Goal: Task Accomplishment & Management: Use online tool/utility

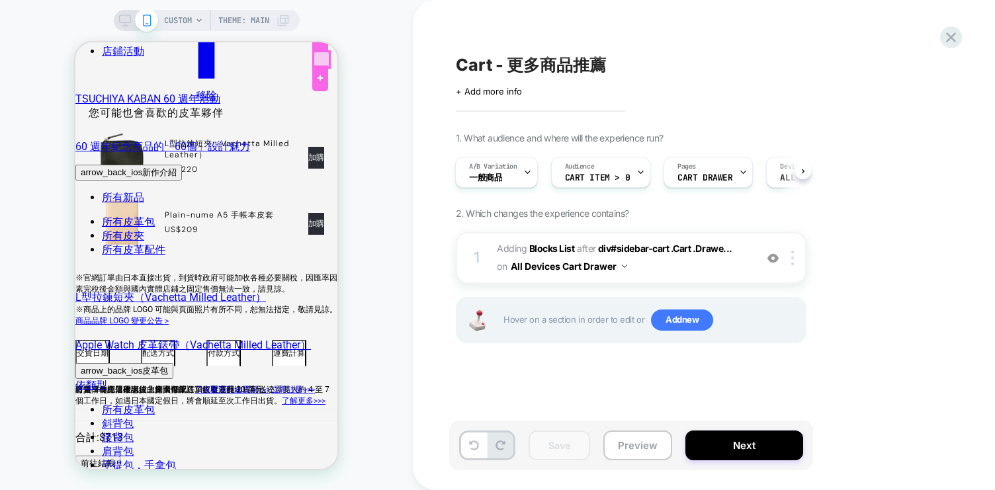
click at [323, 58] on div at bounding box center [322, 60] width 16 height 16
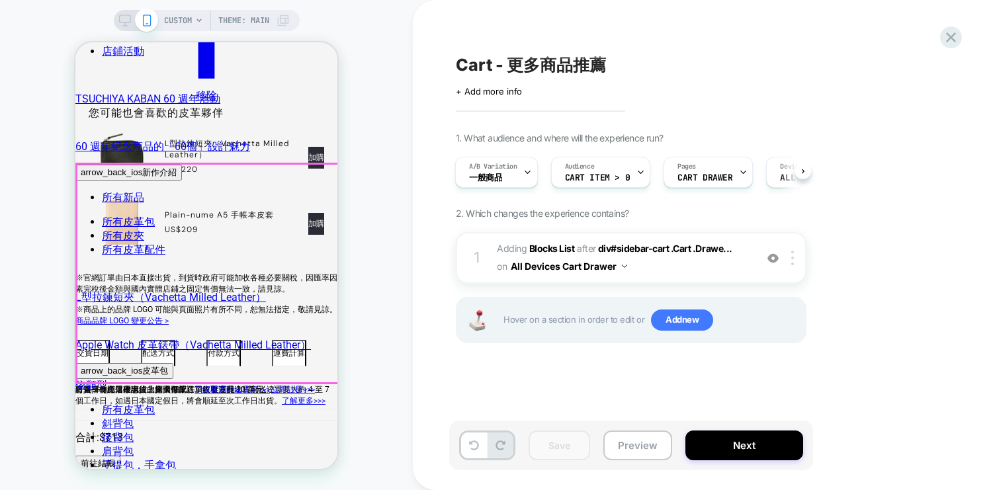
scroll to position [67, 0]
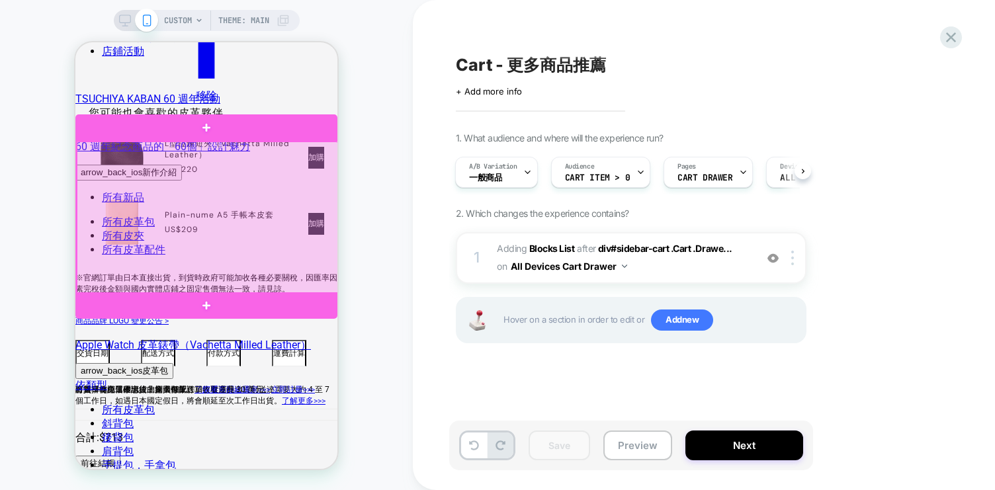
click at [120, 185] on div at bounding box center [208, 218] width 262 height 153
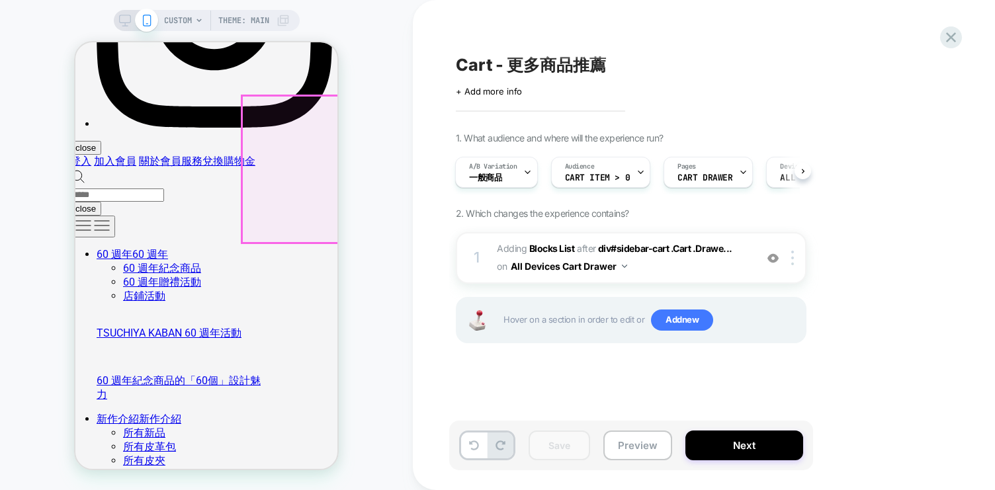
scroll to position [3422, 0]
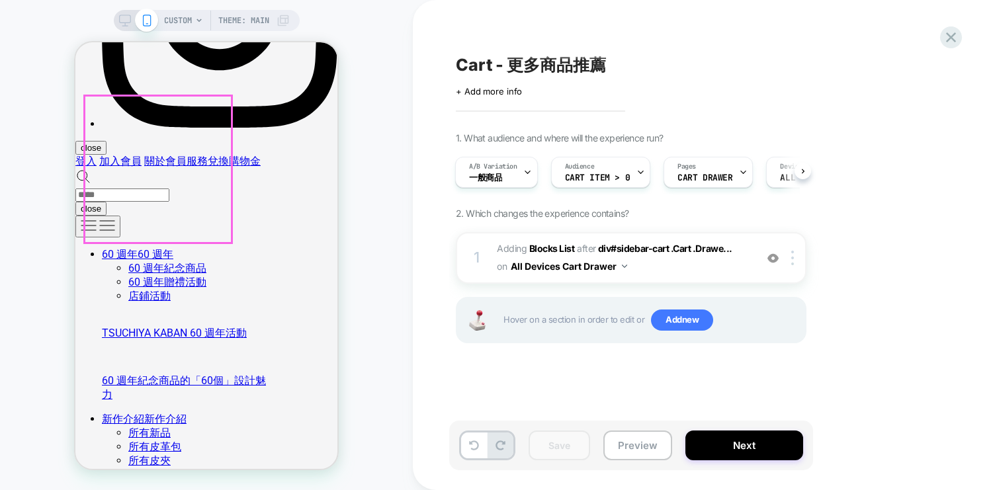
drag, startPoint x: 290, startPoint y: 186, endPoint x: 212, endPoint y: 187, distance: 78.1
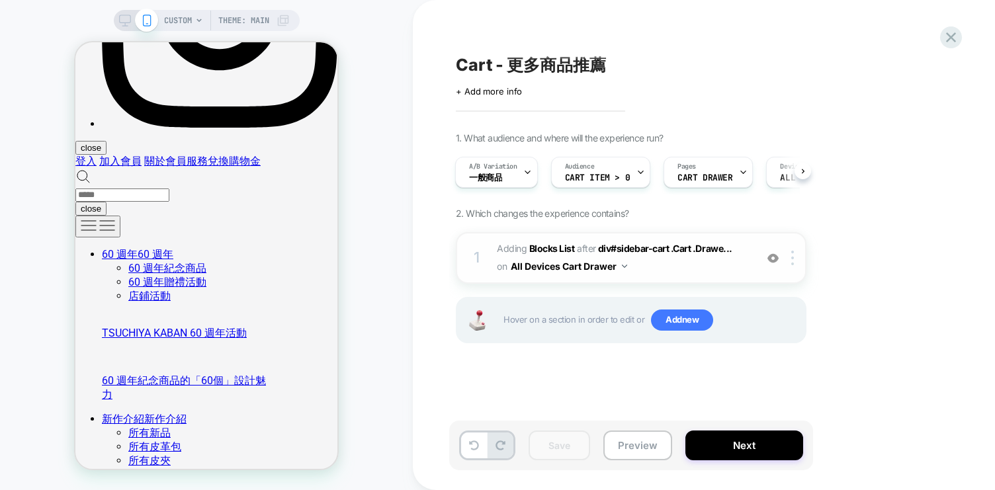
click at [677, 265] on span "#_loomi_addon_1746780872513_dup1755149940 Adding Blocks List AFTER div#sidebar-…" at bounding box center [623, 258] width 252 height 36
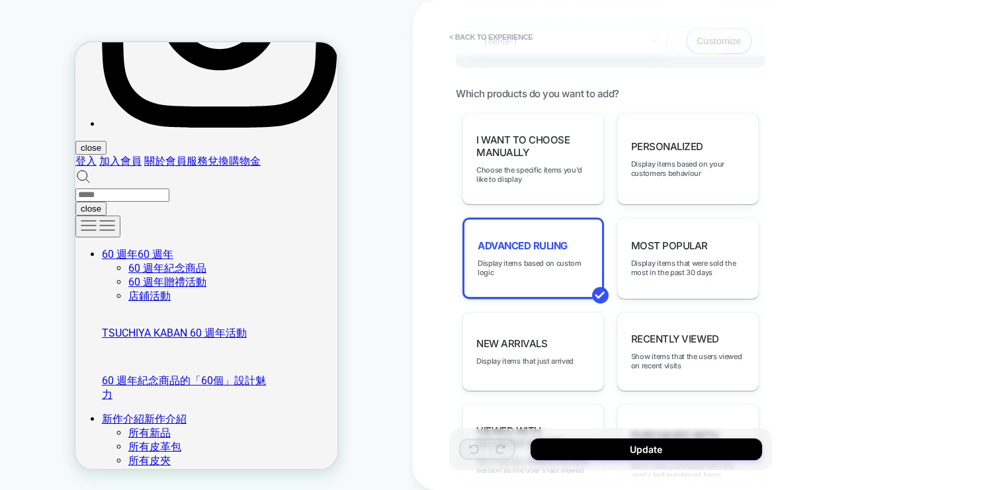
scroll to position [639, 0]
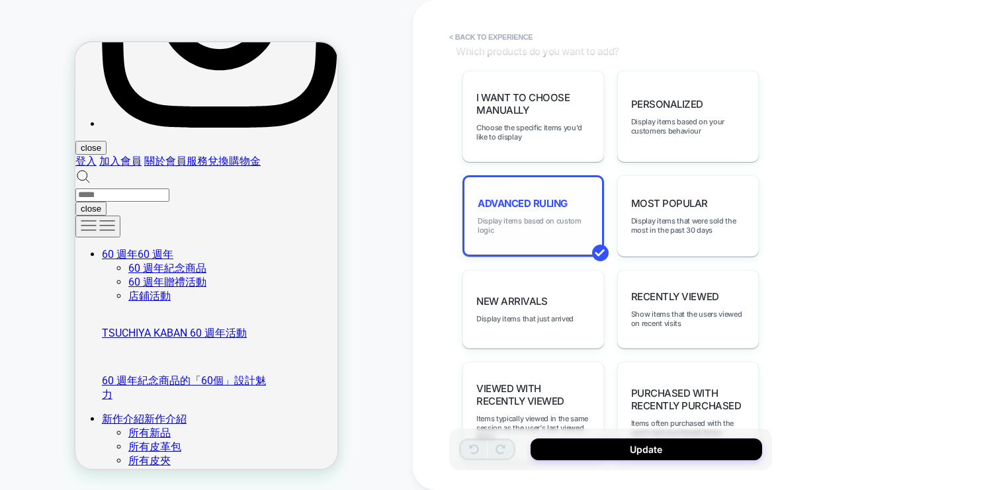
click at [559, 216] on span "Display items based on custom logic" at bounding box center [533, 225] width 111 height 19
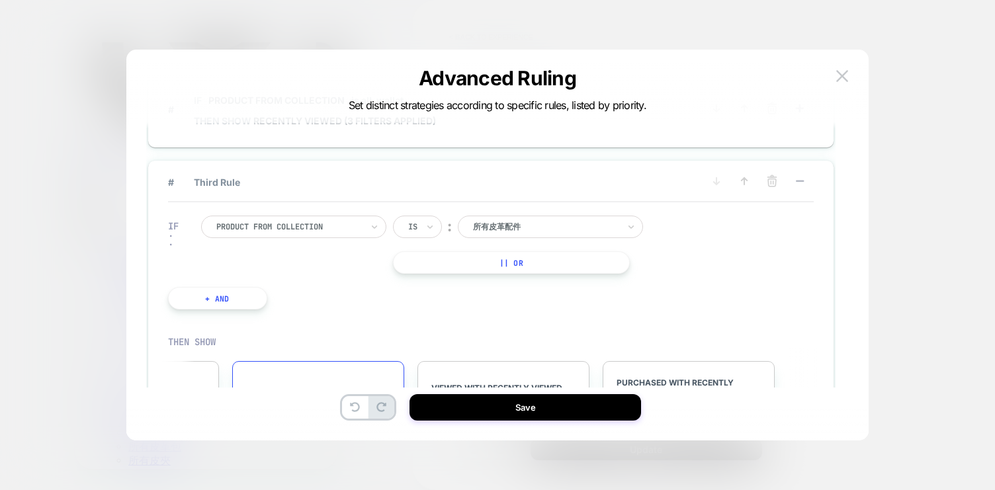
scroll to position [71, 0]
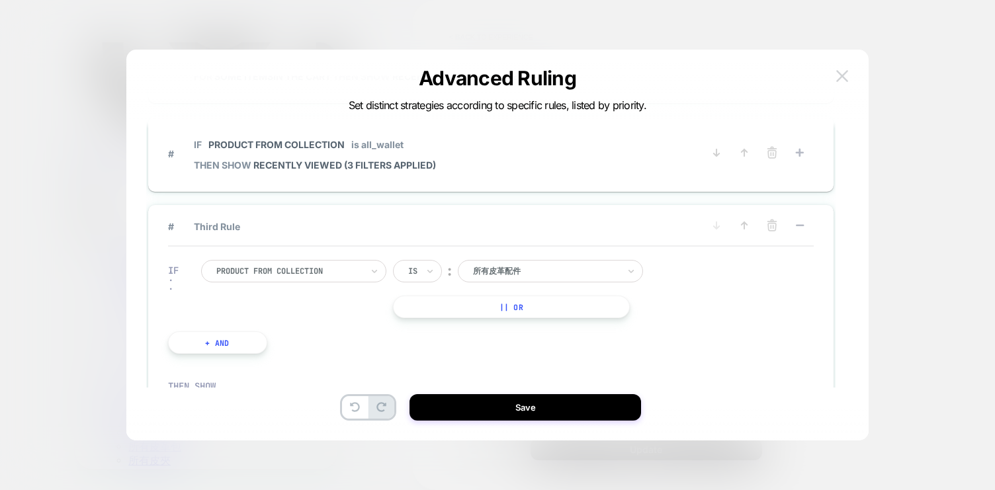
click at [842, 81] on img at bounding box center [842, 75] width 12 height 11
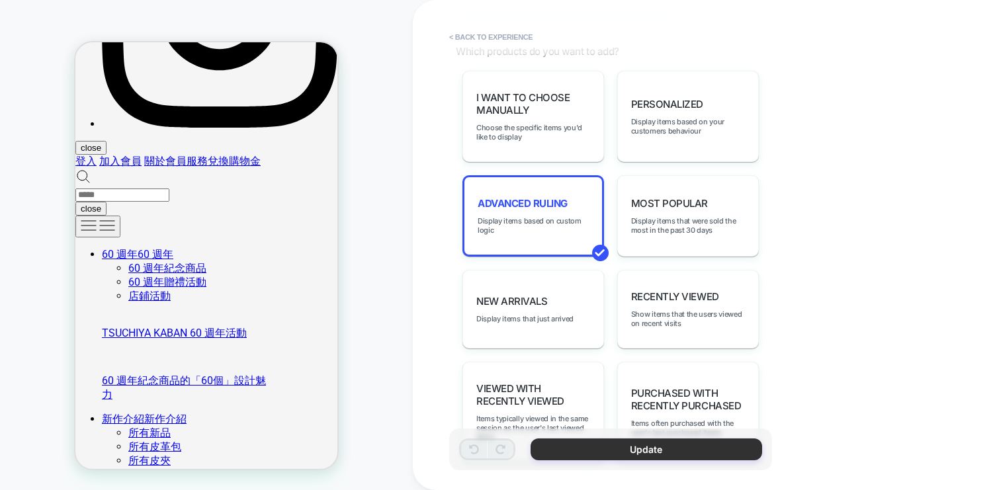
click at [644, 451] on button "Update" at bounding box center [647, 450] width 232 height 22
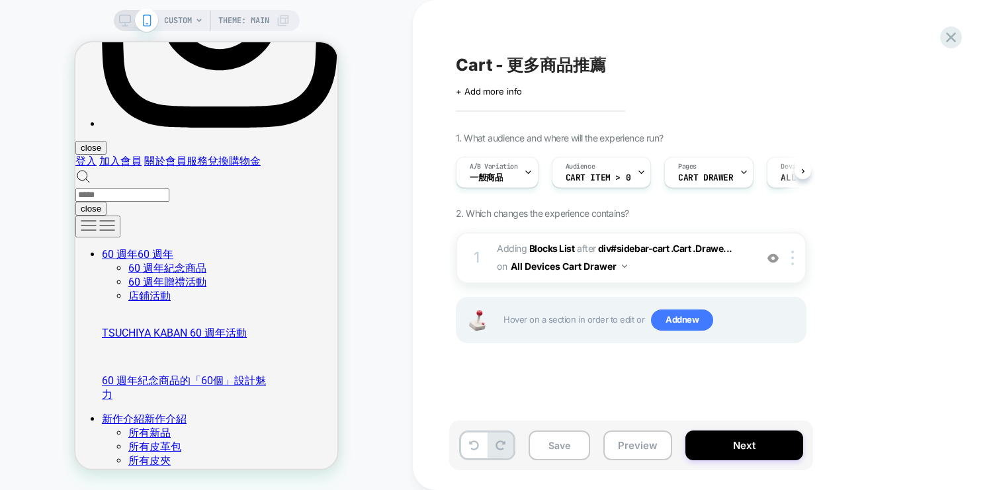
scroll to position [0, 1]
click at [572, 445] on button "Save" at bounding box center [560, 446] width 62 height 30
click at [619, 268] on button "All Devices Cart Drawer" at bounding box center [569, 266] width 116 height 19
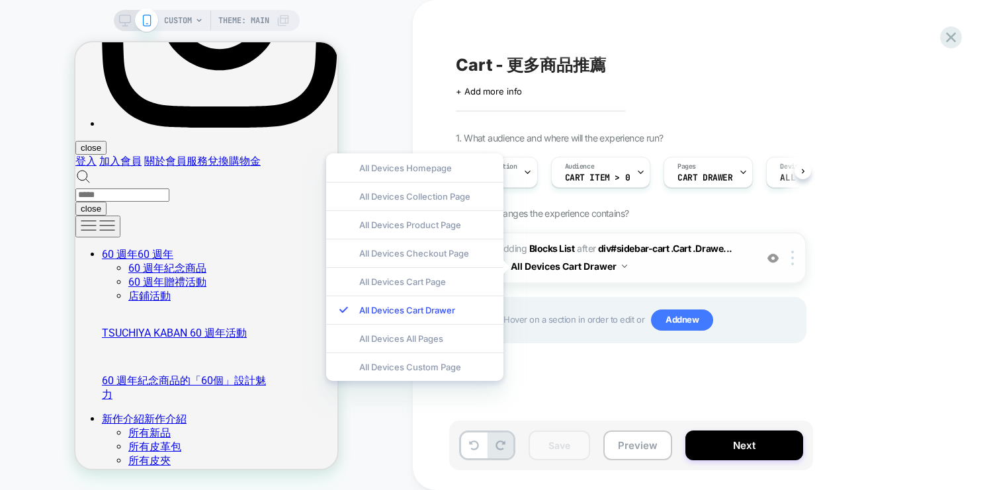
click at [677, 255] on span "#_loomi_addon_1746780872513_dup1755149940 Adding Blocks List AFTER div#sidebar-…" at bounding box center [623, 258] width 252 height 36
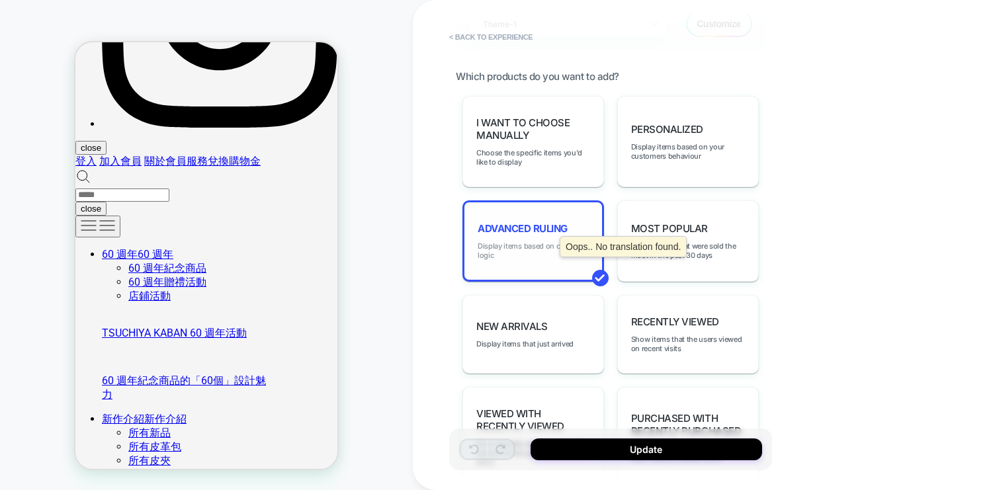
scroll to position [619, 0]
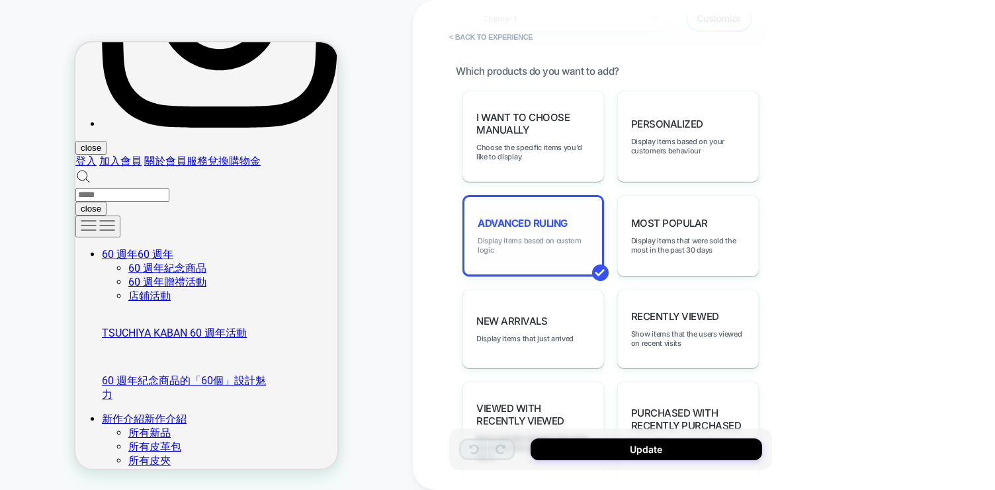
click at [546, 239] on span "Display items based on custom logic" at bounding box center [533, 245] width 111 height 19
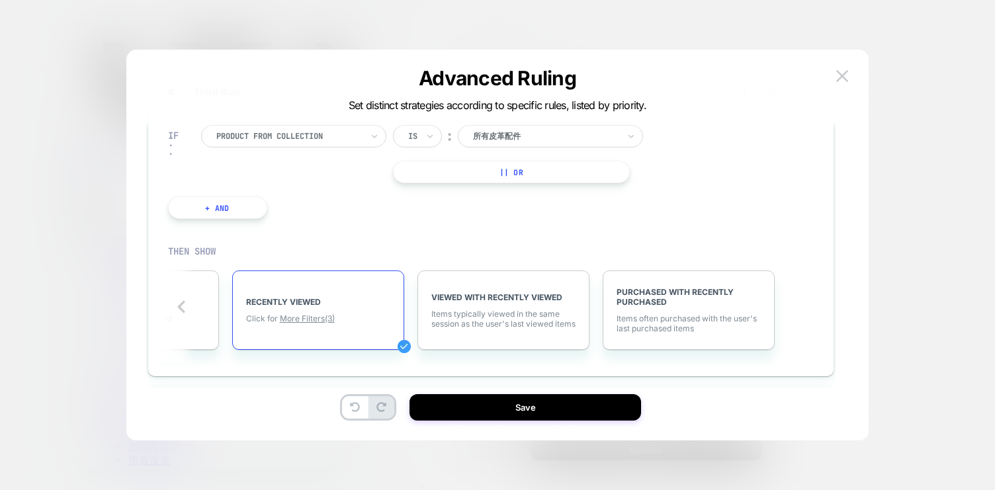
scroll to position [288, 0]
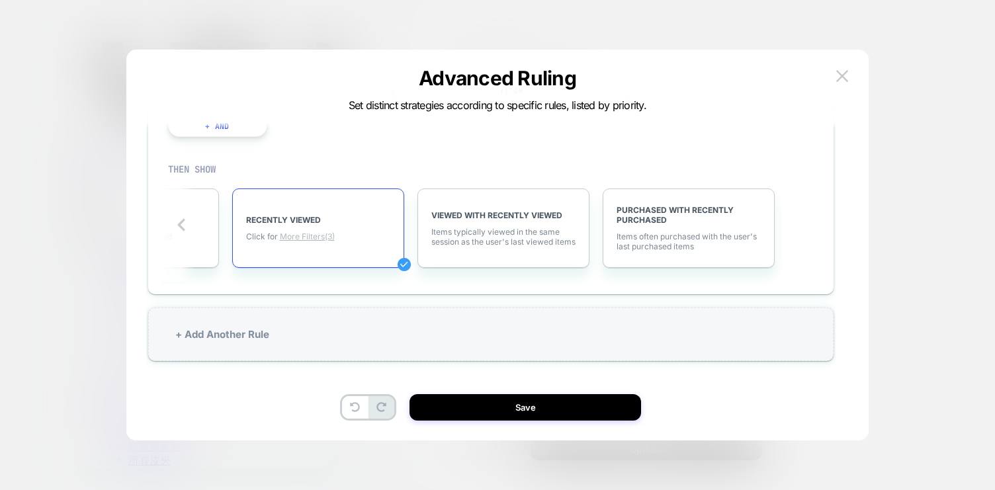
click at [321, 235] on span "More Filters (3)" at bounding box center [307, 237] width 55 height 10
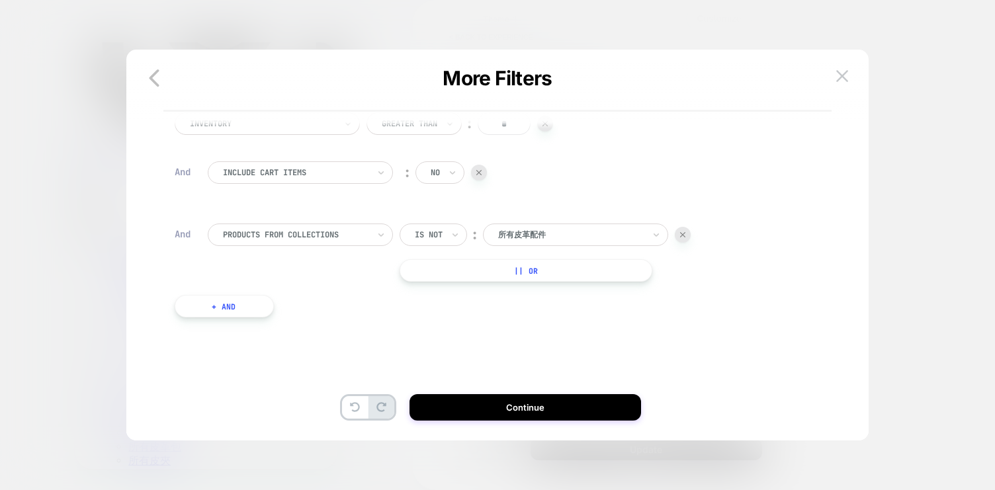
scroll to position [0, 0]
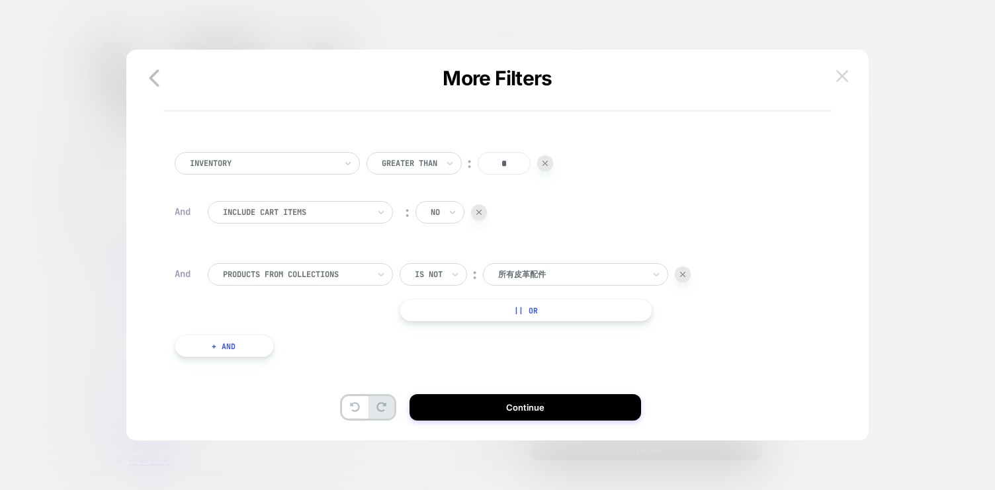
click at [843, 75] on img at bounding box center [842, 75] width 12 height 11
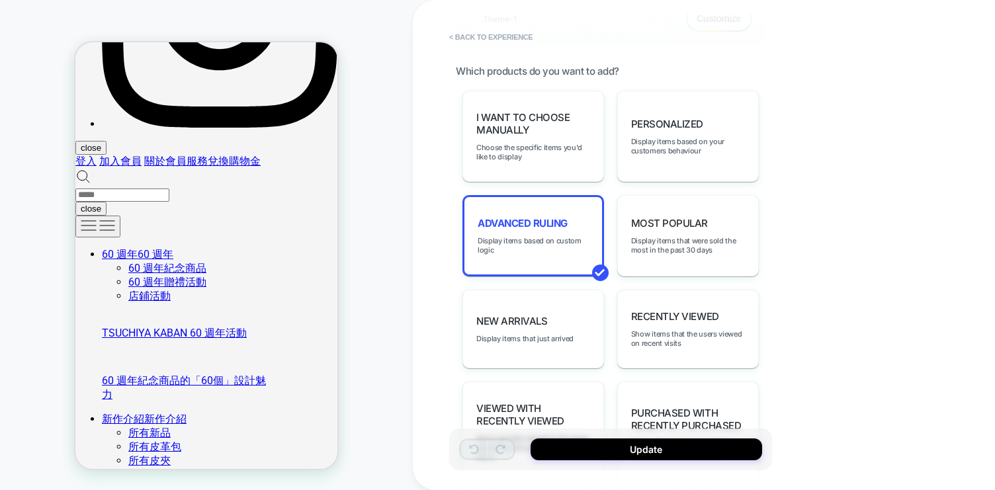
scroll to position [683, 0]
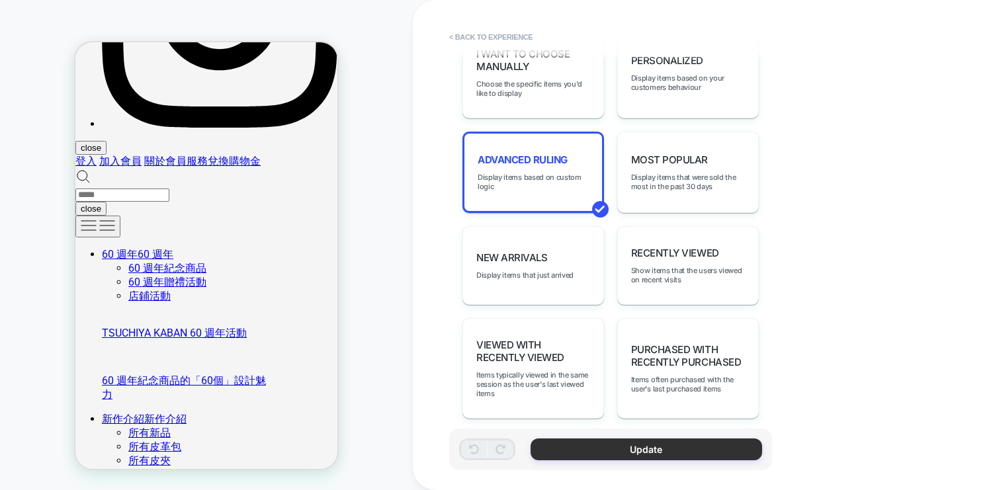
click at [593, 445] on button "Update" at bounding box center [647, 450] width 232 height 22
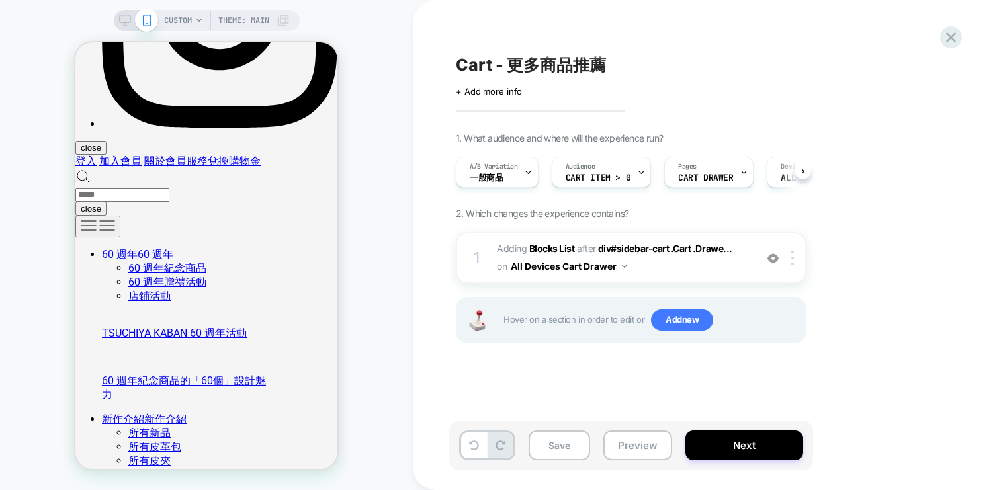
scroll to position [0, 1]
click at [629, 448] on button "Preview" at bounding box center [637, 446] width 69 height 30
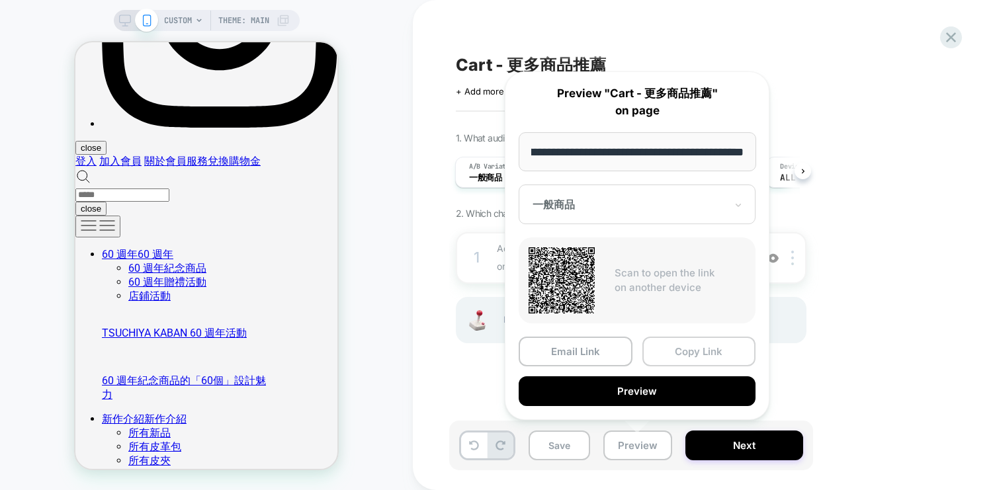
scroll to position [0, 0]
click at [691, 359] on button "Copy Link" at bounding box center [699, 352] width 114 height 30
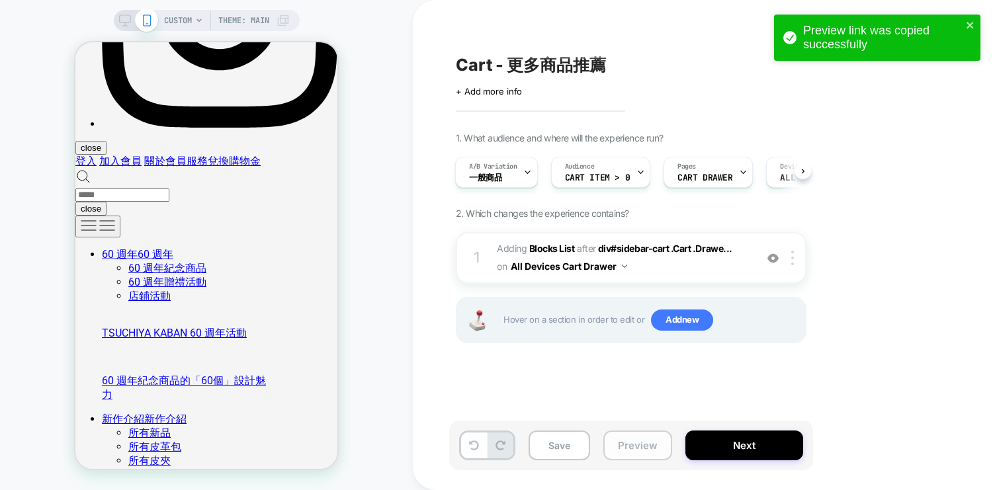
click at [638, 446] on button "Preview" at bounding box center [637, 446] width 69 height 30
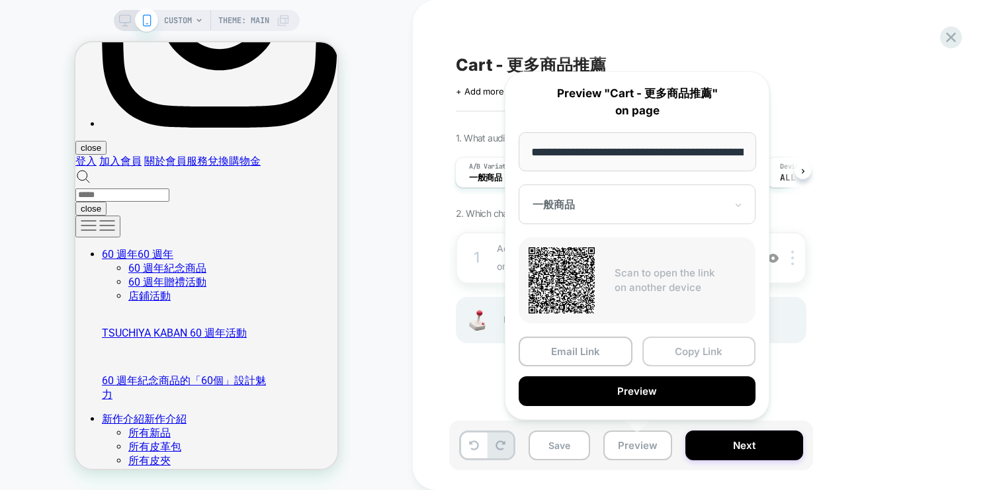
click at [683, 353] on button "Copy Link" at bounding box center [699, 352] width 114 height 30
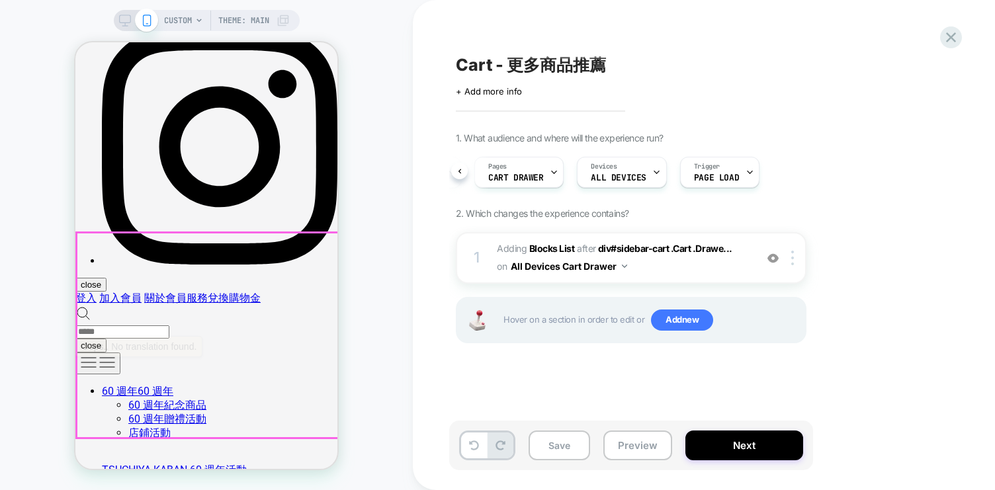
scroll to position [3177, 0]
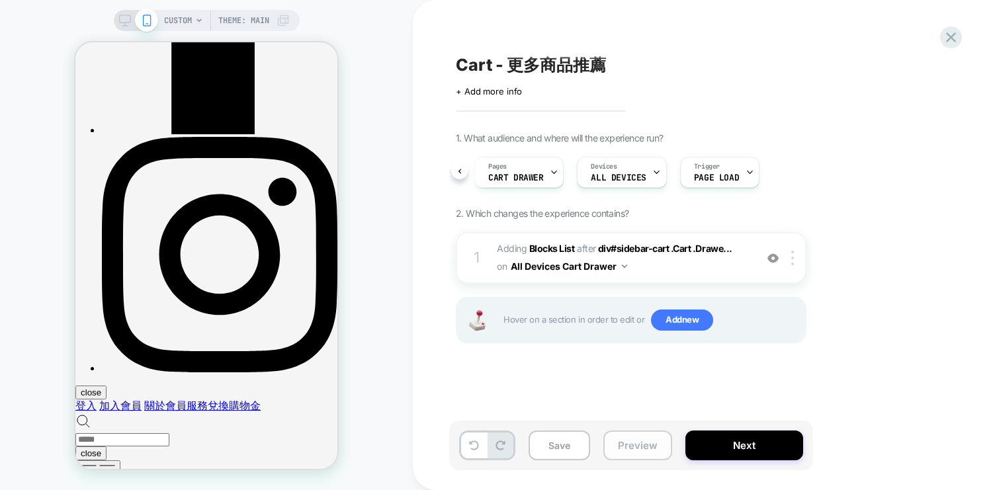
click at [654, 448] on button "Preview" at bounding box center [637, 446] width 69 height 30
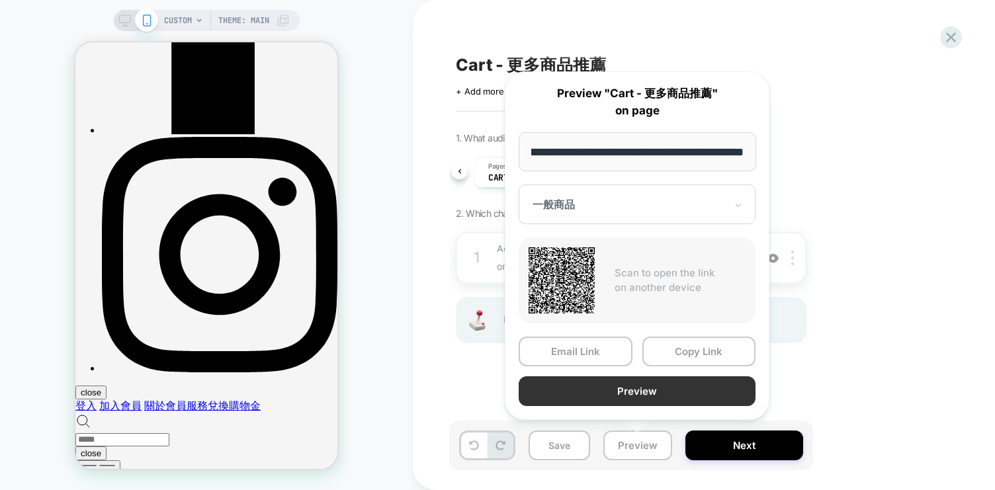
scroll to position [0, 0]
click at [701, 387] on button "Preview" at bounding box center [637, 391] width 237 height 30
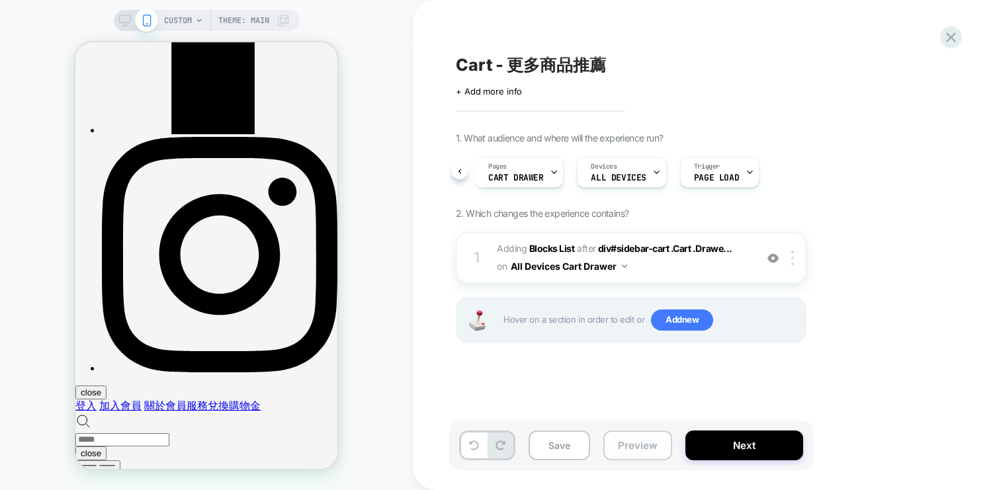
click at [638, 438] on button "Preview" at bounding box center [637, 446] width 69 height 30
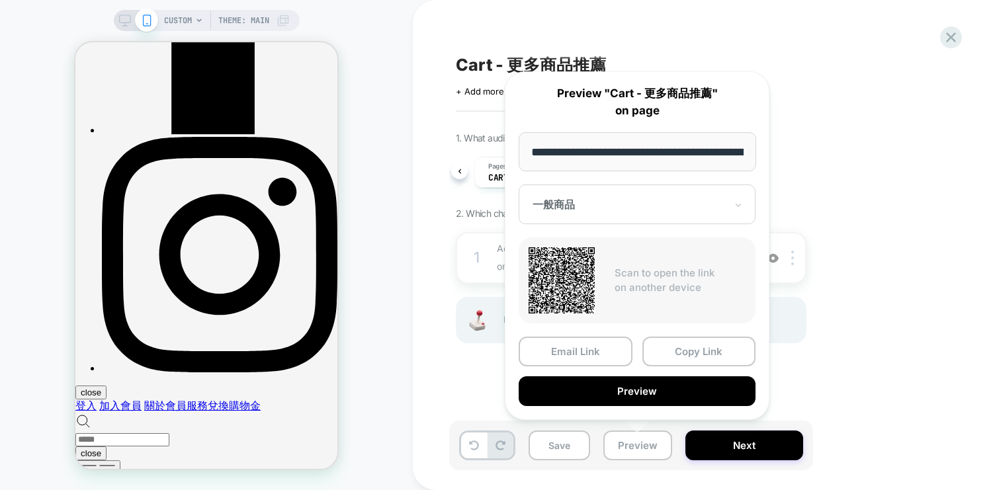
click at [816, 299] on div "1. What audience and where will the experience run? A/B Variation 一般商品 Audience…" at bounding box center [697, 254] width 483 height 244
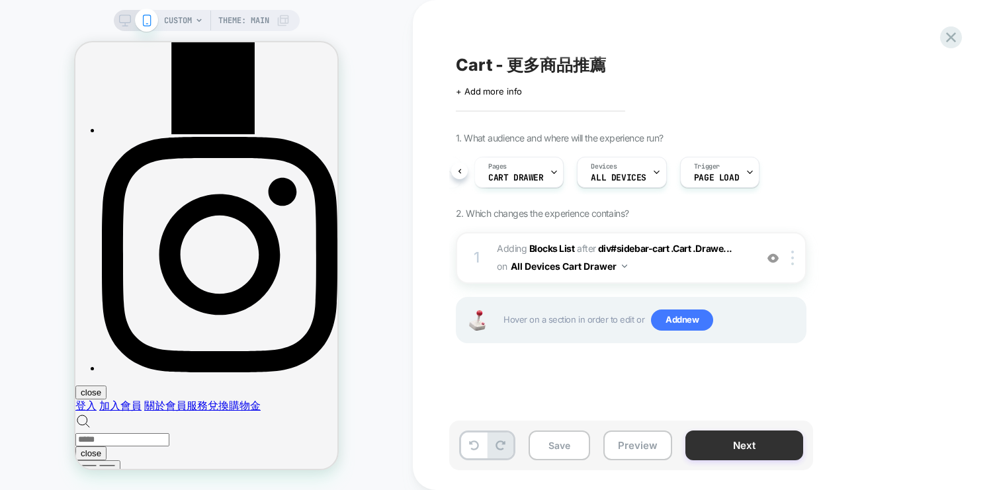
click at [755, 445] on button "Next" at bounding box center [744, 446] width 118 height 30
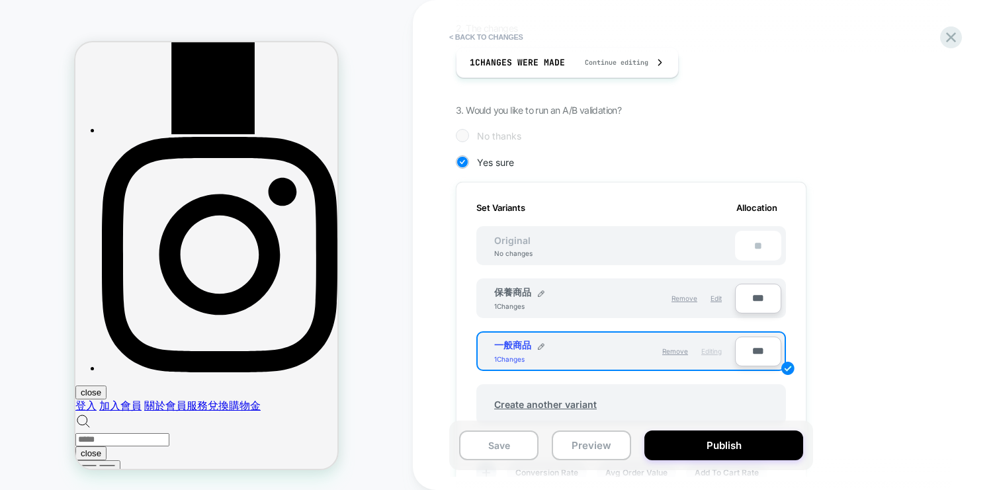
scroll to position [277, 0]
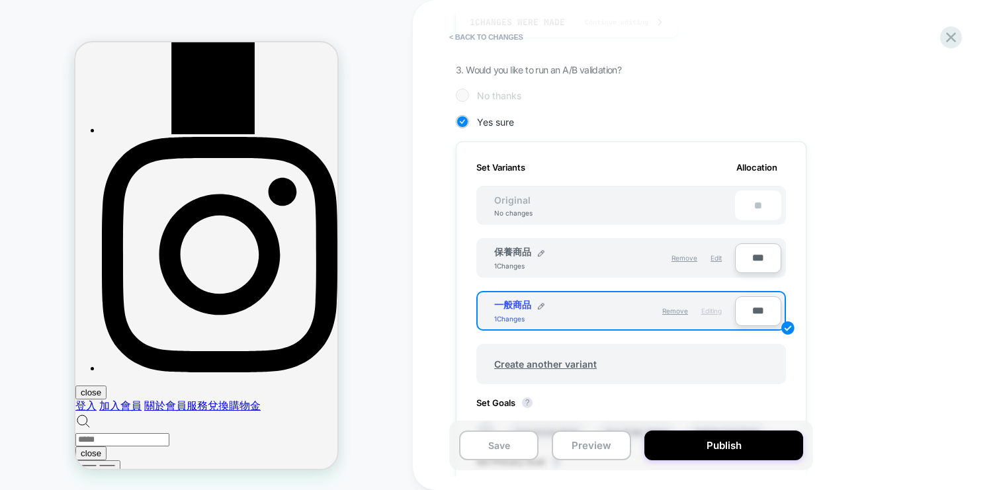
click at [756, 169] on span "Allocation" at bounding box center [756, 167] width 41 height 11
click at [711, 234] on div "保養商品 1 Changes Remove Edit ***" at bounding box center [631, 251] width 310 height 53
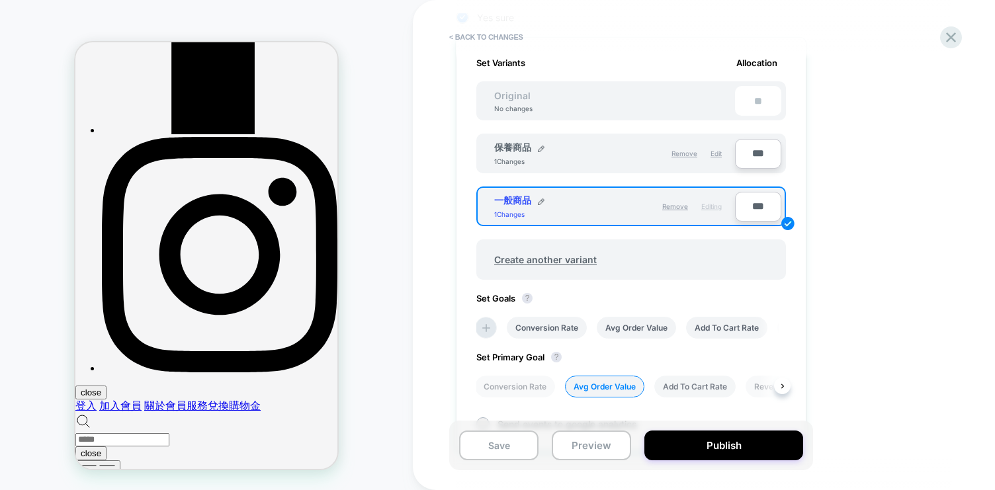
scroll to position [288, 0]
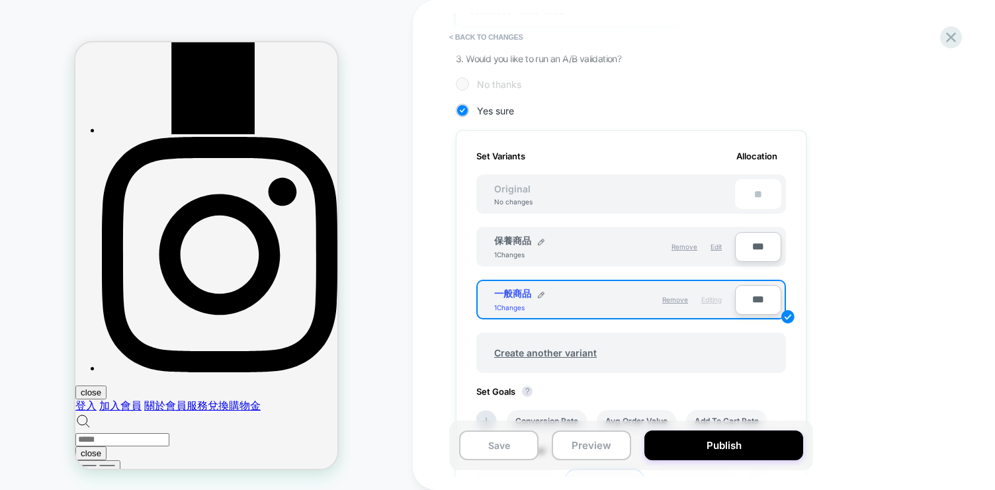
click at [518, 224] on div "保養商品 1 Changes Remove Edit ***" at bounding box center [631, 240] width 310 height 53
click at [762, 253] on input "***" at bounding box center [758, 247] width 46 height 30
click at [812, 245] on div "1. What audience and where will the experience run? Audience Cart item > 0 Page…" at bounding box center [697, 250] width 483 height 810
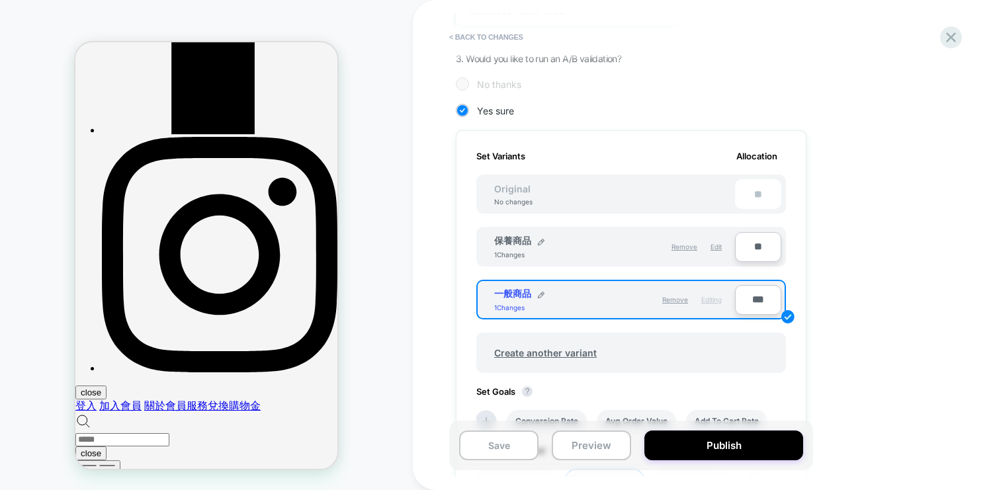
click at [783, 241] on div "保養商品 1 Changes Remove Edit **" at bounding box center [631, 247] width 310 height 40
click at [760, 201] on div "**" at bounding box center [758, 194] width 46 height 30
click at [705, 232] on div "保養商品 1 Changes Remove Edit **" at bounding box center [631, 247] width 310 height 40
click at [726, 355] on div "Create another variant" at bounding box center [631, 353] width 310 height 40
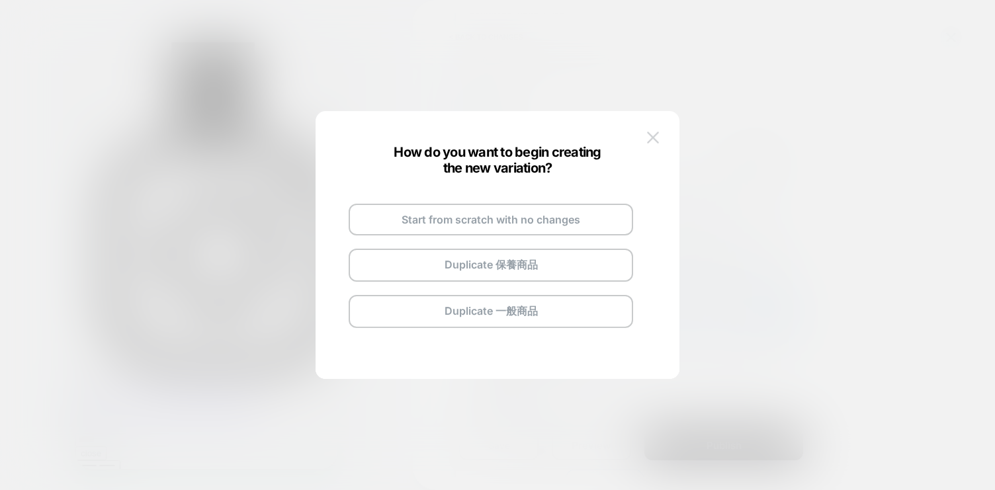
click at [656, 136] on img at bounding box center [653, 137] width 12 height 11
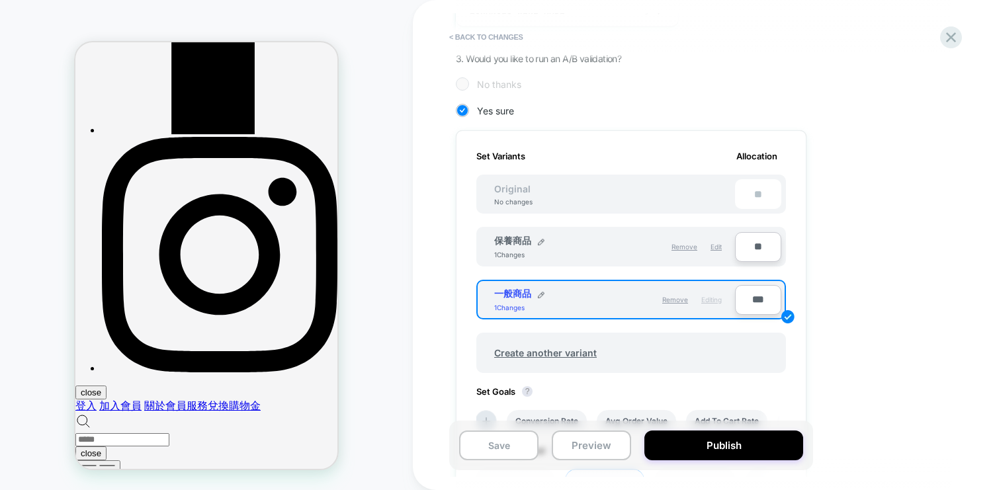
click at [760, 249] on input "**" at bounding box center [758, 247] width 46 height 30
click at [755, 246] on input "**" at bounding box center [758, 247] width 46 height 30
type input "**"
type input "***"
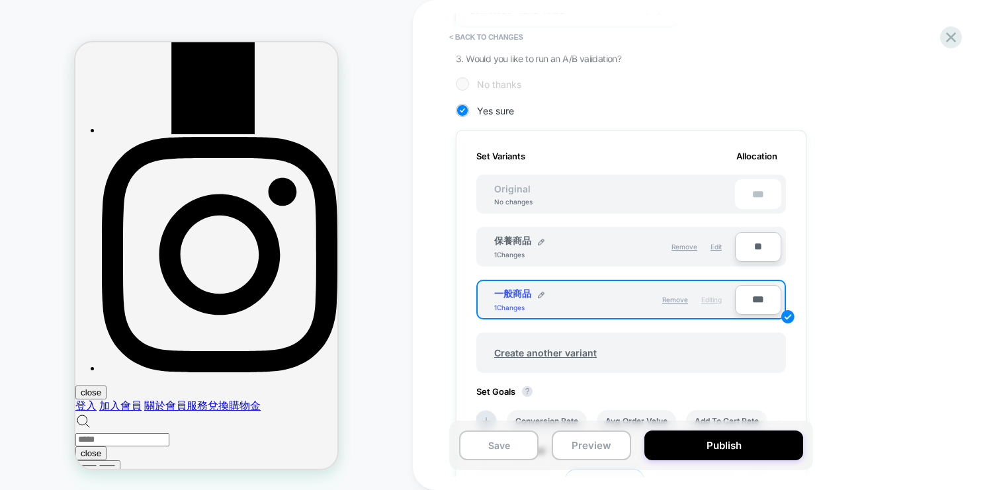
type input "**"
type input "***"
type input "**"
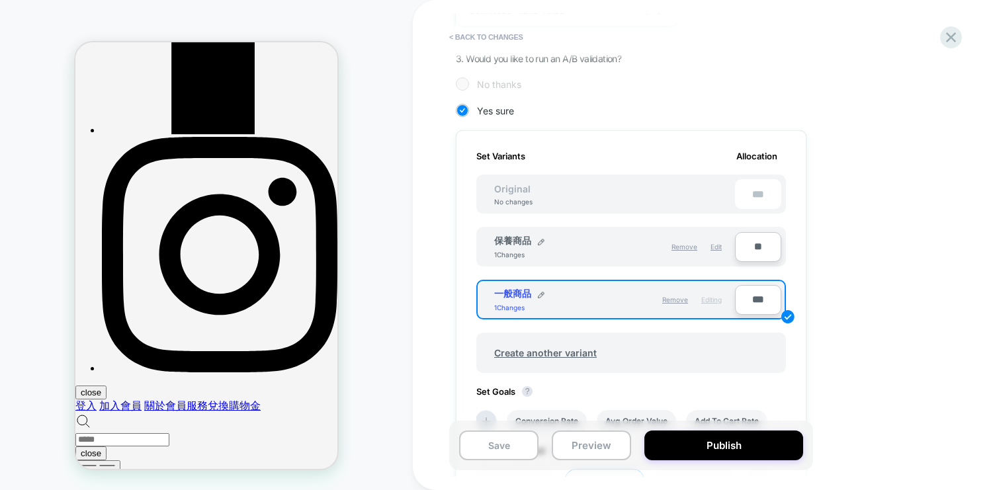
type input "***"
type input "**"
type input "***"
click at [828, 191] on div "1. What audience and where will the experience run? Audience Cart item > 0 Page…" at bounding box center [697, 250] width 483 height 810
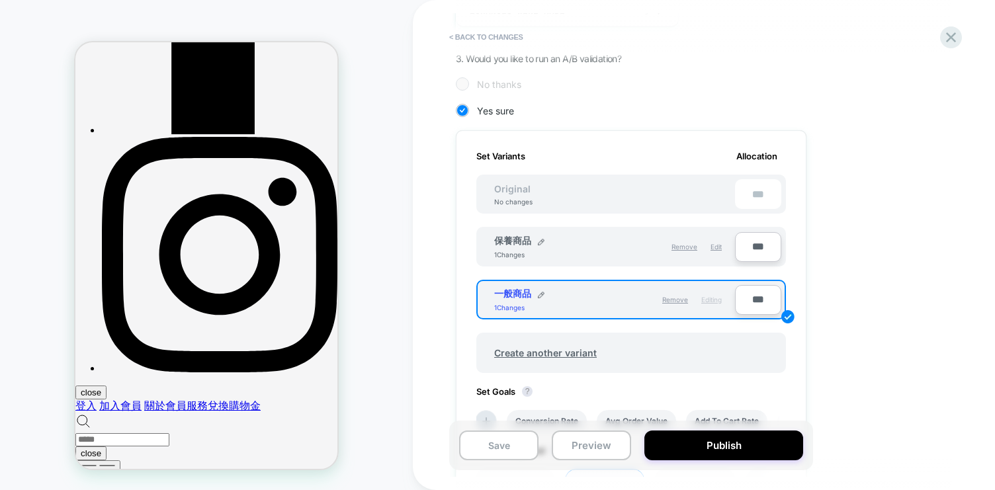
click at [756, 245] on input "***" at bounding box center [758, 247] width 46 height 30
type input "***"
type input "**"
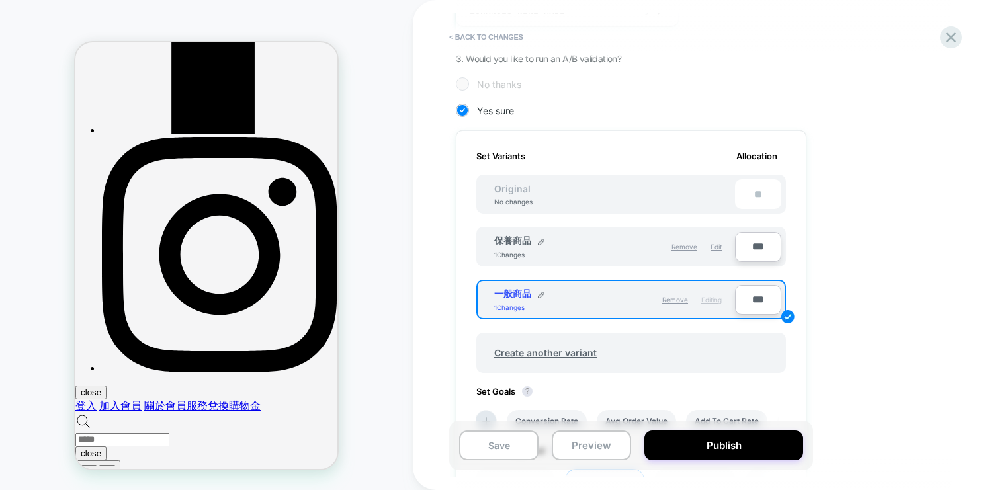
type input "***"
click at [654, 148] on div "Set Variants Allocation Original No changes ** 保養商品 1 Changes Remove Edit *** 一…" at bounding box center [631, 337] width 351 height 414
click at [511, 191] on span "Original" at bounding box center [512, 188] width 63 height 11
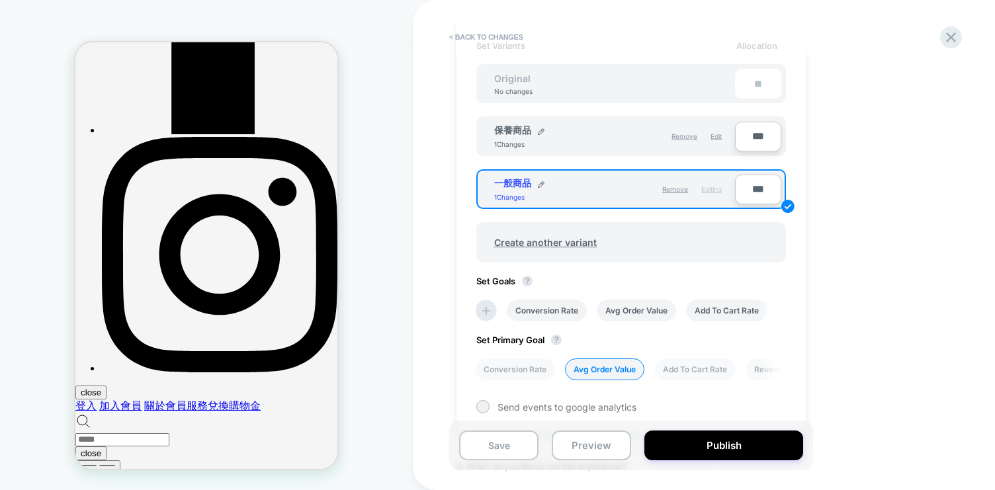
scroll to position [400, 0]
click at [579, 279] on div "Set Variants Allocation Original No changes ** 保養商品 1 Changes Remove Edit *** 一…" at bounding box center [631, 226] width 351 height 414
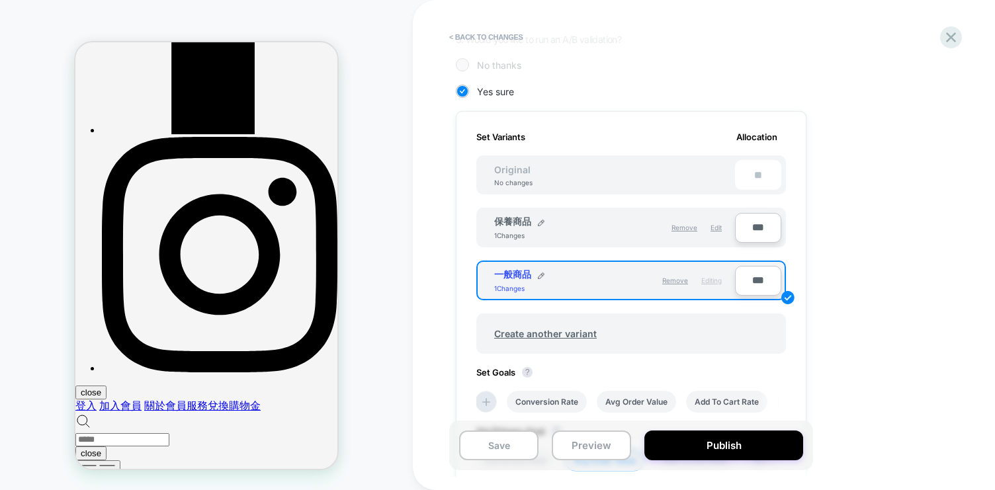
scroll to position [257, 0]
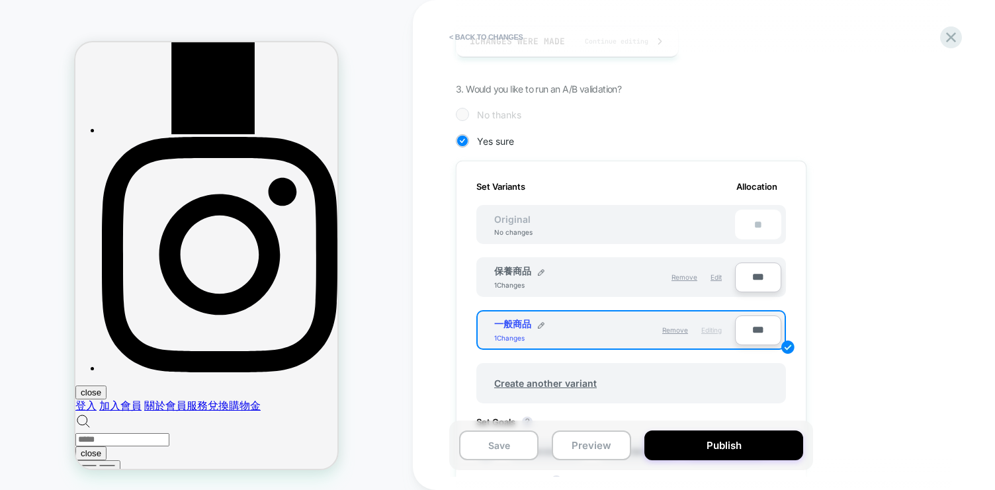
click at [609, 277] on div "保養商品 1 Changes" at bounding box center [554, 277] width 120 height 24
click at [574, 265] on div "保養商品 1 Changes Remove Edit" at bounding box center [608, 277] width 254 height 30
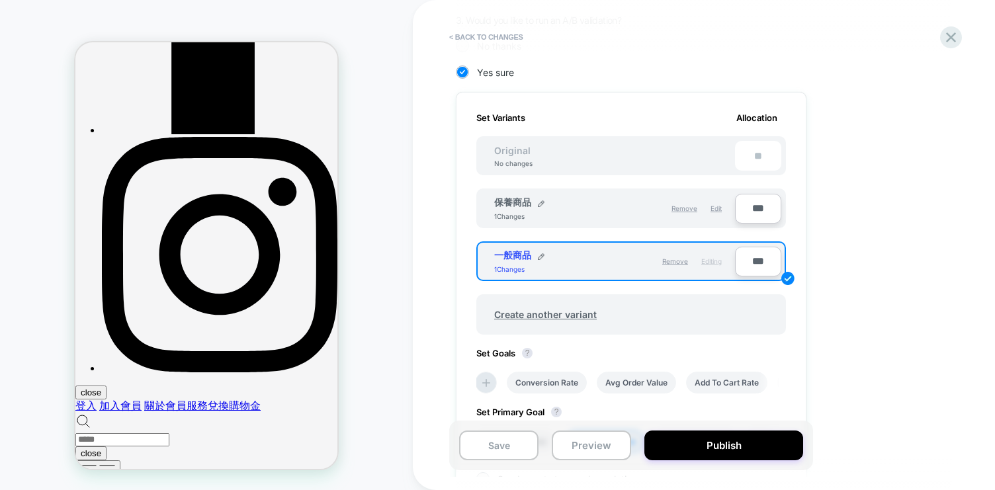
scroll to position [349, 0]
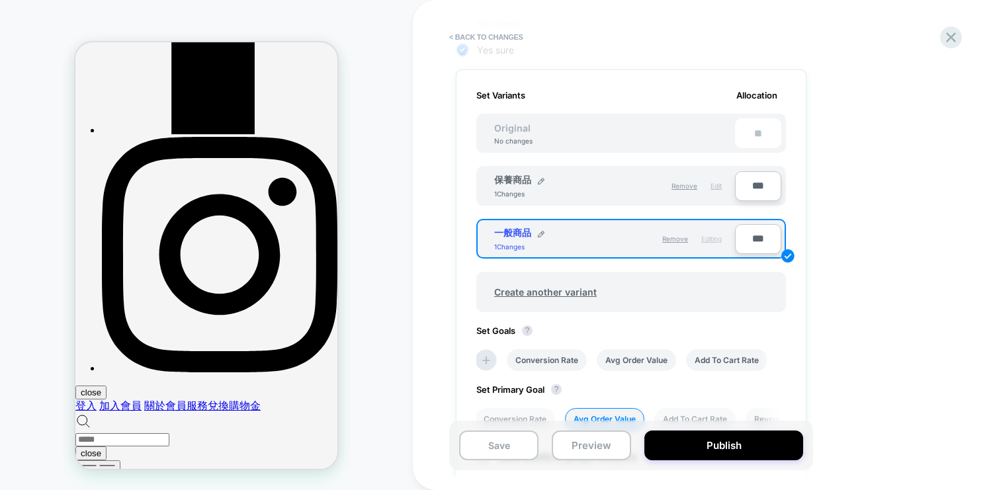
click at [716, 187] on span "Edit" at bounding box center [715, 186] width 11 height 8
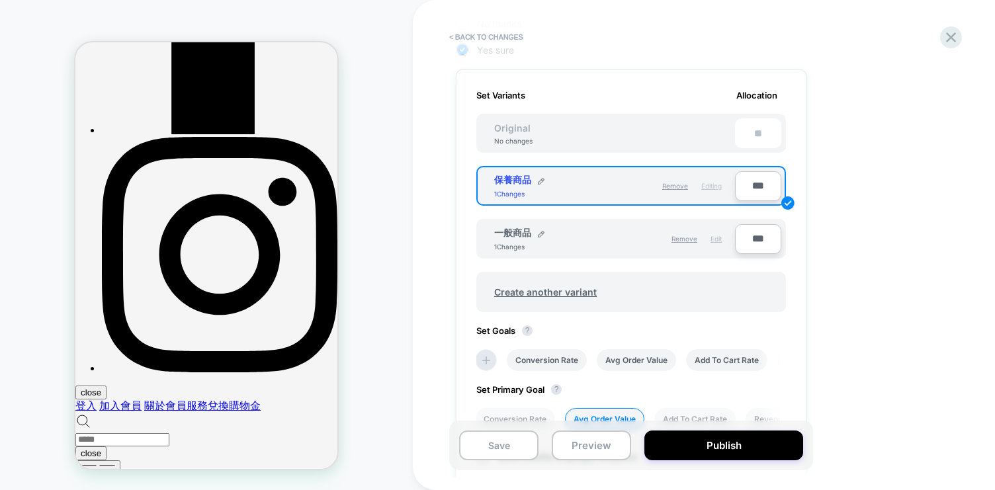
click at [715, 239] on span "Edit" at bounding box center [715, 239] width 11 height 8
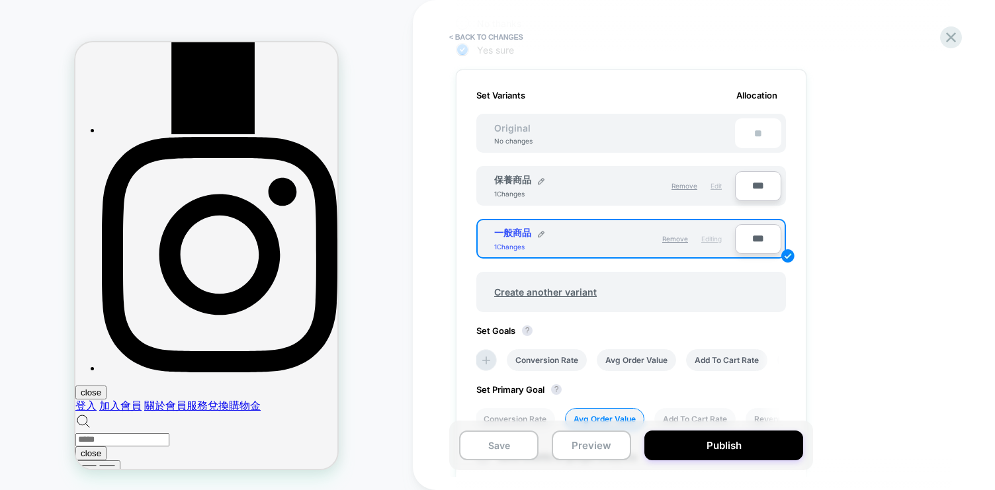
click at [713, 187] on span "Edit" at bounding box center [715, 186] width 11 height 8
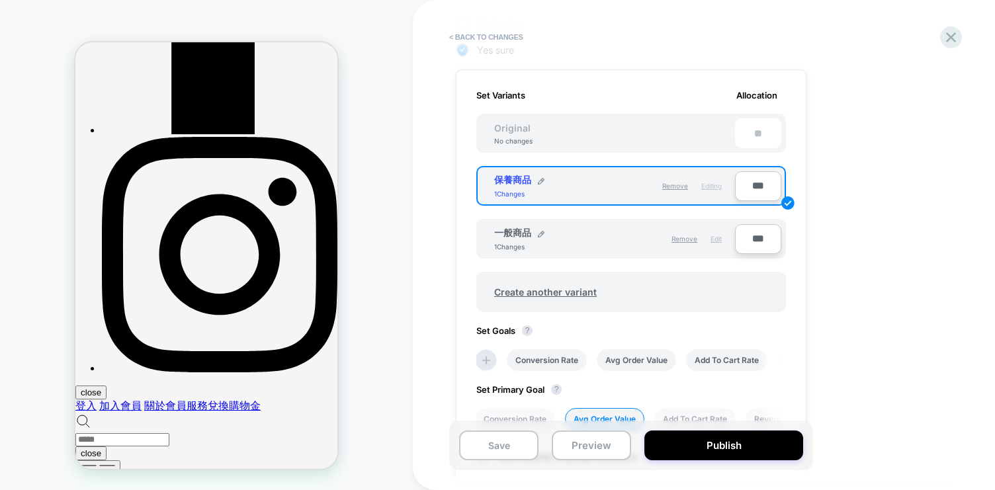
click at [710, 247] on div "Edit" at bounding box center [715, 239] width 11 height 24
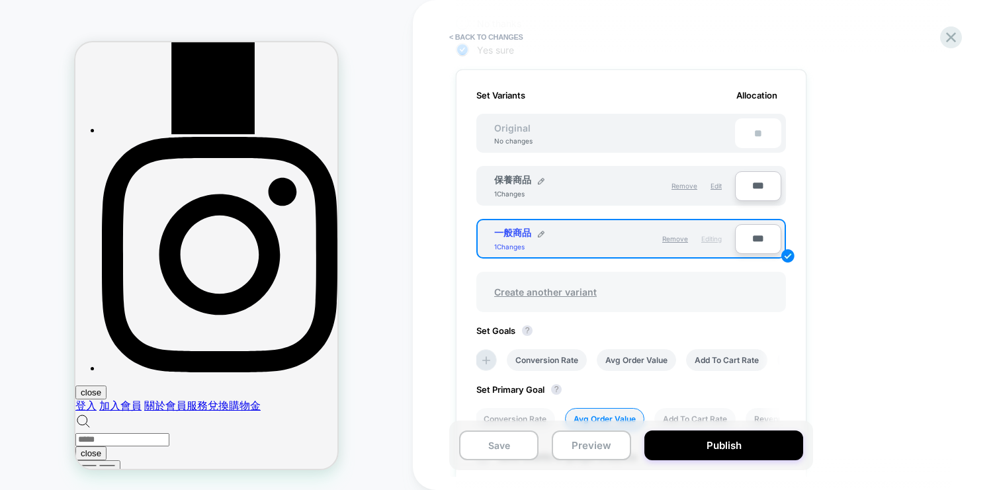
click at [704, 290] on div "Create another variant" at bounding box center [631, 292] width 310 height 40
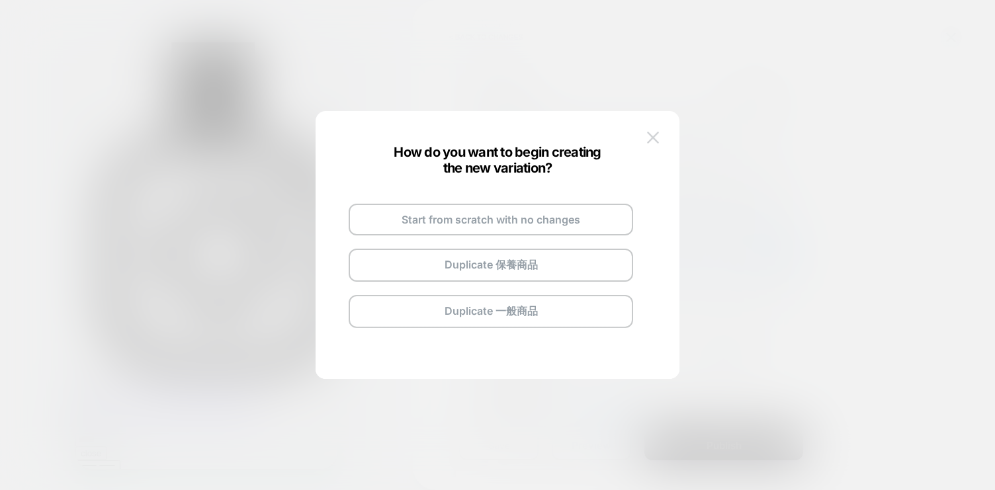
click at [656, 130] on button at bounding box center [653, 138] width 20 height 20
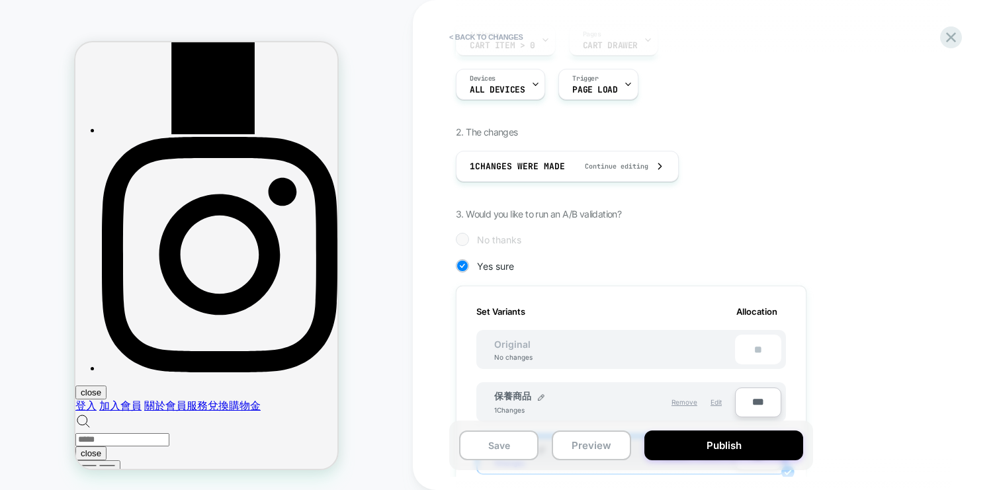
scroll to position [0, 0]
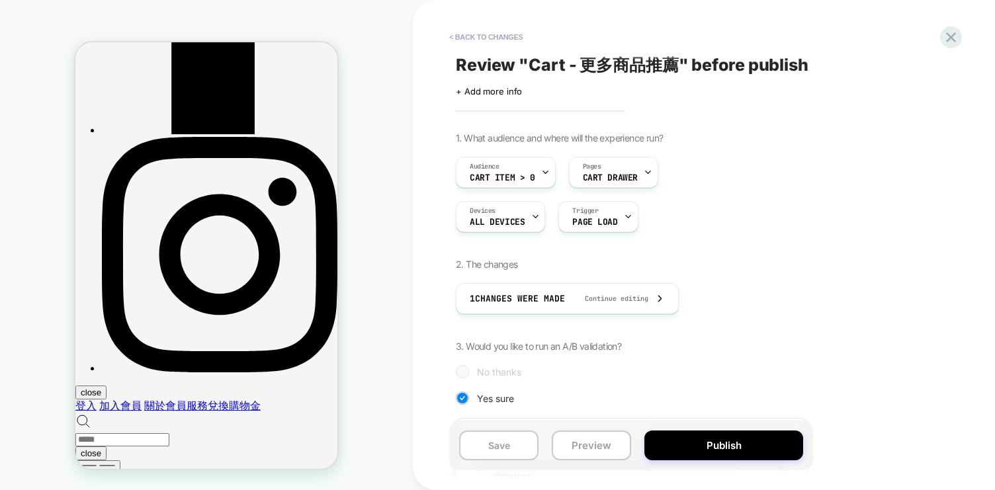
click at [759, 173] on div "Audience Cart item > 0 Pages CART DRAWER" at bounding box center [631, 172] width 351 height 31
click at [487, 38] on button "< Back to changes" at bounding box center [486, 36] width 87 height 21
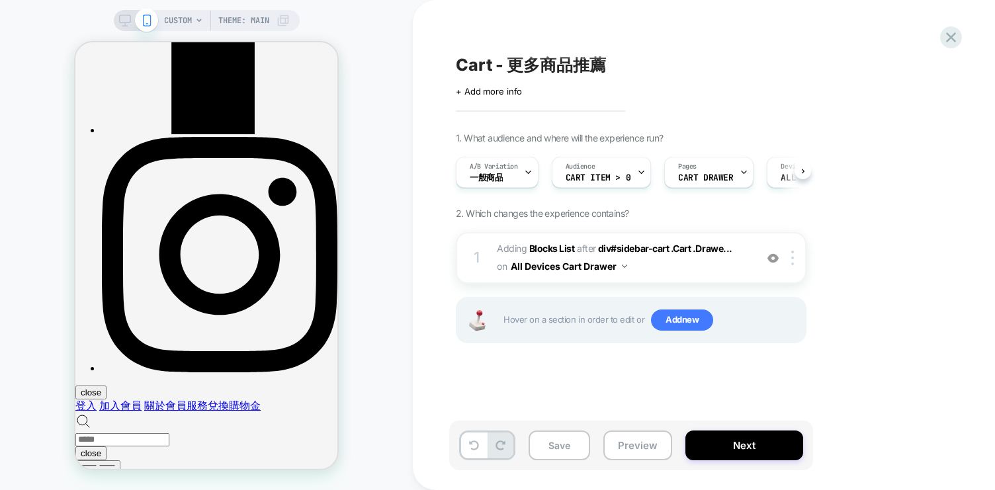
scroll to position [0, 1]
click at [592, 268] on button "All Devices Cart Drawer" at bounding box center [569, 266] width 116 height 19
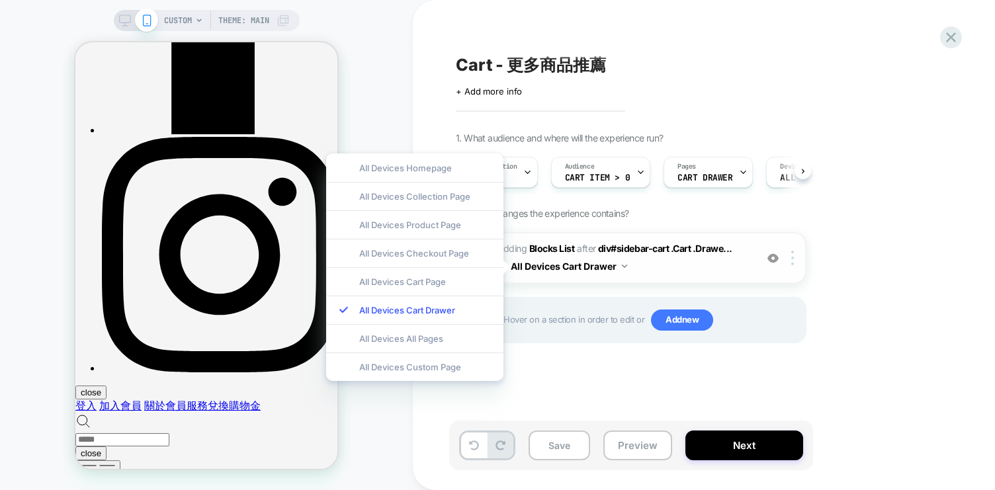
click at [724, 263] on span "#_loomi_addon_1746780872513_dup1755149940 Adding Blocks List AFTER div#sidebar-…" at bounding box center [623, 258] width 252 height 36
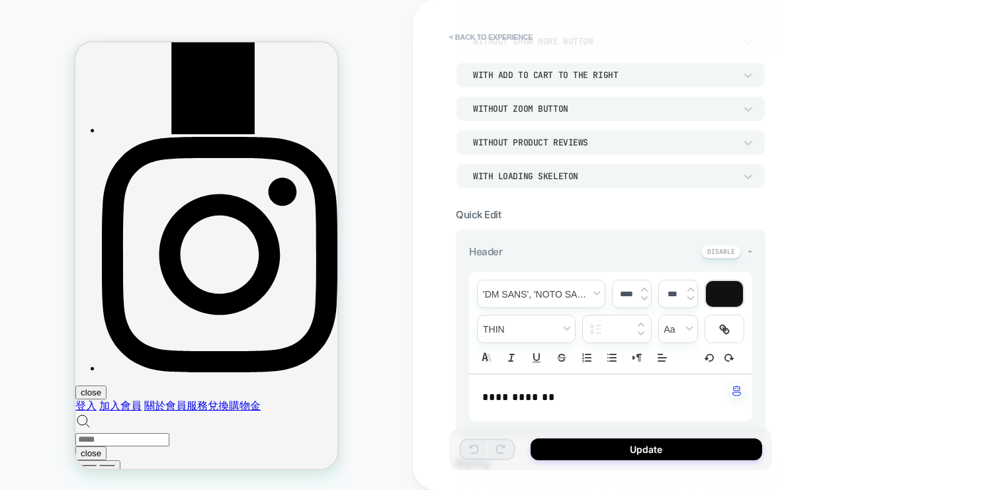
scroll to position [0, 0]
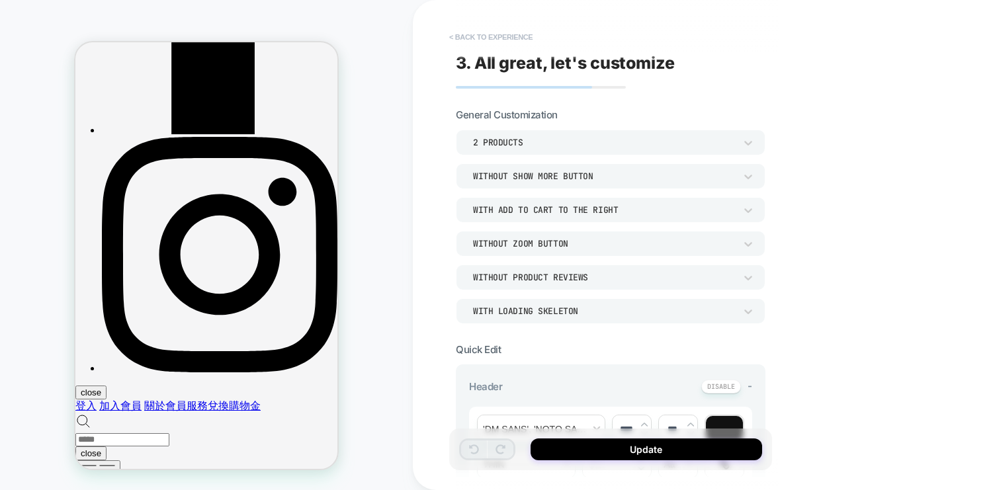
click at [482, 34] on button "< Back to experience" at bounding box center [491, 36] width 97 height 21
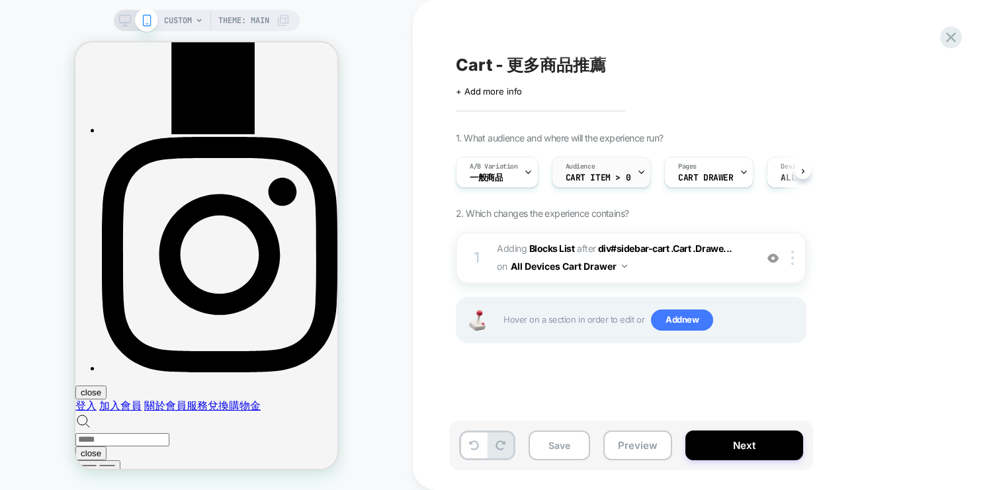
scroll to position [0, 1]
click at [630, 169] on div "Audience Cart item > 0" at bounding box center [598, 172] width 92 height 30
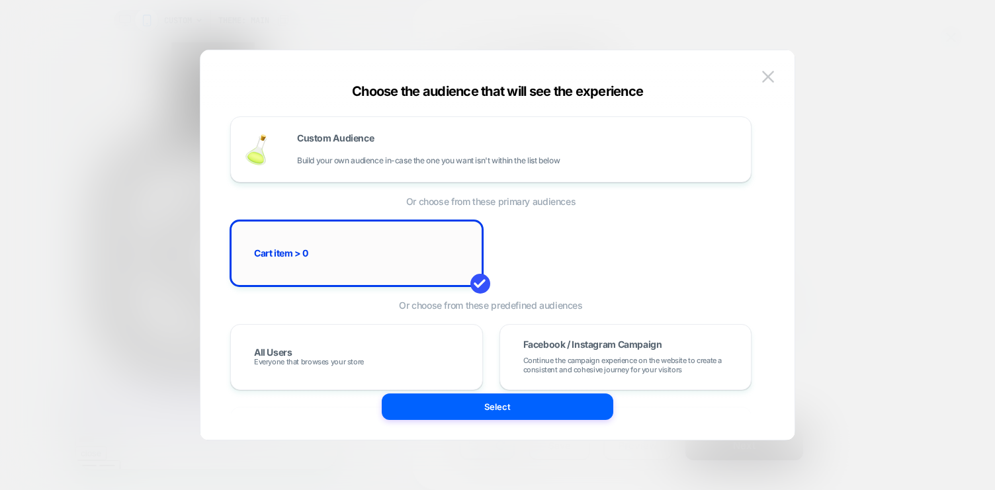
click at [299, 251] on span "Cart item > 0" at bounding box center [281, 253] width 54 height 9
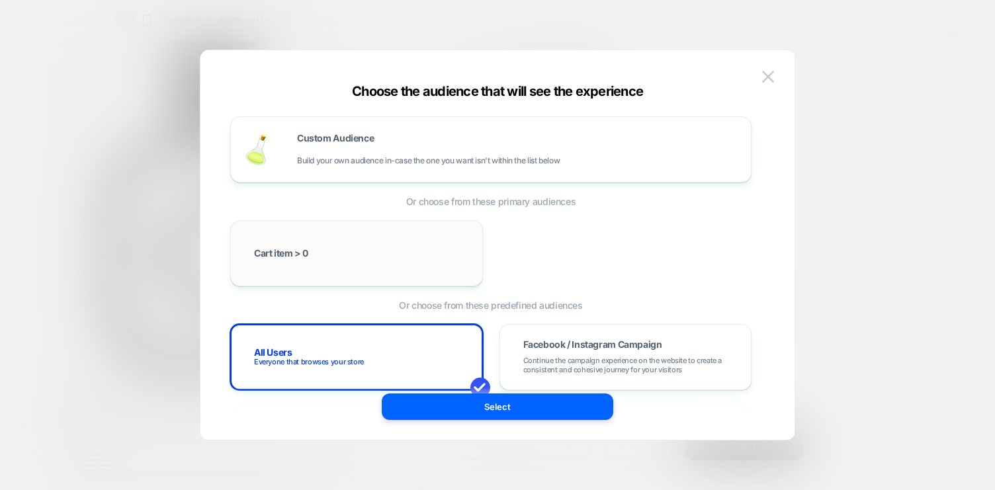
click at [315, 258] on div "Cart item > 0" at bounding box center [356, 253] width 225 height 38
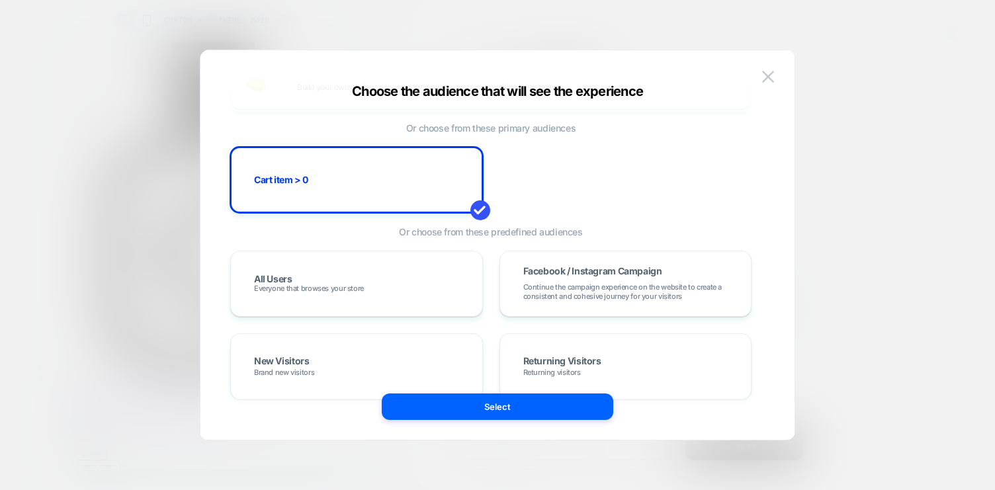
scroll to position [0, 0]
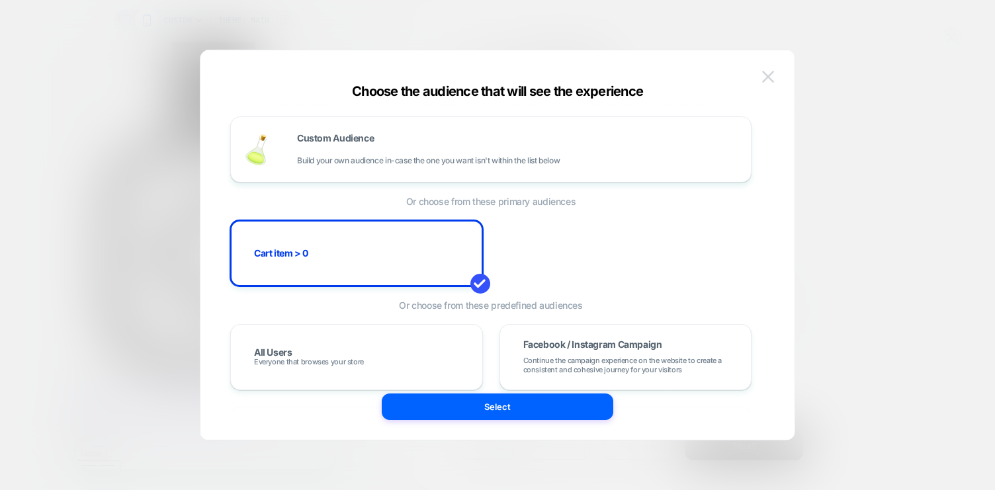
click at [777, 80] on button at bounding box center [768, 77] width 20 height 20
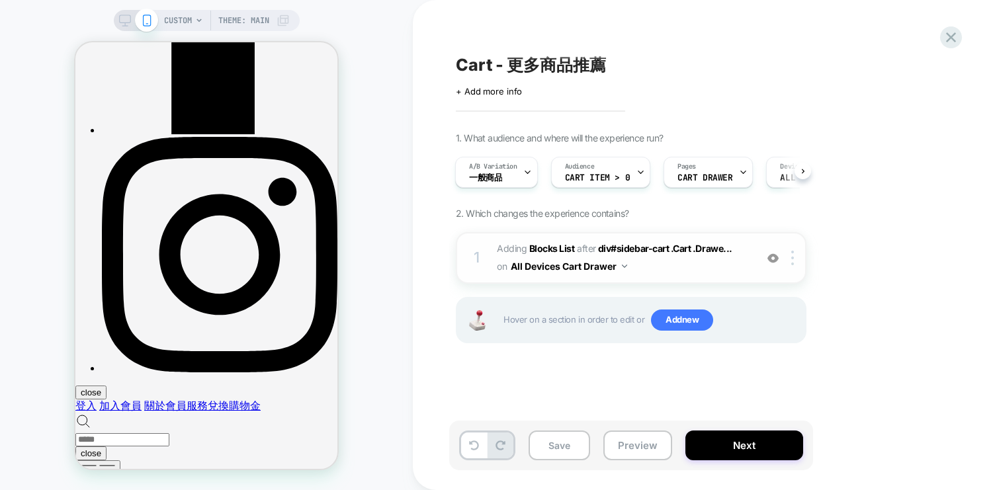
click at [647, 267] on span "#_loomi_addon_1746780872513_dup1755149940 Adding Blocks List AFTER div#sidebar-…" at bounding box center [623, 258] width 252 height 36
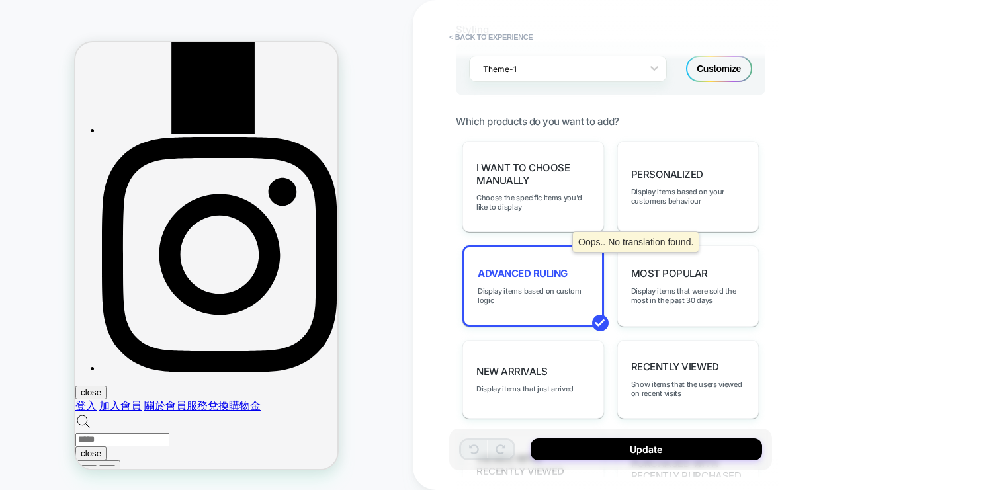
scroll to position [596, 0]
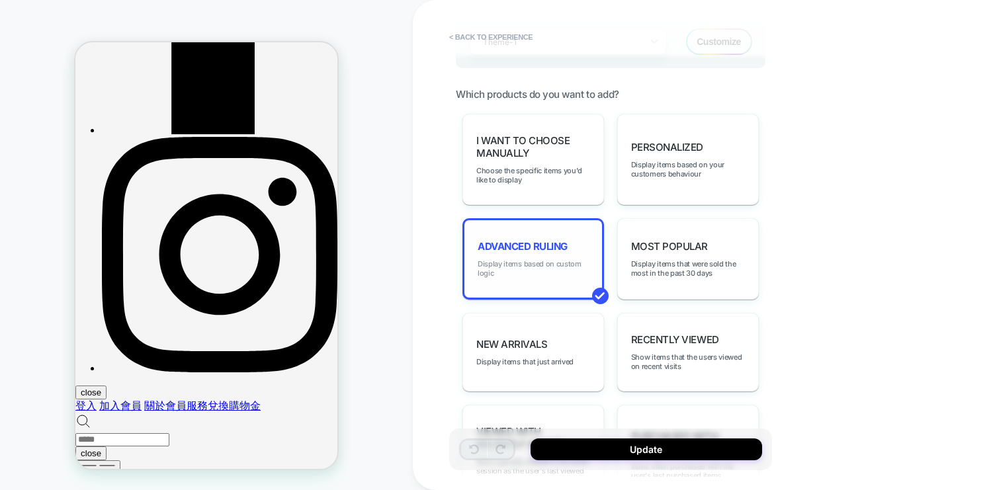
click at [542, 259] on span "Display items based on custom logic" at bounding box center [533, 268] width 111 height 19
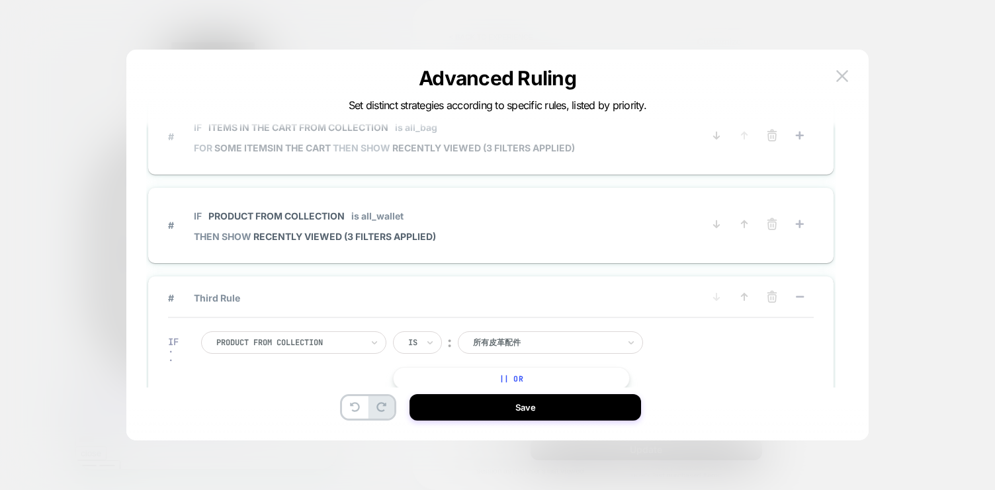
scroll to position [0, 677]
click at [423, 142] on span "RECENTLY VIEWED (3 filters applied)" at bounding box center [483, 147] width 183 height 11
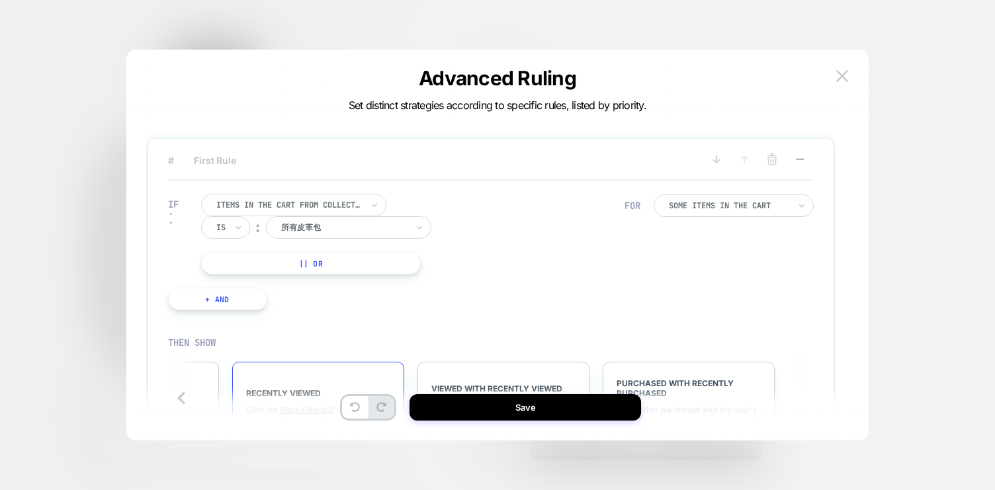
click at [232, 296] on button "+ And" at bounding box center [217, 299] width 99 height 22
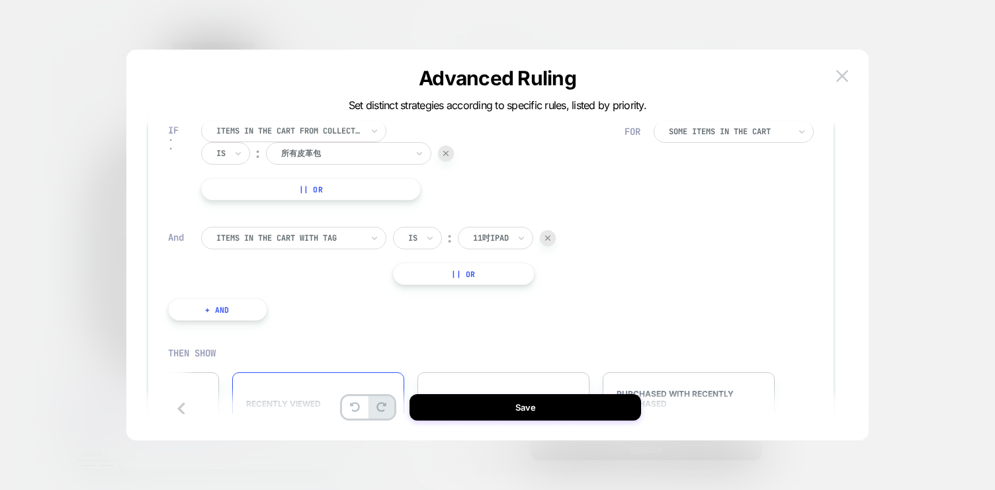
scroll to position [81, 0]
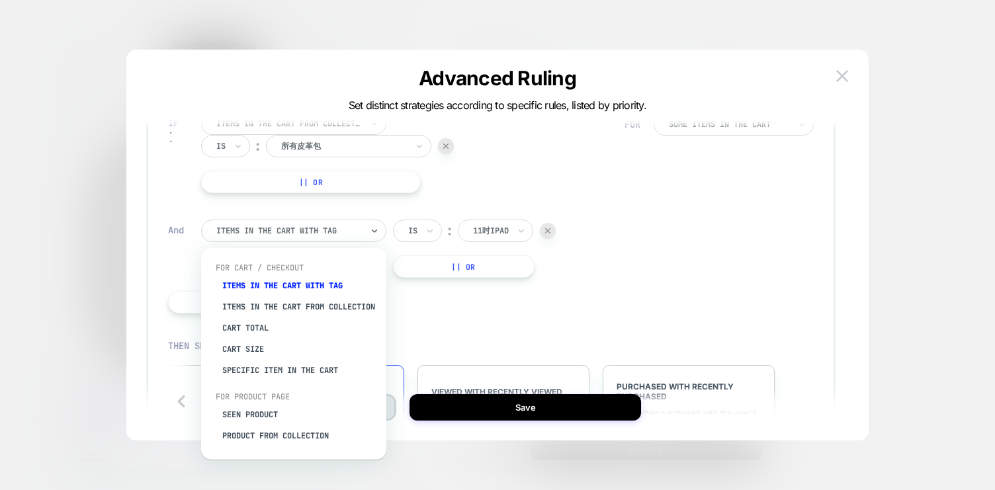
click at [320, 235] on div at bounding box center [289, 231] width 146 height 12
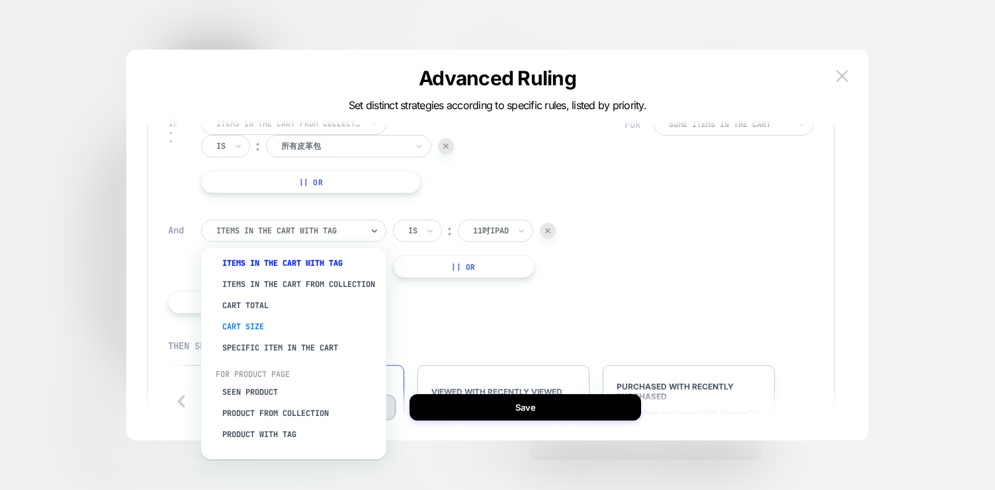
scroll to position [0, 0]
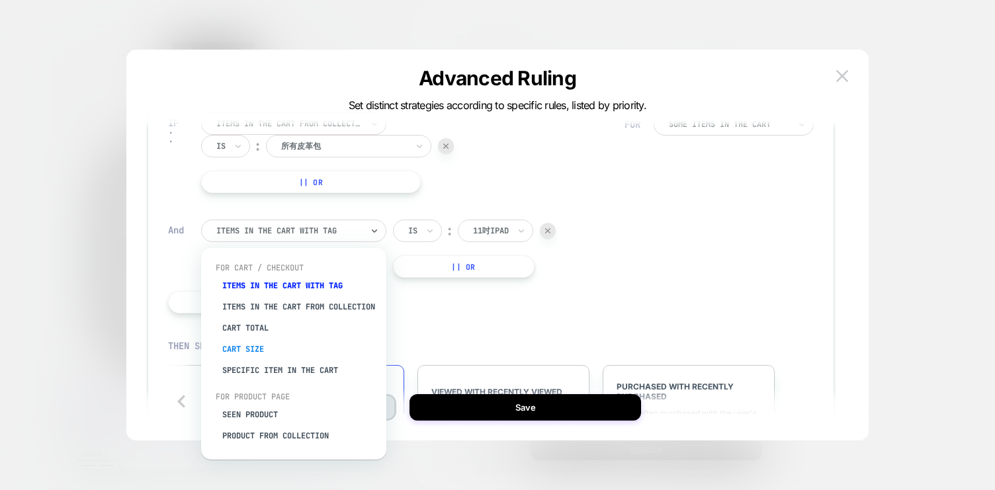
click at [267, 358] on div "Cart Size" at bounding box center [300, 349] width 172 height 21
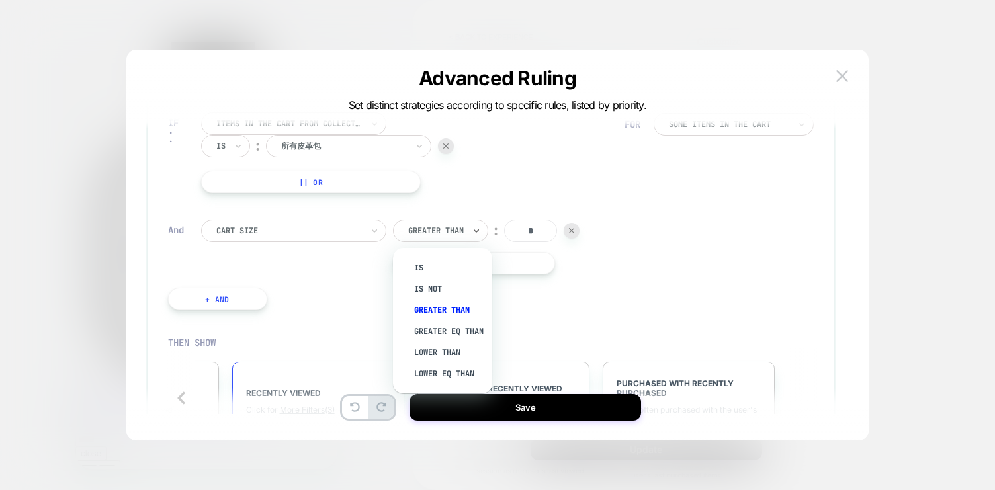
click at [483, 228] on div "Greater Than" at bounding box center [440, 231] width 95 height 22
click at [558, 275] on div "IF Items in the cart from collection Is ︰ 所有皮革包 || Or And Cart Size option Is f…" at bounding box center [396, 211] width 470 height 237
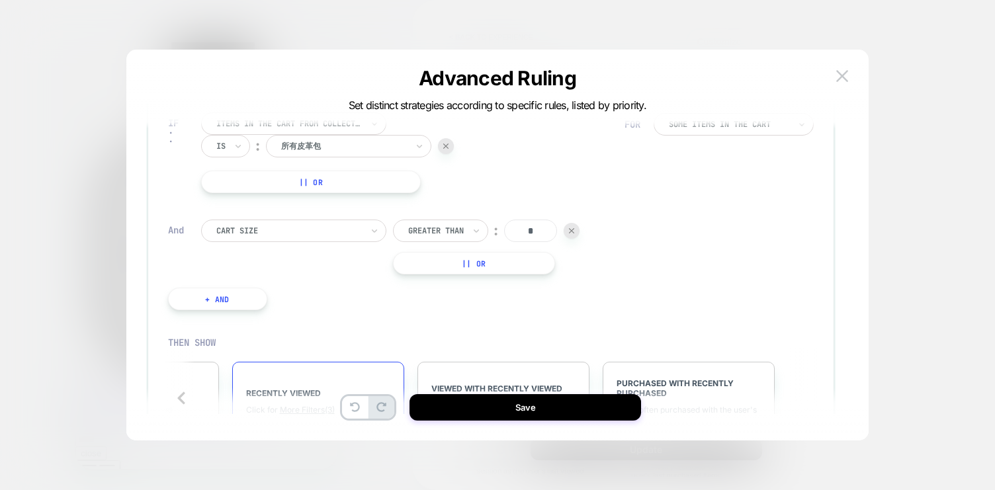
click at [531, 226] on input "*" at bounding box center [530, 231] width 53 height 22
click at [460, 224] on div "Greater Than" at bounding box center [436, 231] width 58 height 15
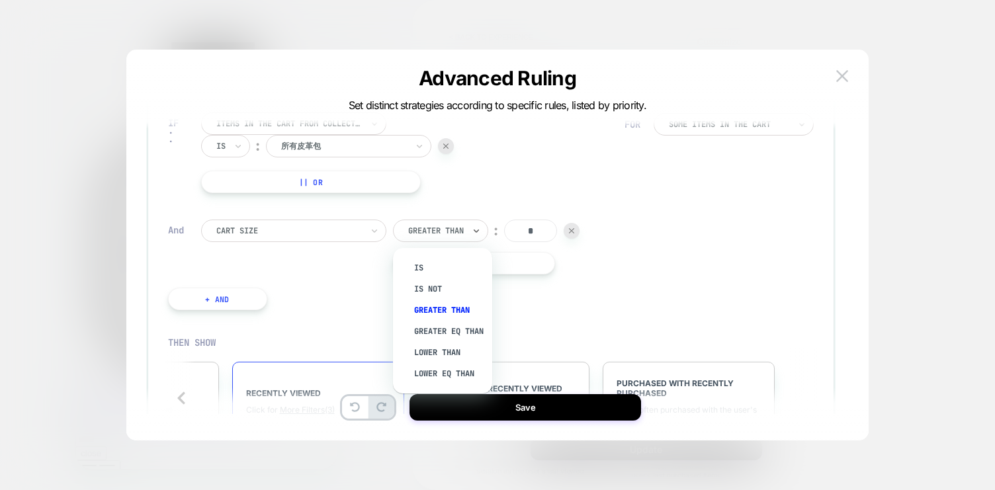
click at [307, 227] on div at bounding box center [289, 231] width 146 height 12
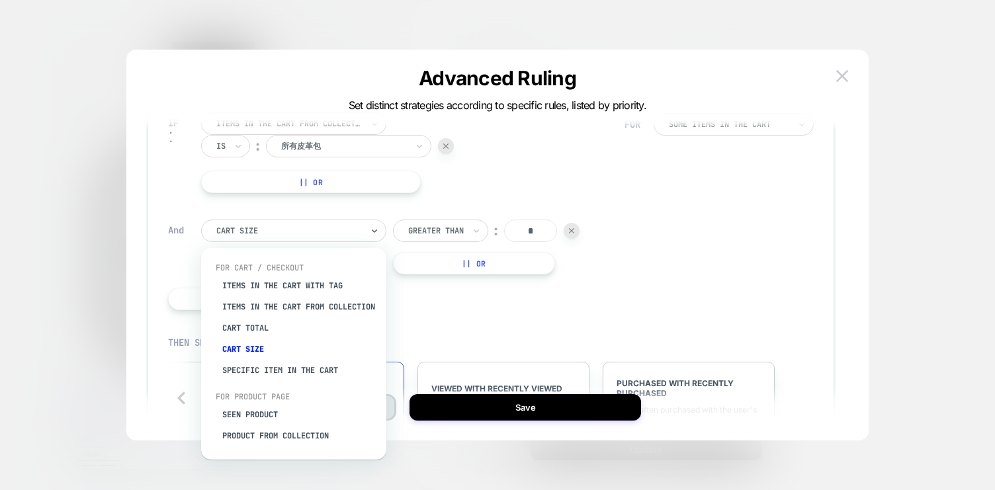
click at [256, 354] on div "Cart Size" at bounding box center [300, 349] width 172 height 21
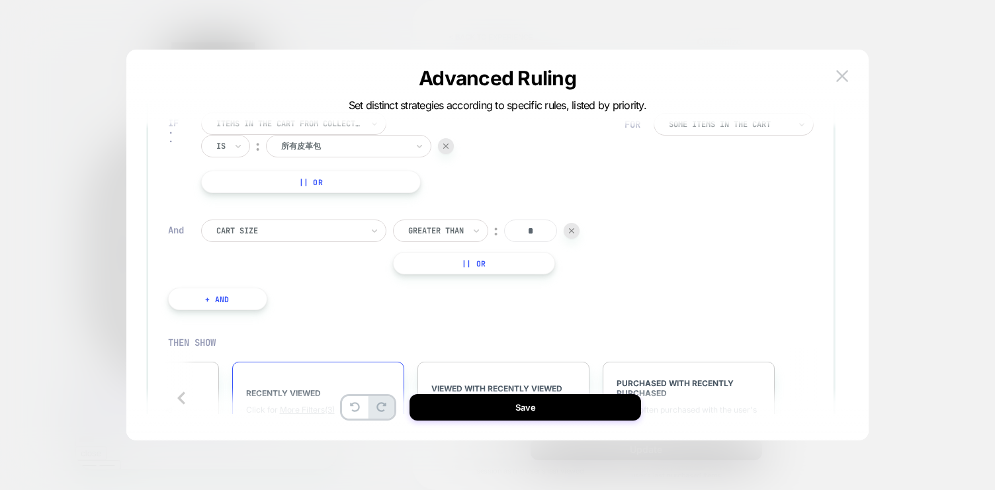
click at [426, 319] on div "IF Items in the cart from collection Is ︰ 所有皮革包 || Or And Cart Size Greater Tha…" at bounding box center [396, 211] width 470 height 237
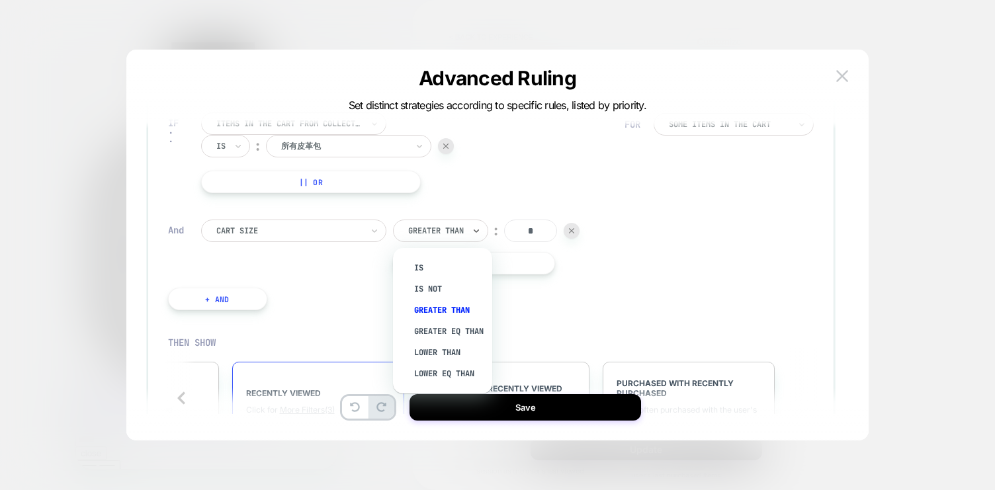
click at [443, 226] on div at bounding box center [436, 231] width 56 height 12
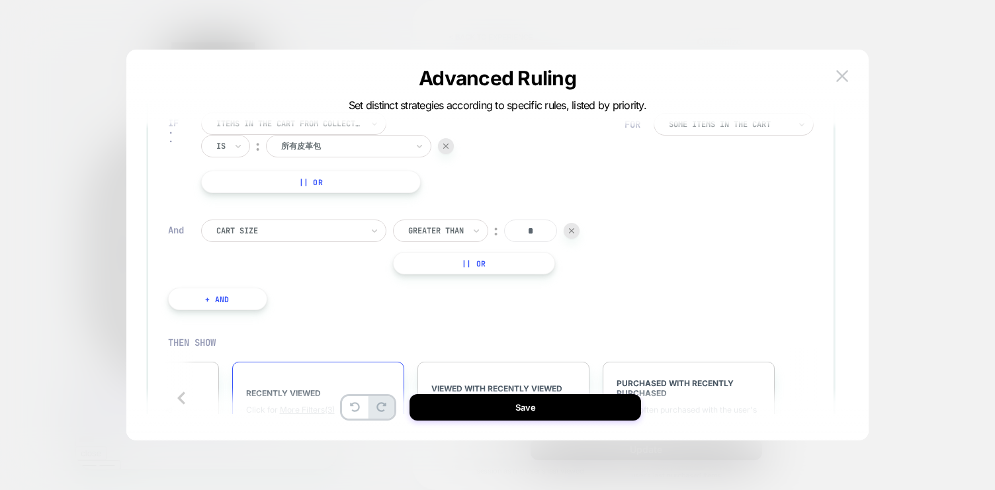
click at [570, 318] on div "IF Items in the cart from collection Is ︰ 所有皮革包 || Or And Cart Size Greater Tha…" at bounding box center [396, 211] width 470 height 237
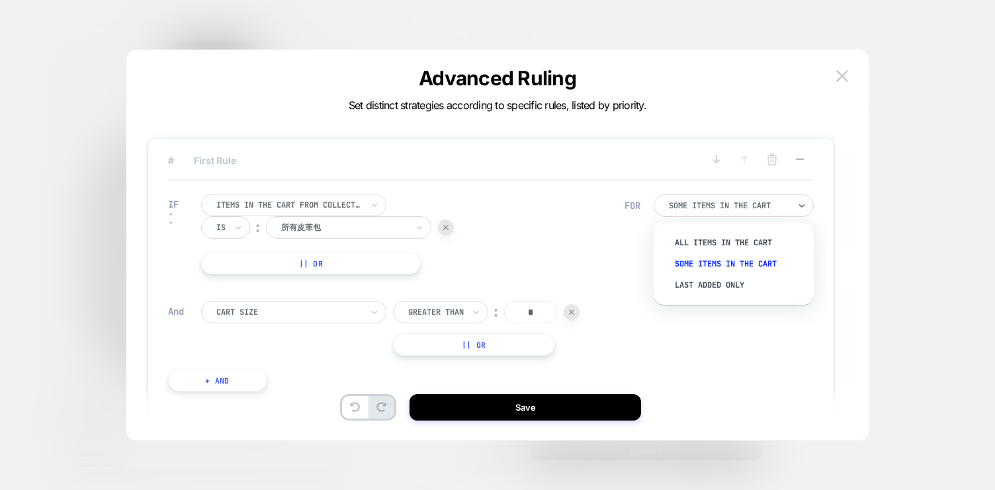
click at [714, 213] on div "Some Items in the cart" at bounding box center [734, 205] width 160 height 22
click at [519, 255] on div "Items in the cart from collection Is ︰ 所有皮革包 || Or" at bounding box center [413, 234] width 424 height 81
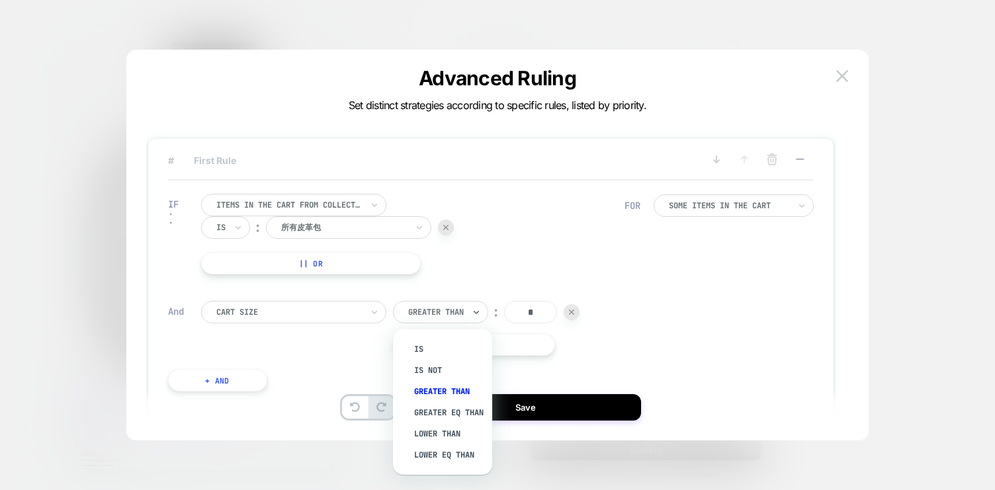
click at [461, 315] on div at bounding box center [436, 312] width 56 height 12
click at [466, 339] on div "Is" at bounding box center [449, 349] width 86 height 21
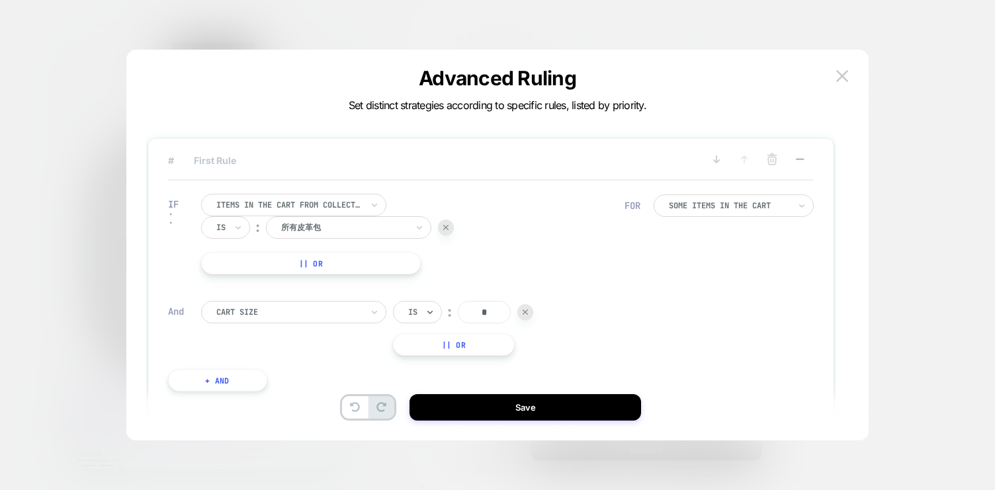
click at [499, 315] on input "*" at bounding box center [484, 312] width 53 height 22
type input "*"
click at [641, 324] on div "IF Items in the cart from collection Is ︰ 所有皮革包 || Or And Cart Size Is ︰ * || O…" at bounding box center [491, 293] width 646 height 224
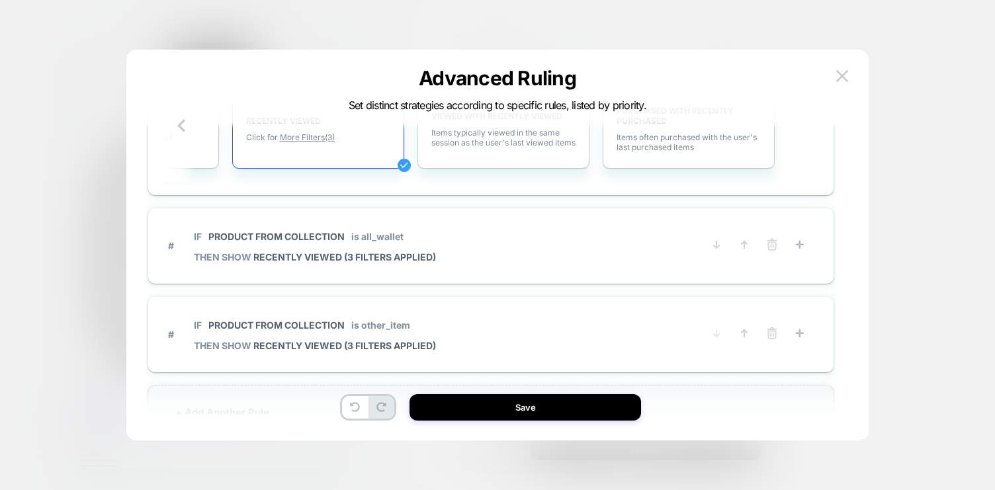
scroll to position [363, 0]
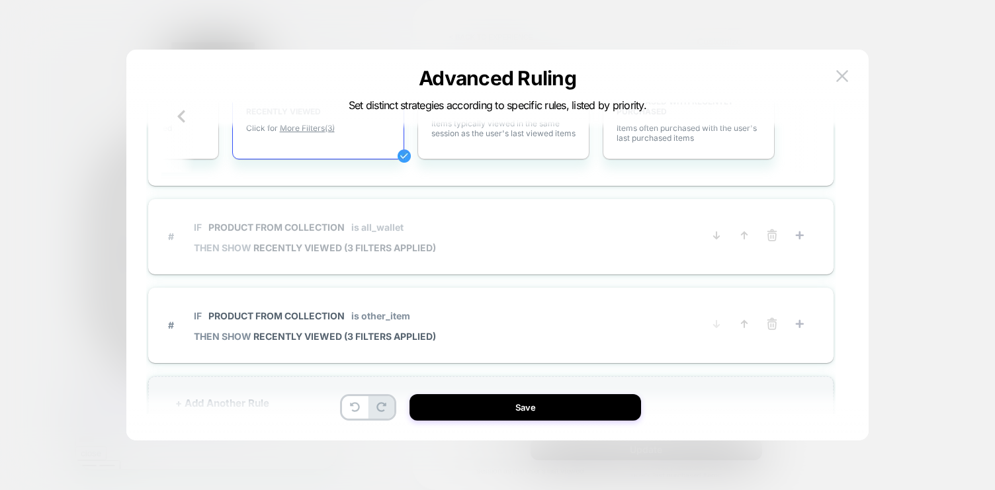
click at [476, 261] on div "# IF Product from collection is all_wallet THEN SHOW RECENTLY VIEWED (3 filters…" at bounding box center [491, 236] width 646 height 49
click at [484, 231] on span "# IF Product from collection is all_wallet THEN SHOW RECENTLY VIEWED (3 filters…" at bounding box center [435, 236] width 535 height 48
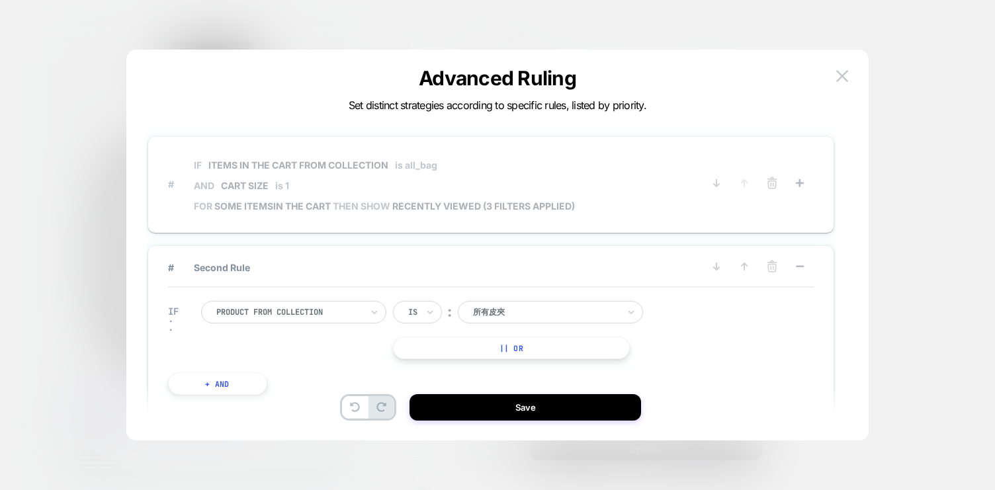
scroll to position [0, 0]
click at [504, 176] on span "IF Items in the cart from collection is all_bag AND Cart Size is 1" at bounding box center [384, 177] width 381 height 50
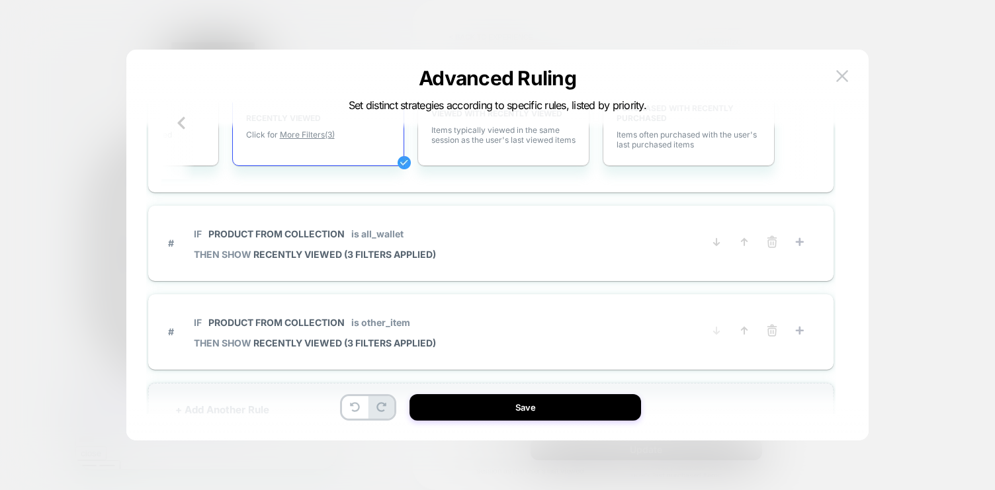
scroll to position [372, 0]
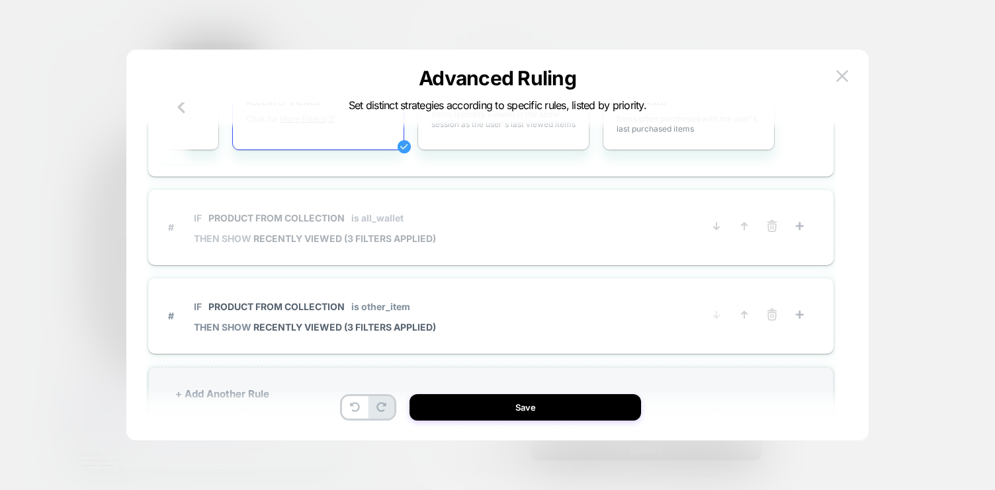
click at [492, 228] on span "# IF Product from collection is all_wallet THEN SHOW RECENTLY VIEWED (3 filters…" at bounding box center [435, 227] width 535 height 48
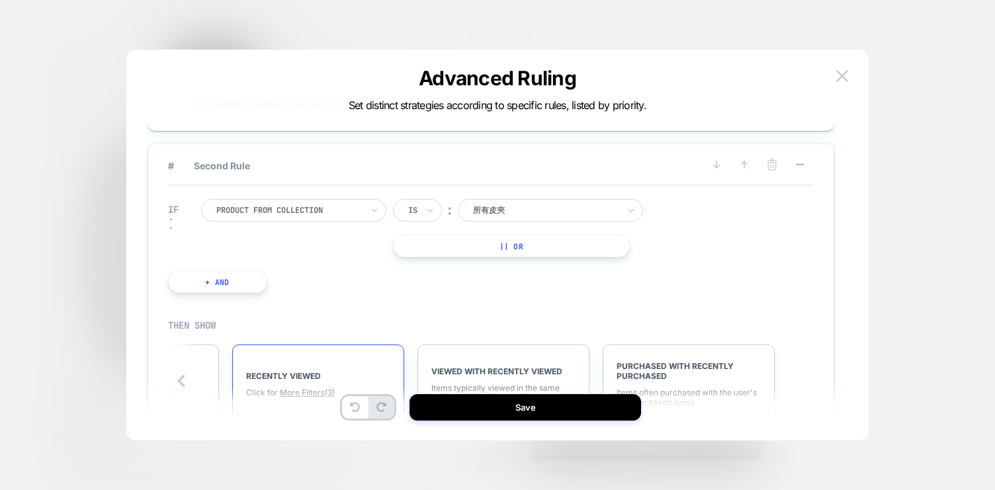
scroll to position [114, 0]
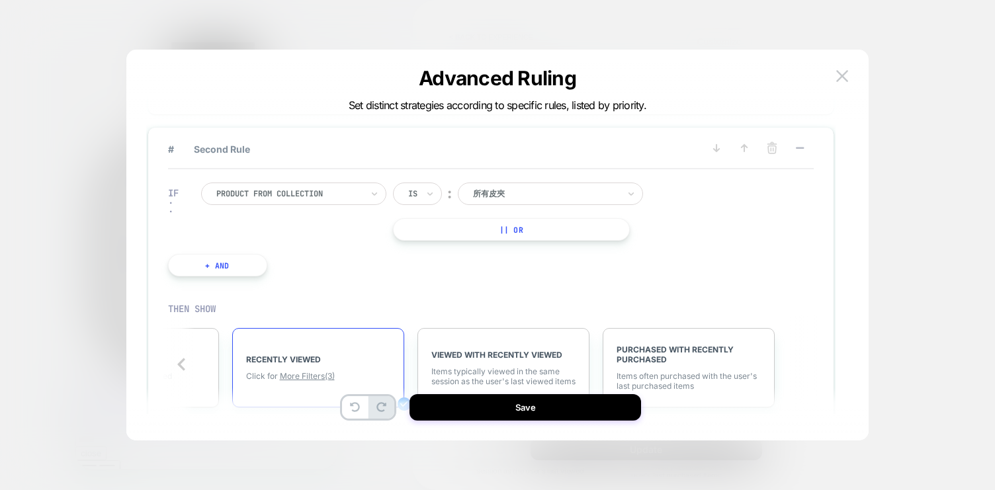
click at [246, 263] on button "+ And" at bounding box center [217, 265] width 99 height 22
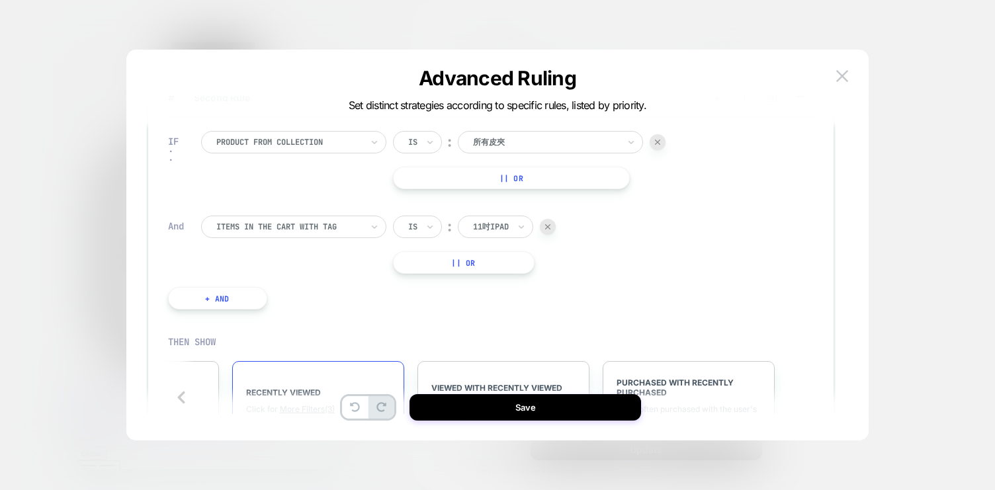
scroll to position [184, 0]
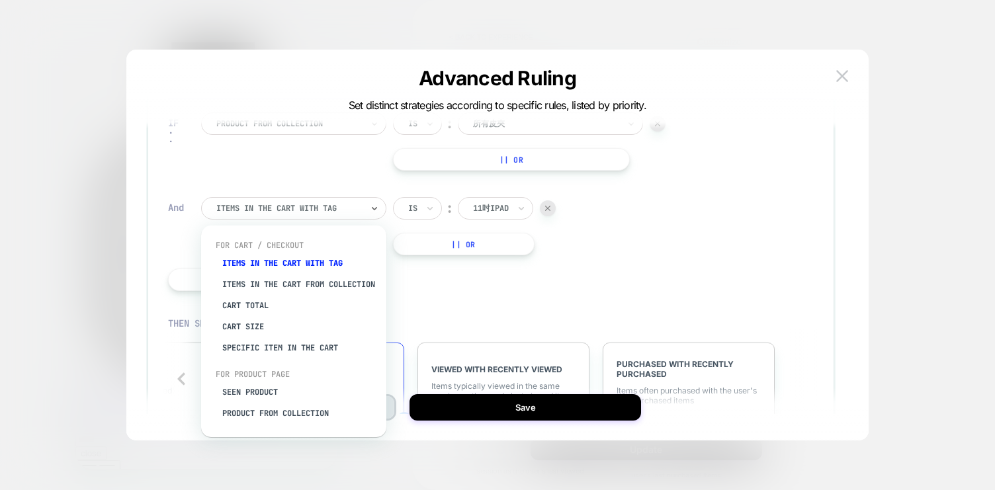
click at [363, 207] on div "Items in the cart with tag" at bounding box center [293, 208] width 185 height 22
click at [305, 333] on div "Cart Size" at bounding box center [300, 326] width 172 height 21
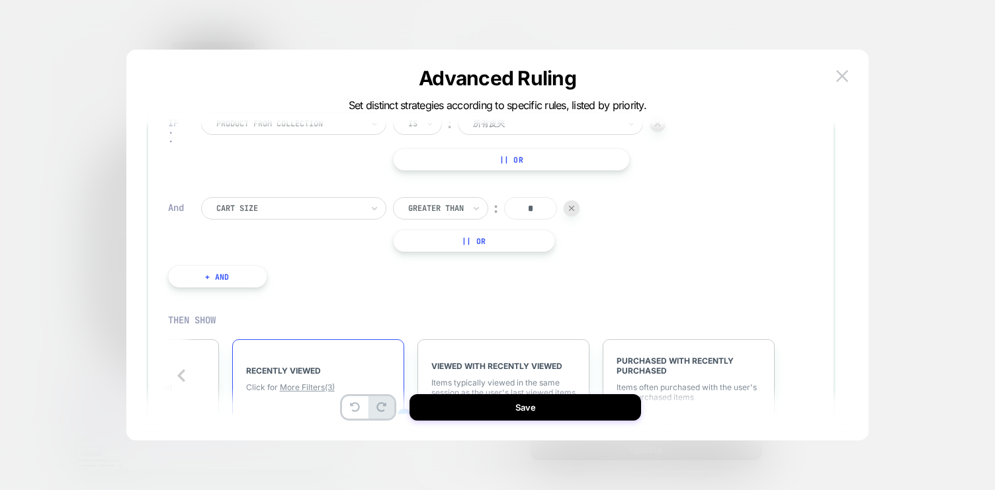
click at [460, 206] on div at bounding box center [436, 208] width 56 height 12
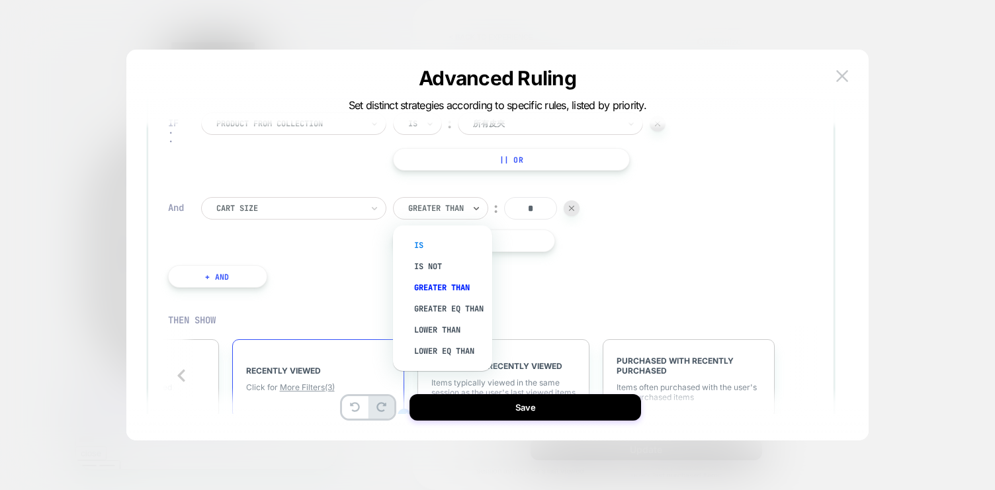
click at [429, 245] on div "Is" at bounding box center [449, 245] width 86 height 21
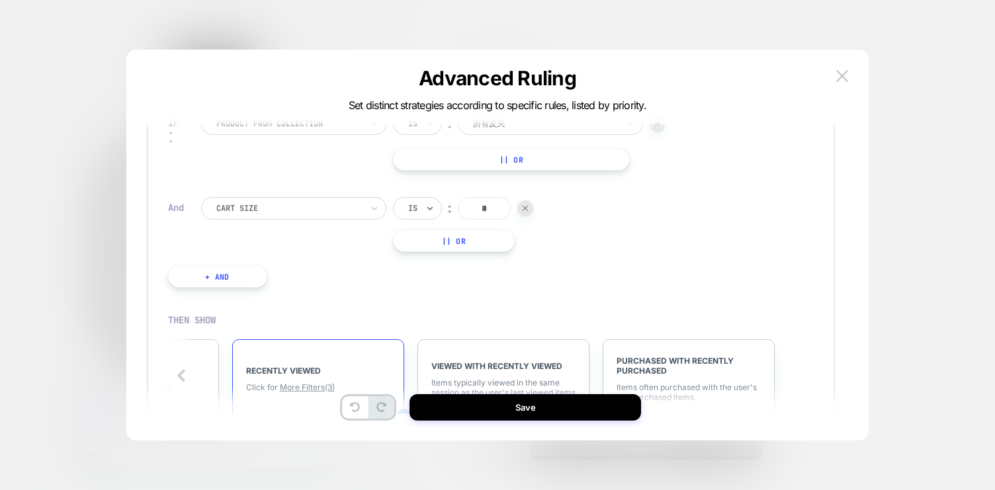
click at [491, 208] on input "*" at bounding box center [484, 208] width 53 height 22
type input "*"
click at [503, 300] on div "IF Product from collection Is ︰ 所有皮夾 || Or And Cart Size Is ︰ * || Or + And" at bounding box center [416, 200] width 511 height 215
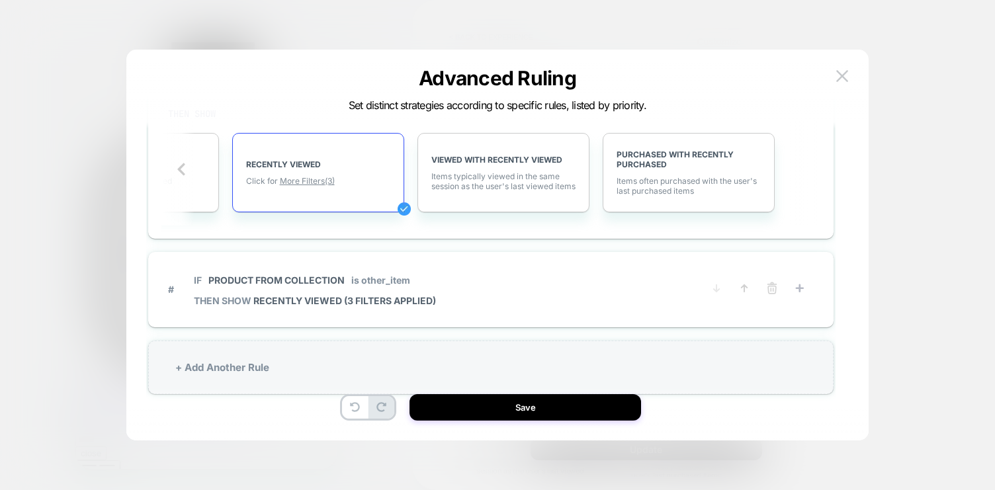
scroll to position [40, 0]
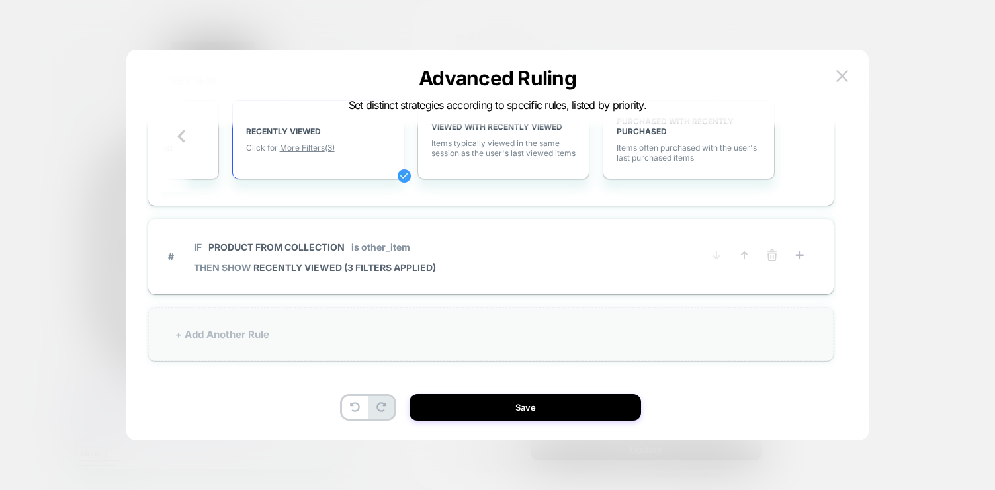
click at [482, 334] on div "+ Add Another Rule" at bounding box center [491, 335] width 686 height 54
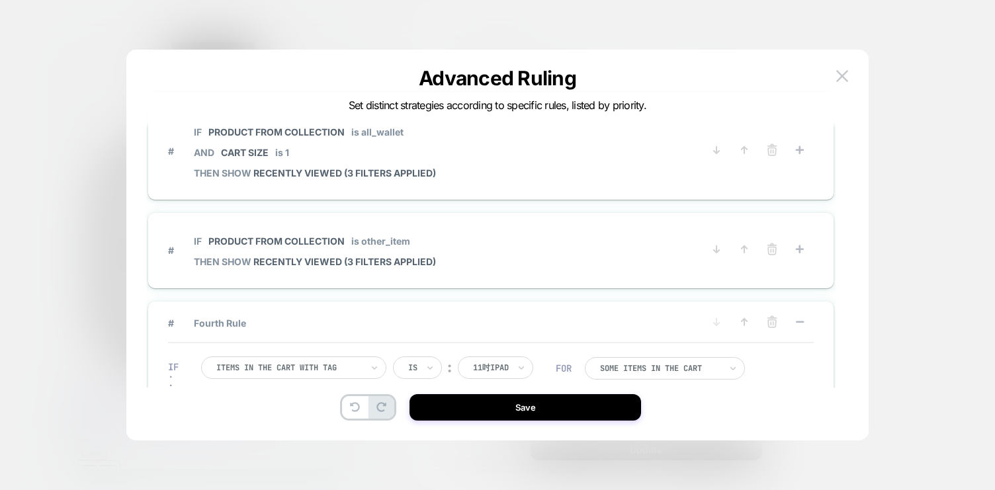
scroll to position [83, 0]
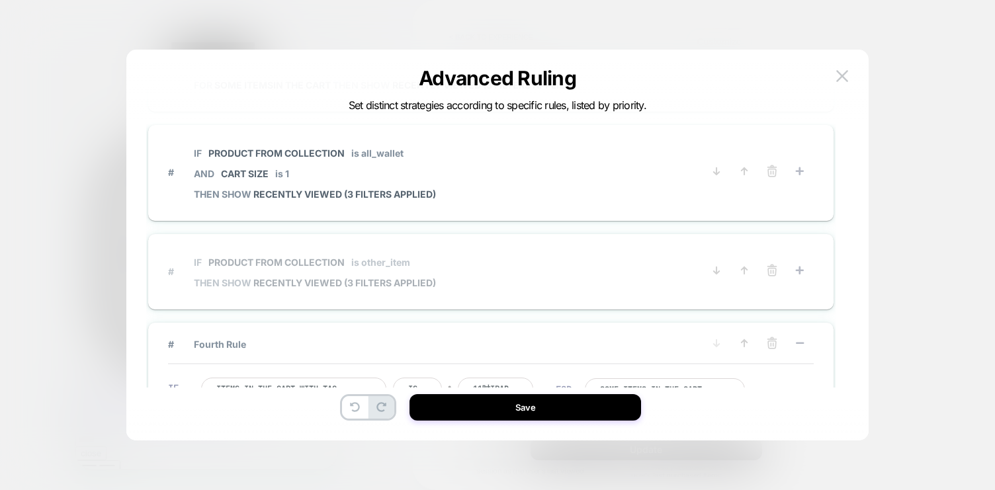
click at [494, 256] on span "# IF Product from collection is other_item THEN SHOW RECENTLY VIEWED (3 filters…" at bounding box center [435, 271] width 535 height 48
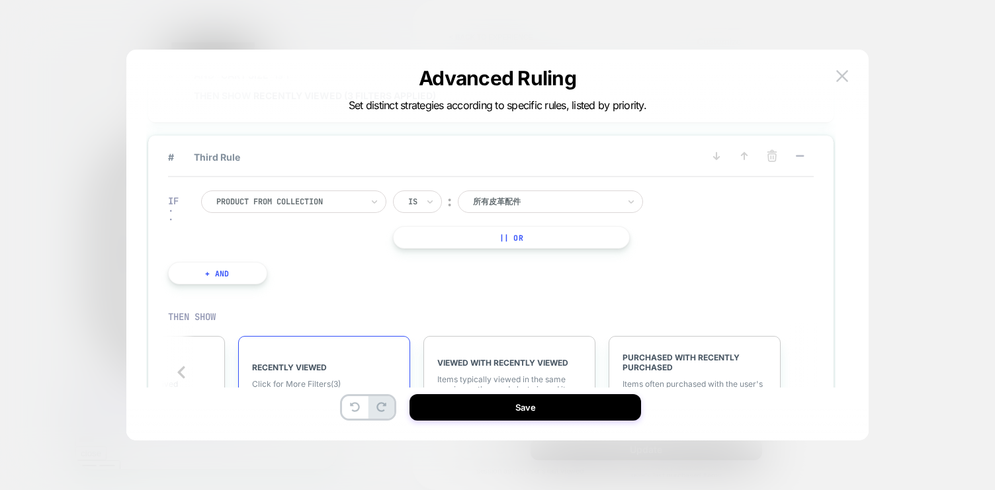
scroll to position [0, 677]
click at [235, 275] on button "+ And" at bounding box center [217, 273] width 99 height 22
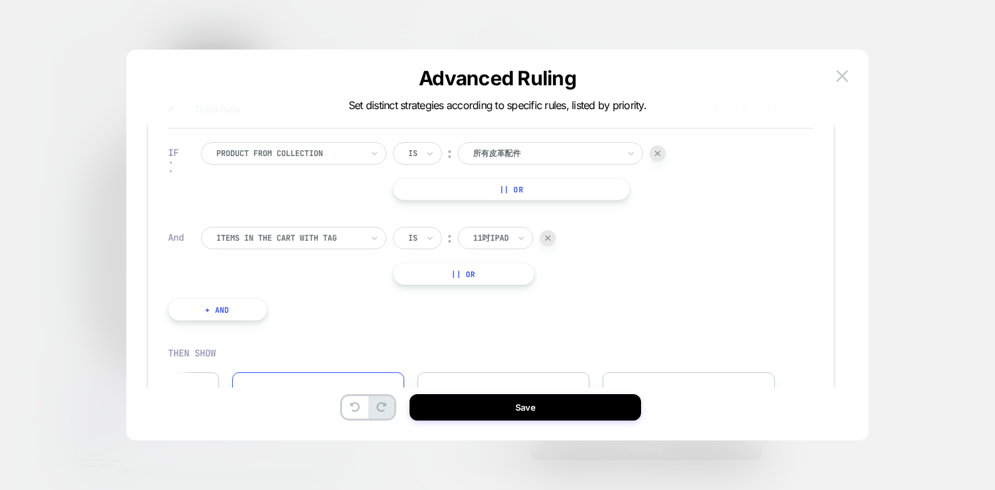
scroll to position [249, 0]
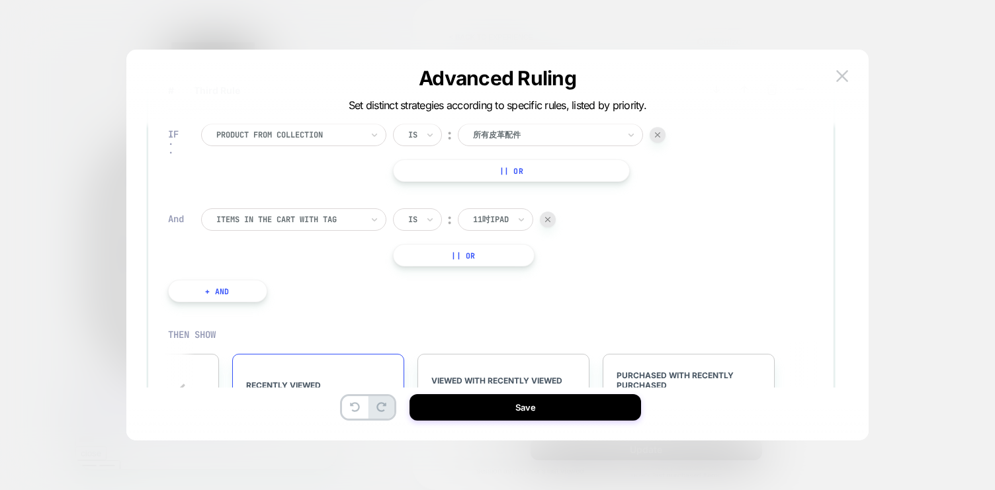
click at [327, 228] on div "Items in the cart with tag" at bounding box center [293, 219] width 185 height 22
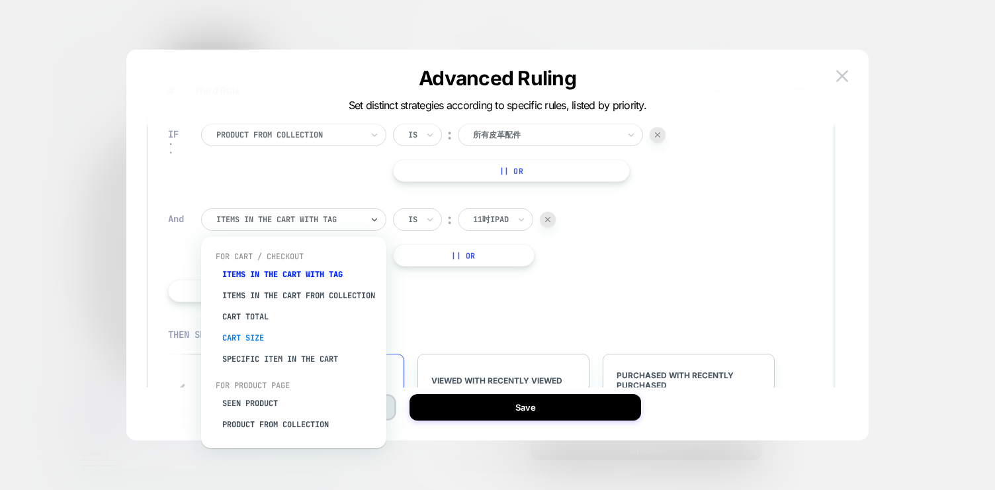
click at [263, 344] on div "Cart Size" at bounding box center [300, 337] width 172 height 21
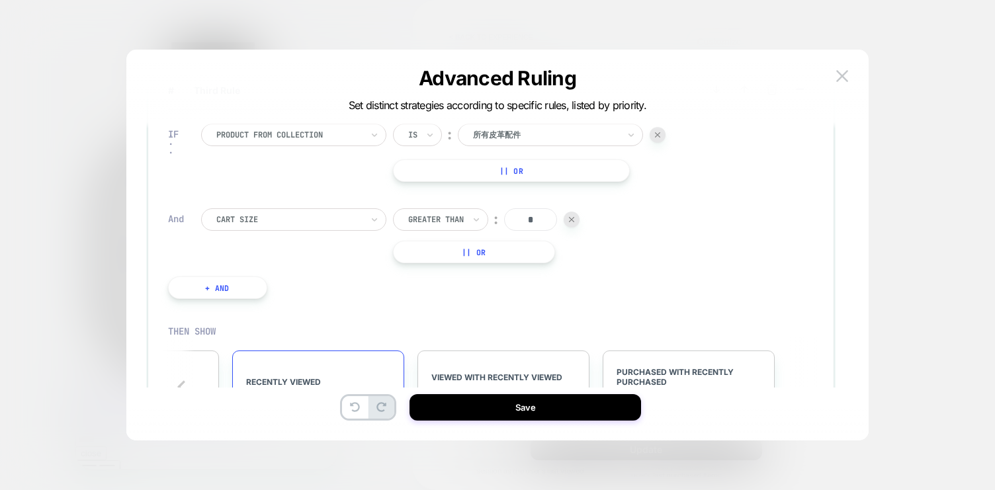
click at [469, 218] on div "Greater Than" at bounding box center [440, 219] width 95 height 22
click at [456, 249] on div "Is" at bounding box center [449, 256] width 86 height 21
click at [497, 224] on input "*" at bounding box center [484, 219] width 53 height 22
type input "*"
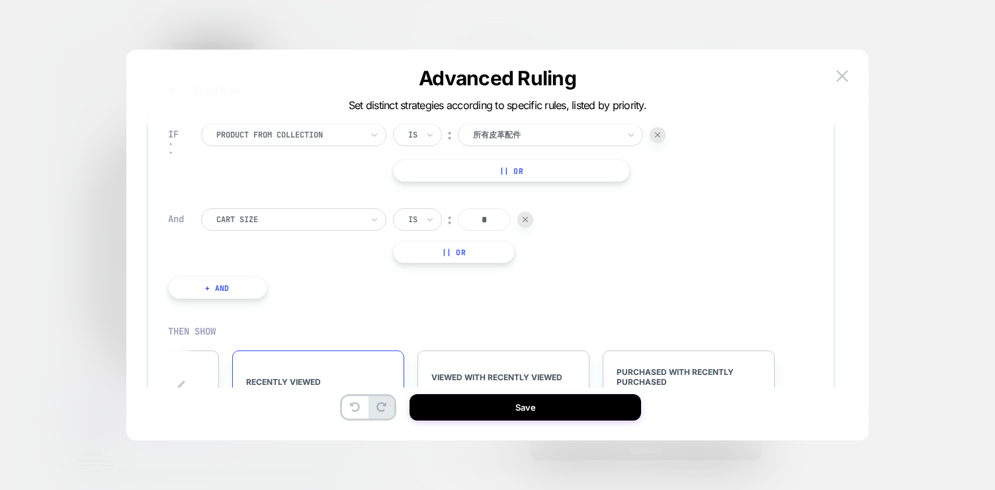
click at [517, 295] on div "IF Product from collection Is ︰ 所有皮革配件 || Or And Cart Size Is ︰ * || Or + And" at bounding box center [416, 211] width 511 height 215
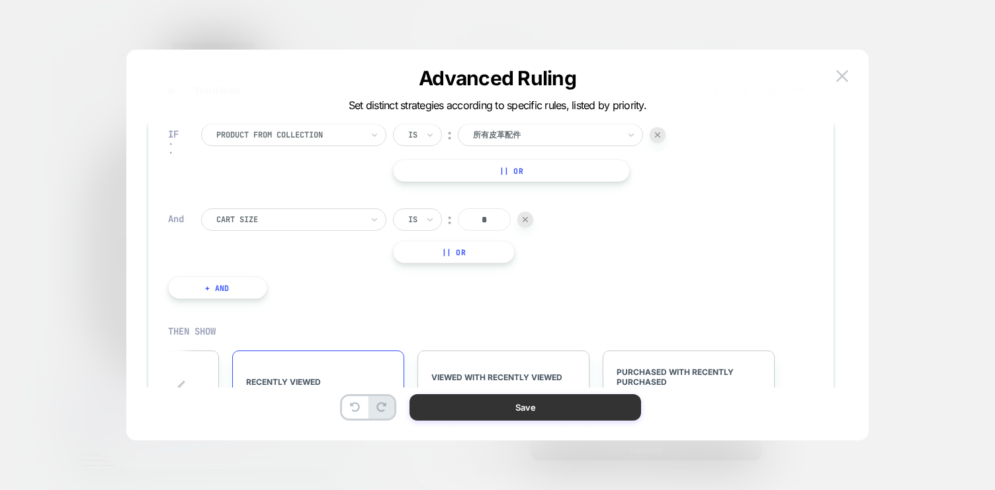
click at [510, 413] on button "Save" at bounding box center [525, 407] width 232 height 26
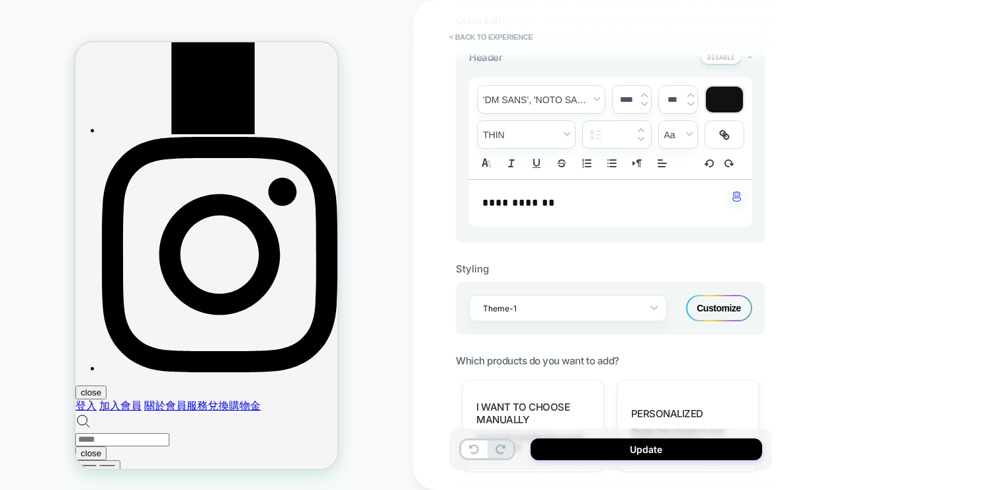
scroll to position [229, 0]
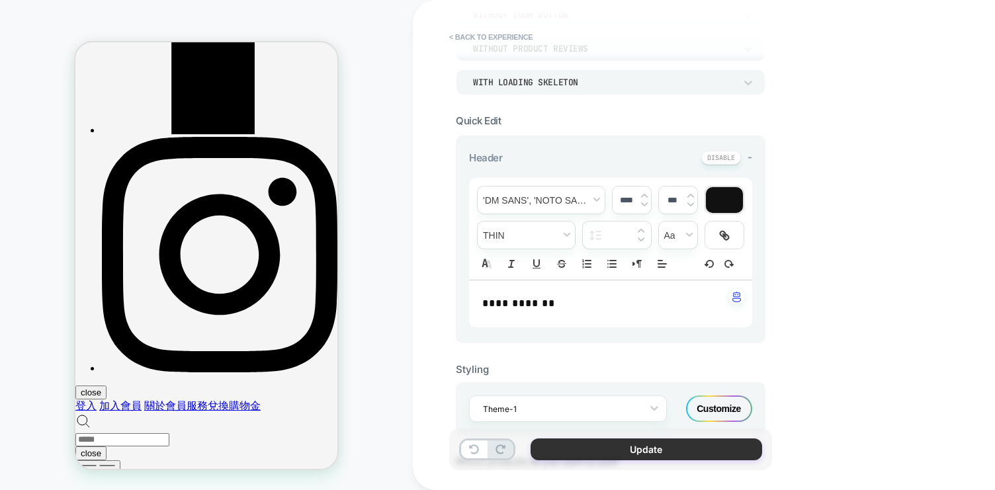
click at [605, 449] on button "Update" at bounding box center [647, 450] width 232 height 22
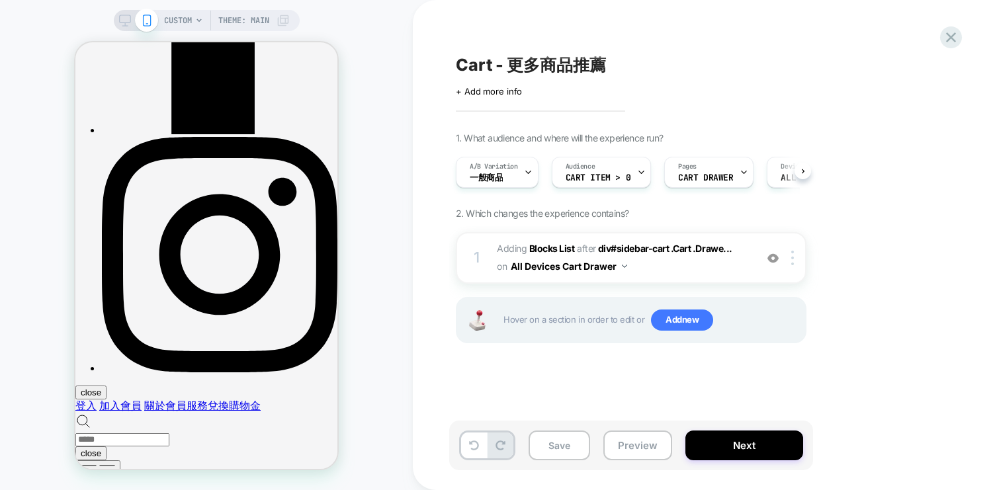
scroll to position [0, 0]
click at [648, 440] on button "Preview" at bounding box center [637, 446] width 69 height 30
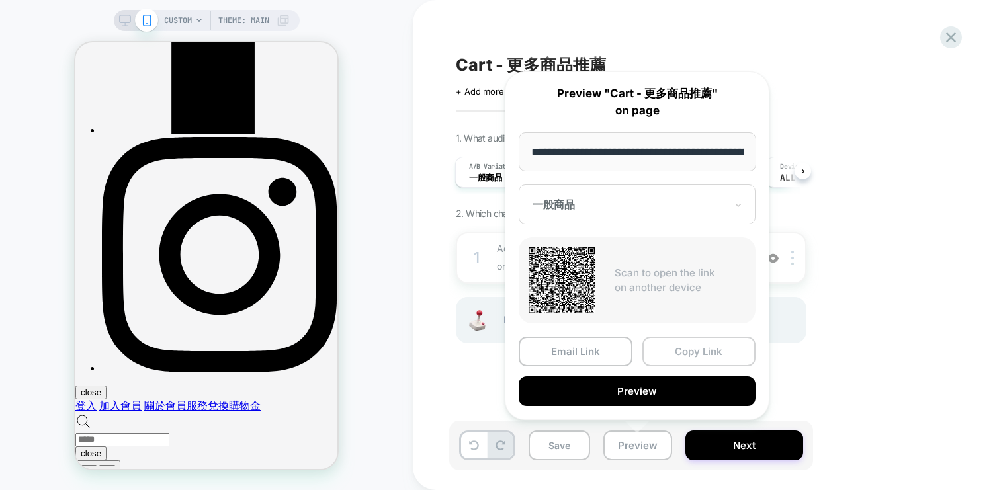
click at [704, 346] on button "Copy Link" at bounding box center [699, 352] width 114 height 30
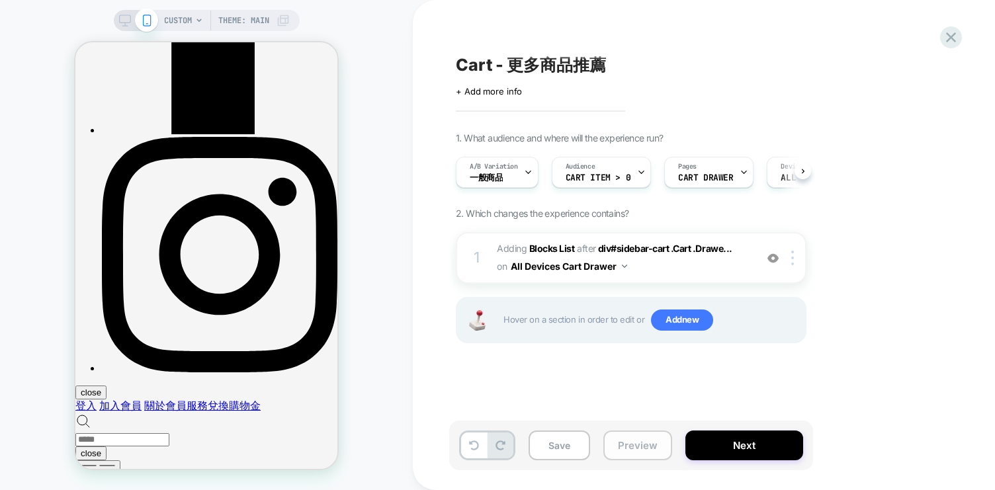
click at [626, 441] on button "Preview" at bounding box center [637, 446] width 69 height 30
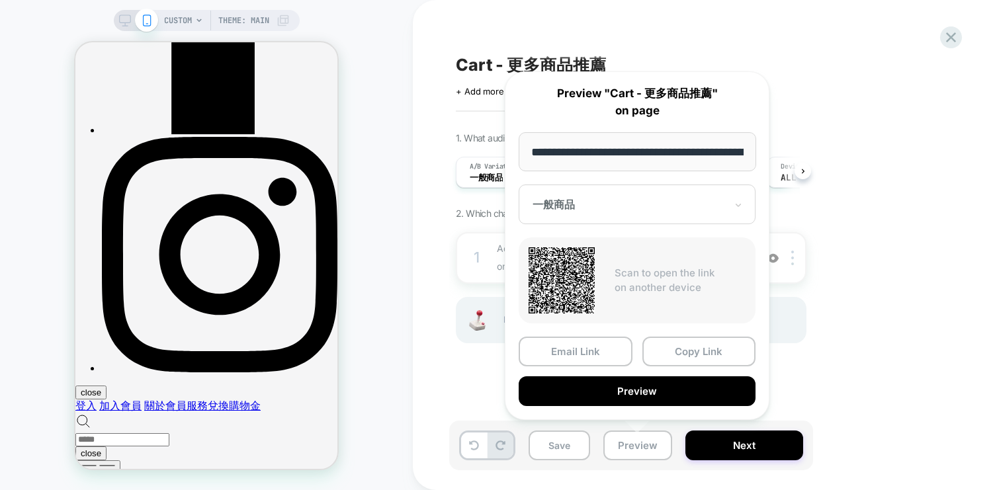
click at [447, 169] on div "Cart - 更多商品推薦 Click to edit experience details + Add more info 1. What audience…" at bounding box center [704, 245] width 582 height 490
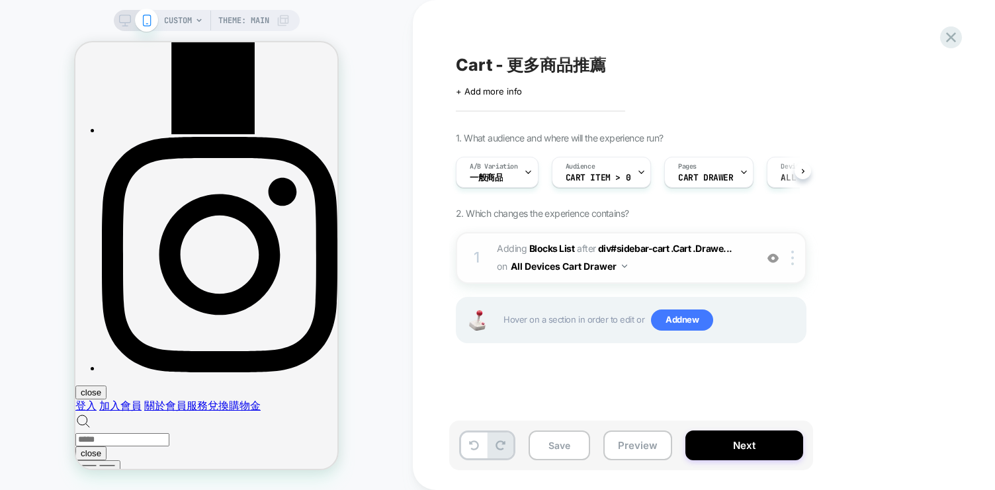
click at [644, 267] on span "#_loomi_addon_1746780872513_dup1755149940 Adding Blocks List AFTER div#sidebar-…" at bounding box center [623, 258] width 252 height 36
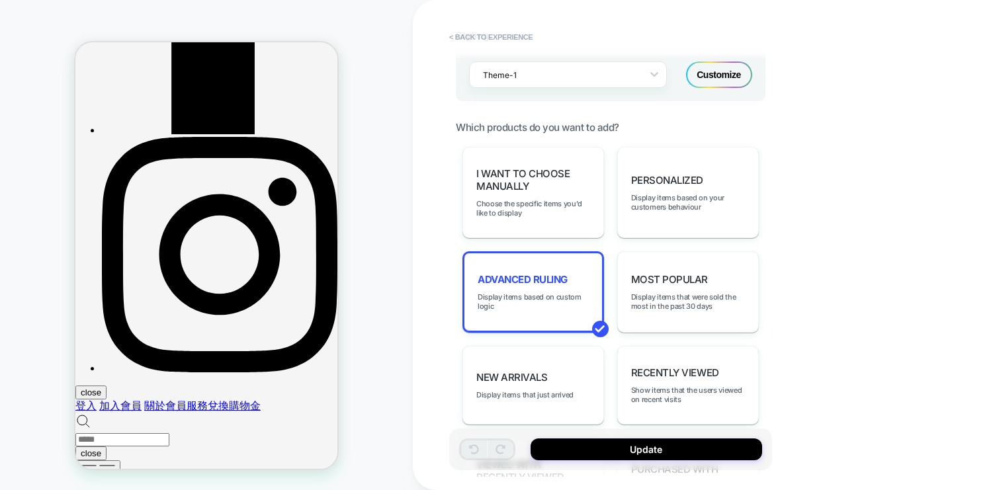
scroll to position [619, 0]
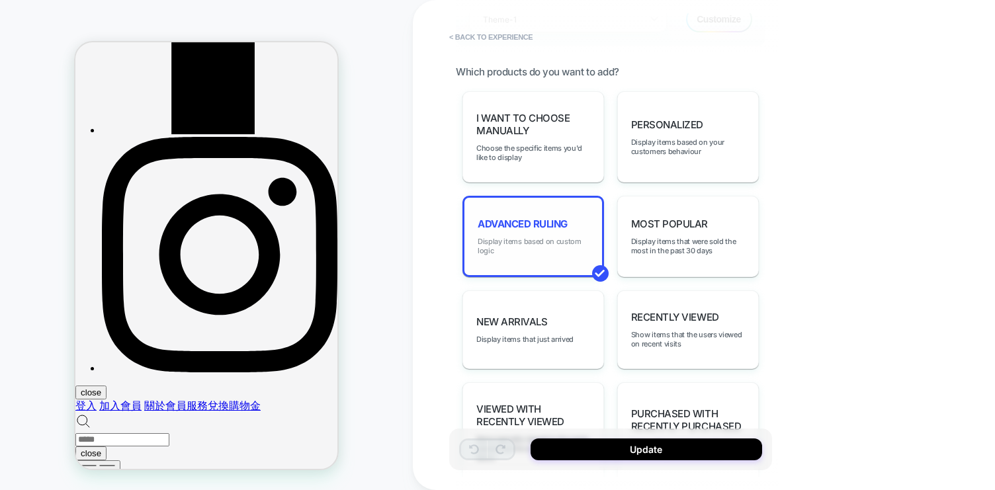
click at [540, 239] on span "Display items based on custom logic" at bounding box center [533, 246] width 111 height 19
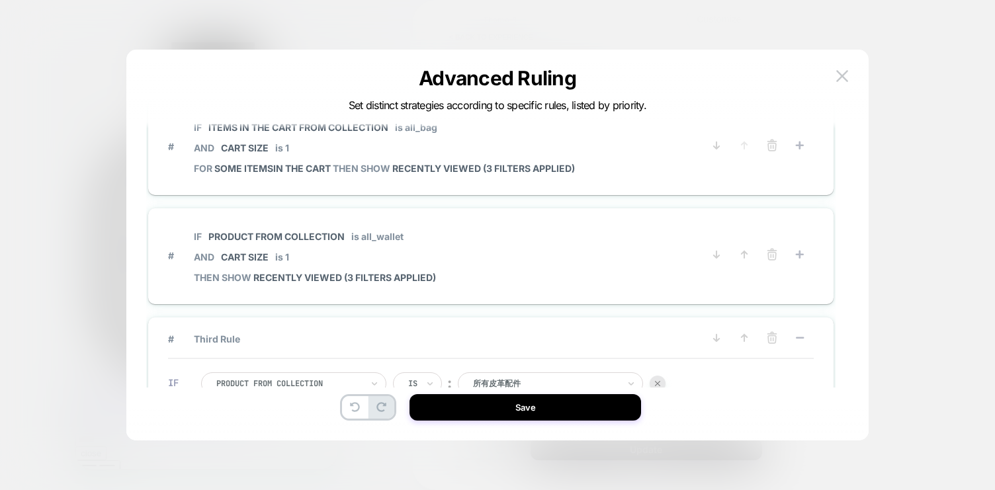
scroll to position [0, 0]
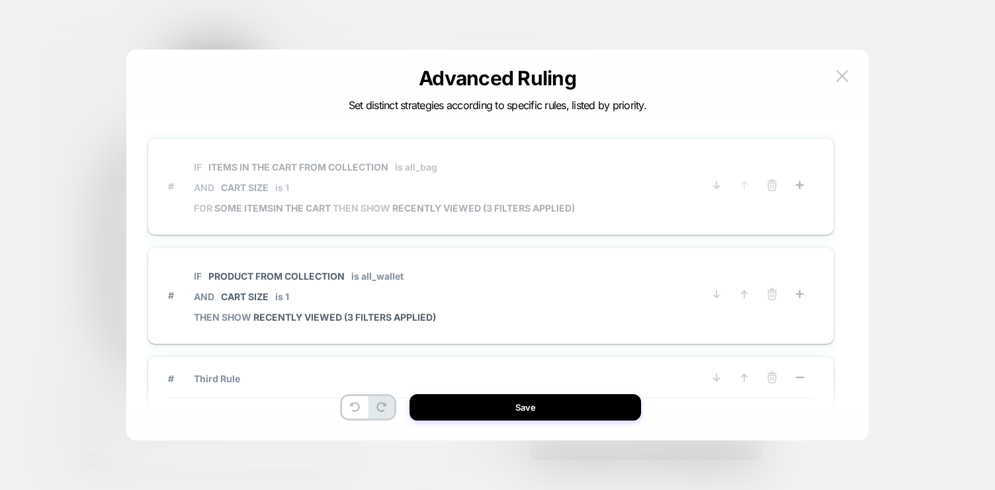
click at [377, 194] on span "IF Items in the cart from collection is all_bag AND Cart Size is 1" at bounding box center [384, 177] width 381 height 50
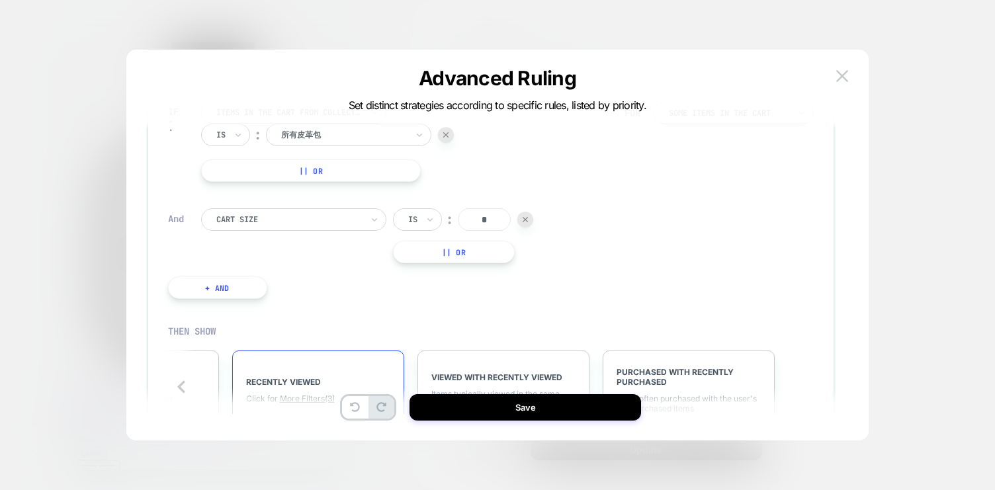
scroll to position [63, 0]
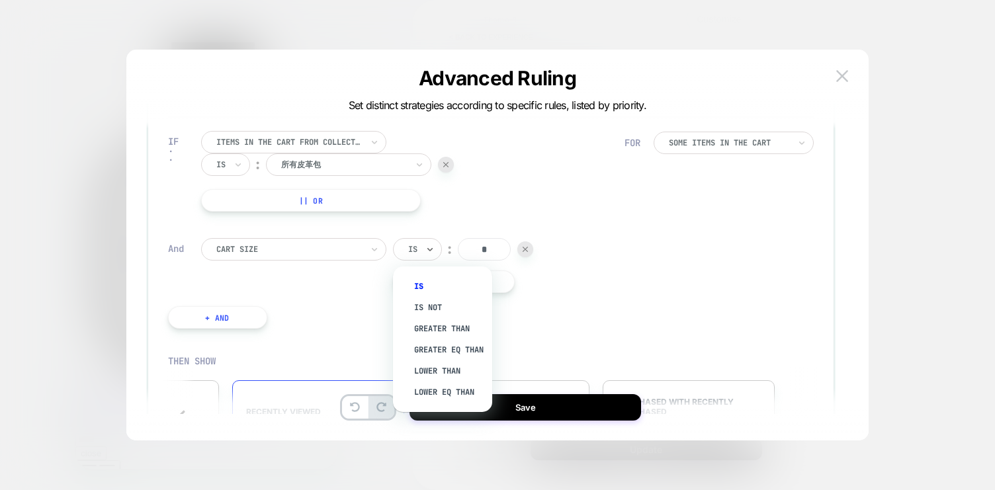
click at [415, 248] on div at bounding box center [412, 249] width 9 height 12
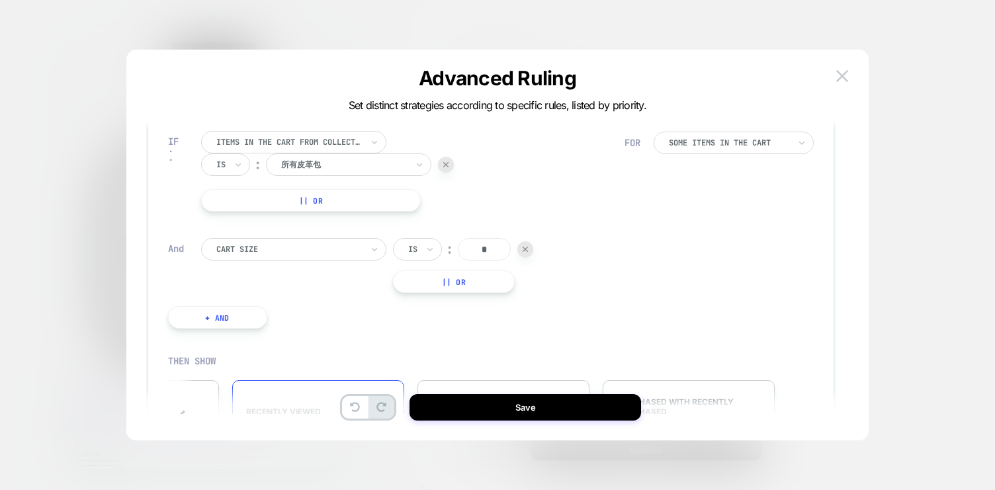
click at [358, 265] on div "Cart Size Is ︰ * || Or" at bounding box center [413, 265] width 424 height 55
click at [338, 252] on div at bounding box center [289, 249] width 146 height 12
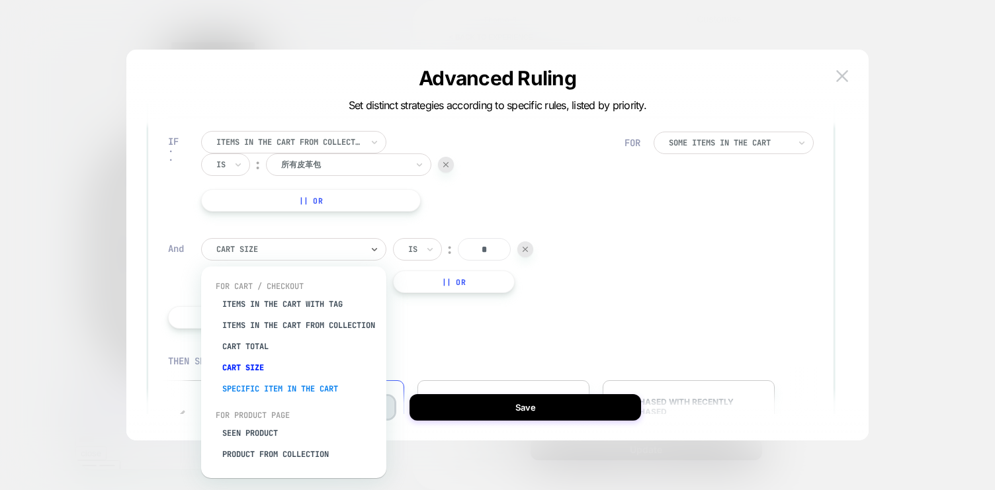
scroll to position [29, 0]
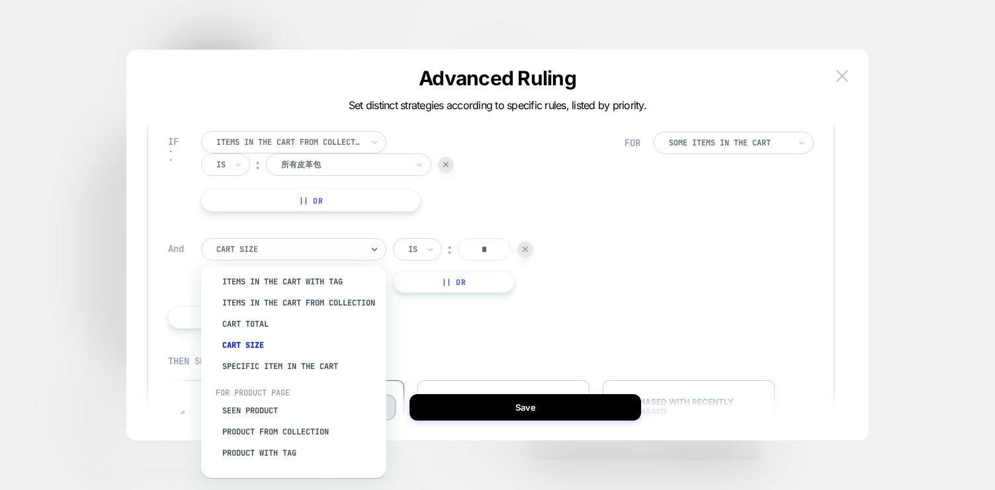
click at [427, 335] on div "IF Items in the cart from collection Is ︰ 所有皮革包 || Or And option Specific item …" at bounding box center [396, 229] width 470 height 237
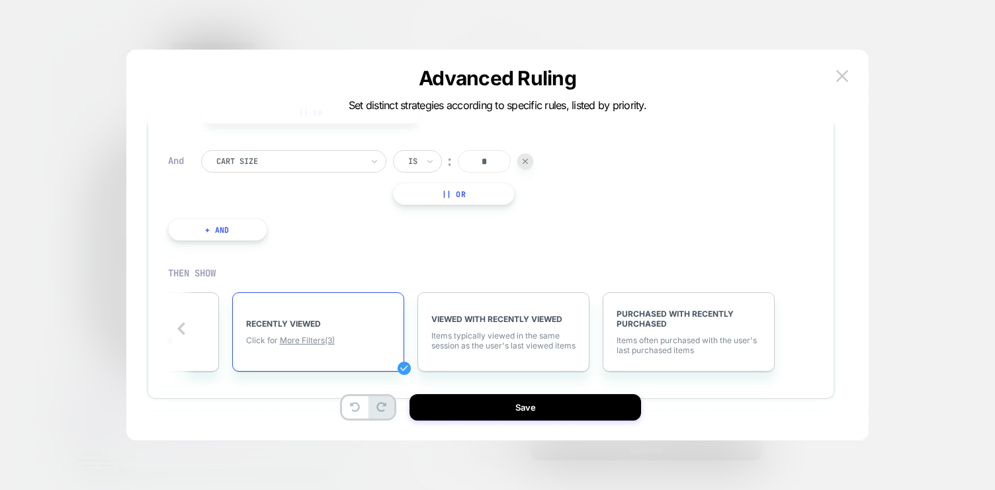
scroll to position [35, 0]
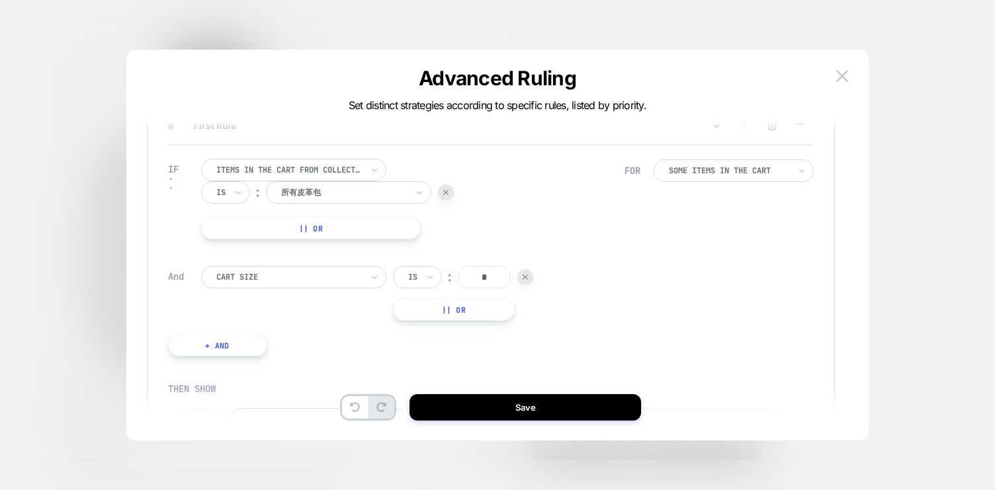
click at [484, 279] on input "*" at bounding box center [484, 277] width 53 height 22
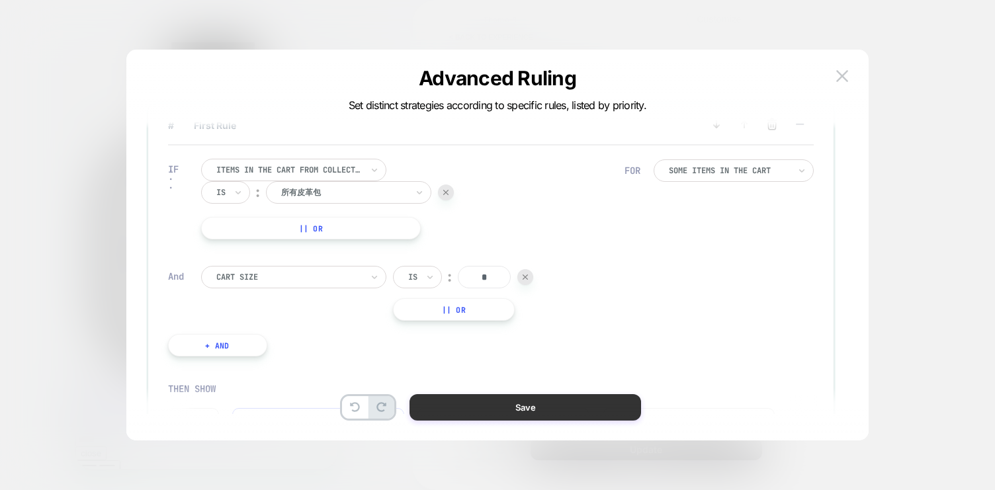
type input "*"
click at [521, 404] on button "Save" at bounding box center [525, 407] width 232 height 26
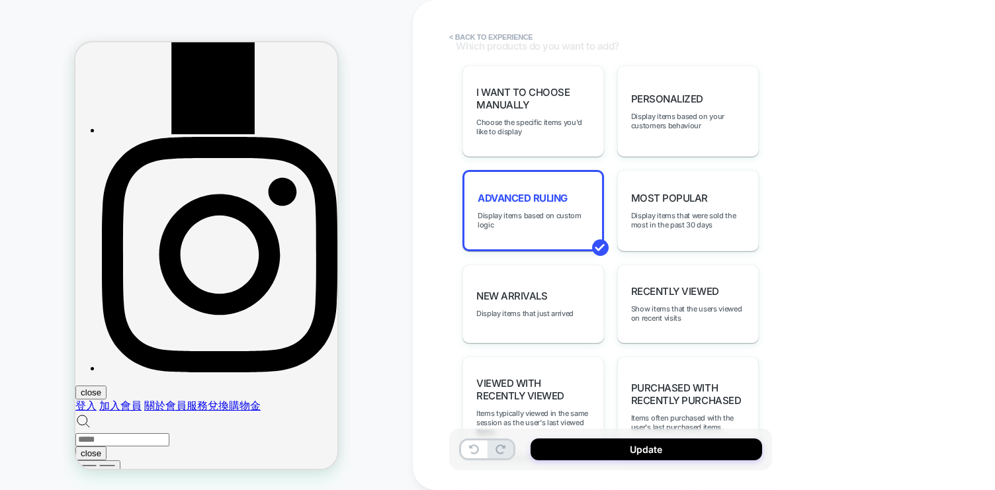
scroll to position [683, 0]
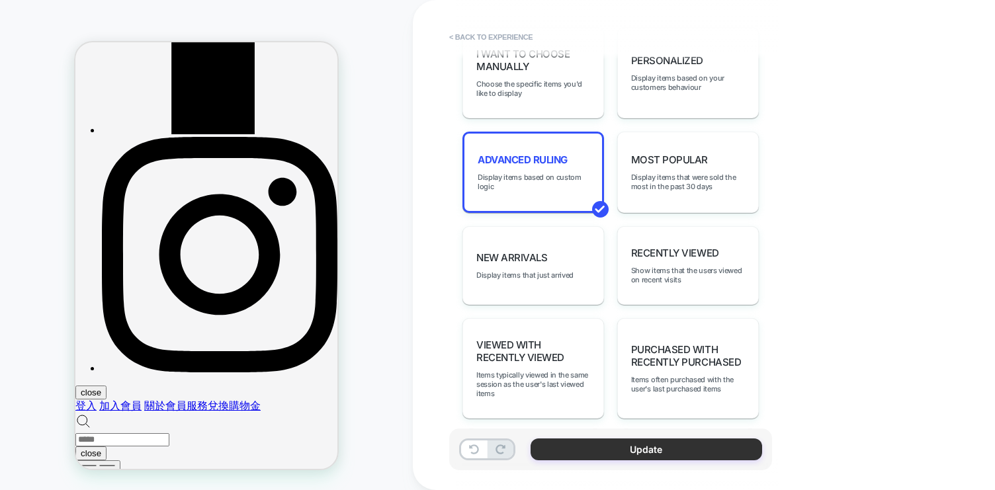
click at [616, 446] on button "Update" at bounding box center [647, 450] width 232 height 22
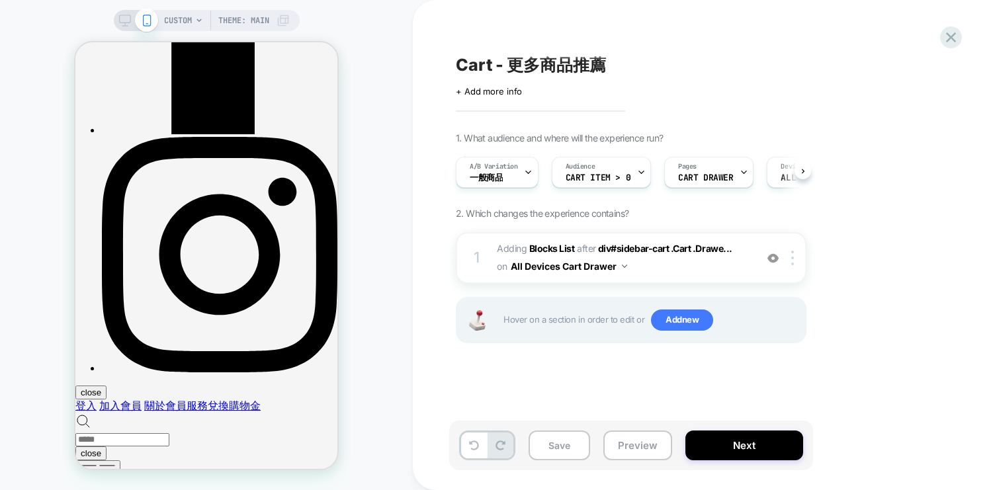
scroll to position [0, 1]
click at [562, 455] on button "Save" at bounding box center [560, 446] width 62 height 30
click at [642, 439] on button "Preview" at bounding box center [637, 446] width 69 height 30
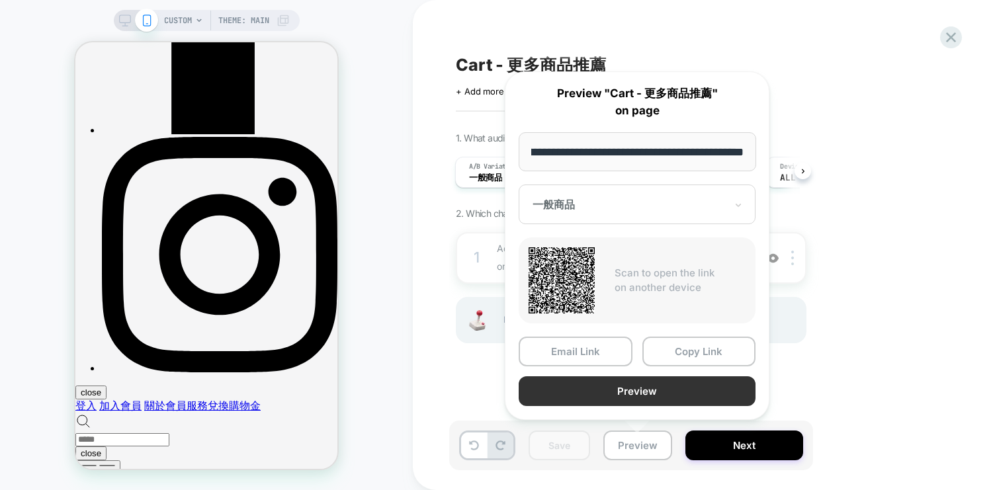
scroll to position [0, 0]
click at [605, 387] on button "Preview" at bounding box center [637, 391] width 237 height 30
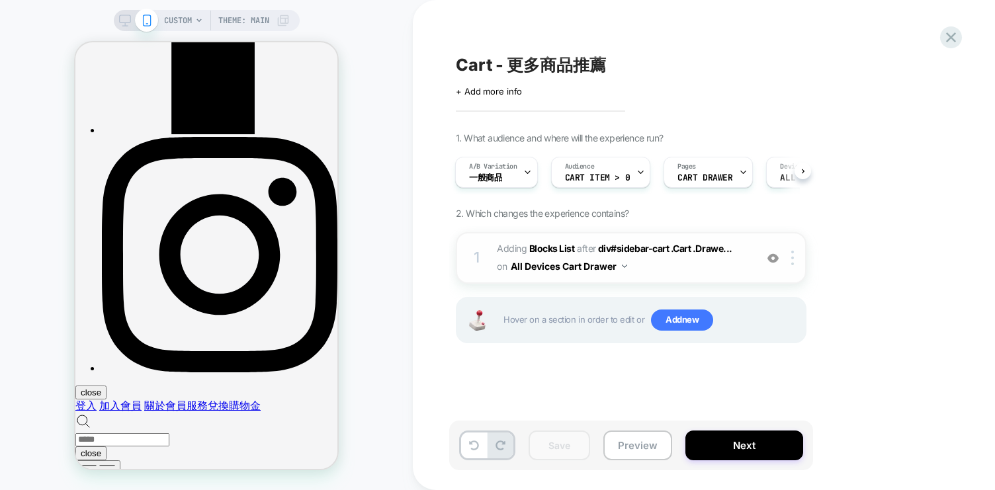
click at [639, 261] on span "#_loomi_addon_1746780872513_dup1755149940 Adding Blocks List AFTER div#sidebar-…" at bounding box center [623, 258] width 252 height 36
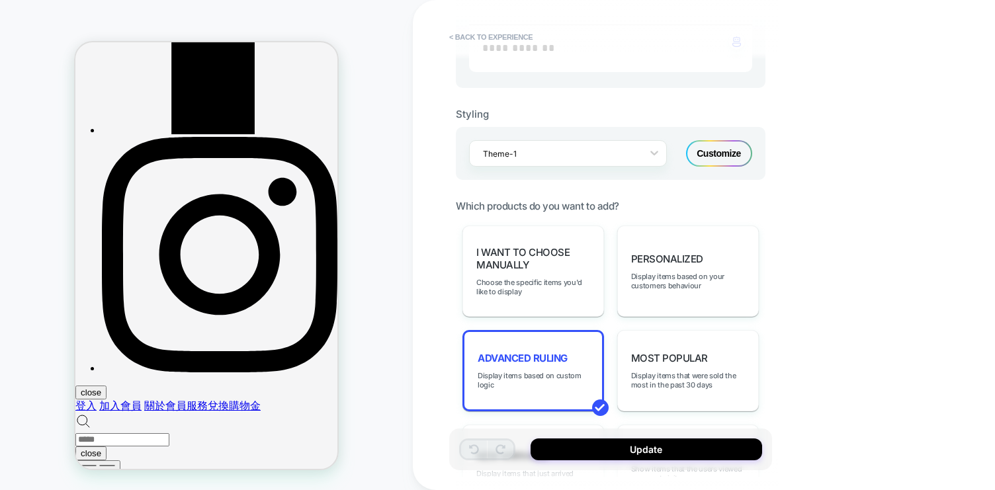
scroll to position [502, 0]
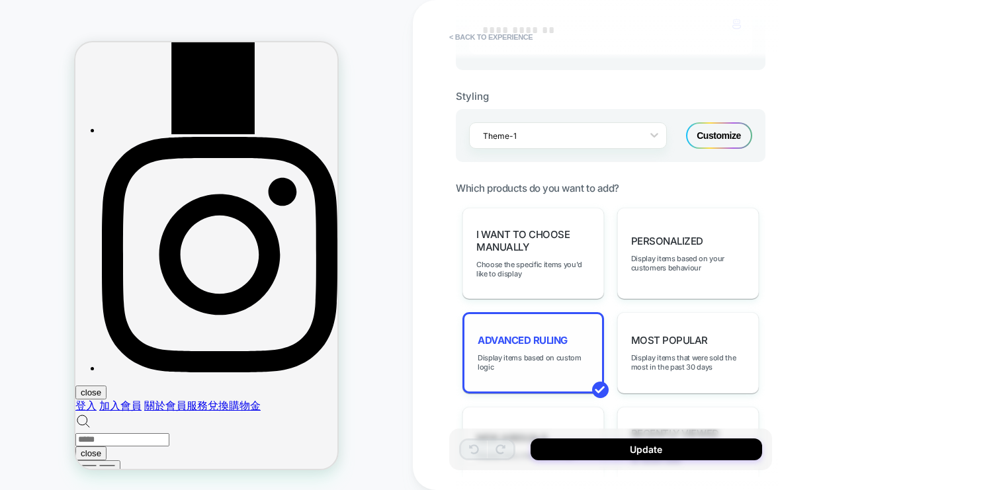
click at [554, 344] on div "Advanced Ruling Display items based on custom logic" at bounding box center [533, 352] width 142 height 81
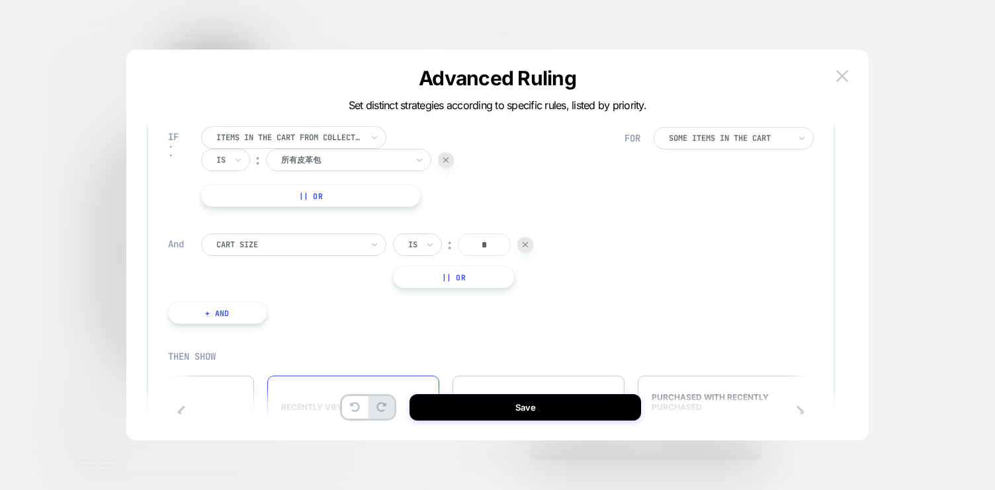
scroll to position [0, 677]
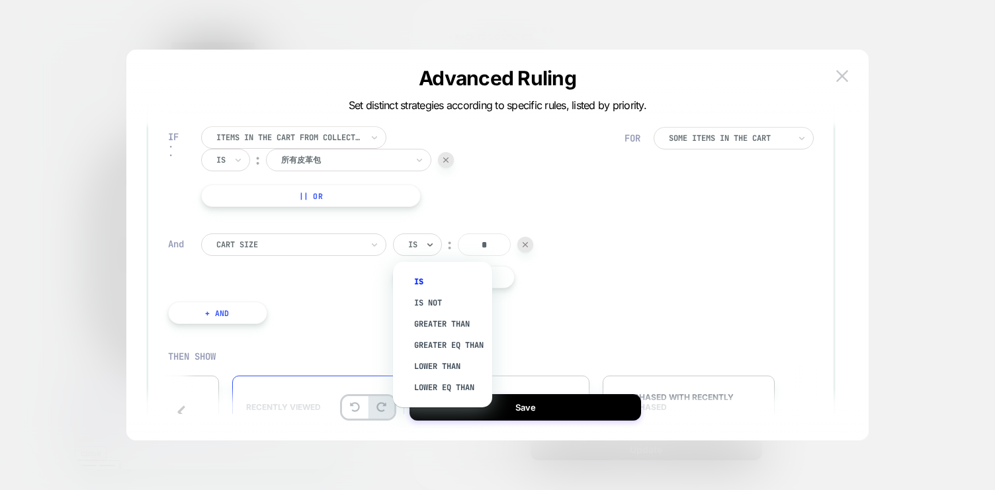
click at [424, 245] on div "Is" at bounding box center [417, 245] width 49 height 22
click at [458, 368] on div "Lower Than" at bounding box center [449, 366] width 86 height 21
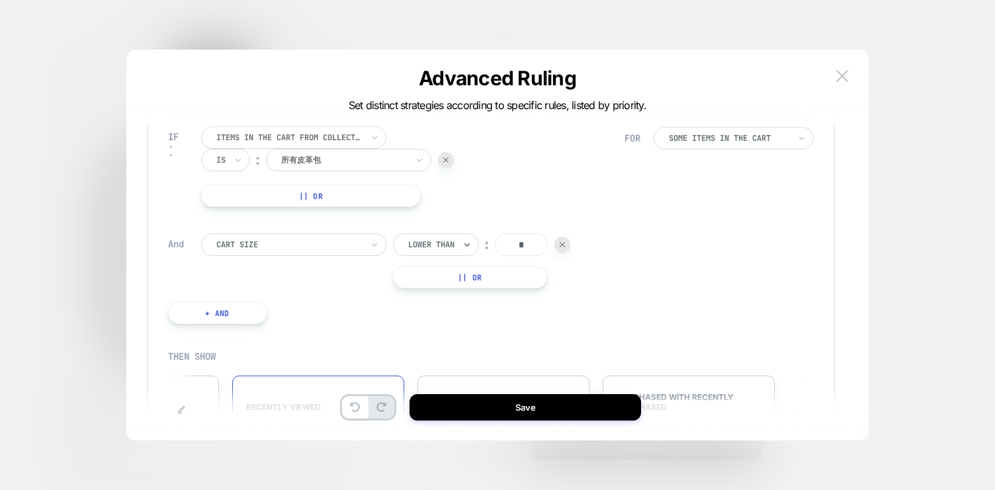
click at [550, 312] on div "IF Items in the cart from collection Is ︰ 所有皮革包 || Or And Cart Size option Lowe…" at bounding box center [396, 225] width 470 height 237
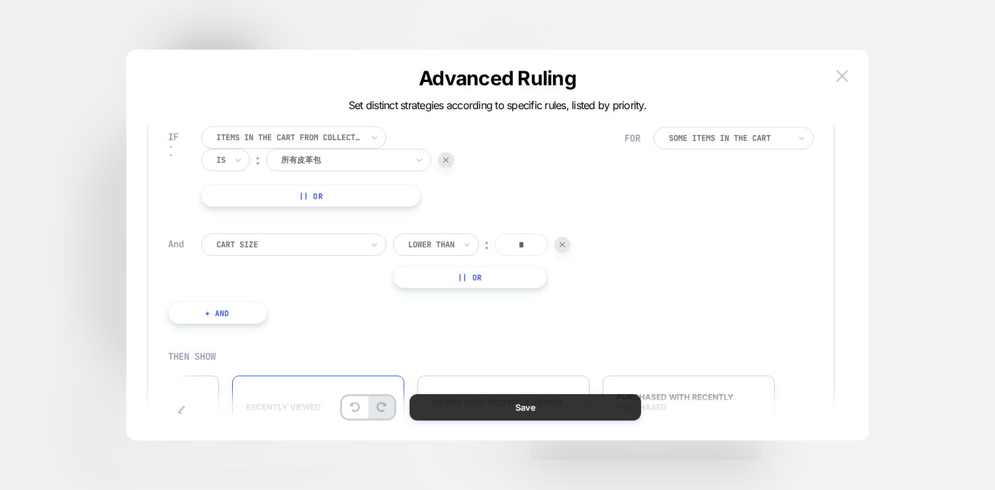
click at [484, 406] on button "Save" at bounding box center [525, 407] width 232 height 26
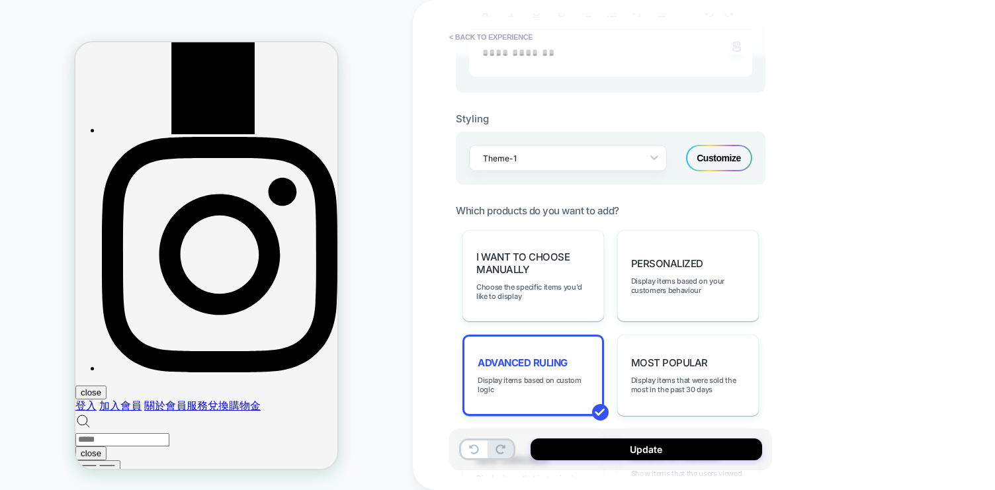
scroll to position [398, 0]
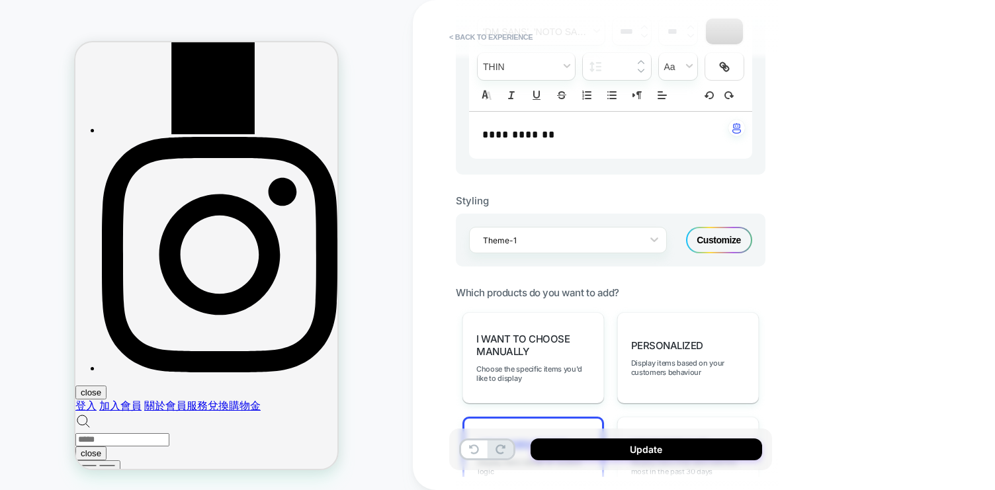
click at [616, 462] on div "Update" at bounding box center [610, 450] width 323 height 42
click at [615, 449] on button "Update" at bounding box center [647, 450] width 232 height 22
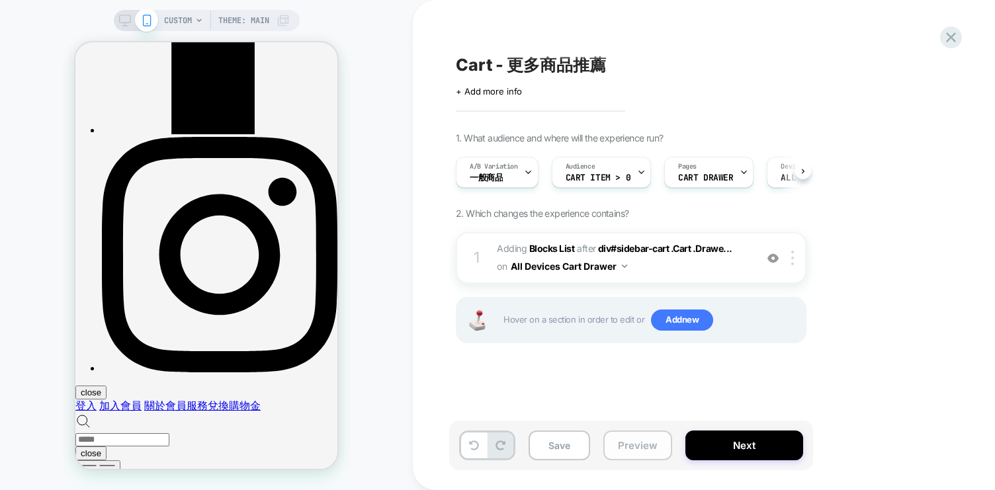
scroll to position [0, 1]
click at [631, 445] on button "Preview" at bounding box center [637, 446] width 69 height 30
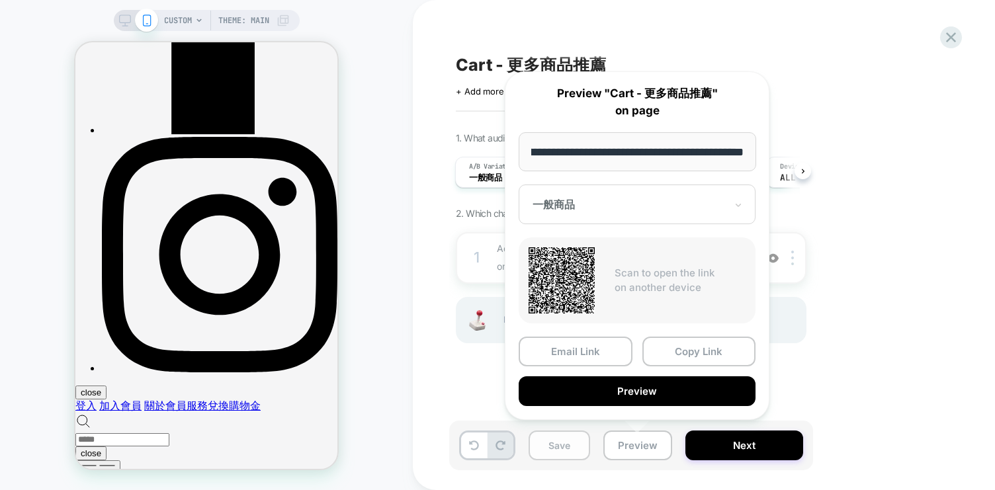
scroll to position [0, 0]
click at [583, 437] on button "Save" at bounding box center [560, 446] width 62 height 30
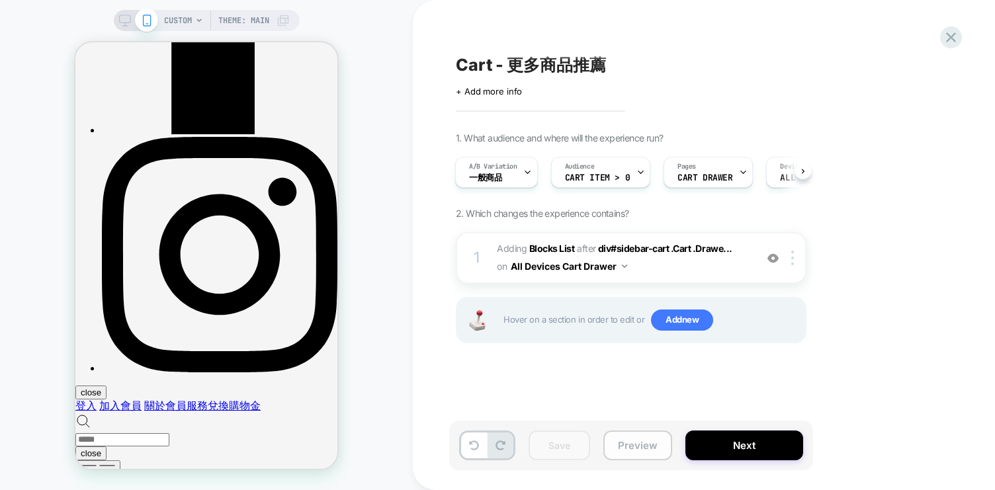
click at [612, 454] on button "Preview" at bounding box center [637, 446] width 69 height 30
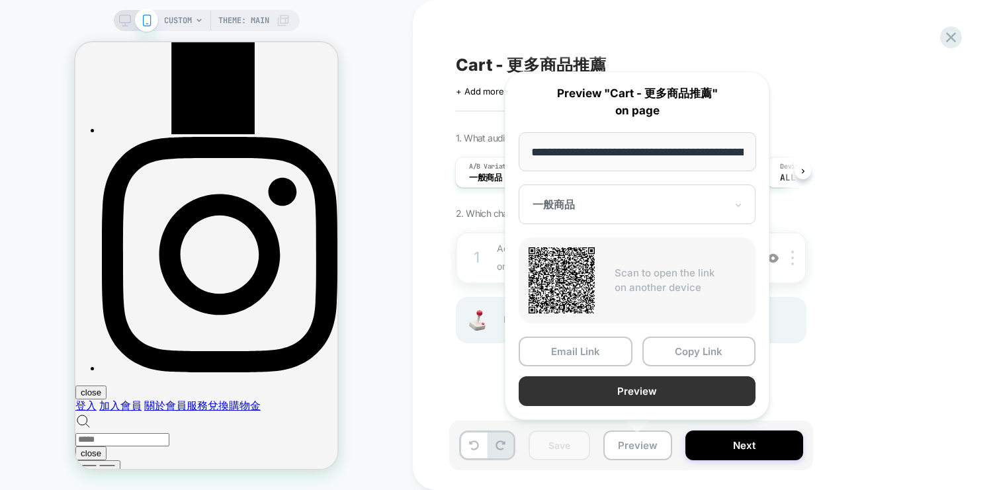
click at [632, 384] on button "Preview" at bounding box center [637, 391] width 237 height 30
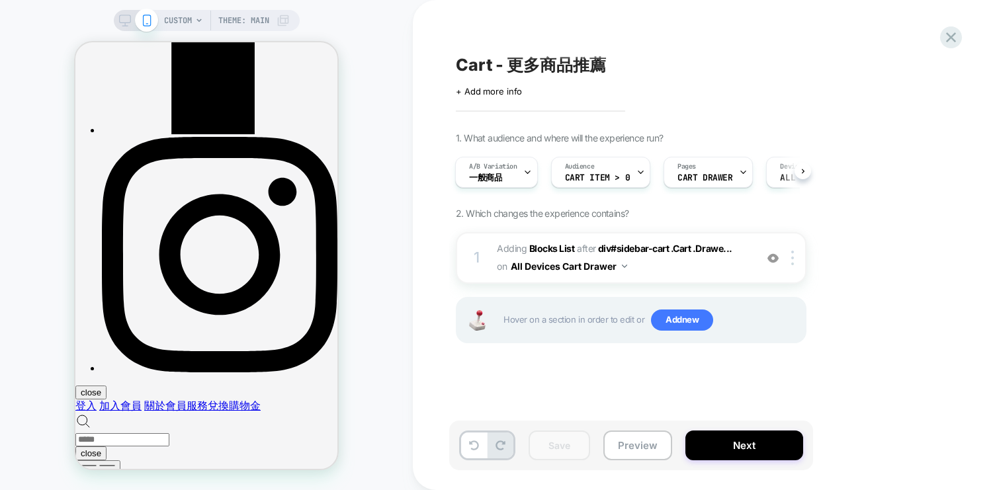
click at [353, 60] on div "CUSTOM Theme: MAIN" at bounding box center [206, 245] width 413 height 464
click at [954, 37] on icon at bounding box center [951, 37] width 18 height 18
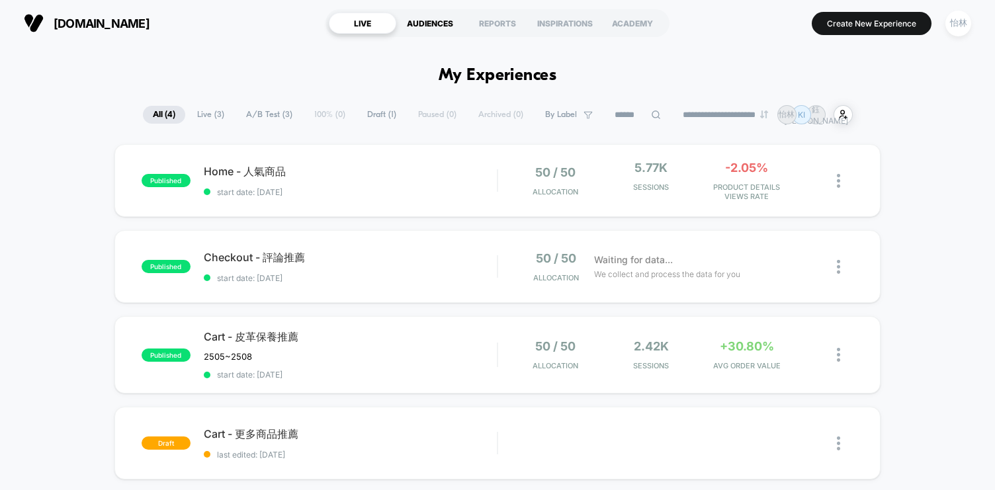
click at [441, 25] on div "AUDIENCES" at bounding box center [429, 23] width 67 height 21
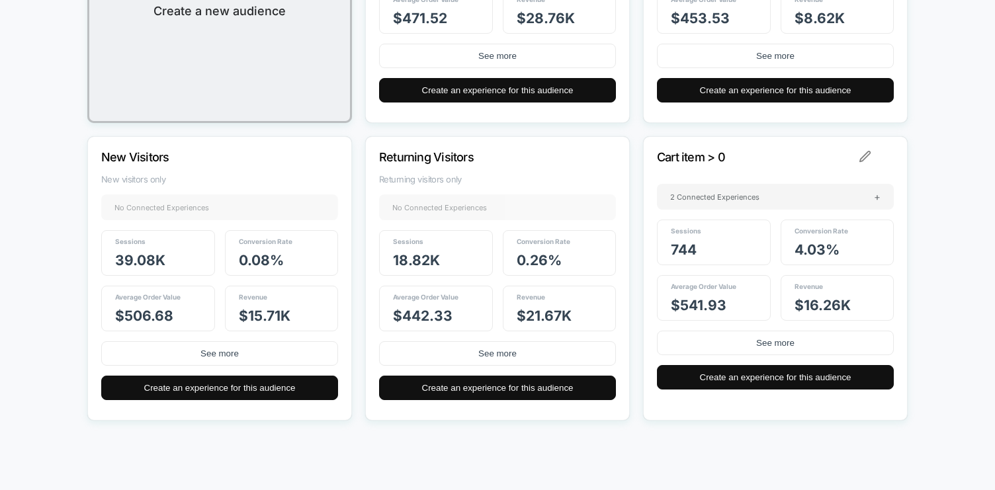
scroll to position [358, 0]
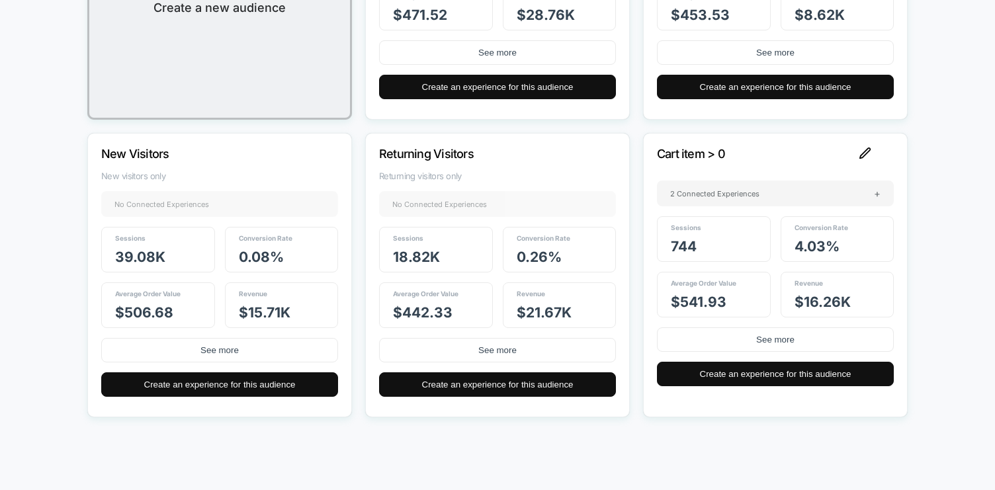
click at [864, 154] on img at bounding box center [865, 154] width 12 height 12
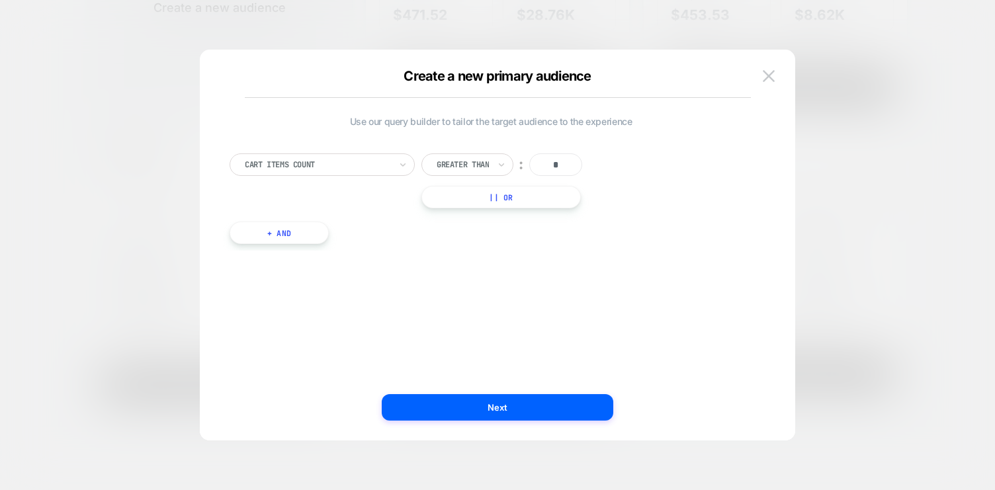
click at [562, 161] on input "*" at bounding box center [555, 164] width 53 height 22
type input "*"
click at [558, 265] on div "Use our query builder to tailor the target audience to the experience Cart Item…" at bounding box center [491, 245] width 556 height 338
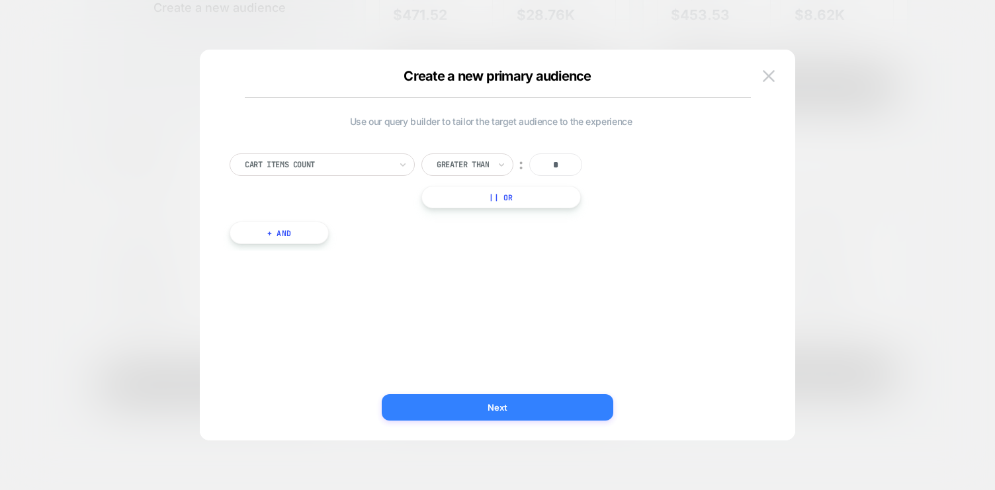
click at [536, 405] on button "Next" at bounding box center [498, 407] width 232 height 26
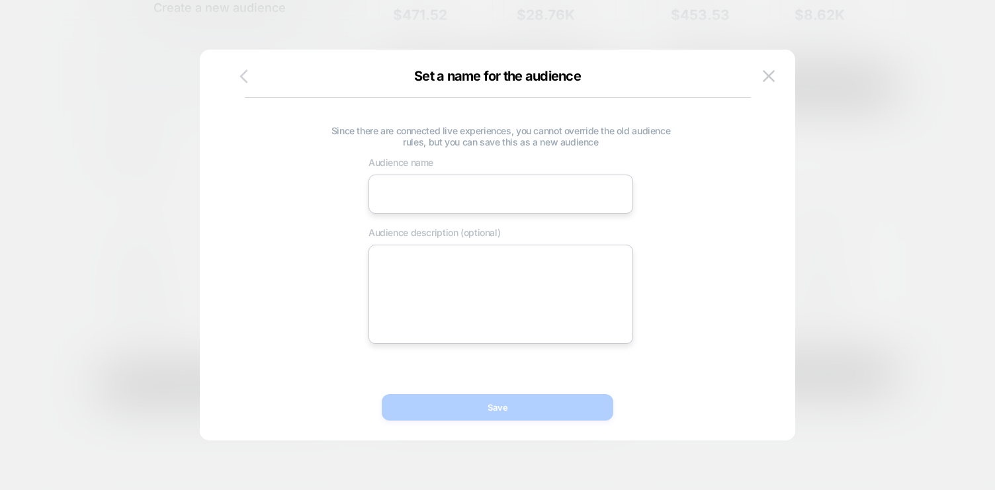
click at [249, 73] on icon "button" at bounding box center [244, 76] width 17 height 17
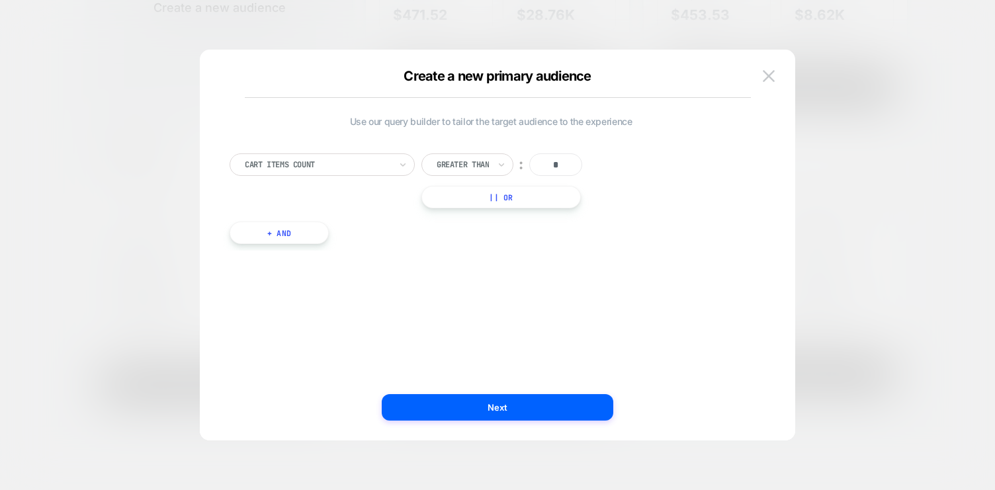
click at [779, 79] on div "Create a new primary audience Use our query builder to tailor the target audien…" at bounding box center [497, 252] width 595 height 378
click at [771, 76] on img at bounding box center [769, 75] width 12 height 11
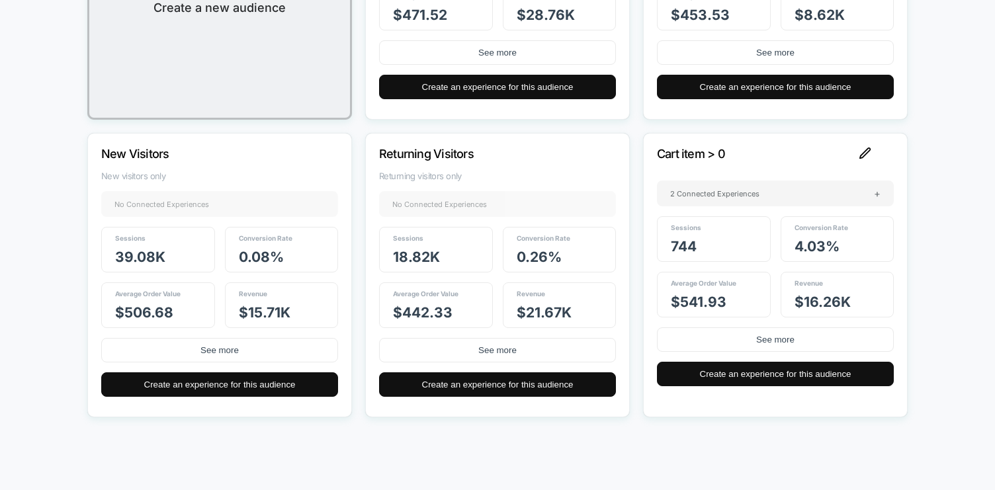
click at [867, 153] on img at bounding box center [865, 154] width 12 height 12
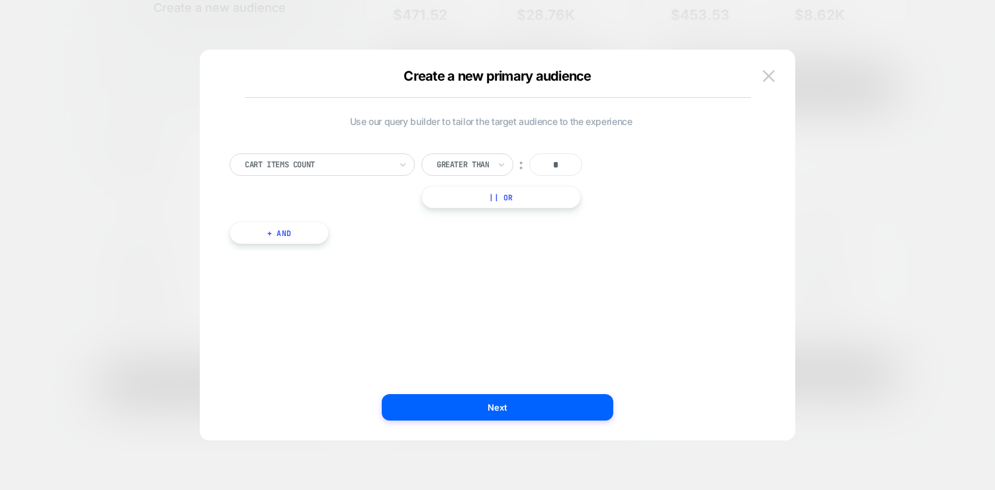
click at [566, 169] on input "*" at bounding box center [555, 164] width 53 height 22
type input "*"
click at [774, 75] on img at bounding box center [769, 75] width 12 height 11
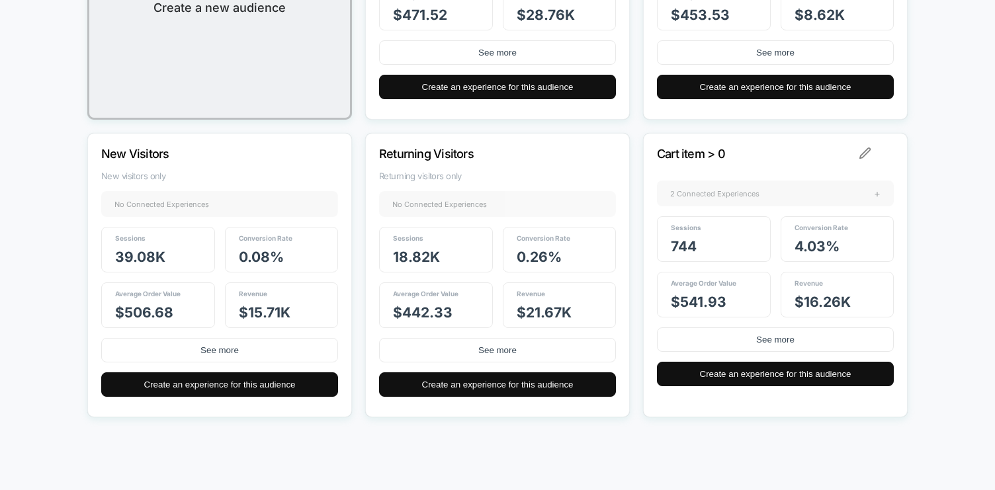
click at [736, 194] on span "2 Connected Experiences" at bounding box center [714, 193] width 89 height 9
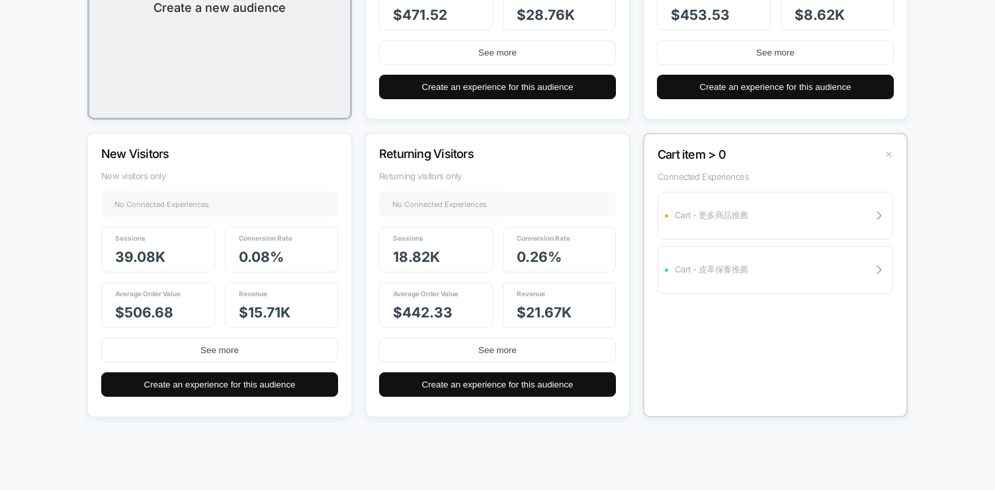
click at [889, 155] on button "✕" at bounding box center [888, 154] width 15 height 11
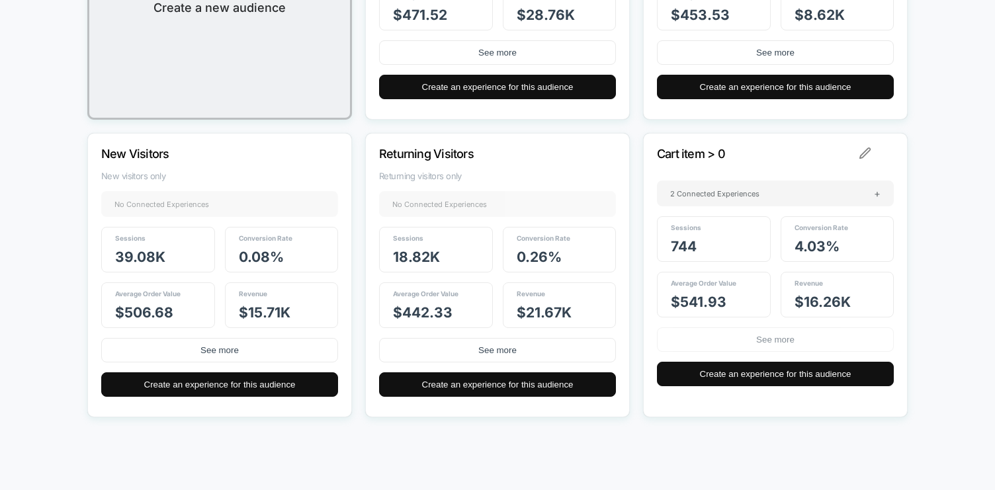
click at [758, 347] on button "See more" at bounding box center [775, 339] width 237 height 24
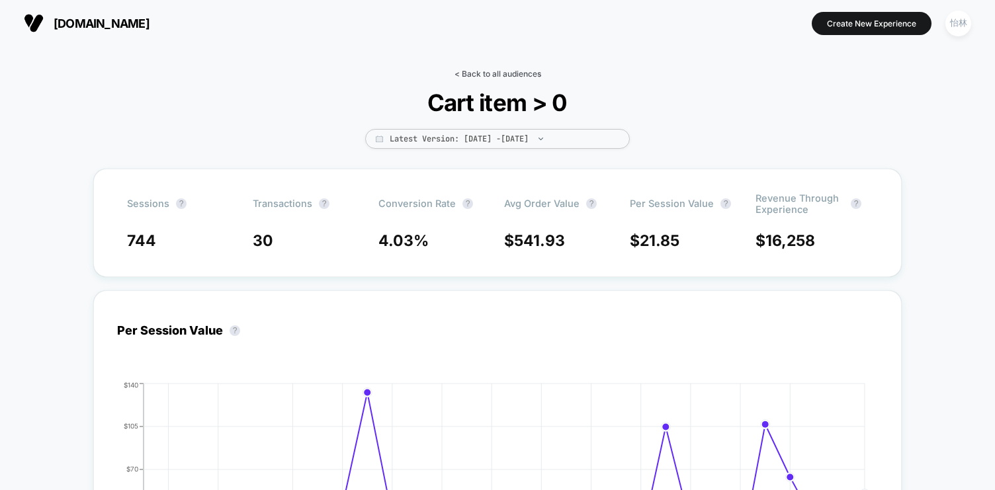
click at [467, 73] on link "< Back to all audiences" at bounding box center [497, 74] width 87 height 10
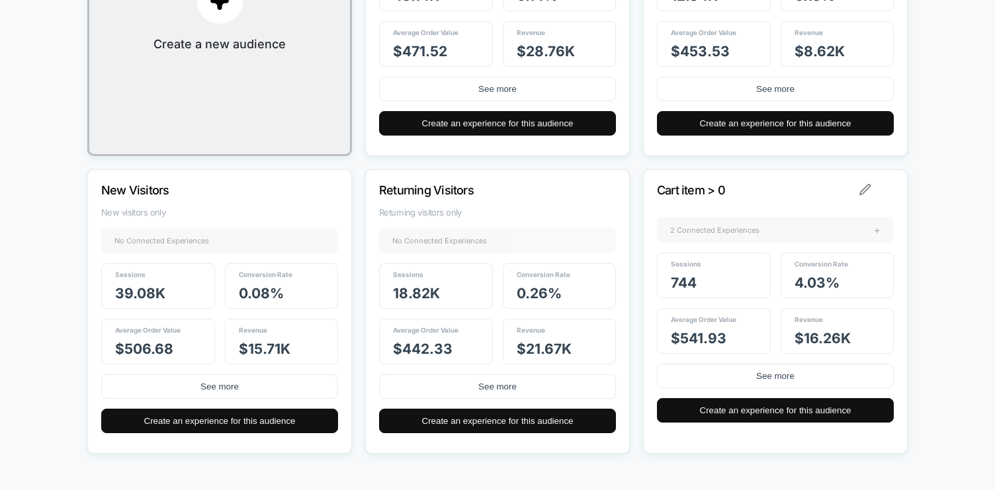
scroll to position [356, 0]
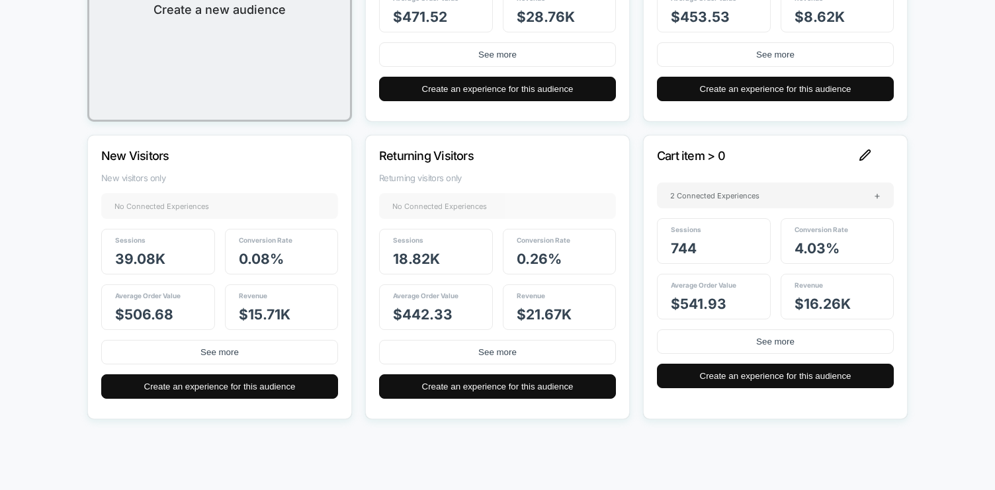
click at [861, 153] on img at bounding box center [865, 156] width 12 height 12
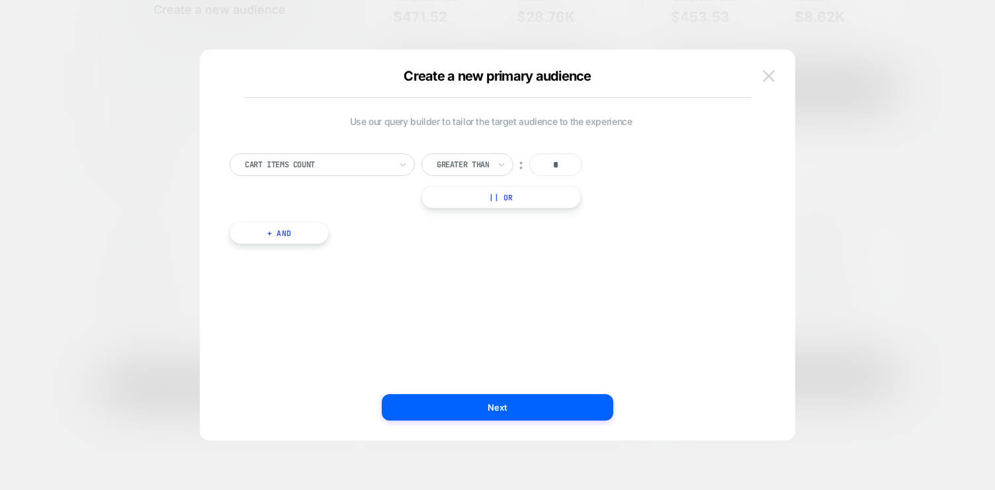
click at [769, 77] on img at bounding box center [769, 75] width 12 height 11
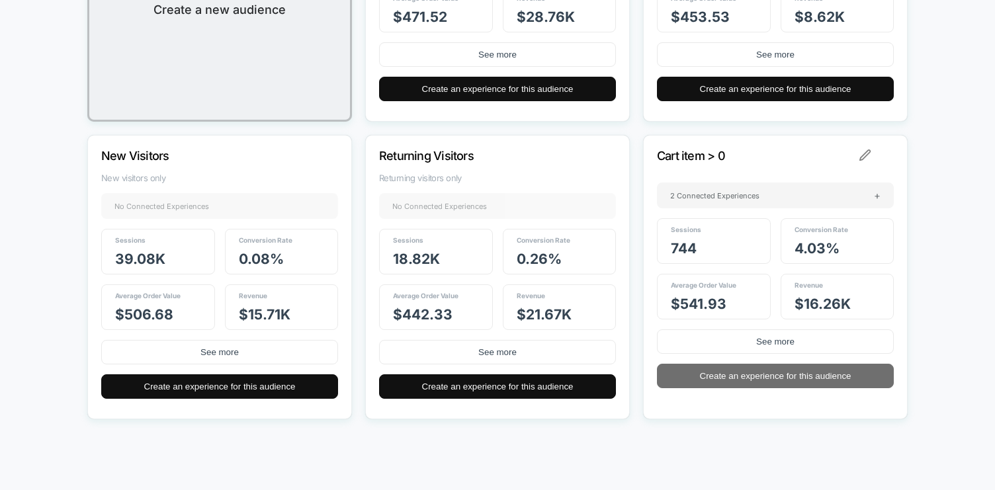
click at [752, 380] on button "Create an experience for this audience" at bounding box center [775, 376] width 237 height 24
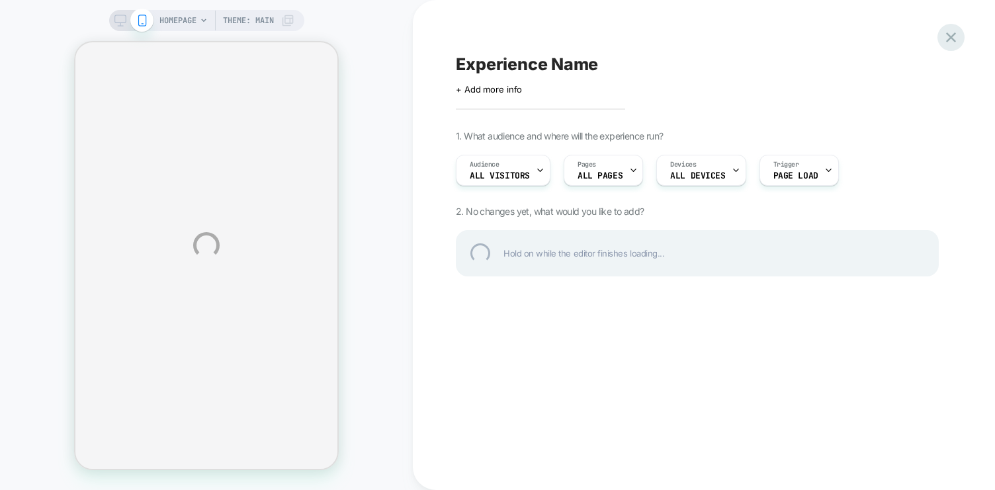
click at [949, 40] on div at bounding box center [950, 37] width 27 height 27
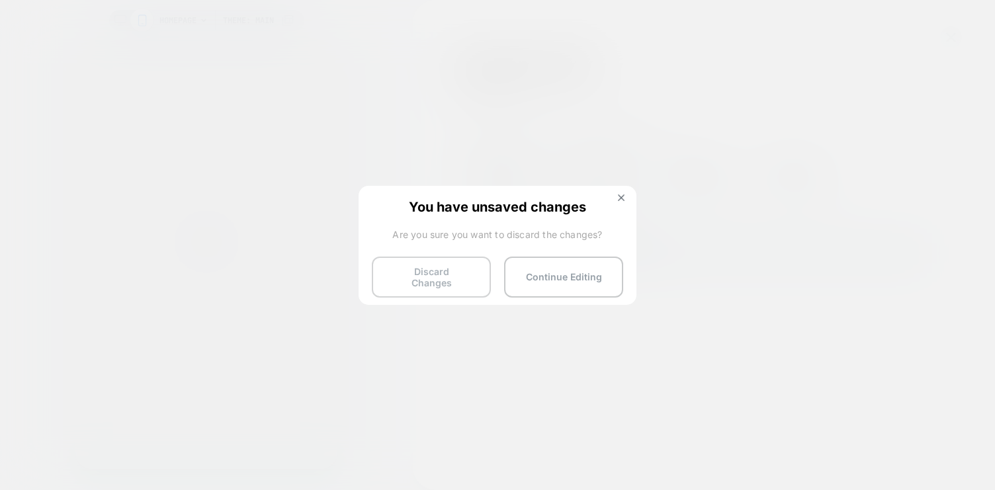
click at [443, 267] on button "Discard Changes" at bounding box center [431, 277] width 119 height 41
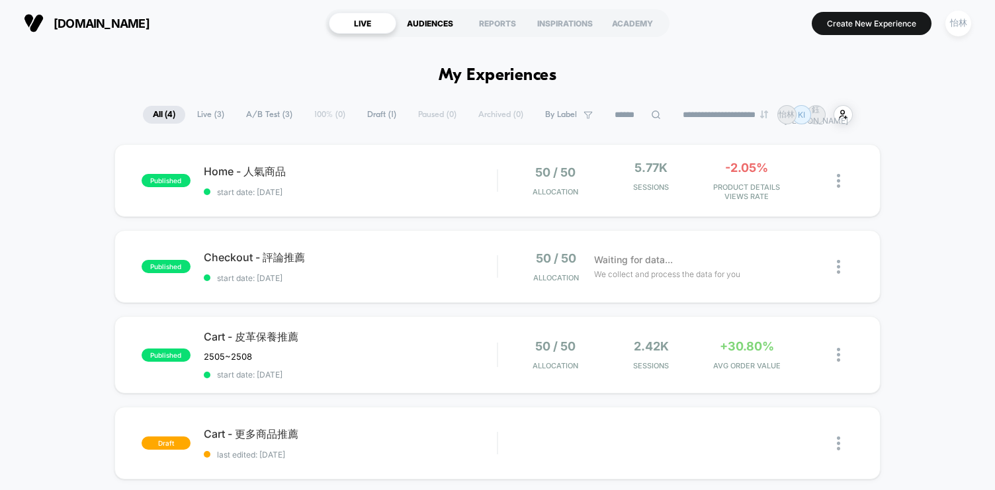
click at [443, 19] on div "AUDIENCES" at bounding box center [429, 23] width 67 height 21
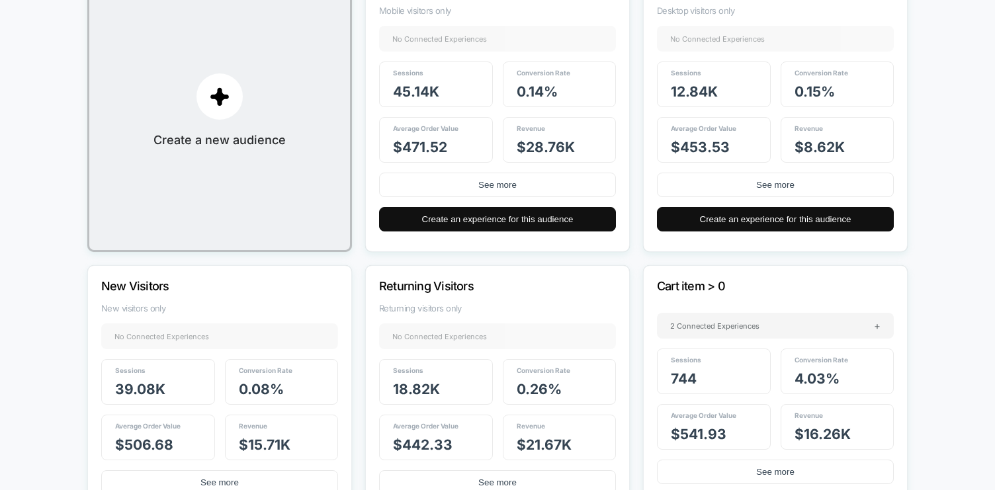
scroll to position [358, 0]
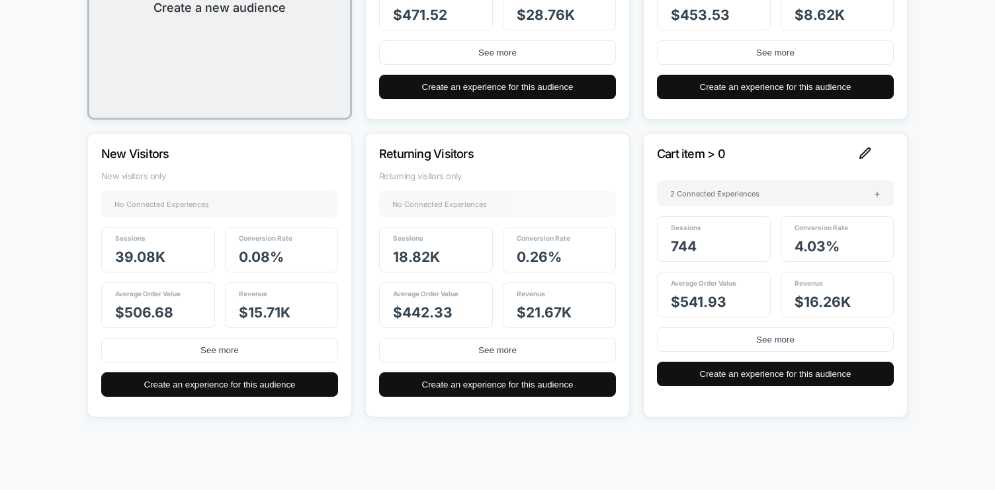
click at [871, 151] on img at bounding box center [865, 154] width 12 height 12
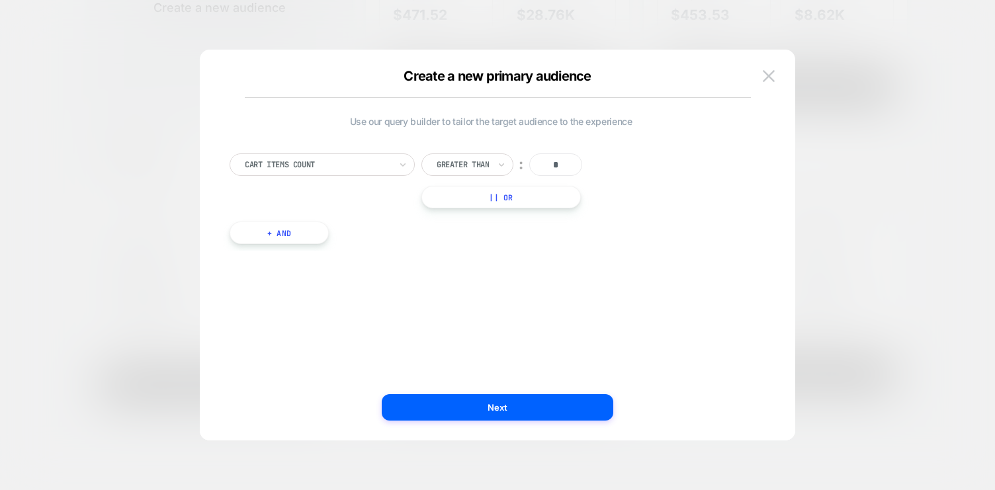
click at [554, 161] on input "*" at bounding box center [555, 164] width 53 height 22
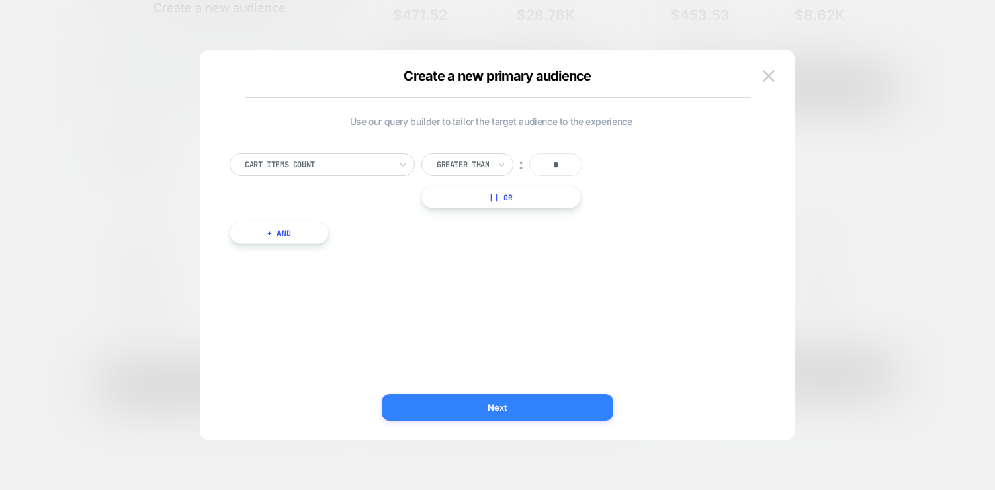
type input "*"
click at [501, 401] on button "Next" at bounding box center [498, 407] width 232 height 26
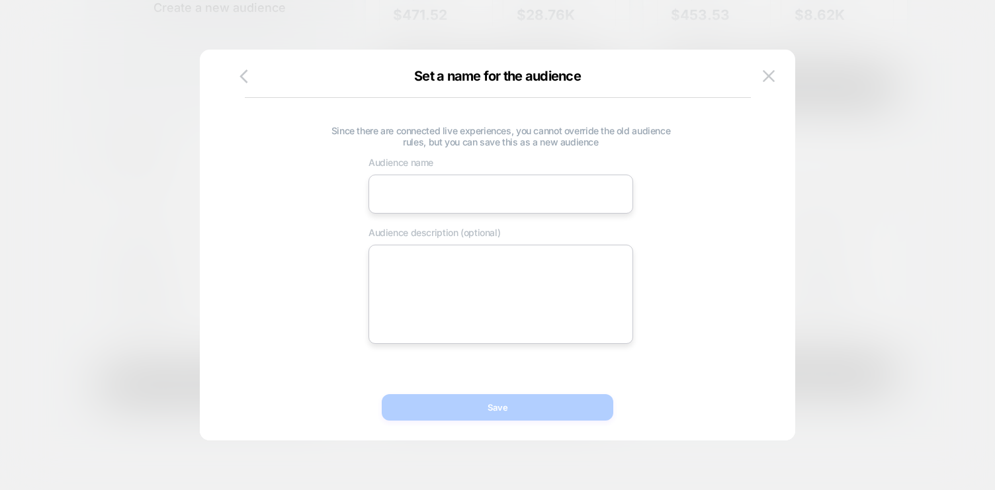
click at [462, 201] on input at bounding box center [500, 194] width 265 height 39
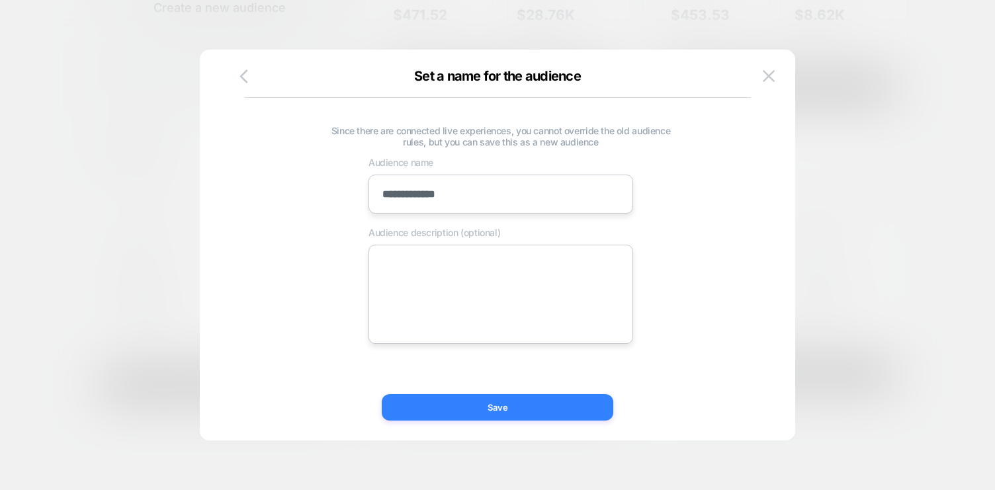
type input "**********"
click at [491, 407] on button "Save" at bounding box center [498, 407] width 232 height 26
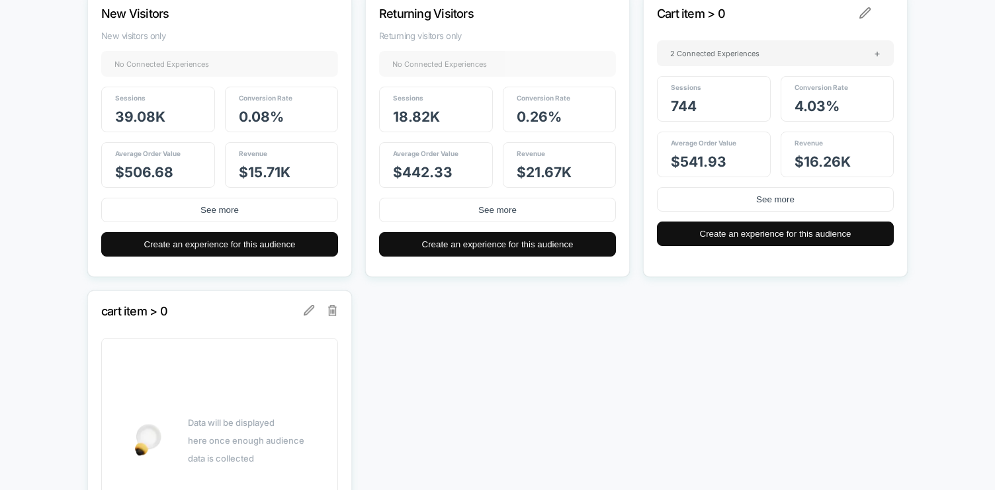
scroll to position [509, 0]
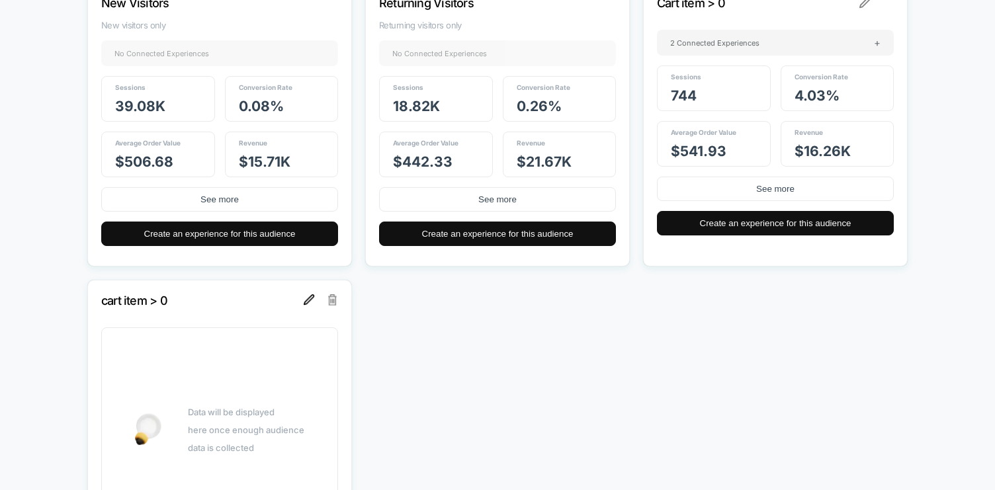
click at [310, 304] on img at bounding box center [309, 299] width 11 height 11
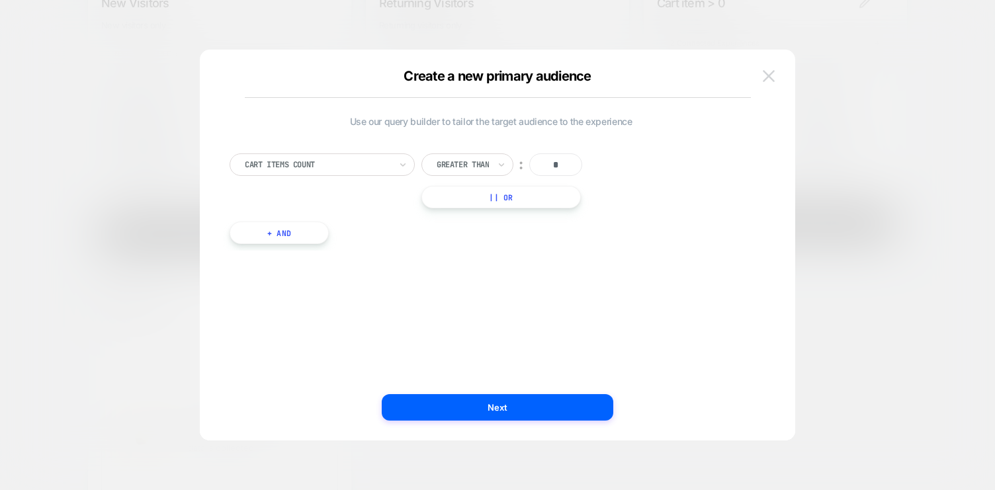
click at [765, 72] on img at bounding box center [769, 75] width 12 height 11
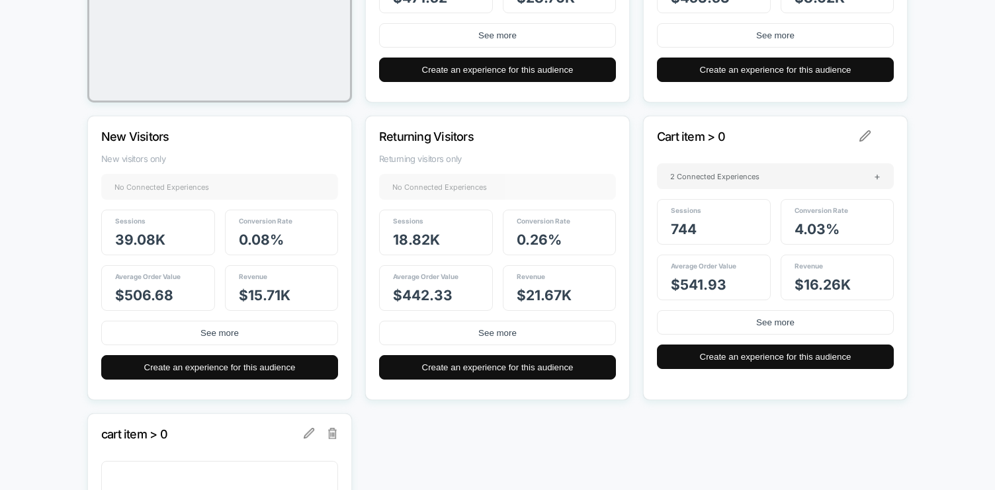
scroll to position [352, 0]
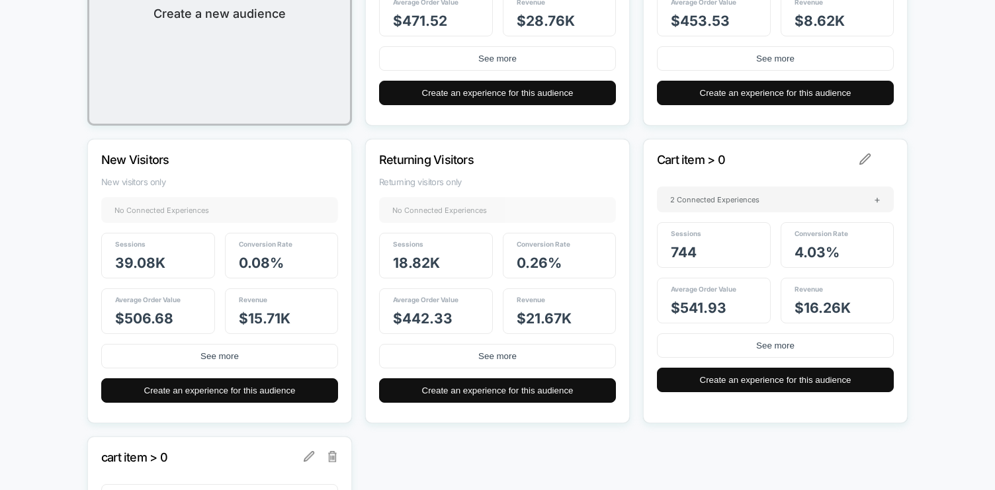
click at [703, 158] on p "Cart item > 0" at bounding box center [757, 160] width 201 height 14
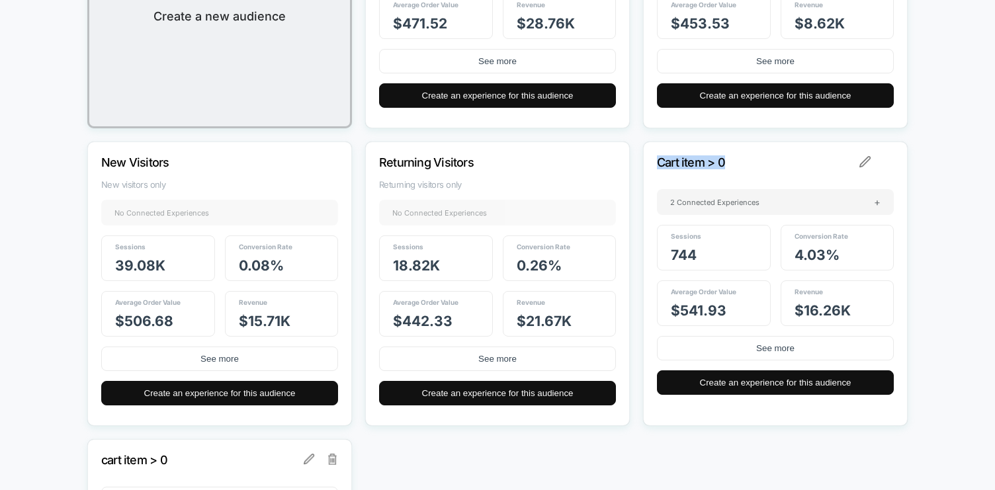
scroll to position [332, 0]
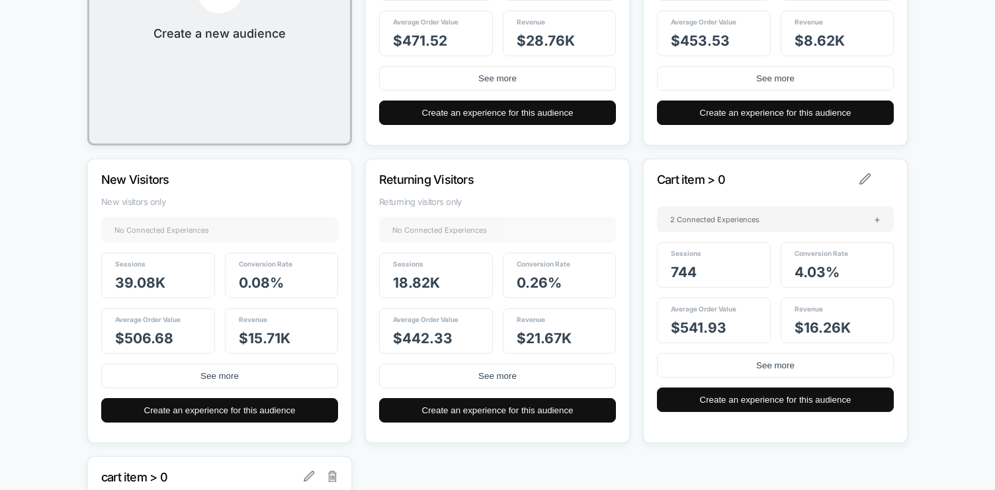
click at [897, 179] on div "Cart item > 0 2 Connected Experiences + Sessions 744 Conversion Rate 4.03 % Ave…" at bounding box center [775, 301] width 265 height 284
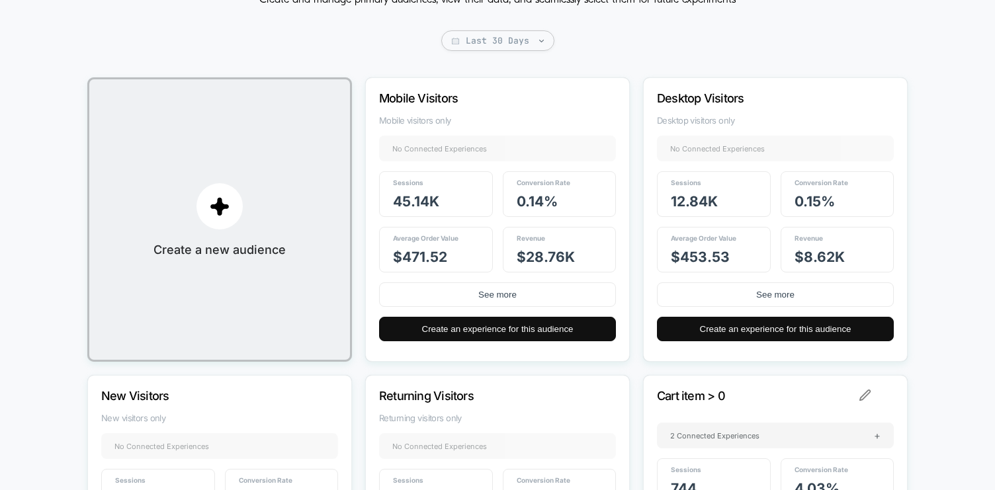
scroll to position [0, 0]
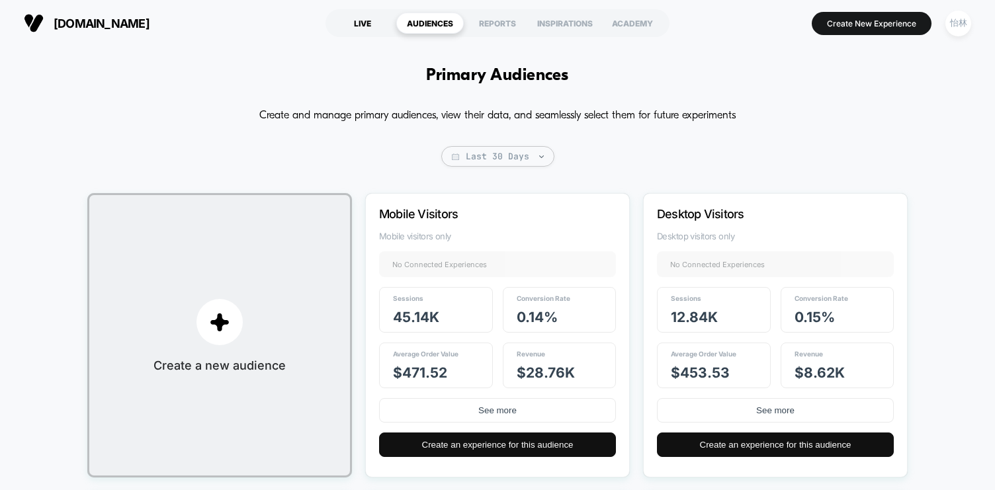
click at [364, 24] on div "LIVE" at bounding box center [362, 23] width 67 height 21
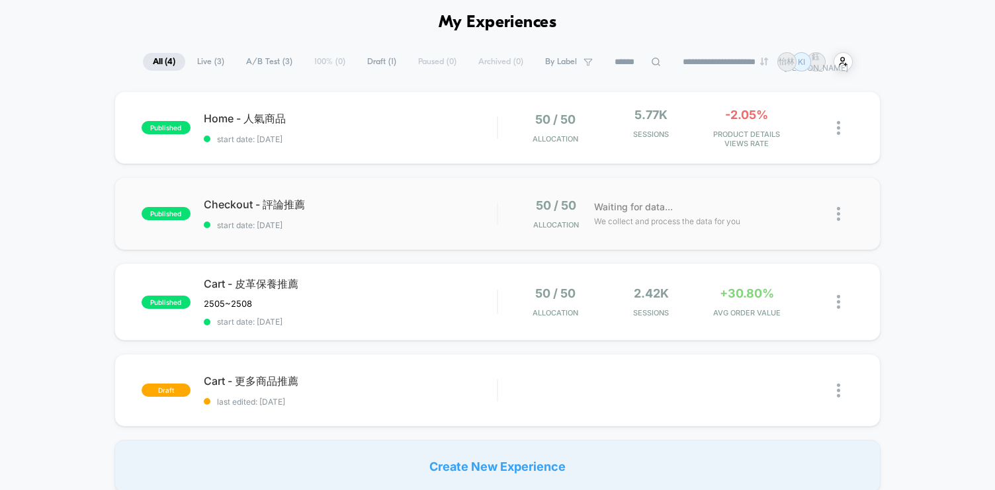
scroll to position [71, 0]
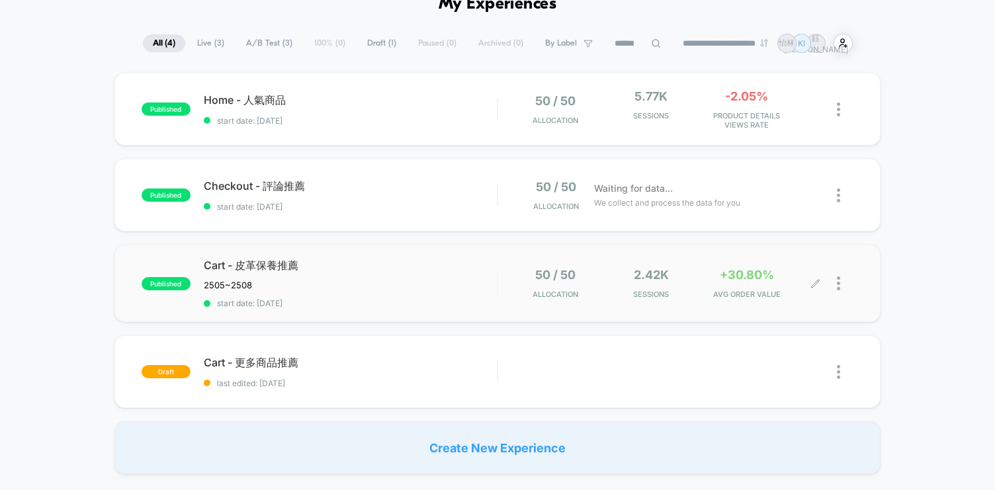
click at [818, 280] on icon at bounding box center [815, 284] width 10 height 10
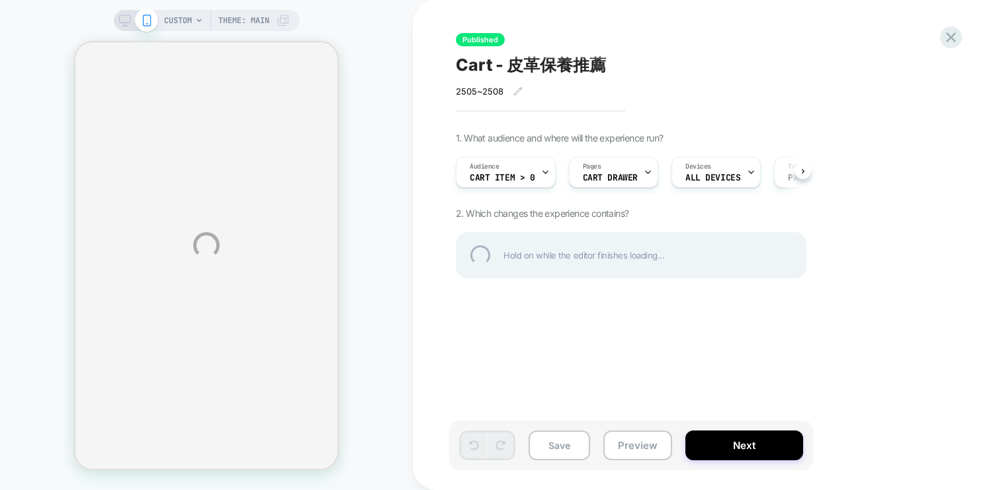
click at [541, 173] on div "CUSTOM Theme: MAIN Published Cart - 皮革保養推薦 2505~2508 Click to edit experience d…" at bounding box center [497, 245] width 995 height 490
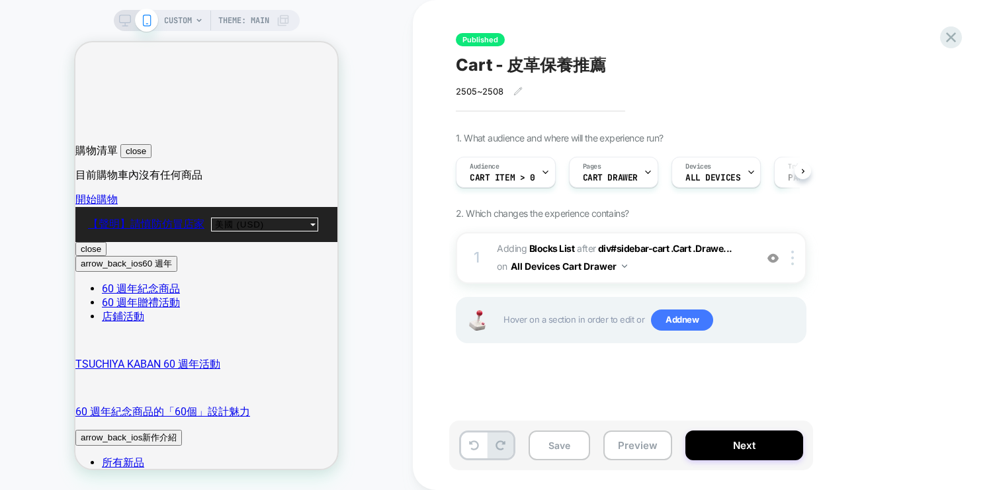
scroll to position [0, 1]
click at [542, 173] on icon at bounding box center [544, 172] width 5 height 3
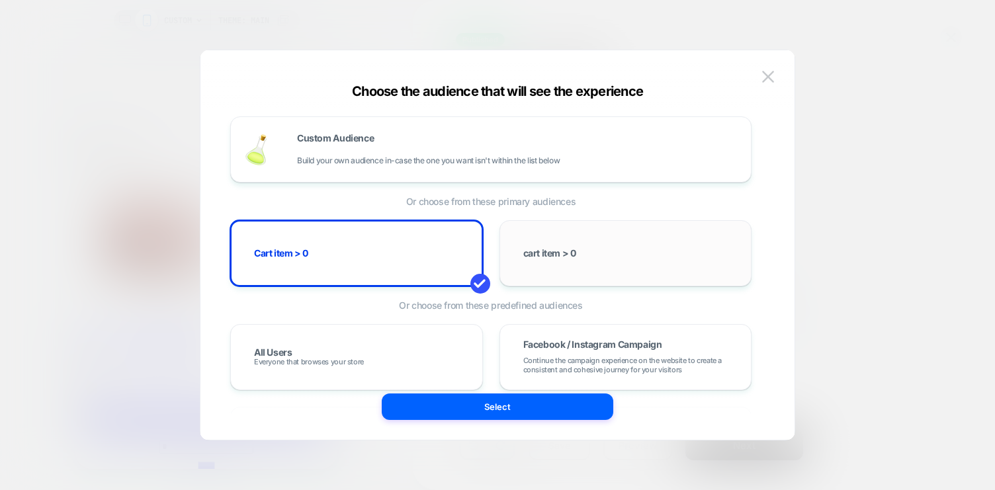
click at [548, 253] on span "cart item > 0" at bounding box center [549, 253] width 53 height 9
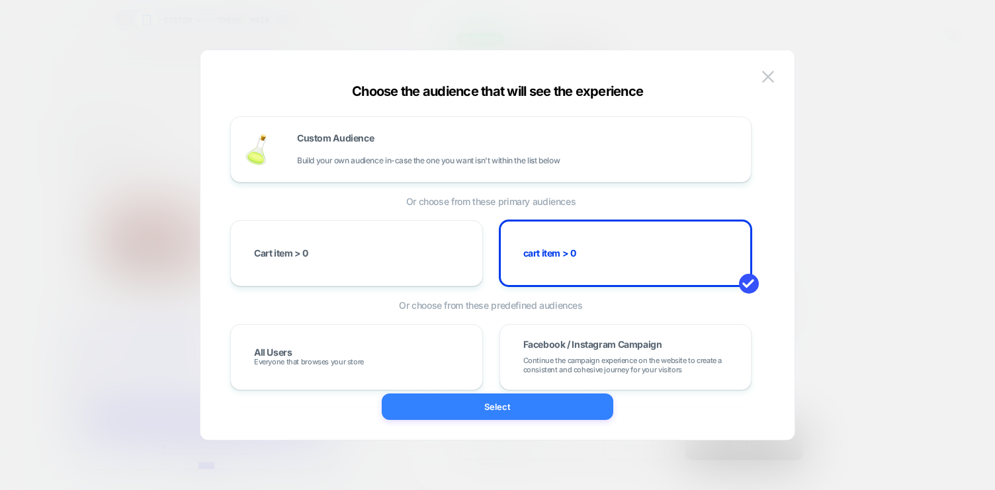
click at [519, 407] on button "Select" at bounding box center [498, 407] width 232 height 26
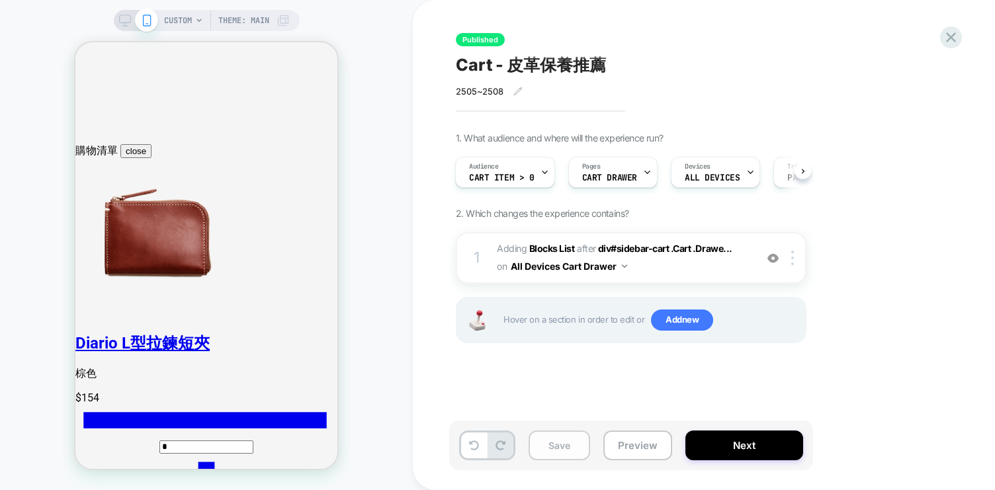
click at [566, 445] on button "Save" at bounding box center [560, 446] width 62 height 30
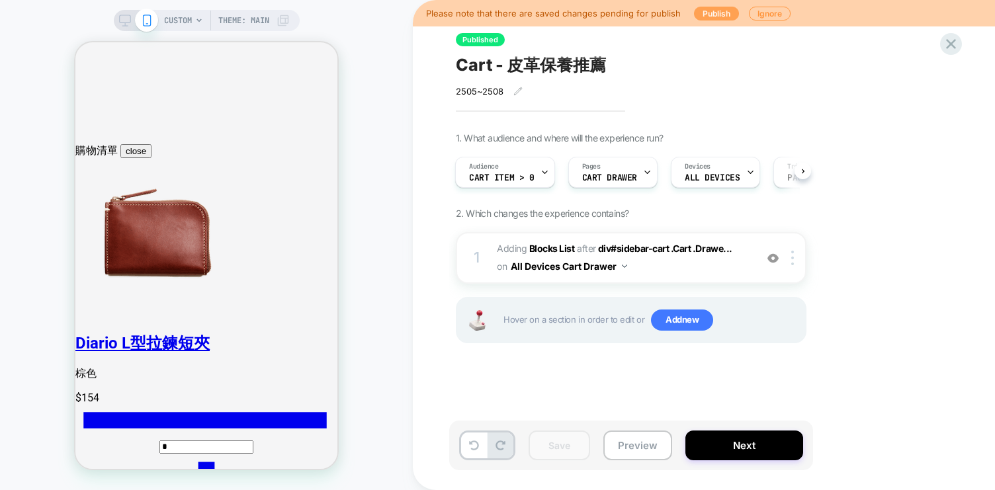
click at [720, 16] on button "Publish" at bounding box center [716, 14] width 45 height 14
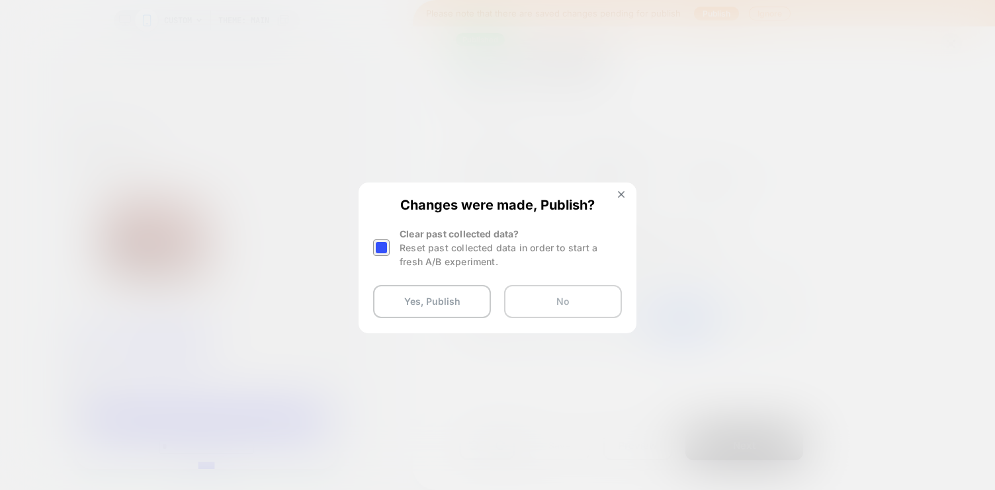
click at [552, 308] on button "No" at bounding box center [563, 301] width 118 height 33
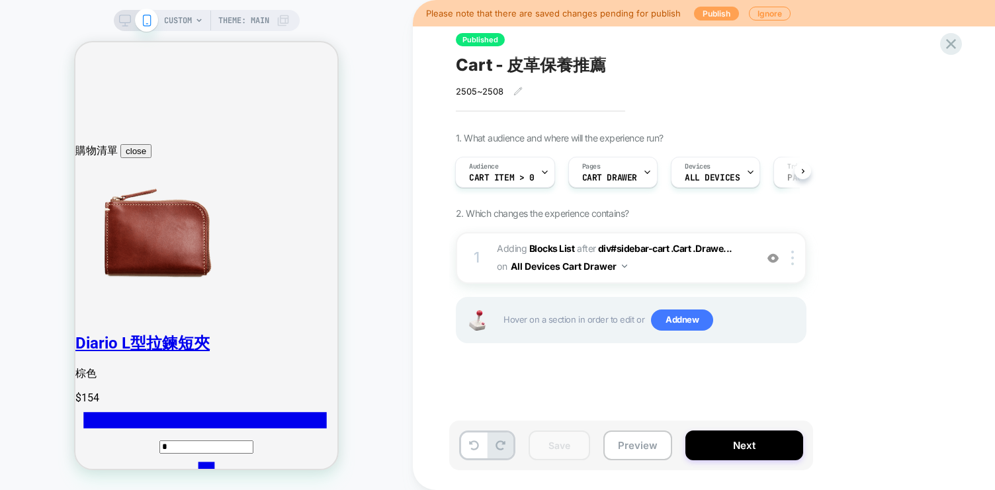
click at [705, 16] on button "Publish" at bounding box center [716, 14] width 45 height 14
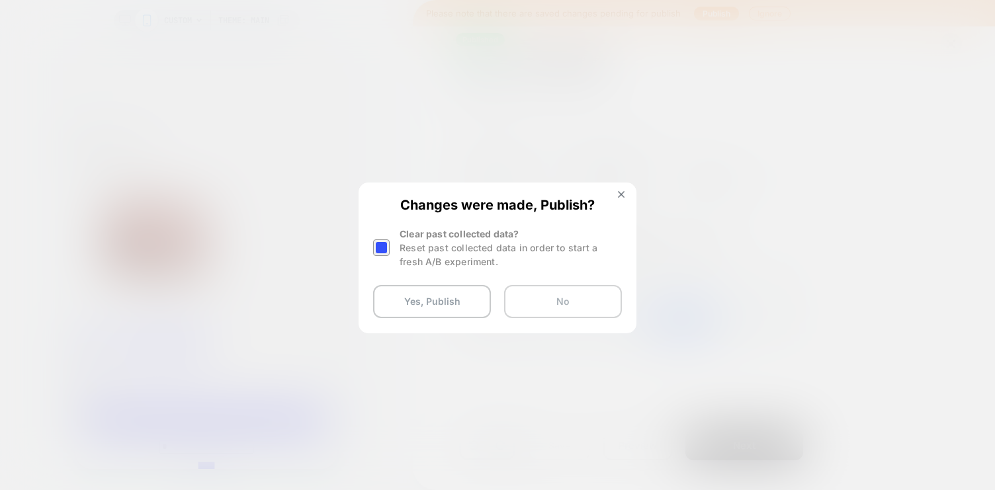
click at [564, 301] on button "No" at bounding box center [563, 301] width 118 height 33
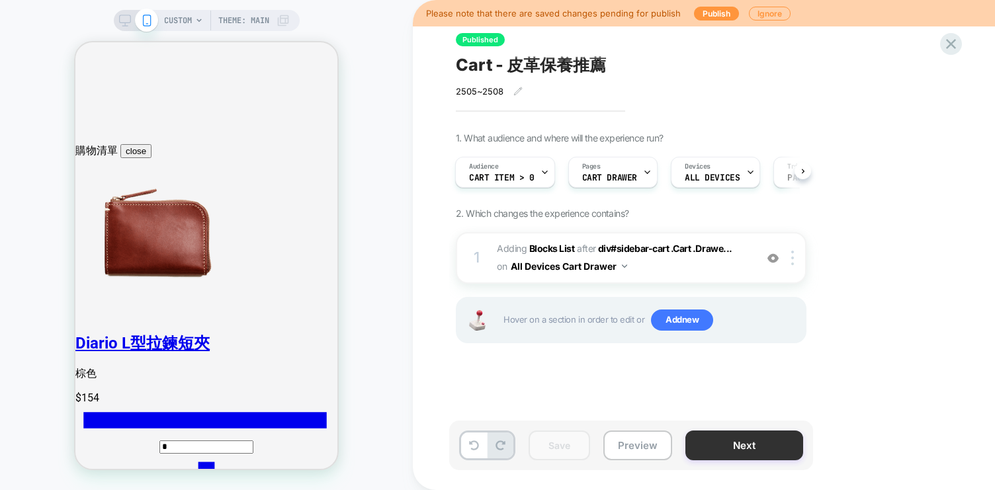
click at [746, 452] on button "Next" at bounding box center [744, 446] width 118 height 30
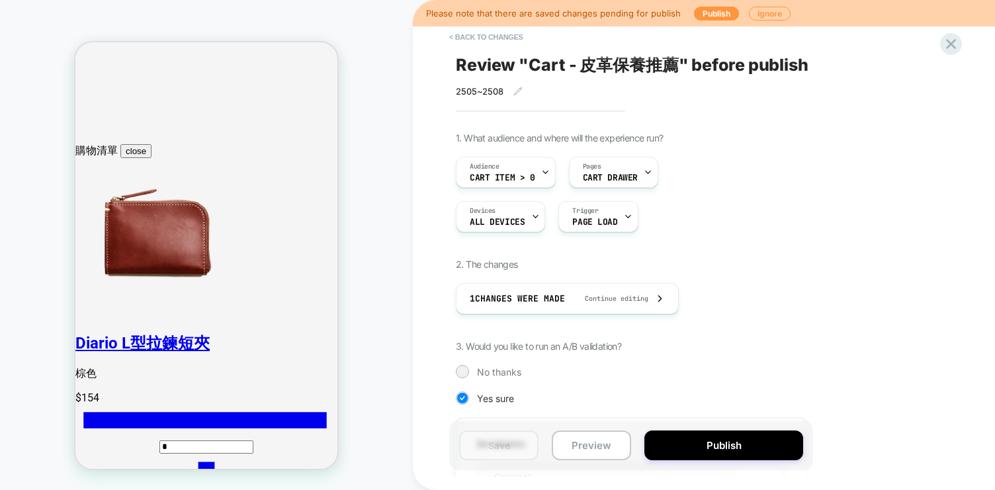
scroll to position [0, 1]
click at [686, 449] on button "Publish" at bounding box center [723, 446] width 159 height 30
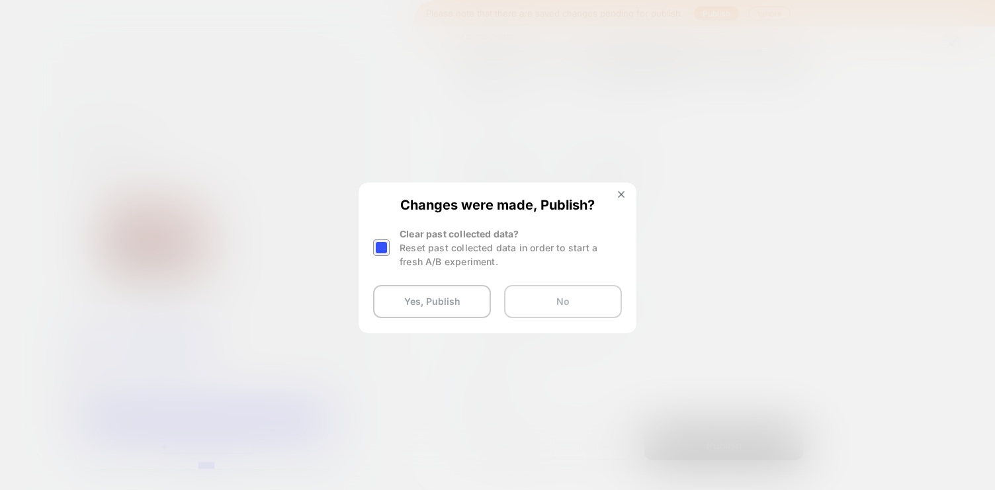
click at [596, 300] on button "No" at bounding box center [563, 301] width 118 height 33
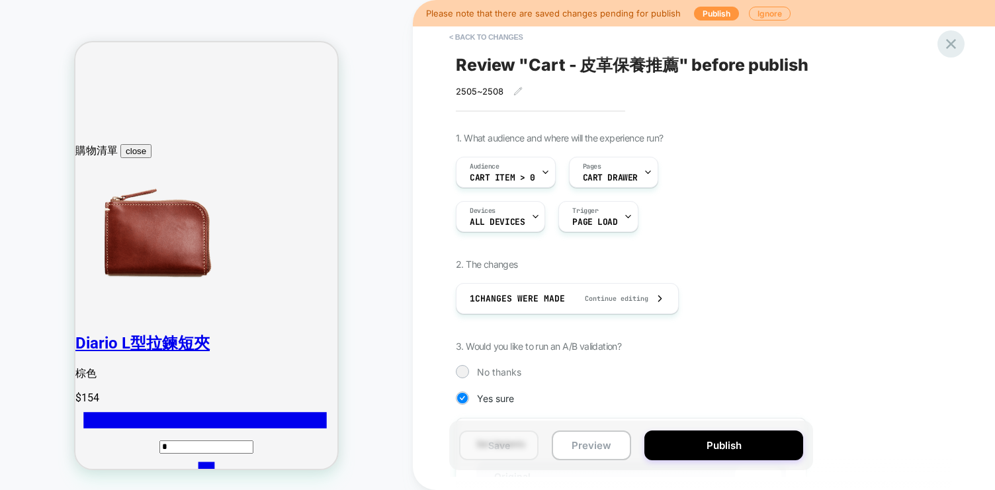
click at [951, 41] on icon at bounding box center [951, 44] width 18 height 18
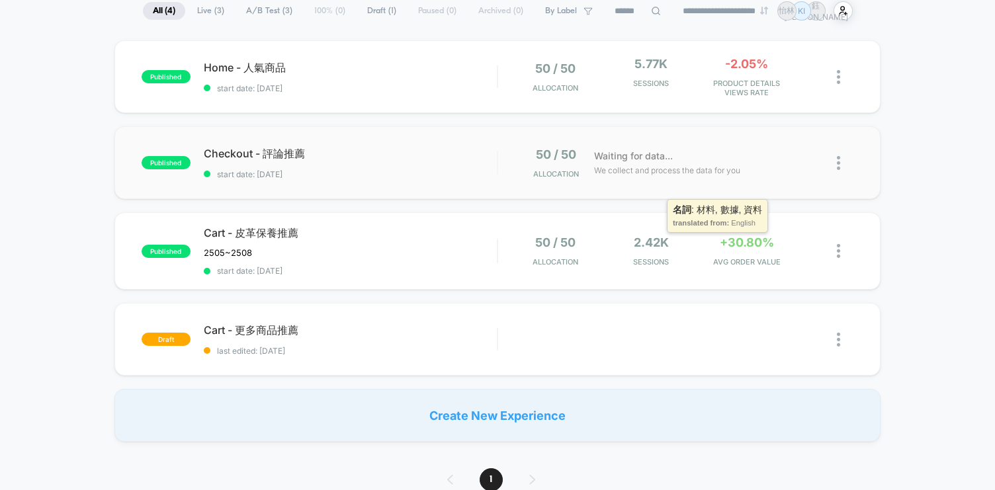
scroll to position [112, 0]
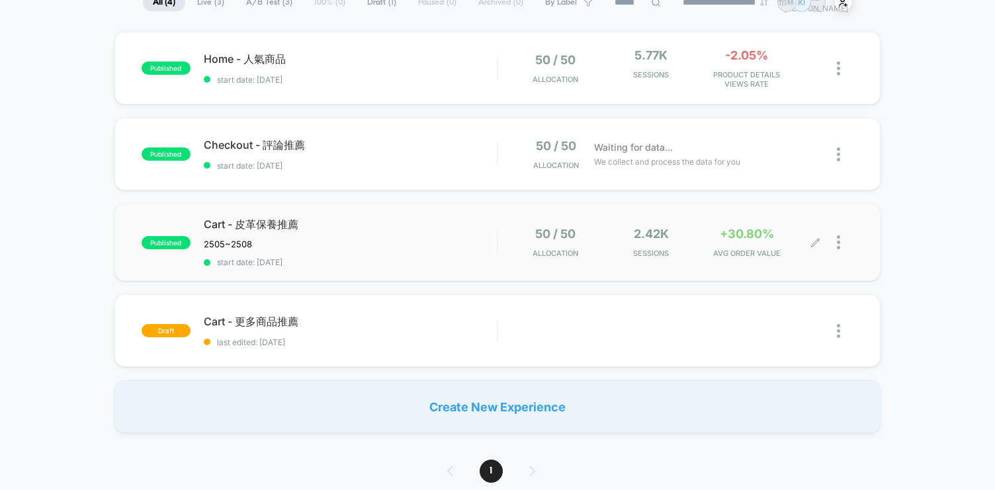
click at [817, 237] on icon at bounding box center [815, 242] width 10 height 10
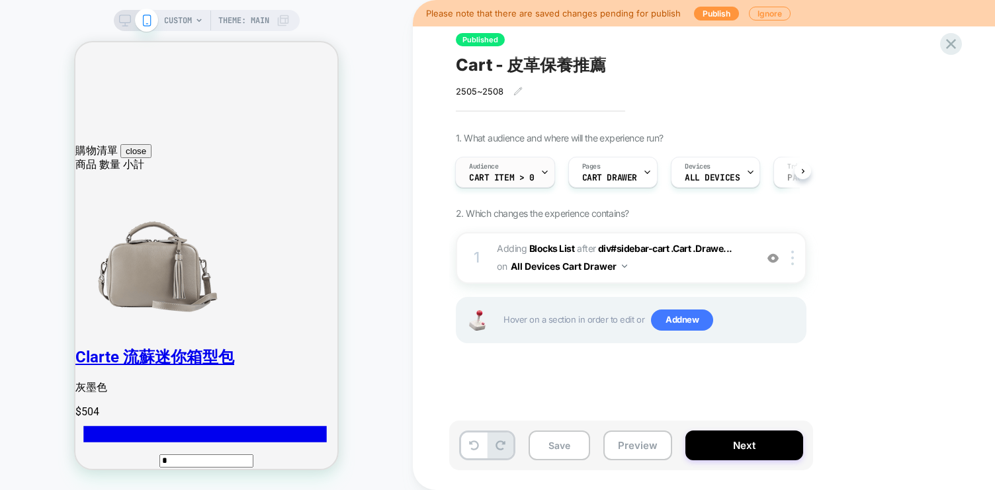
click at [542, 173] on icon at bounding box center [544, 172] width 5 height 3
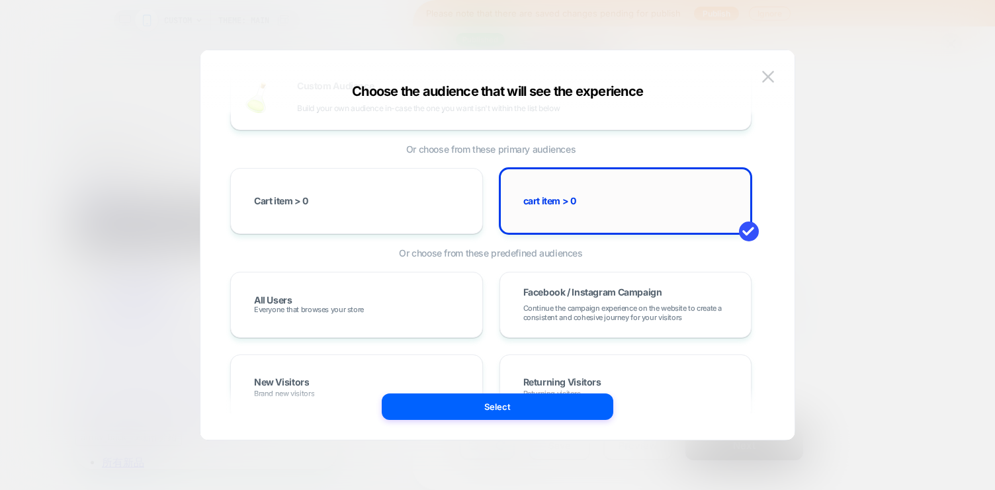
scroll to position [54, 0]
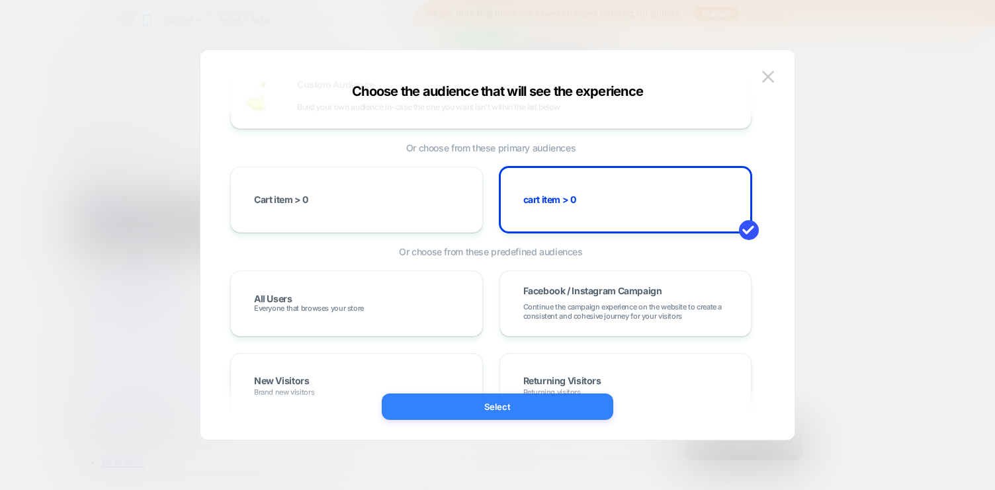
click at [529, 407] on button "Select" at bounding box center [498, 407] width 232 height 26
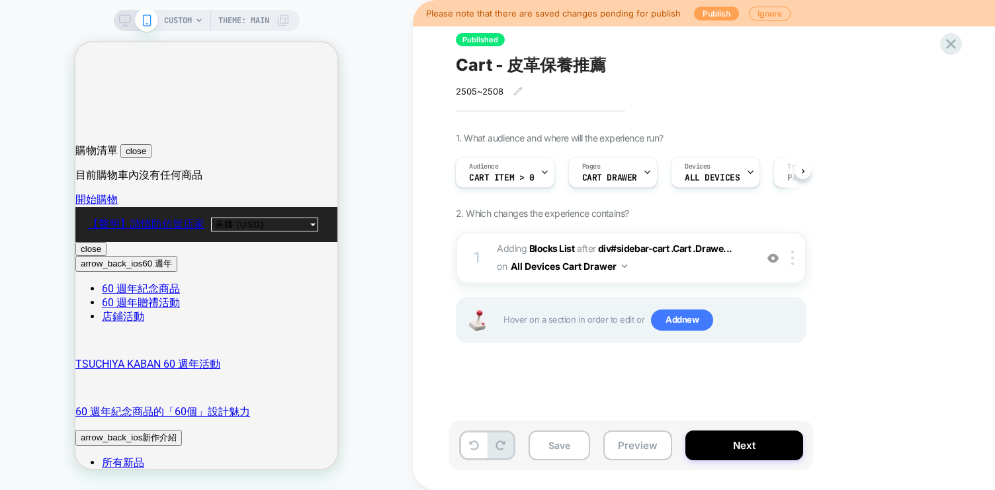
click at [709, 15] on button "Publish" at bounding box center [716, 14] width 45 height 14
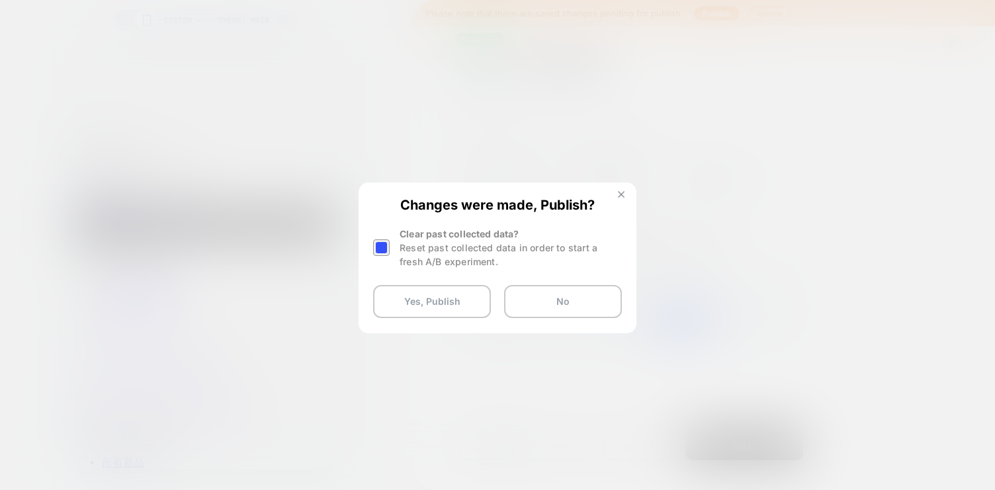
click at [619, 198] on button at bounding box center [621, 196] width 15 height 11
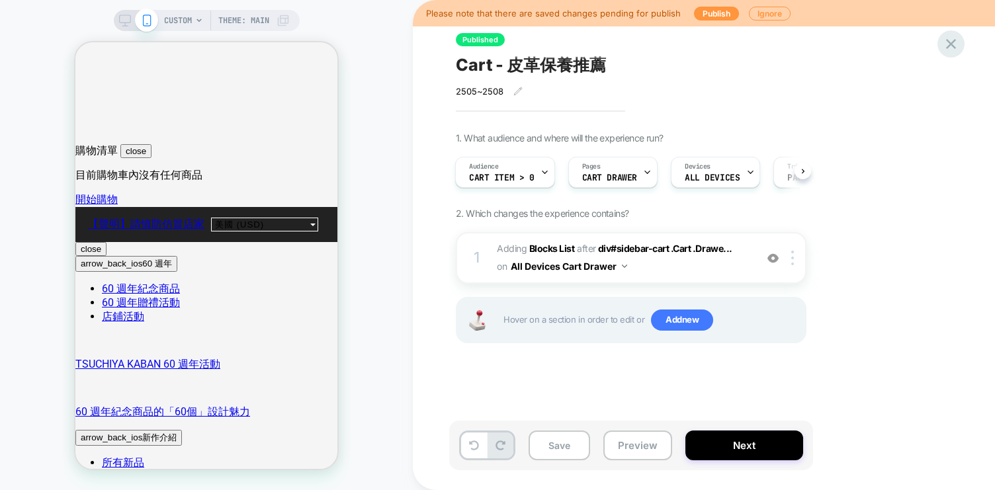
click at [957, 46] on icon at bounding box center [951, 44] width 18 height 18
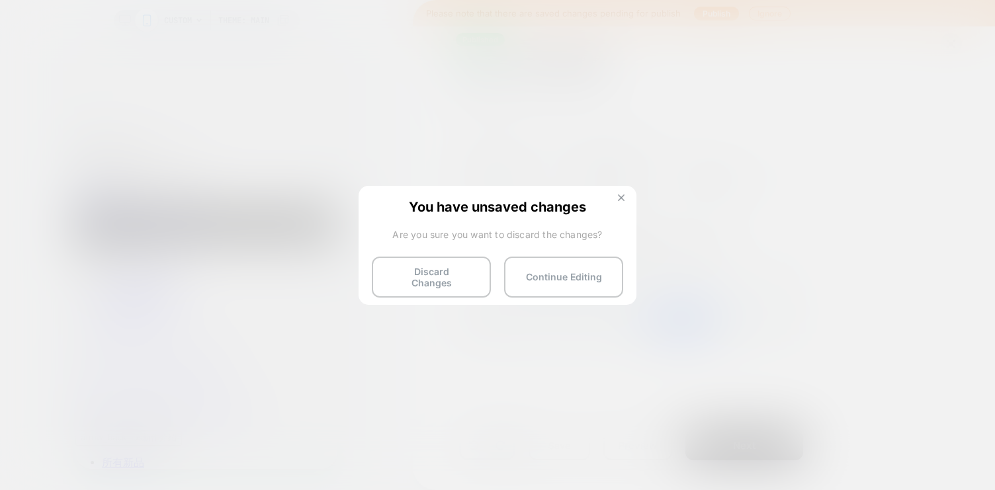
click at [624, 196] on img at bounding box center [621, 197] width 7 height 7
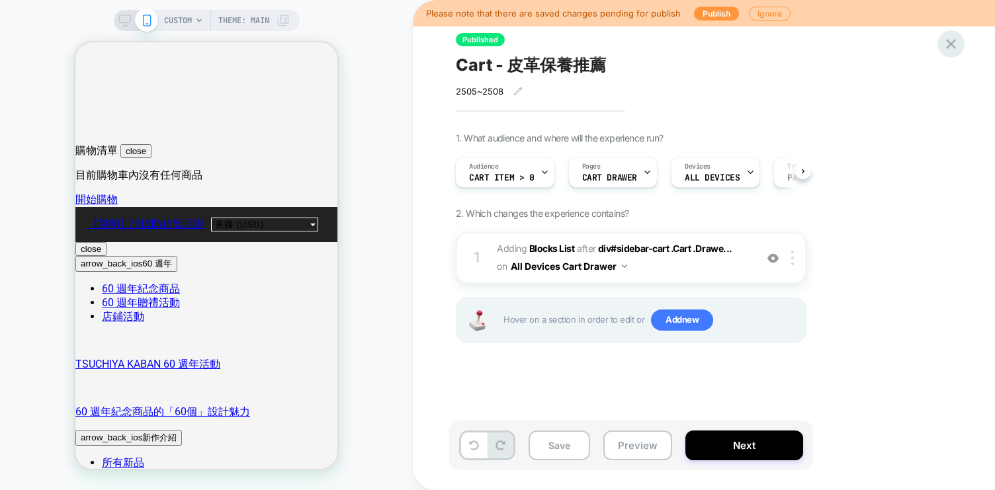
click at [952, 40] on icon at bounding box center [951, 44] width 18 height 18
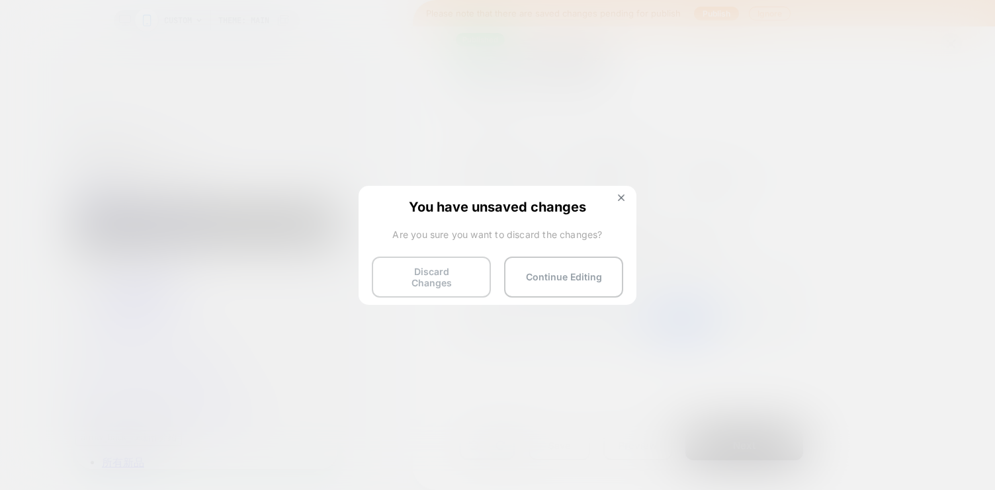
click at [429, 273] on button "Discard Changes" at bounding box center [431, 277] width 119 height 41
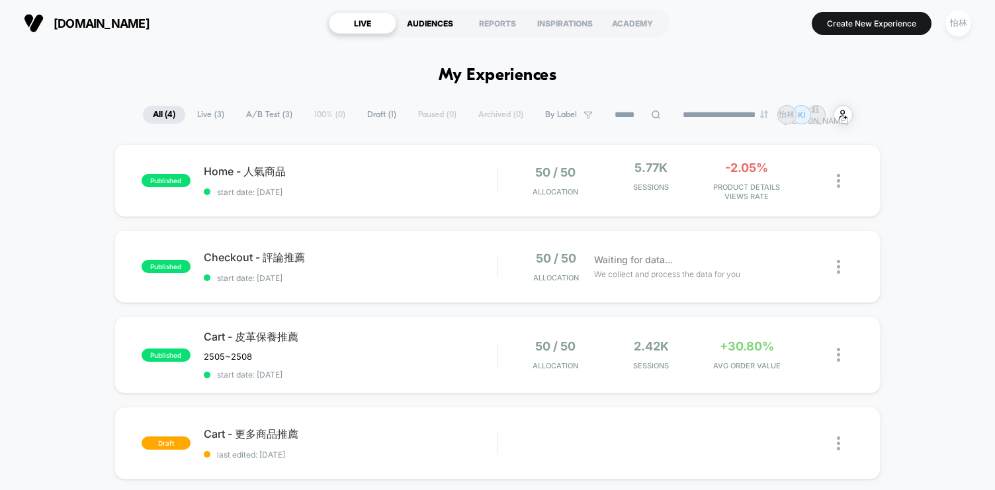
click at [438, 26] on div "AUDIENCES" at bounding box center [429, 23] width 67 height 21
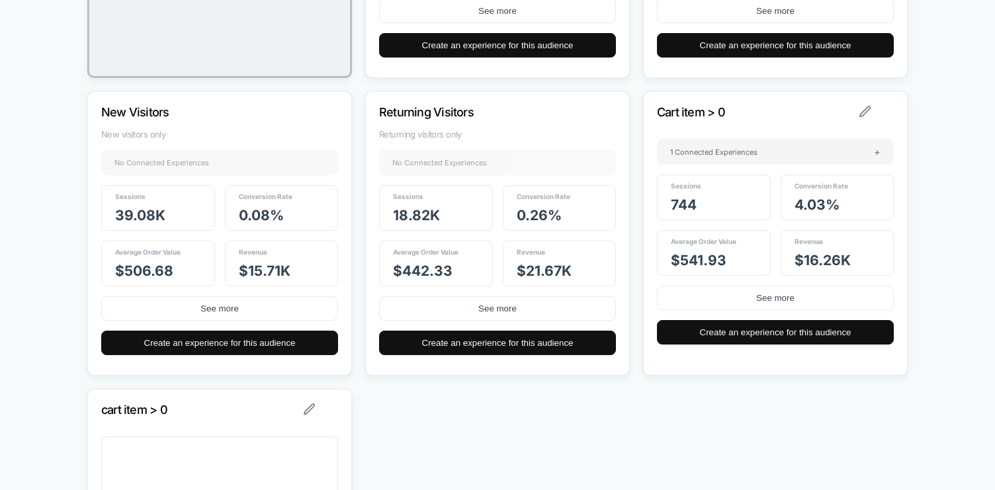
scroll to position [347, 0]
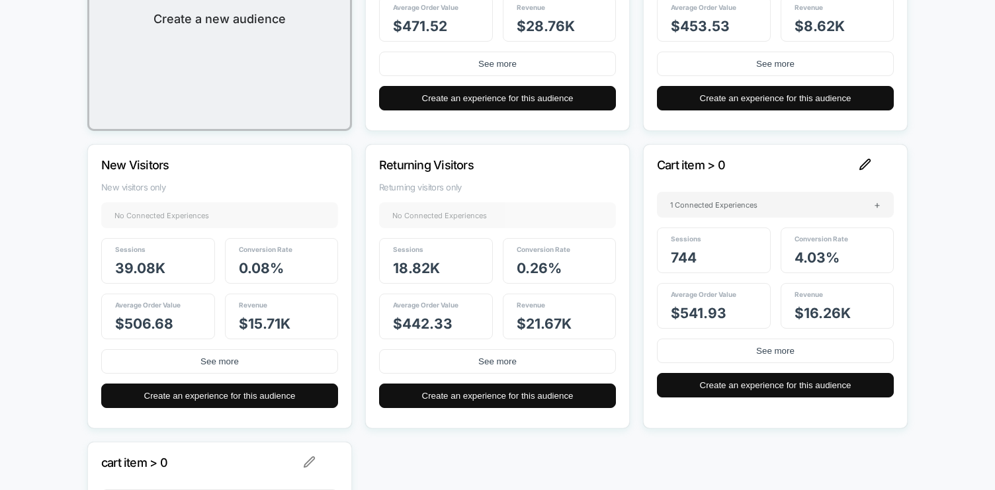
click at [863, 168] on img at bounding box center [865, 165] width 12 height 12
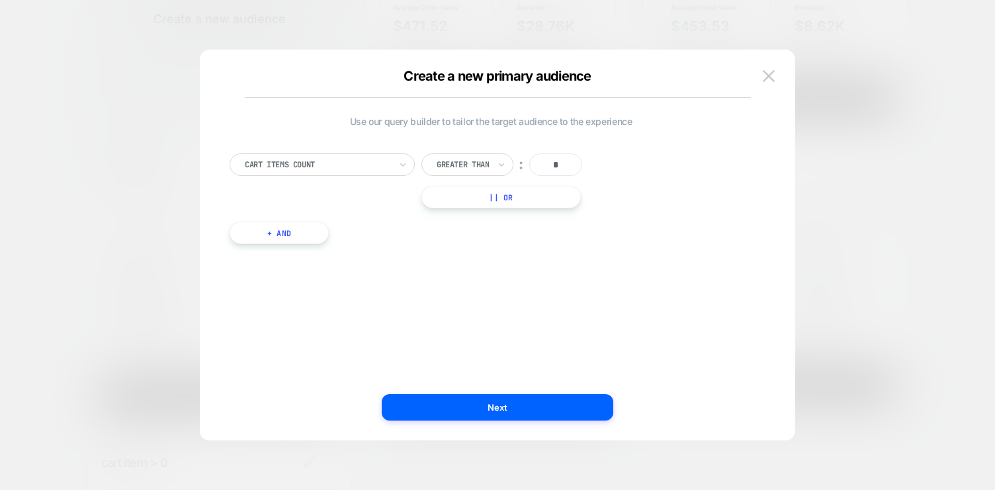
click at [548, 170] on input "*" at bounding box center [555, 164] width 53 height 22
click at [547, 250] on div "Cart Items Count Greater Than ︰ * || Or + And" at bounding box center [491, 192] width 536 height 117
click at [489, 160] on div at bounding box center [463, 165] width 52 height 12
click at [632, 194] on div "Cart Items Count Greater Than ︰ * || Or" at bounding box center [491, 180] width 523 height 55
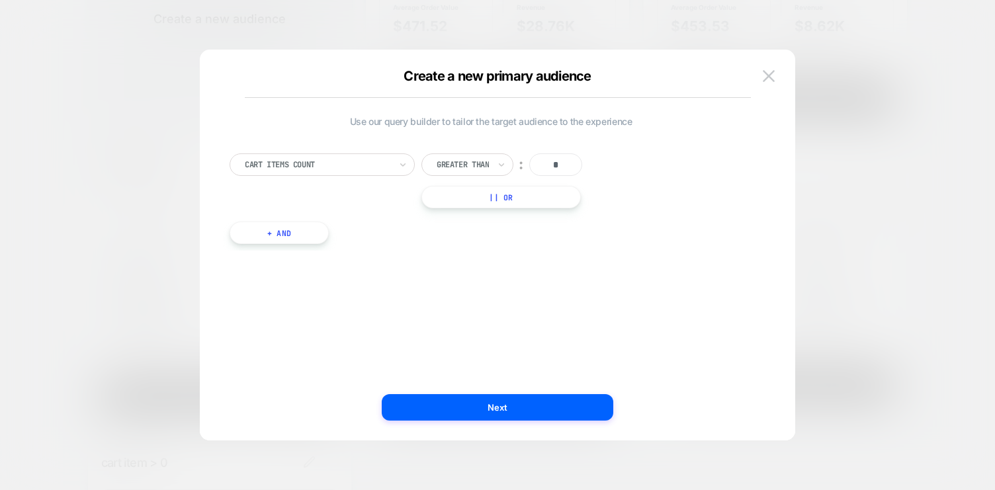
click at [571, 168] on input "*" at bounding box center [555, 164] width 53 height 22
type input "*"
click at [559, 246] on div "Cart Items Count Greater Than ︰ * || Or + And" at bounding box center [491, 192] width 536 height 117
click at [500, 166] on icon at bounding box center [501, 164] width 9 height 13
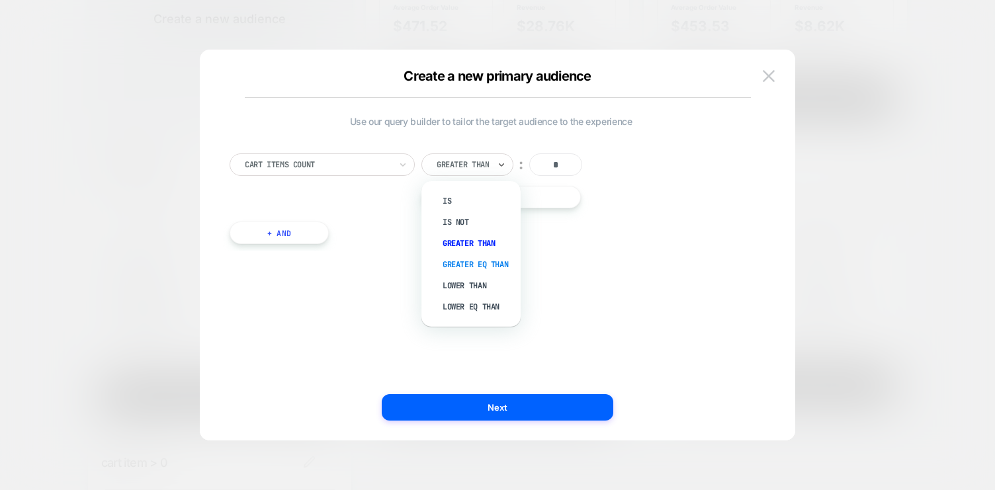
click at [498, 264] on div "Greater Eq Than" at bounding box center [478, 264] width 86 height 21
click at [578, 266] on div "Use our query builder to tailor the target audience to the experience Cart Item…" at bounding box center [491, 245] width 556 height 338
click at [777, 76] on button at bounding box center [769, 76] width 20 height 20
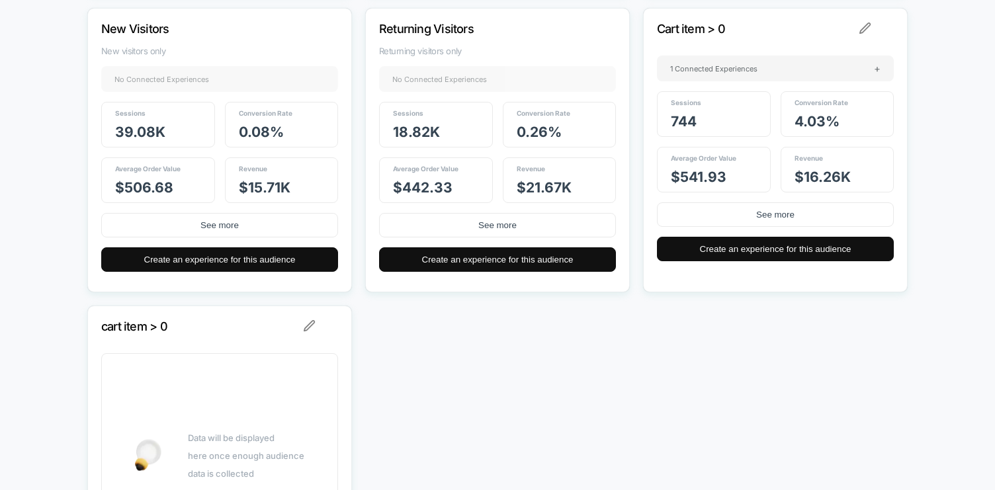
scroll to position [500, 0]
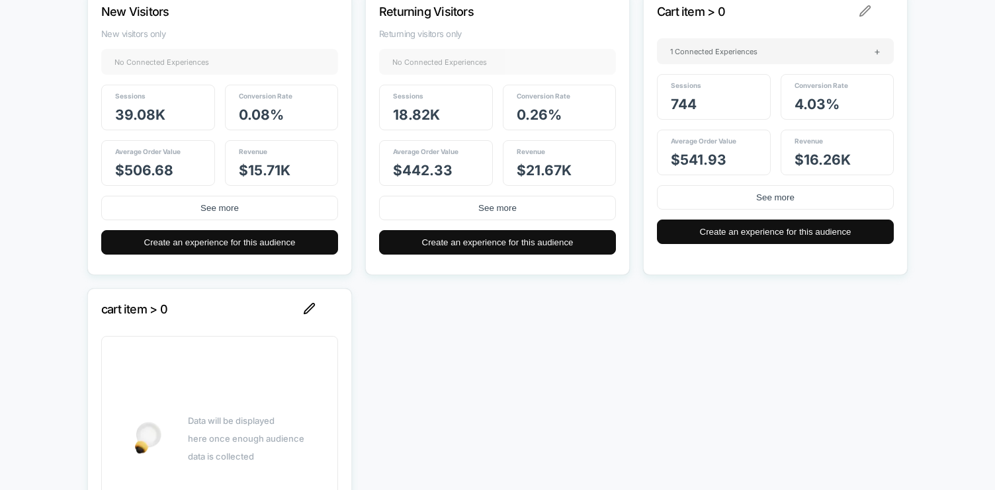
click at [310, 306] on img at bounding box center [310, 309] width 12 height 12
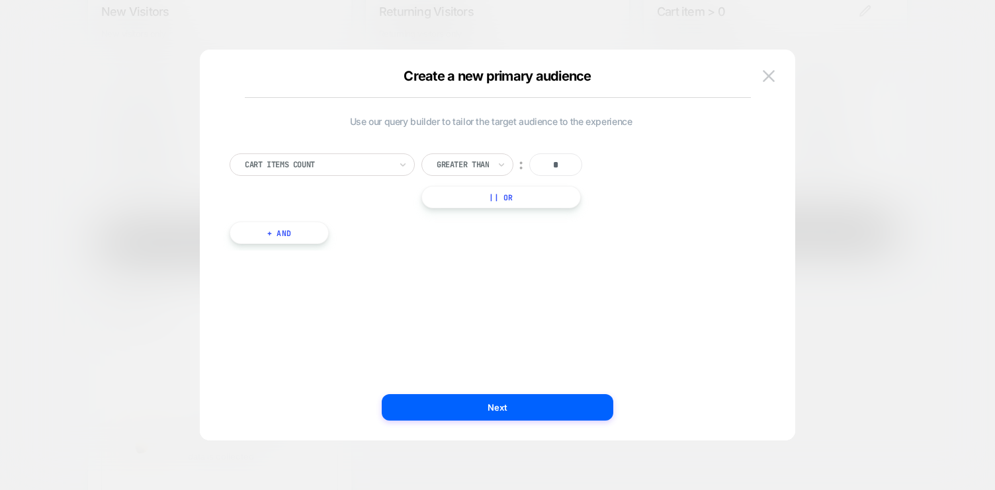
click at [482, 74] on div "Create a new primary audience" at bounding box center [498, 76] width 506 height 16
click at [764, 77] on img at bounding box center [769, 75] width 12 height 11
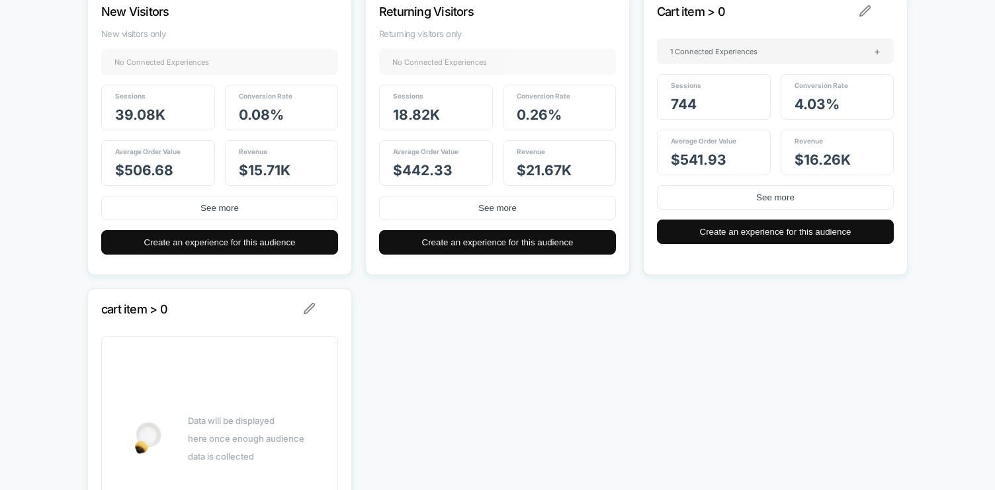
scroll to position [601, 0]
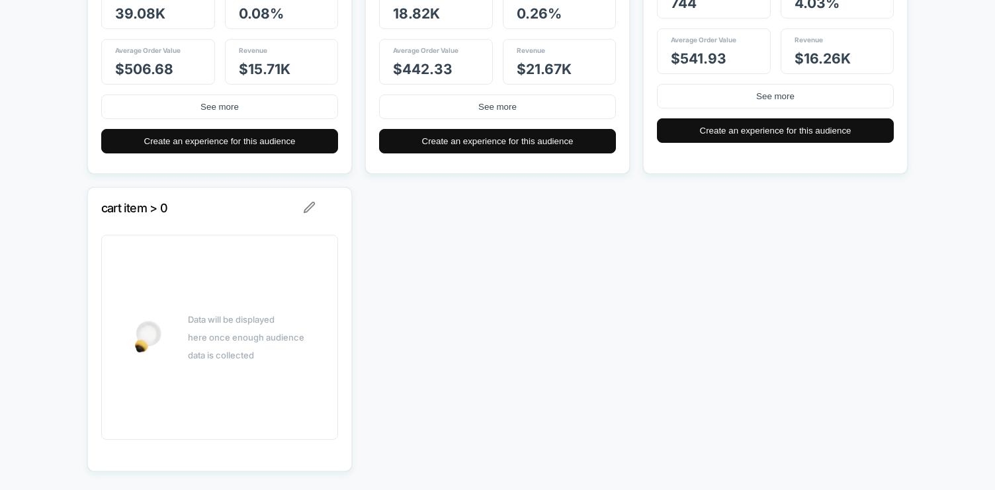
click at [128, 206] on p "cart item > 0" at bounding box center [201, 208] width 201 height 14
click at [333, 203] on div at bounding box center [320, 208] width 33 height 12
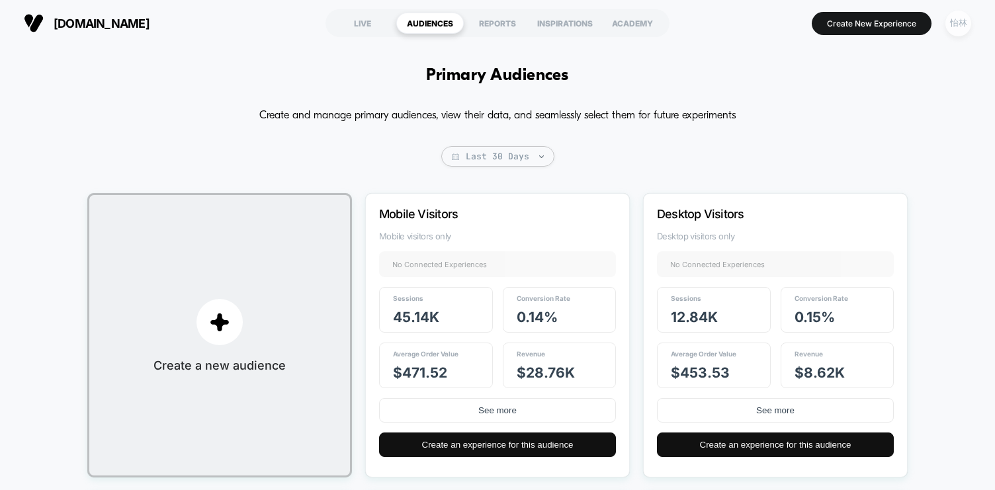
click at [965, 27] on div "怡林" at bounding box center [958, 24] width 26 height 26
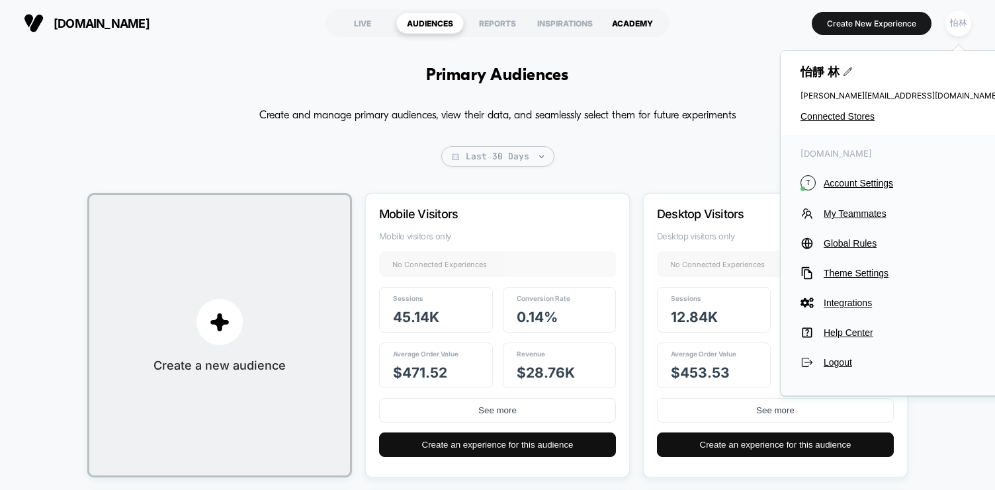
click at [622, 29] on div "ACADEMY" at bounding box center [632, 23] width 67 height 21
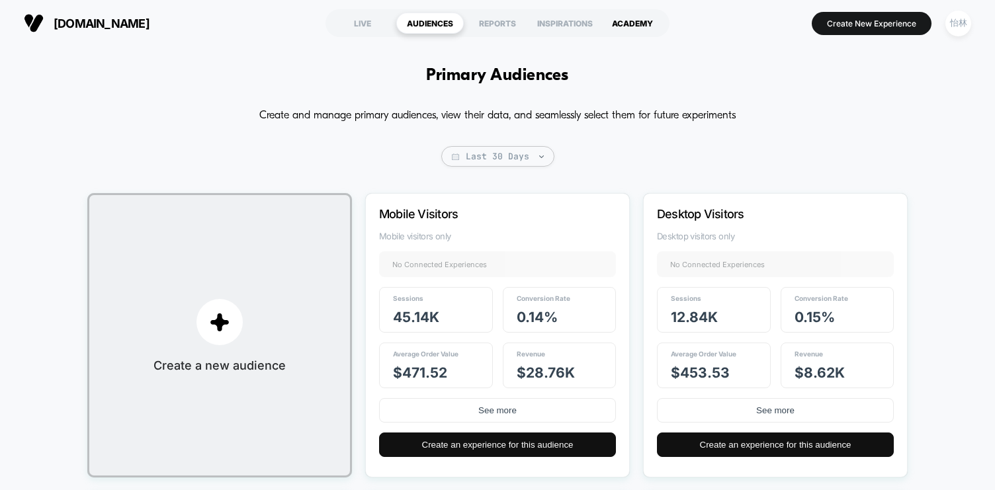
click at [646, 24] on div "ACADEMY" at bounding box center [632, 23] width 67 height 21
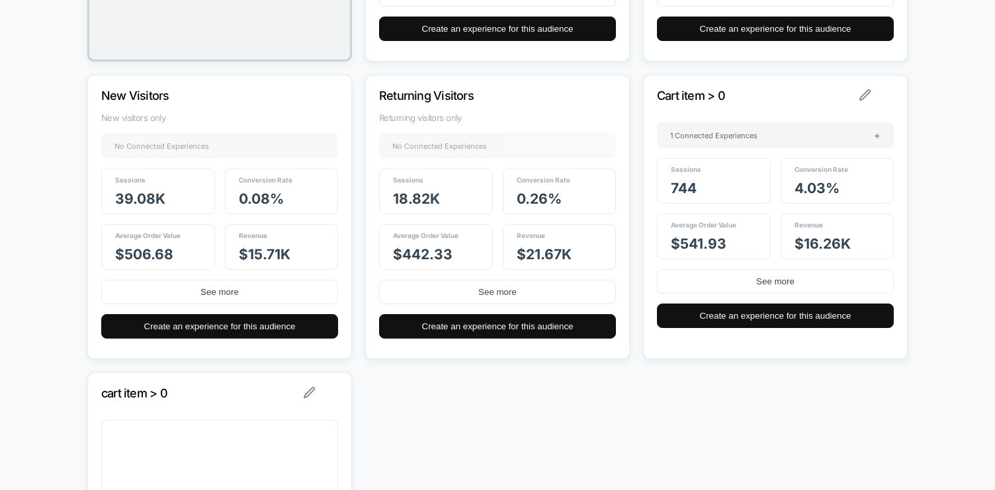
scroll to position [616, 0]
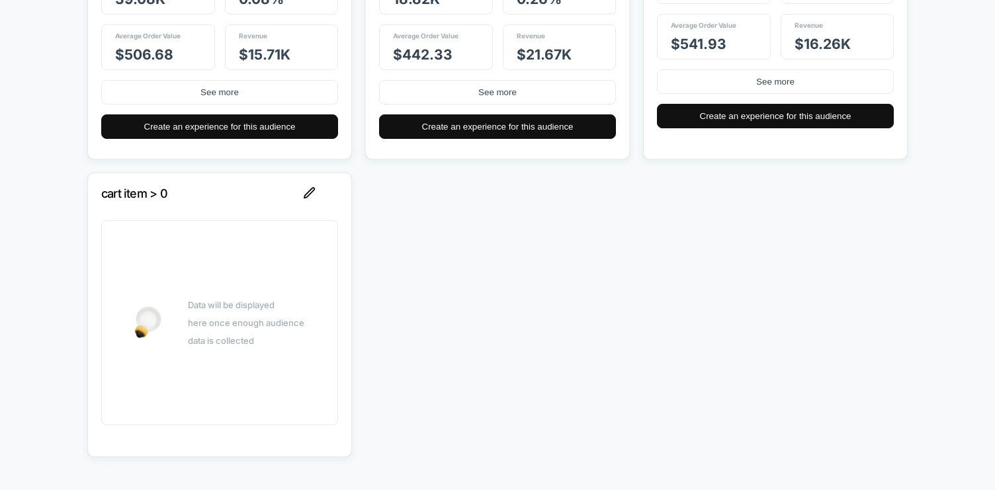
click at [308, 192] on img at bounding box center [310, 193] width 12 height 12
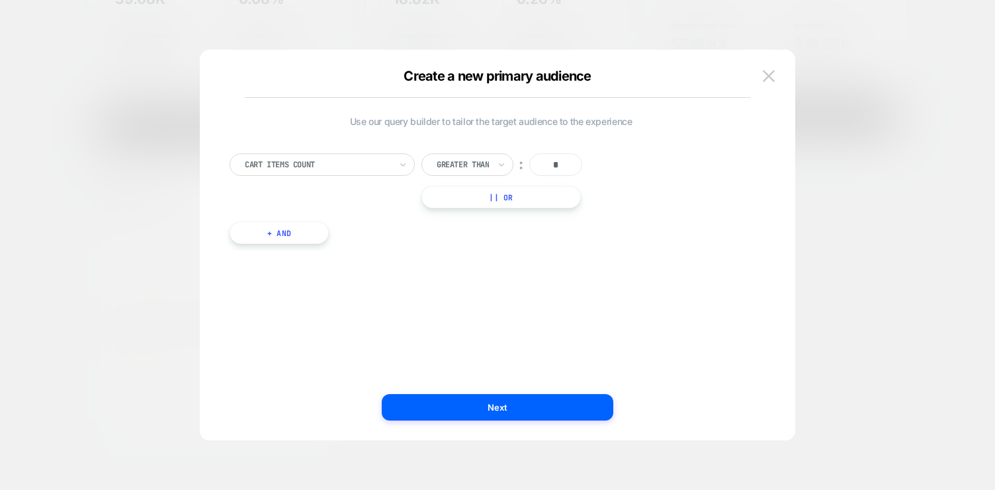
click at [191, 257] on div at bounding box center [497, 245] width 995 height 490
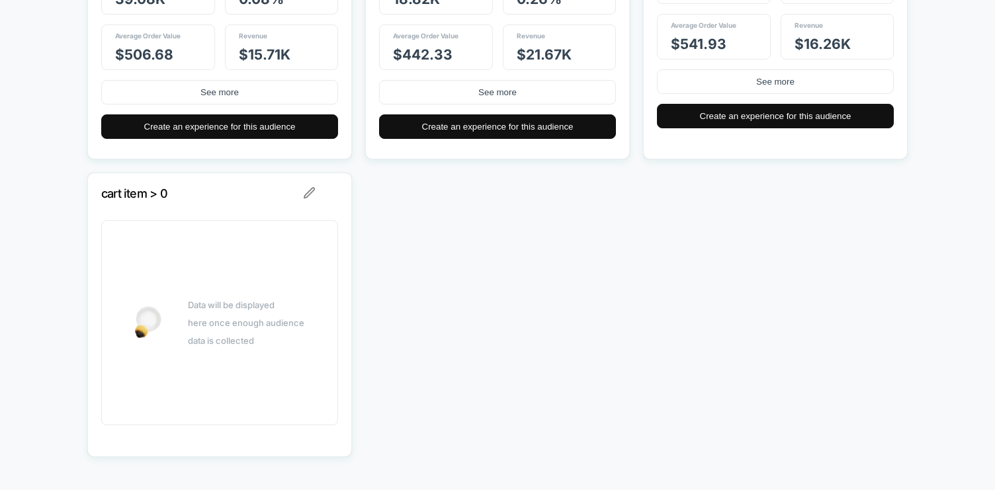
click at [445, 248] on div "Create a new audience Mobile Visitors Mobile visitors only No Connected Experie…" at bounding box center [497, 17] width 820 height 880
click at [505, 206] on div "Create a new audience Mobile Visitors Mobile visitors only No Connected Experie…" at bounding box center [497, 17] width 820 height 880
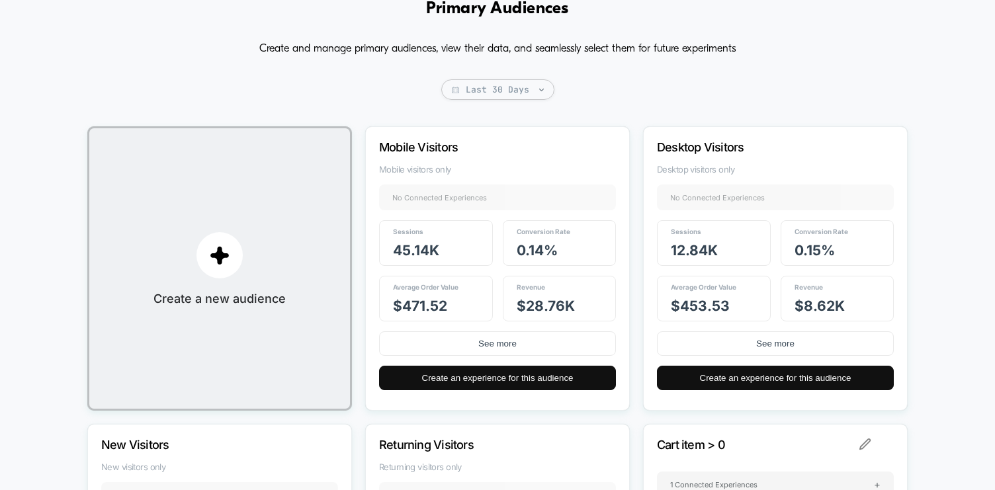
scroll to position [0, 0]
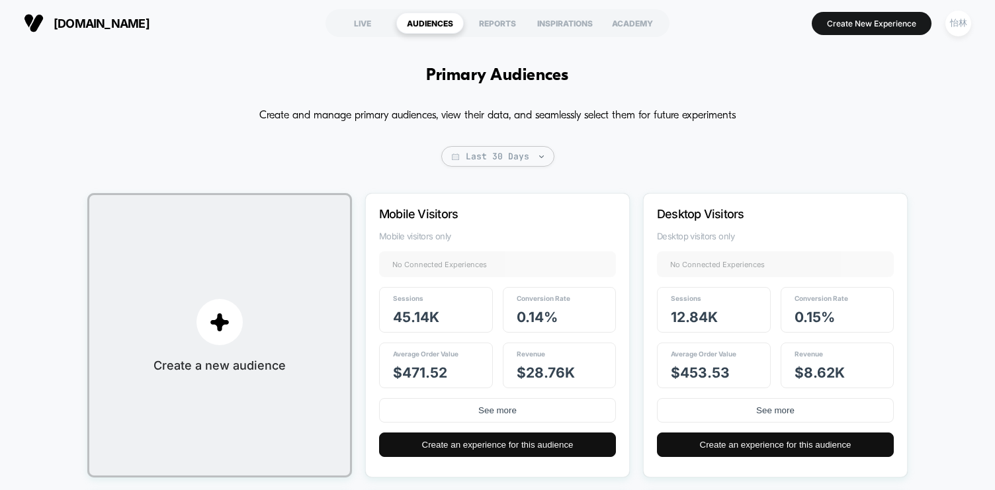
drag, startPoint x: 581, startPoint y: 76, endPoint x: 488, endPoint y: 75, distance: 93.3
drag, startPoint x: 492, startPoint y: 75, endPoint x: 601, endPoint y: 75, distance: 109.2
drag, startPoint x: 590, startPoint y: 69, endPoint x: 489, endPoint y: 71, distance: 101.2
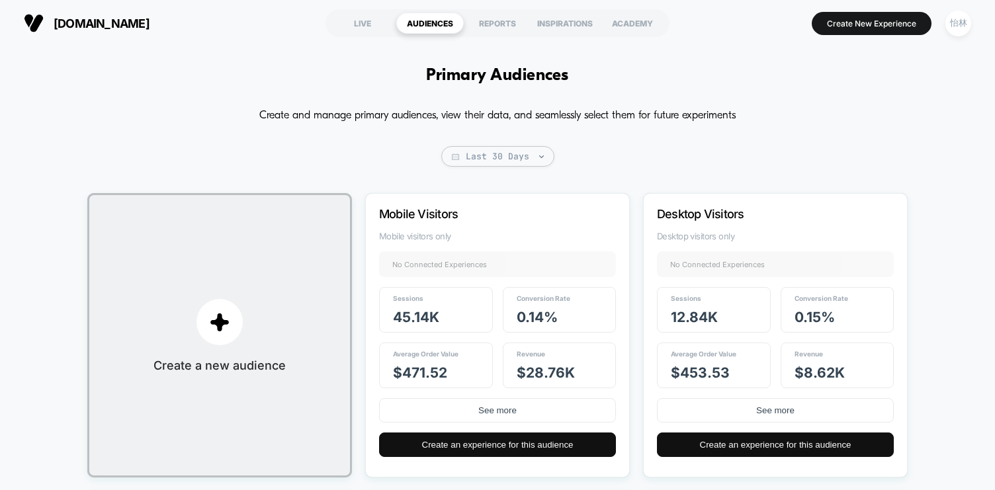
drag, startPoint x: 496, startPoint y: 77, endPoint x: 592, endPoint y: 77, distance: 95.9
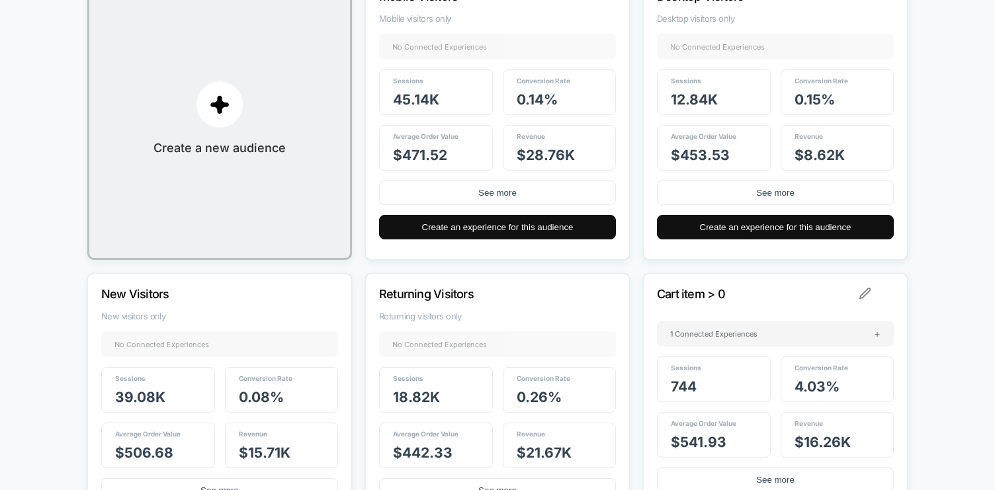
scroll to position [462, 0]
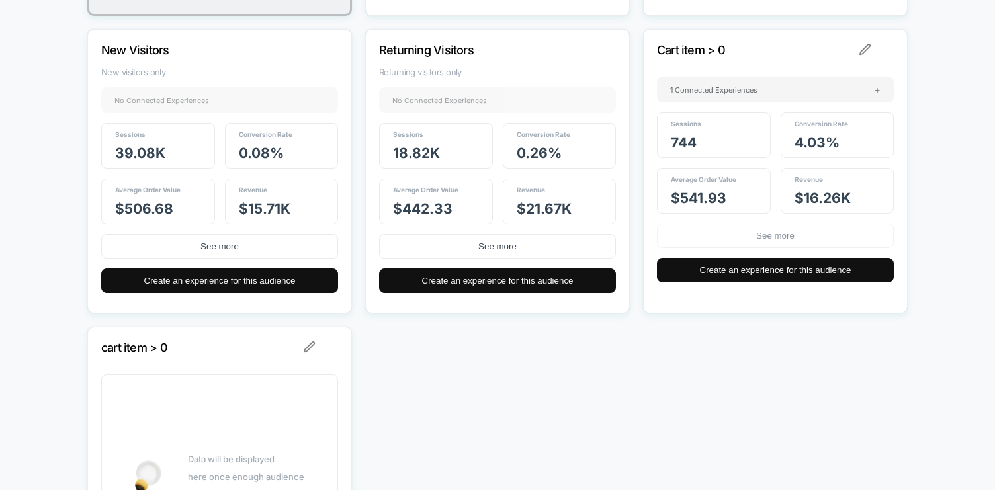
click at [759, 233] on button "See more" at bounding box center [775, 236] width 237 height 24
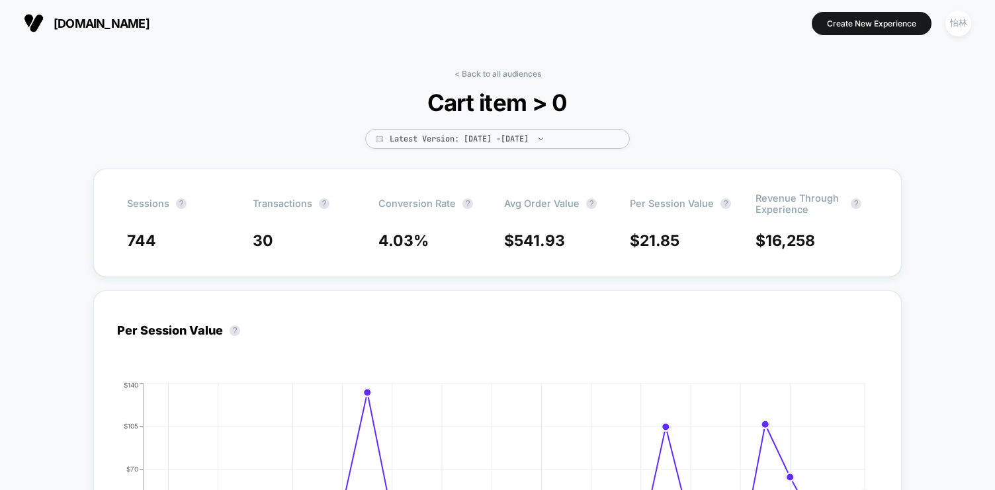
click at [467, 106] on span "Cart item > 0" at bounding box center [497, 103] width 238 height 28
click at [465, 108] on span "Cart item > 0" at bounding box center [497, 103] width 238 height 28
drag, startPoint x: 586, startPoint y: 113, endPoint x: 421, endPoint y: 97, distance: 166.1
click at [421, 97] on span "Cart item > 0" at bounding box center [497, 103] width 238 height 28
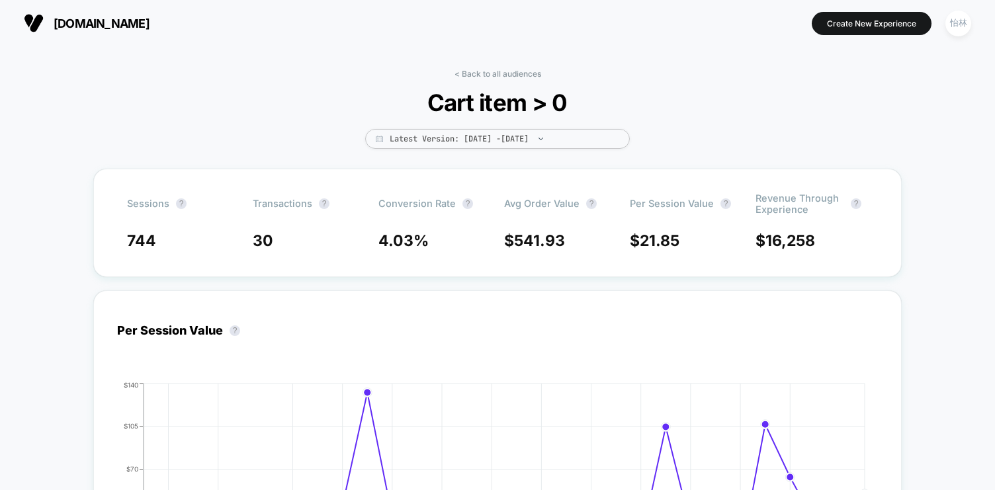
click at [497, 74] on link "< Back to all audiences" at bounding box center [497, 74] width 87 height 10
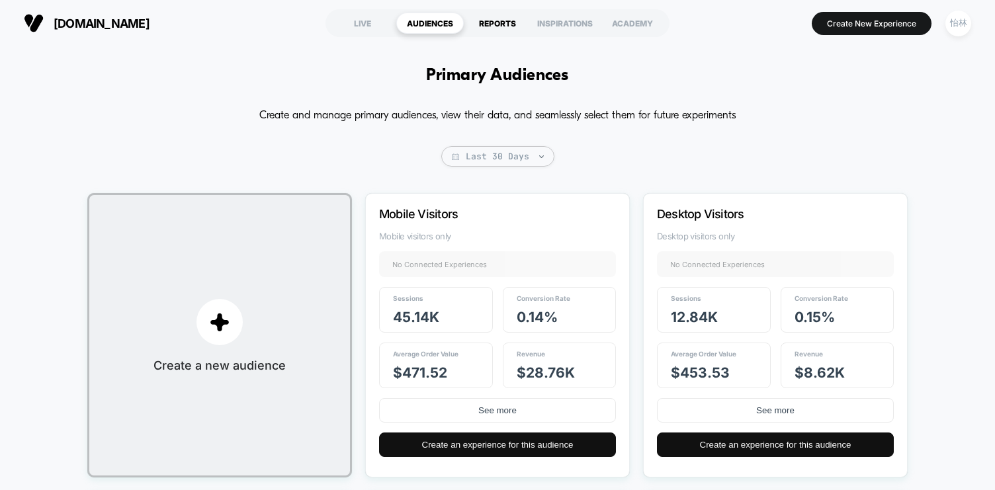
click at [489, 22] on div "REPORTS" at bounding box center [497, 23] width 67 height 21
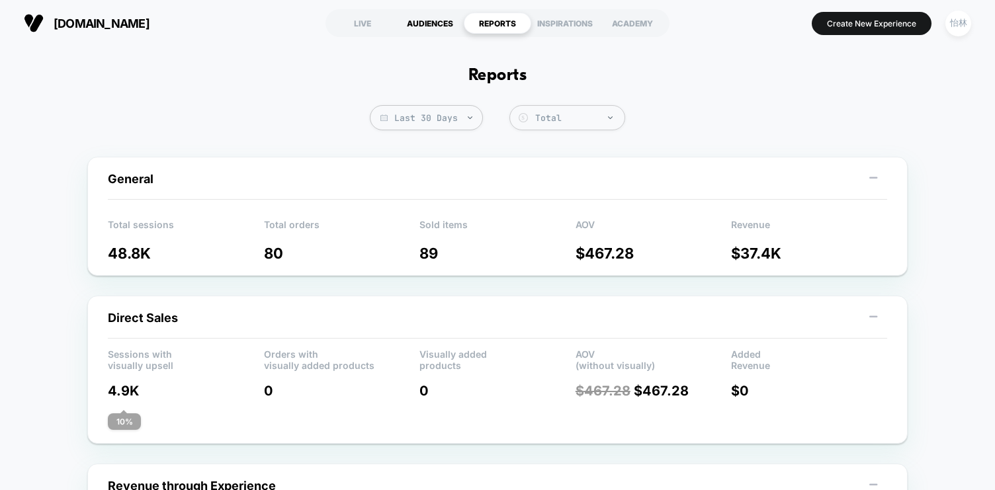
click at [419, 26] on div "AUDIENCES" at bounding box center [429, 23] width 67 height 21
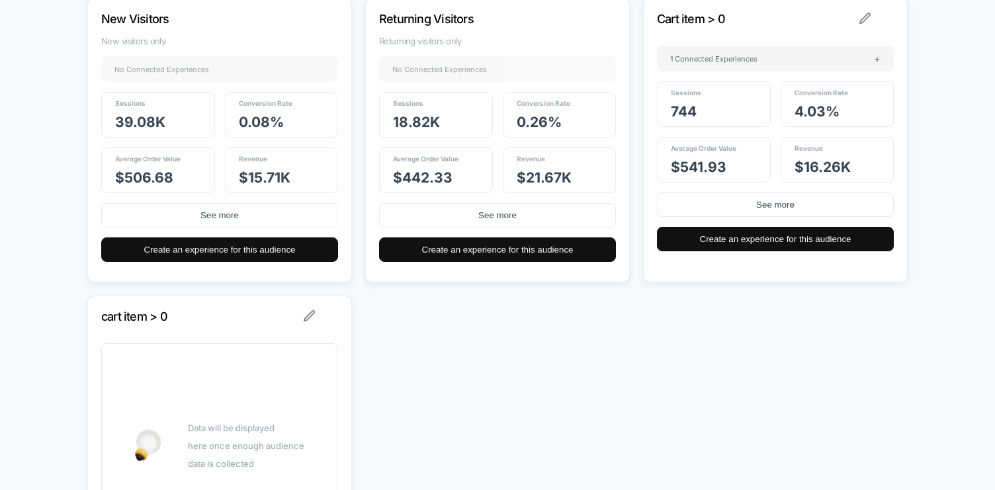
scroll to position [505, 0]
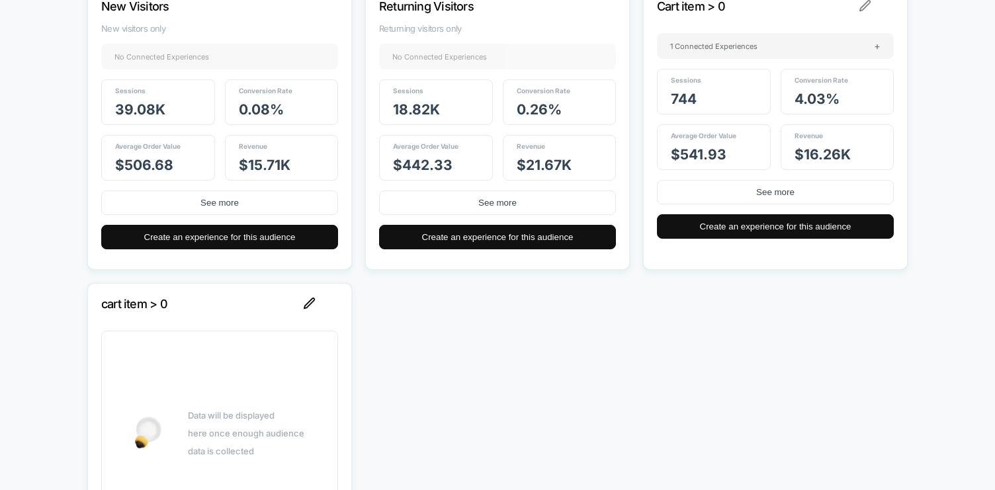
click at [311, 303] on img at bounding box center [310, 304] width 12 height 12
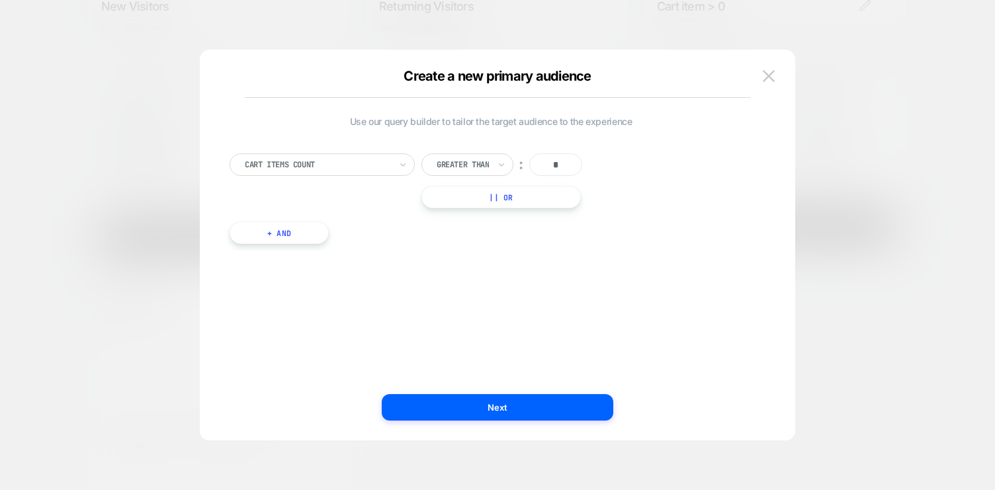
click at [474, 74] on div "Create a new primary audience" at bounding box center [498, 76] width 506 height 16
click at [774, 73] on img at bounding box center [769, 75] width 12 height 11
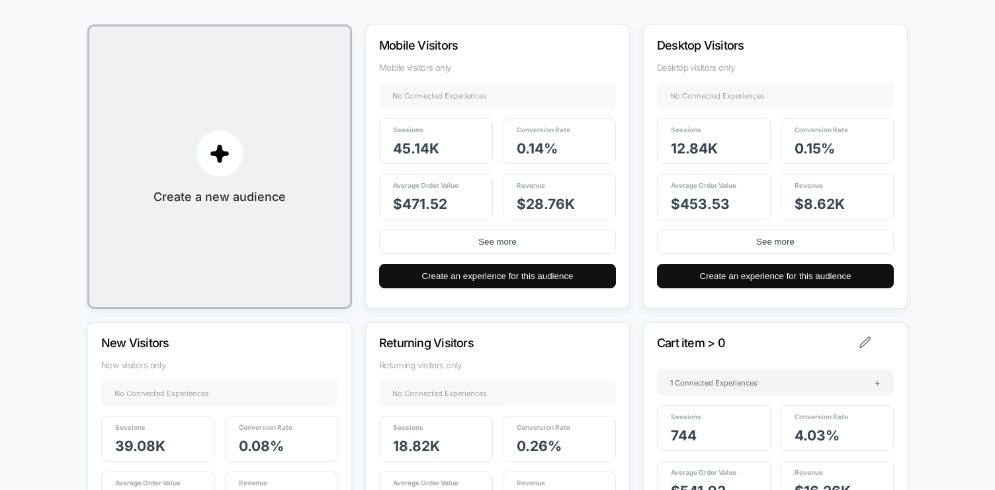
scroll to position [0, 0]
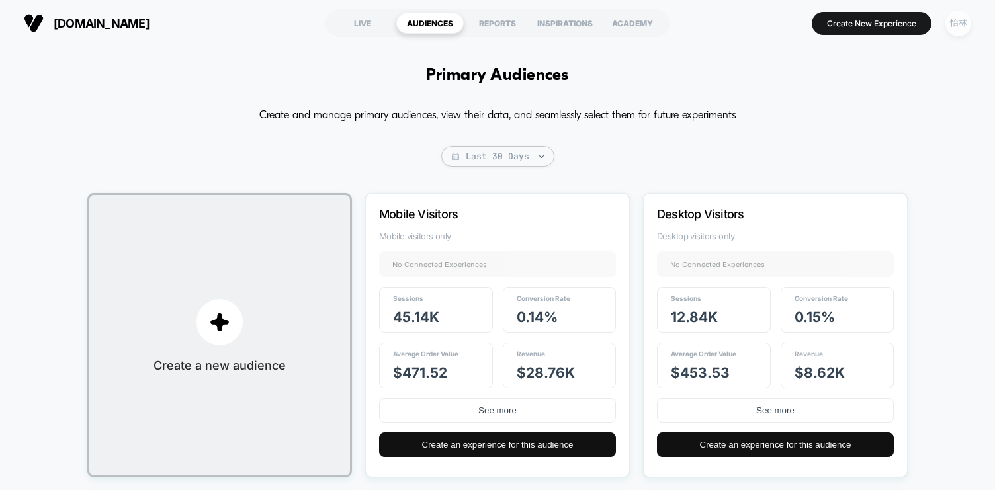
click at [961, 27] on div "怡林" at bounding box center [958, 24] width 26 height 26
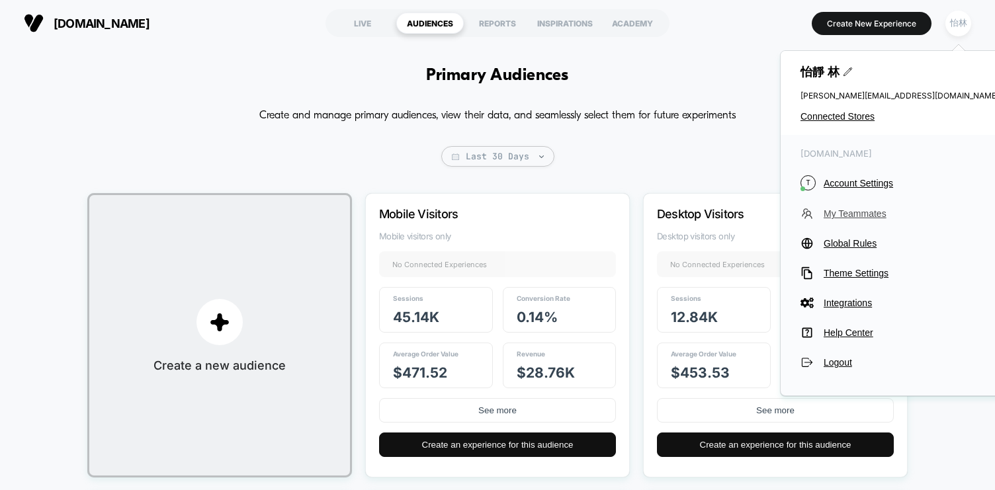
click at [850, 214] on span "My Teammates" at bounding box center [911, 213] width 175 height 11
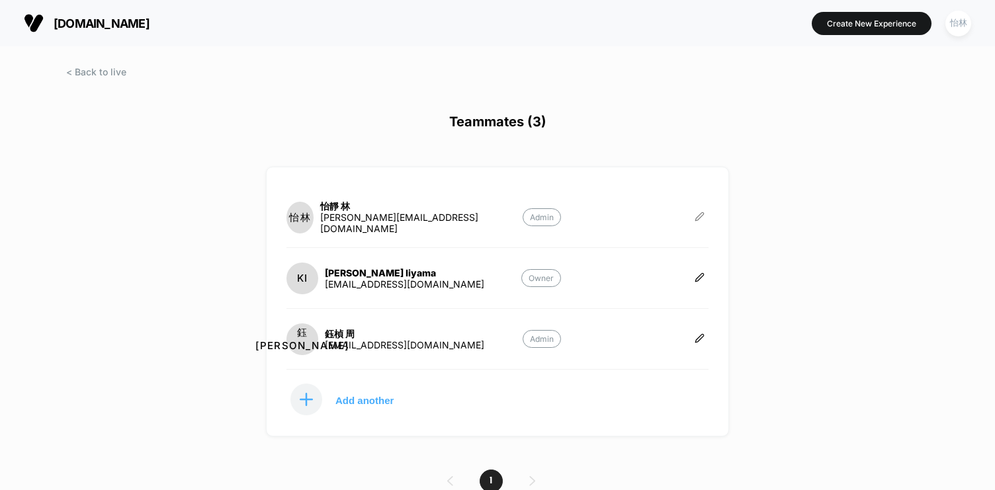
click at [703, 212] on icon at bounding box center [699, 216] width 8 height 8
click at [753, 204] on button "Edit Role" at bounding box center [764, 202] width 85 height 30
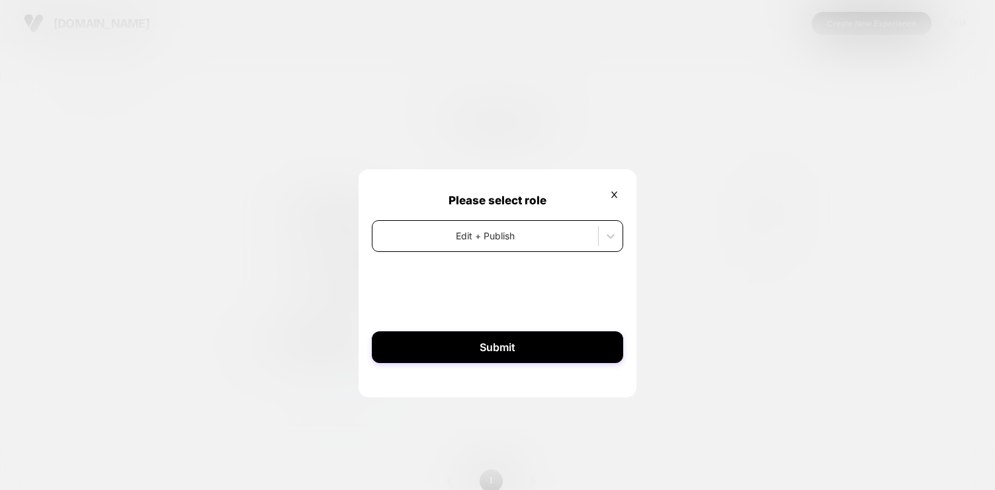
click at [577, 229] on div at bounding box center [485, 236] width 212 height 14
click at [718, 200] on div at bounding box center [497, 245] width 995 height 490
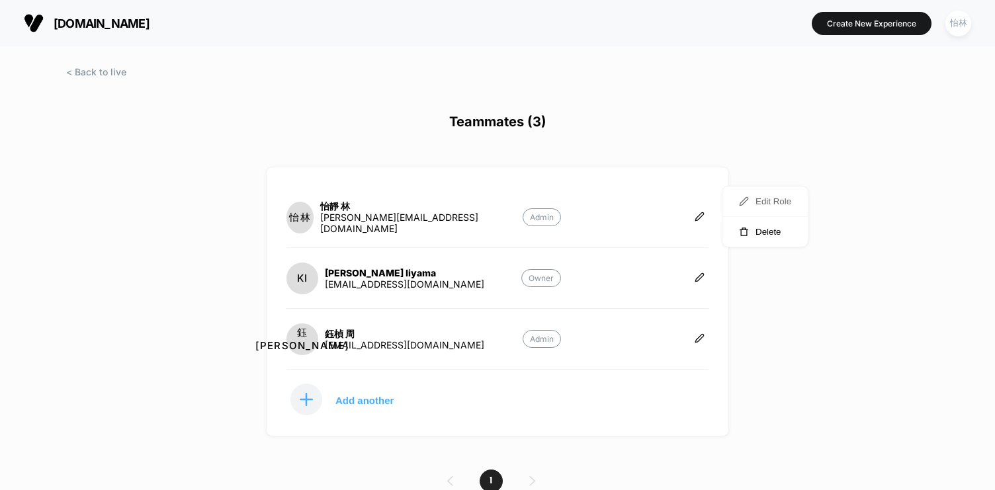
click at [753, 202] on button "Edit Role" at bounding box center [764, 202] width 85 height 30
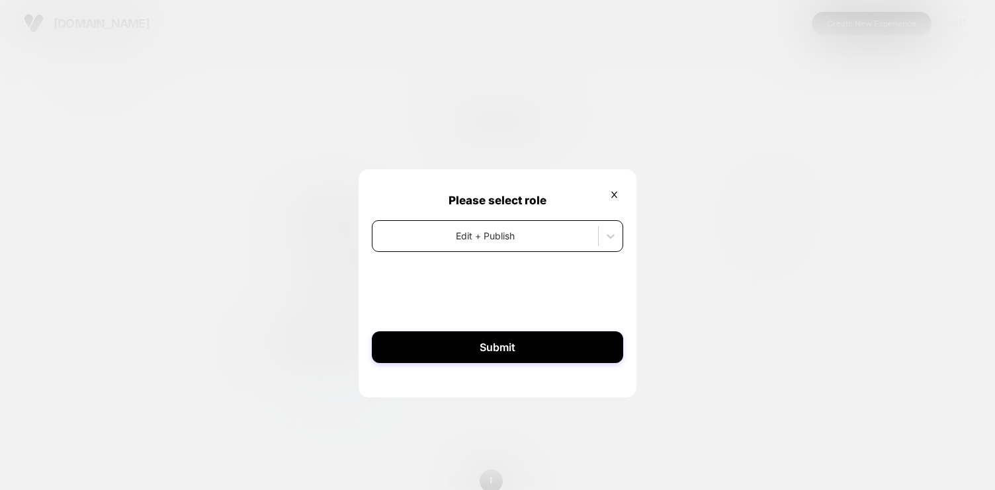
click at [507, 239] on div at bounding box center [485, 236] width 212 height 14
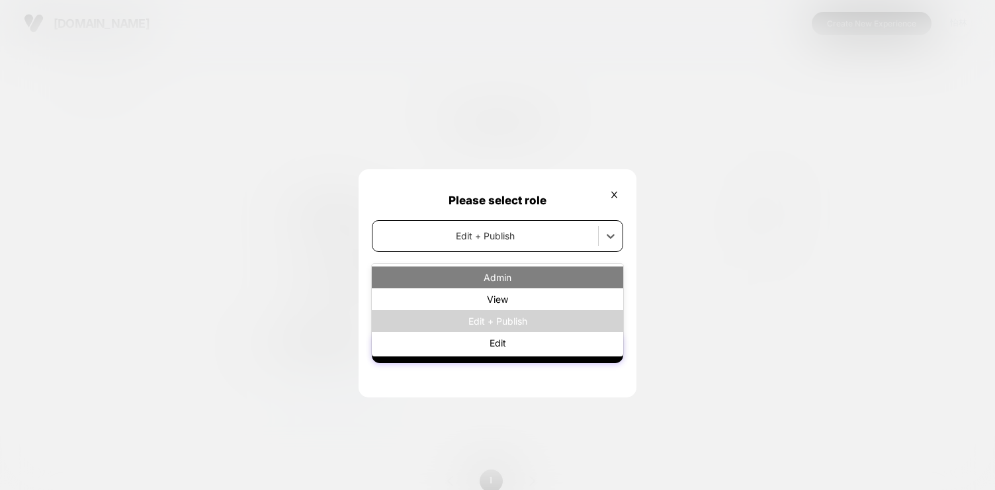
click at [507, 273] on div "Admin" at bounding box center [497, 278] width 251 height 22
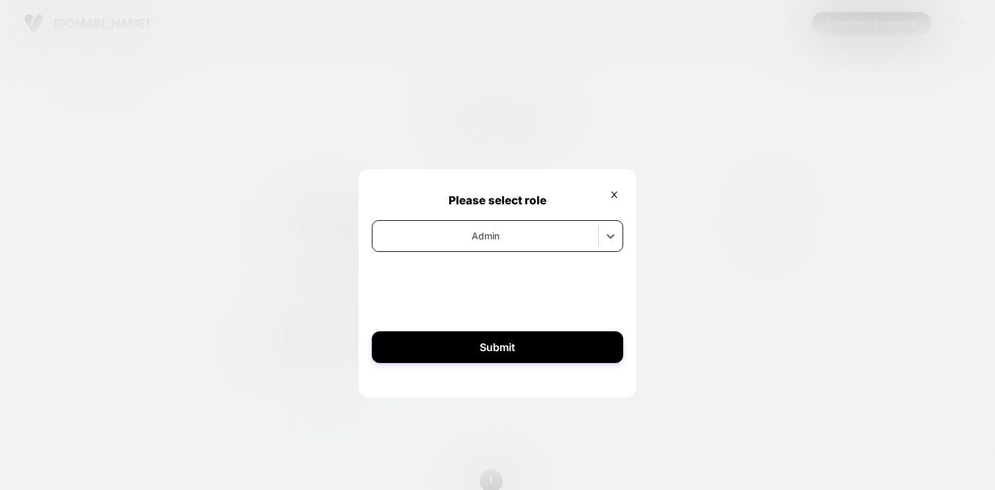
click at [514, 284] on div at bounding box center [497, 285] width 251 height 53
click at [609, 245] on div at bounding box center [611, 236] width 24 height 24
click at [516, 257] on div "Admin" at bounding box center [497, 239] width 251 height 38
click at [614, 189] on button at bounding box center [614, 195] width 18 height 13
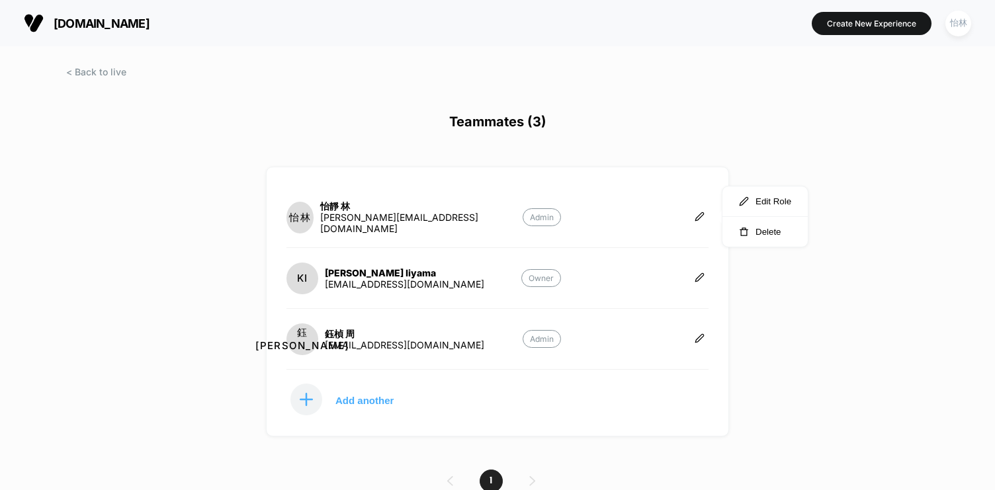
click at [87, 79] on div at bounding box center [497, 83] width 995 height 33
click at [87, 72] on span at bounding box center [96, 71] width 60 height 11
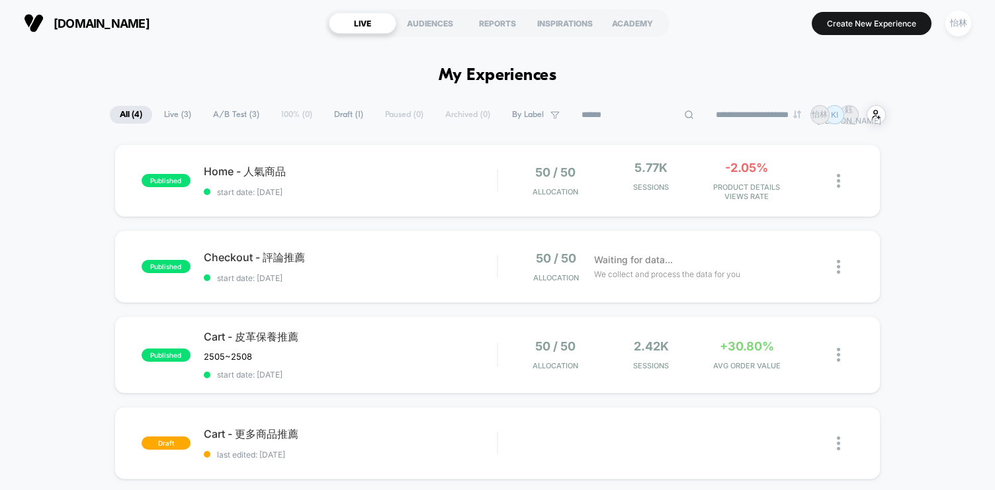
click at [619, 120] on input at bounding box center [638, 115] width 132 height 16
click at [446, 22] on div "AUDIENCES" at bounding box center [429, 23] width 67 height 21
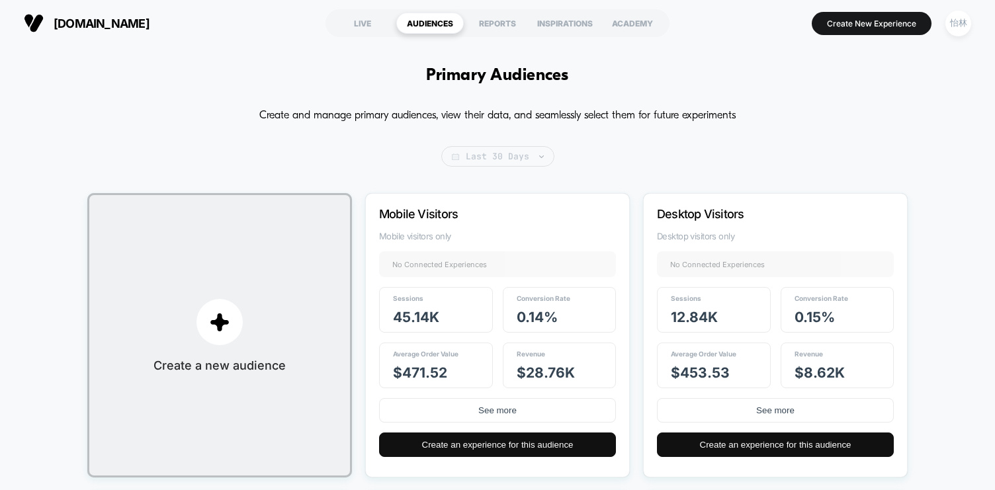
click at [499, 159] on span "Last 30 Days" at bounding box center [497, 156] width 113 height 21
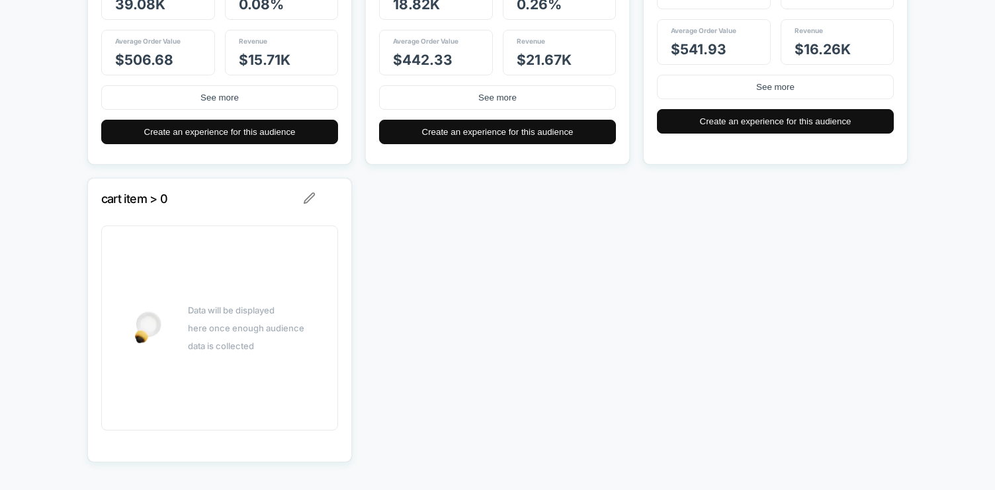
scroll to position [616, 0]
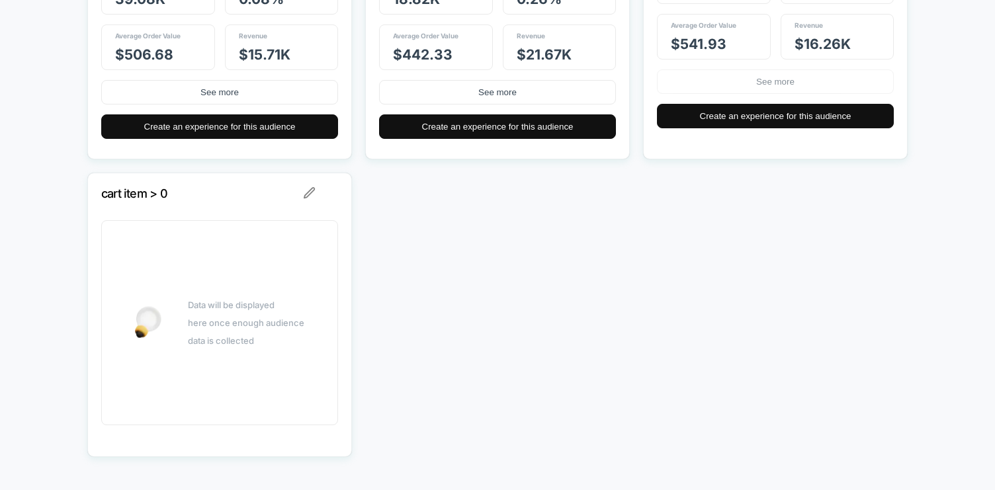
click at [832, 80] on button "See more" at bounding box center [775, 81] width 237 height 24
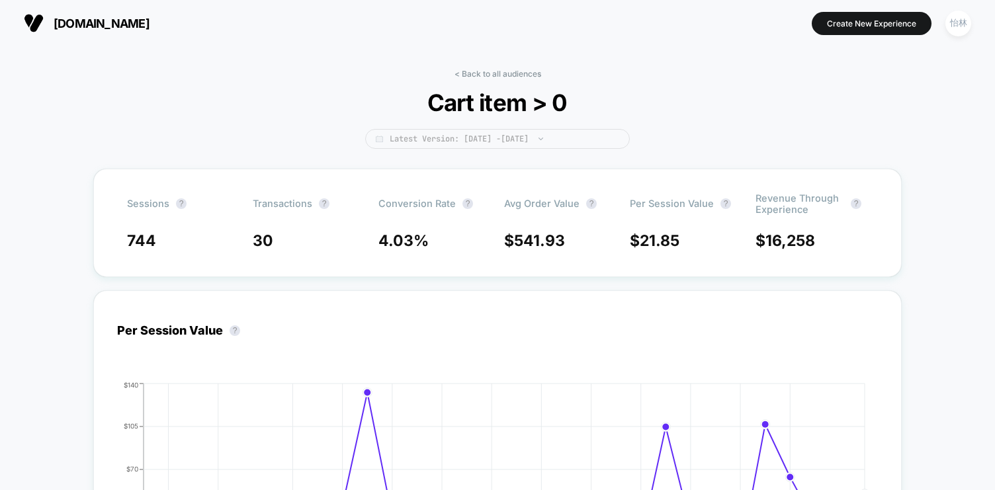
click at [542, 142] on span "Latest Version: [DATE] - [DATE]" at bounding box center [497, 139] width 265 height 20
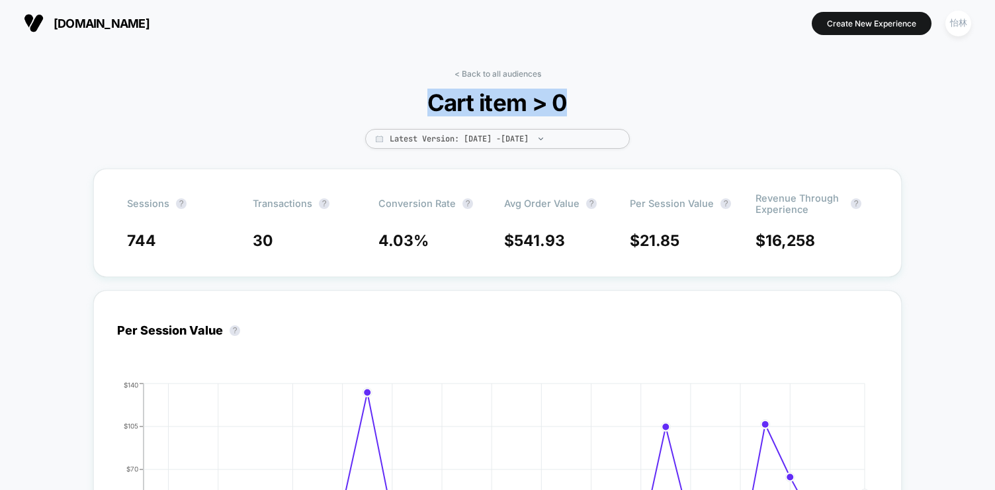
drag, startPoint x: 583, startPoint y: 110, endPoint x: 424, endPoint y: 108, distance: 159.4
click at [424, 108] on span "Cart item > 0" at bounding box center [497, 103] width 238 height 28
click at [436, 161] on div "< Back to all audiences Cart item > 0 Latest Version: [DATE] - [DATE]" at bounding box center [497, 119] width 265 height 100
click at [589, 139] on span "Latest Version: [DATE] - [DATE]" at bounding box center [497, 139] width 265 height 20
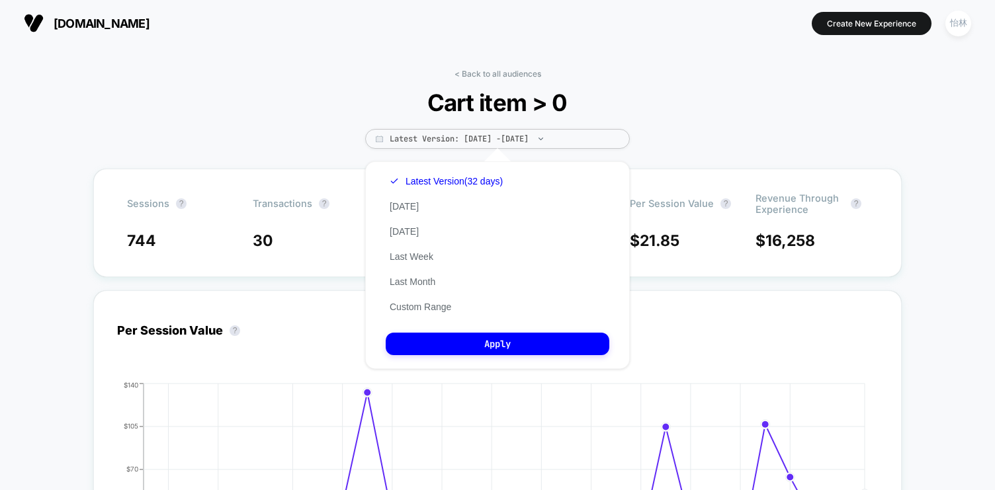
click at [605, 108] on span "Cart item > 0" at bounding box center [497, 103] width 238 height 28
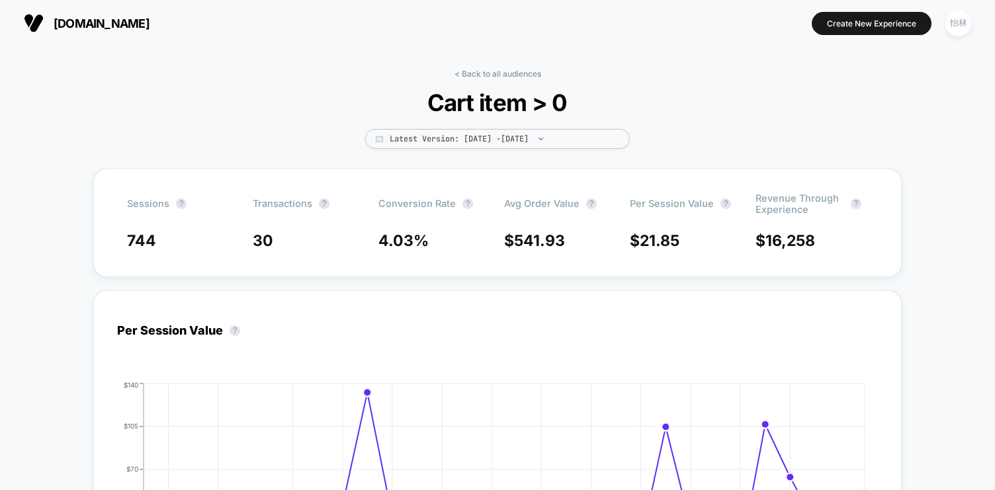
click at [513, 105] on span "Cart item > 0" at bounding box center [497, 103] width 238 height 28
click at [380, 39] on section at bounding box center [497, 23] width 312 height 33
click at [462, 69] on link "< Back to all audiences" at bounding box center [497, 74] width 87 height 10
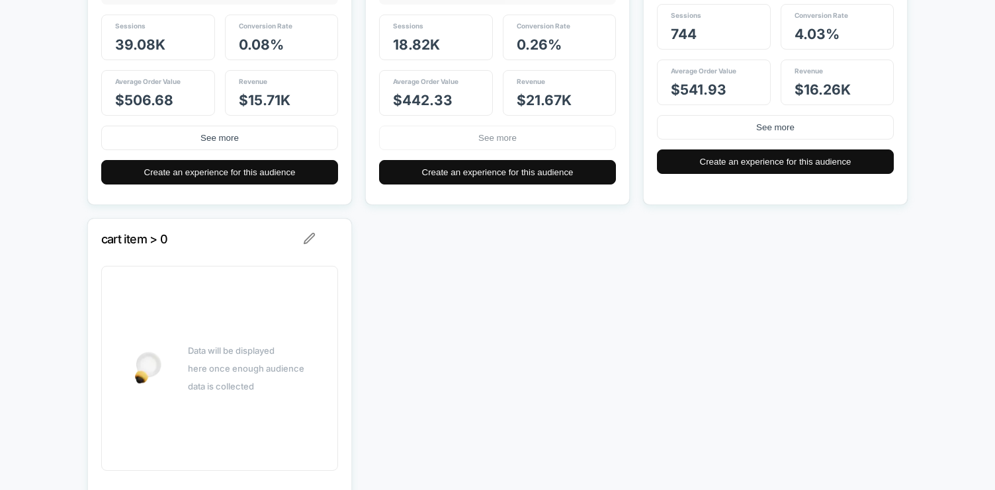
scroll to position [576, 0]
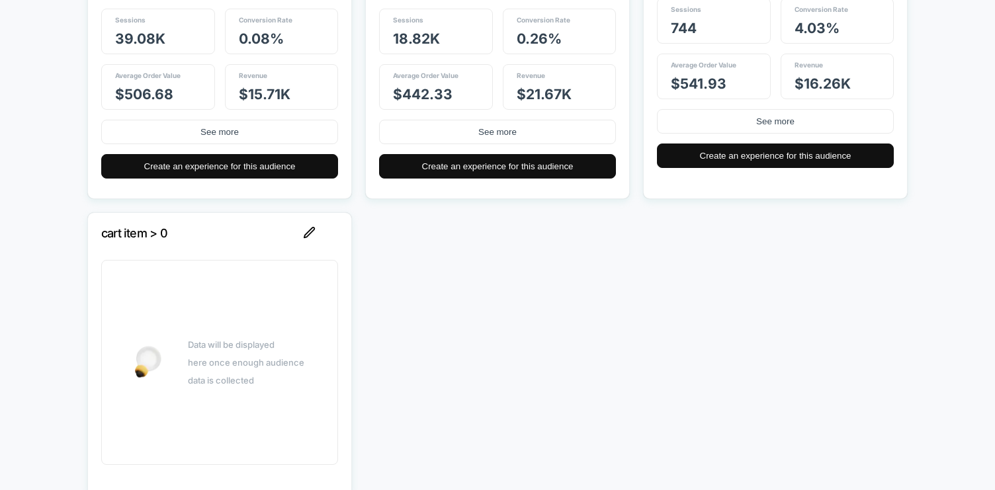
click at [307, 234] on img at bounding box center [310, 233] width 12 height 12
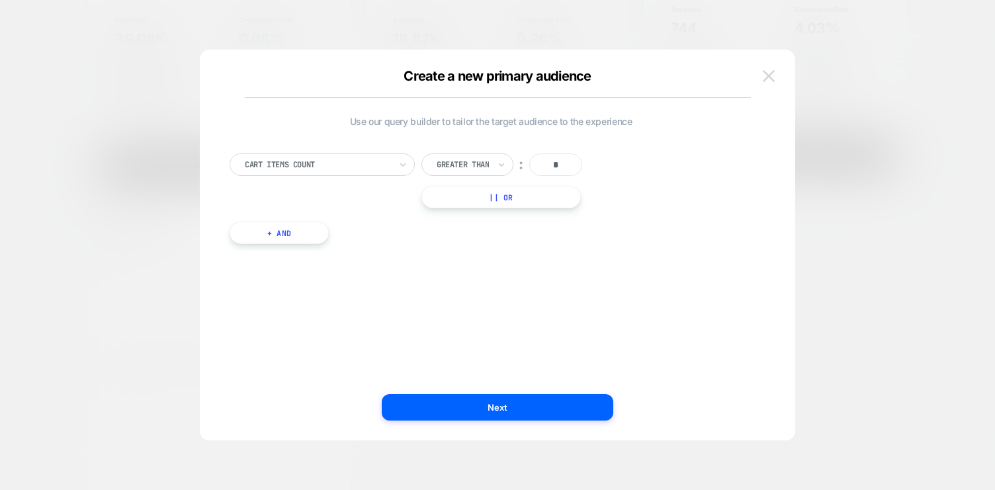
click at [763, 79] on img at bounding box center [769, 75] width 12 height 11
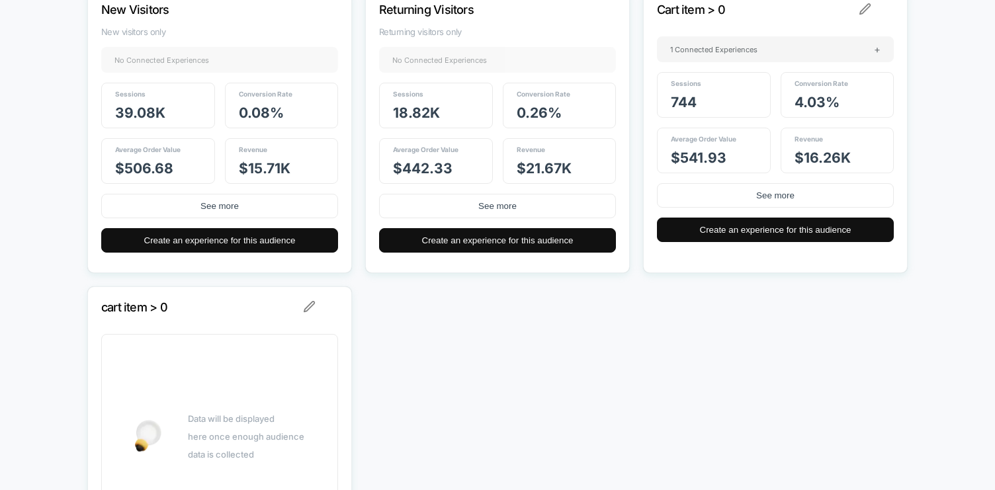
scroll to position [424, 0]
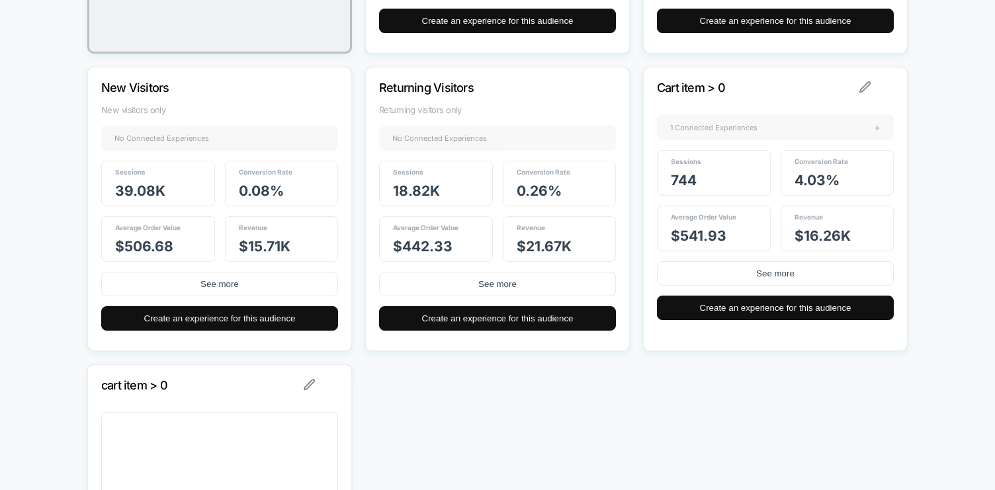
click at [879, 134] on span "+" at bounding box center [877, 127] width 7 height 13
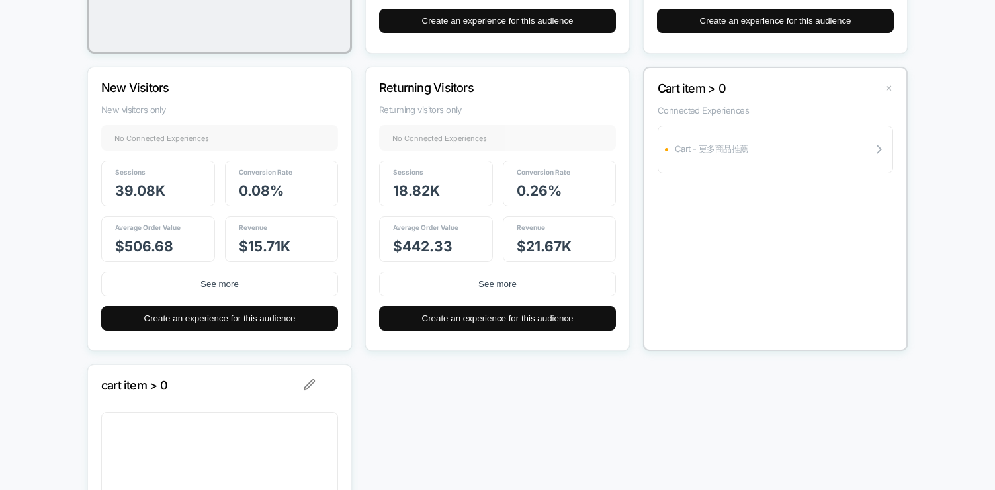
click at [887, 93] on button "✕" at bounding box center [888, 88] width 15 height 11
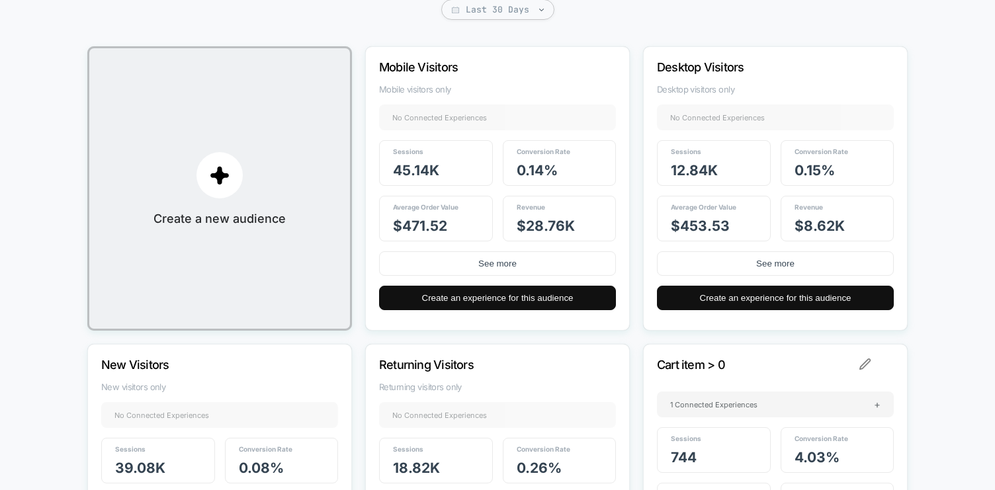
scroll to position [0, 0]
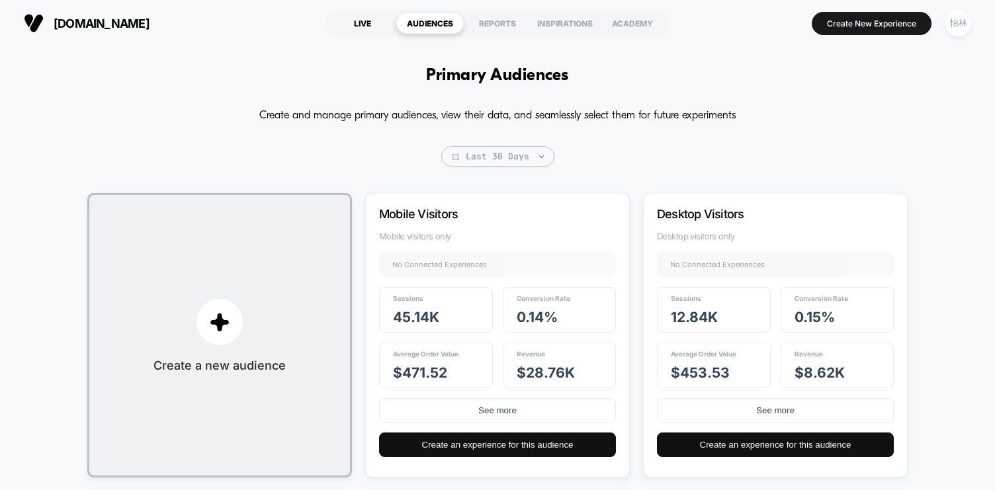
click at [357, 20] on div "LIVE" at bounding box center [362, 23] width 67 height 21
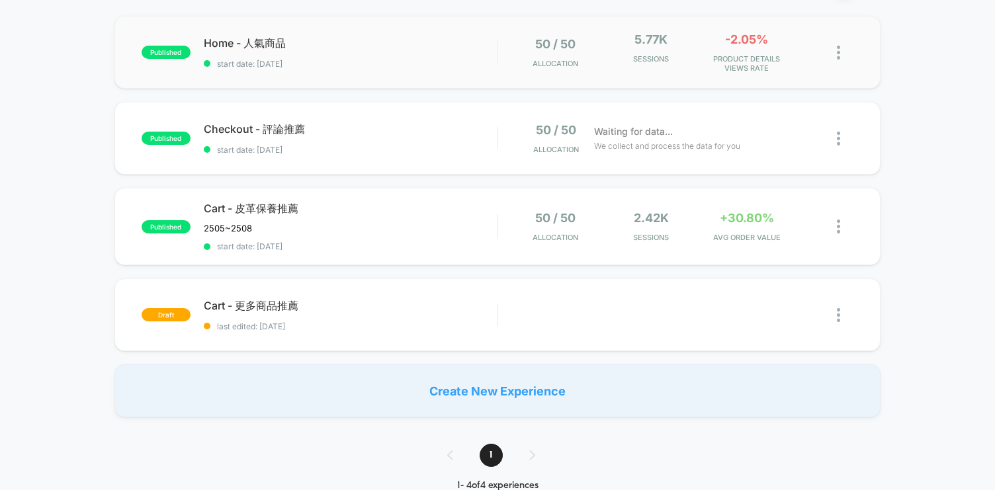
scroll to position [169, 0]
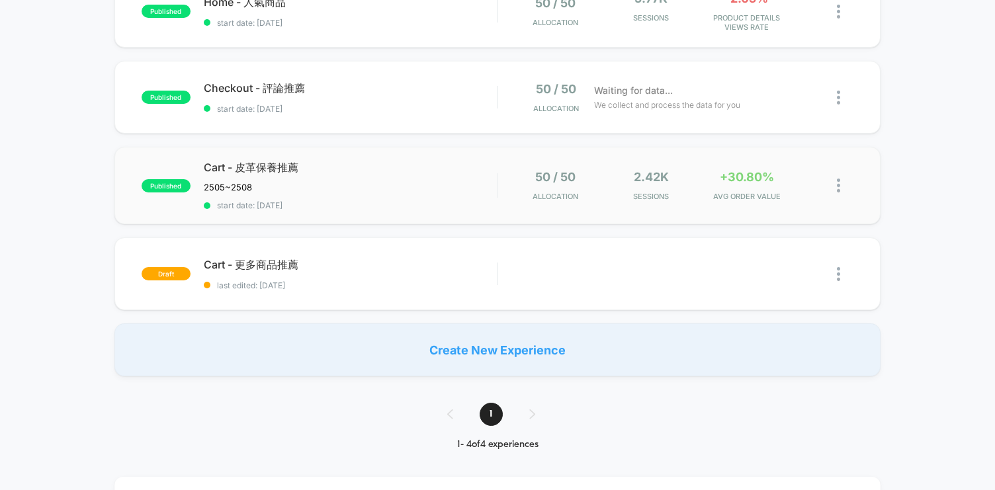
click at [839, 188] on img at bounding box center [838, 186] width 3 height 14
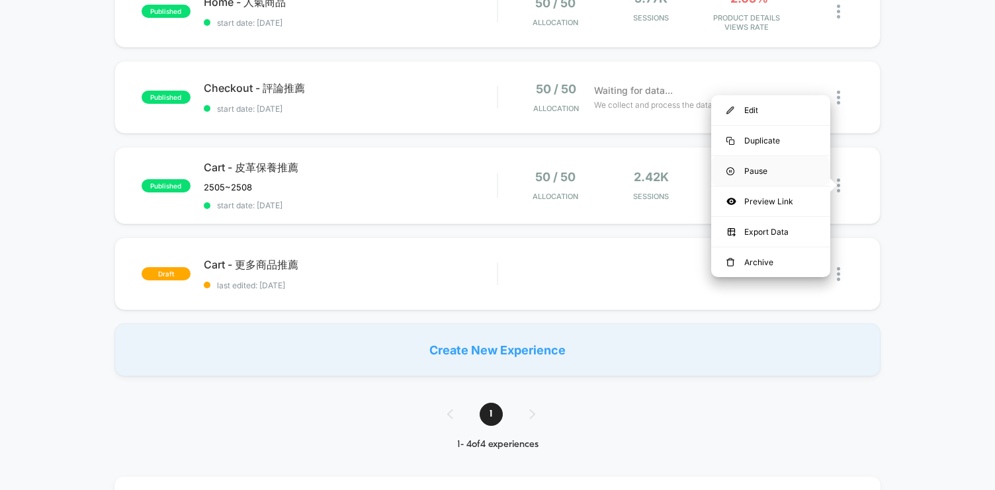
click at [801, 169] on div "Pause" at bounding box center [770, 171] width 119 height 30
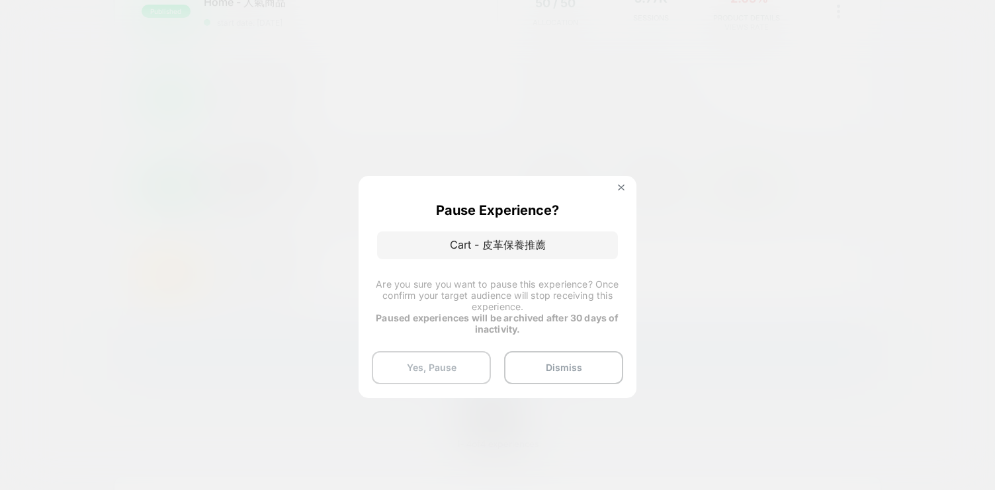
click at [458, 360] on button "Yes, Pause" at bounding box center [431, 367] width 119 height 33
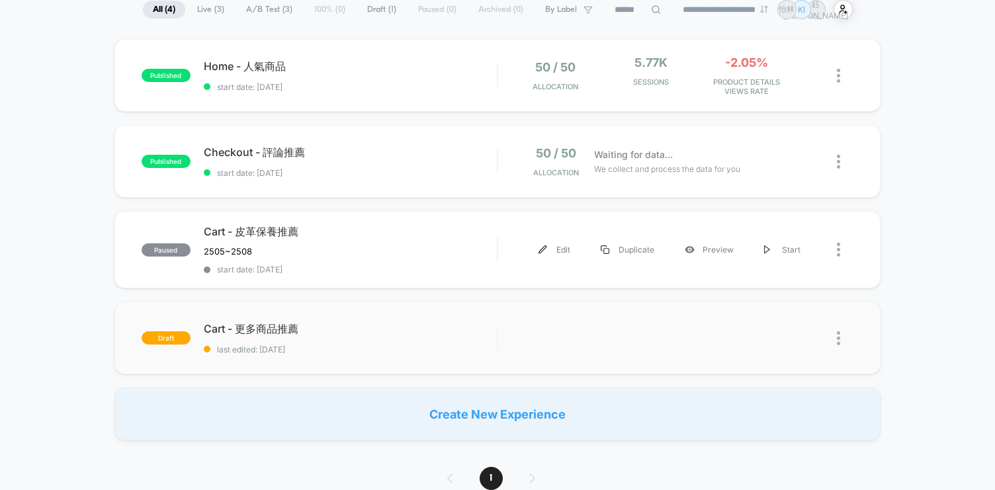
scroll to position [105, 0]
click at [268, 230] on span "Cart - 皮革保養推薦" at bounding box center [350, 233] width 293 height 15
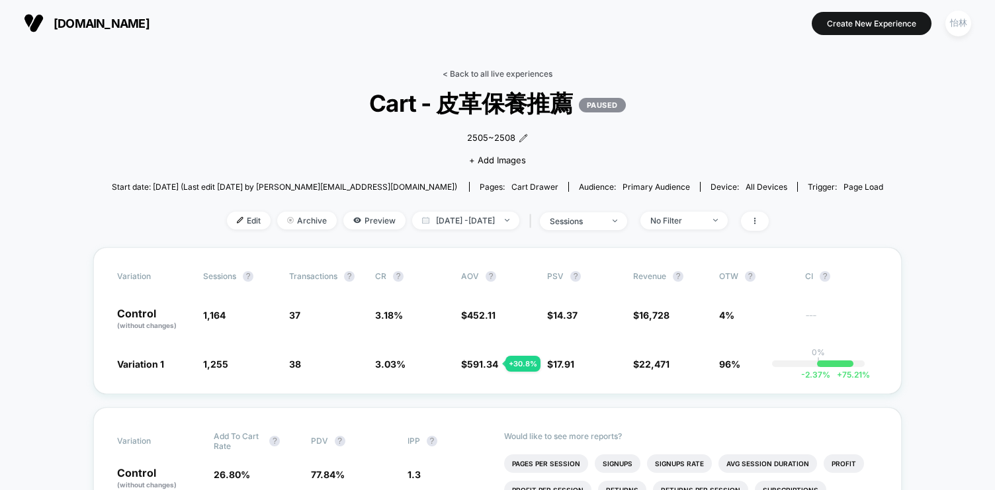
click at [485, 75] on link "< Back to all live experiences" at bounding box center [498, 74] width 110 height 10
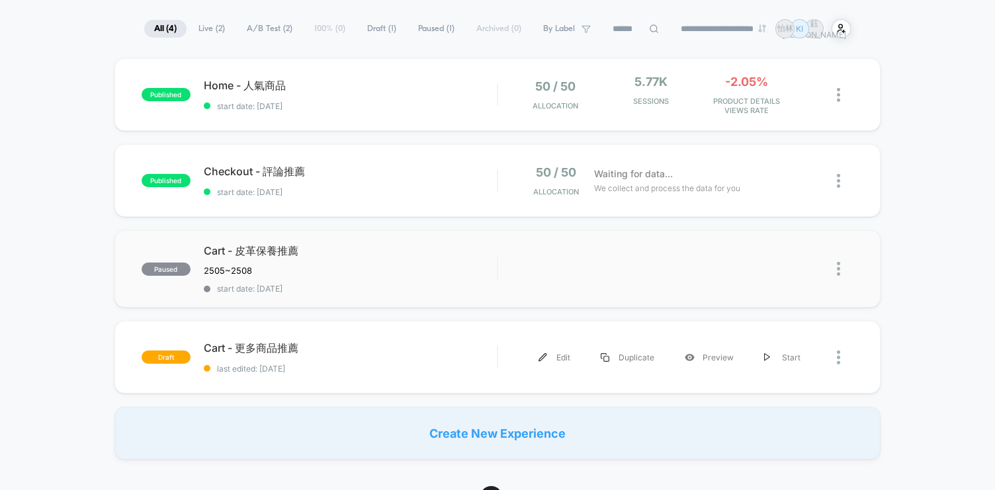
scroll to position [111, 0]
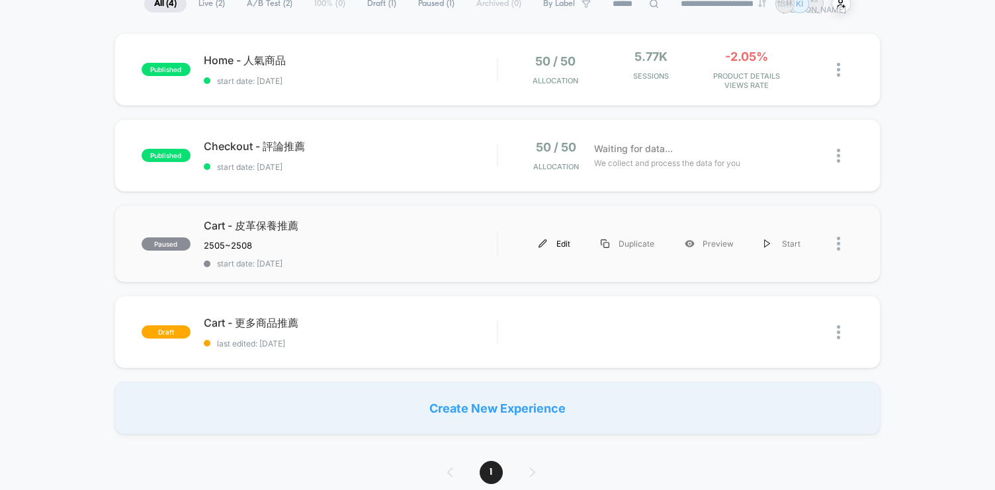
click at [570, 241] on div "Edit" at bounding box center [554, 244] width 62 height 30
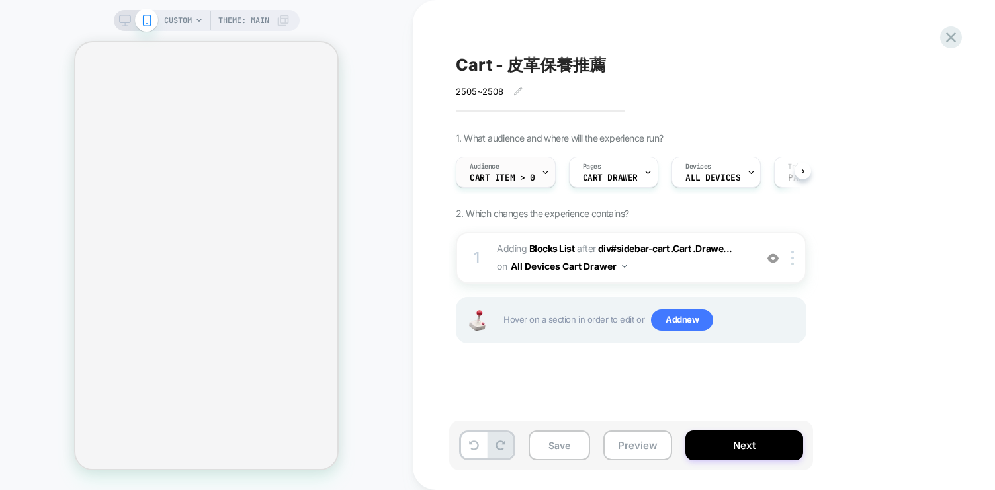
scroll to position [0, 1]
click at [521, 179] on span "cart item > 0" at bounding box center [501, 177] width 65 height 9
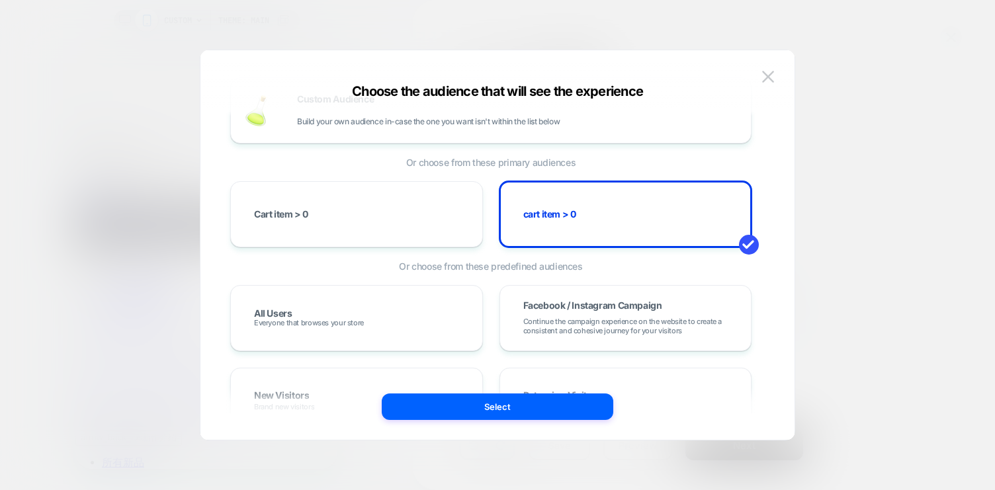
scroll to position [44, 0]
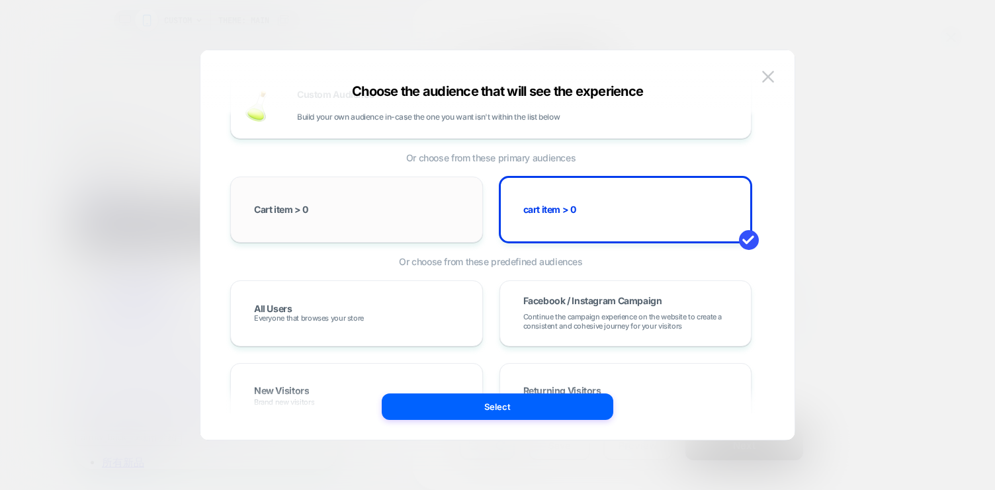
click at [409, 235] on div "Cart item > 0" at bounding box center [356, 210] width 253 height 66
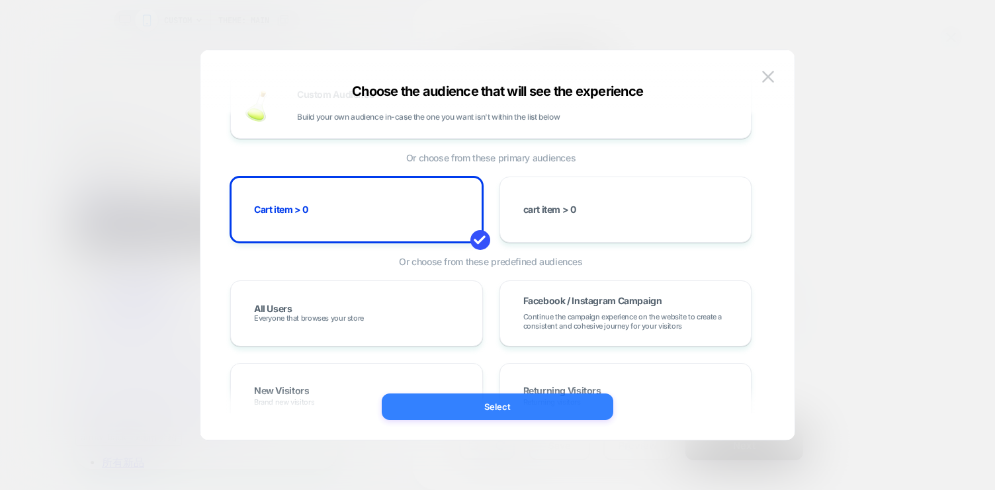
click at [555, 409] on button "Select" at bounding box center [498, 407] width 232 height 26
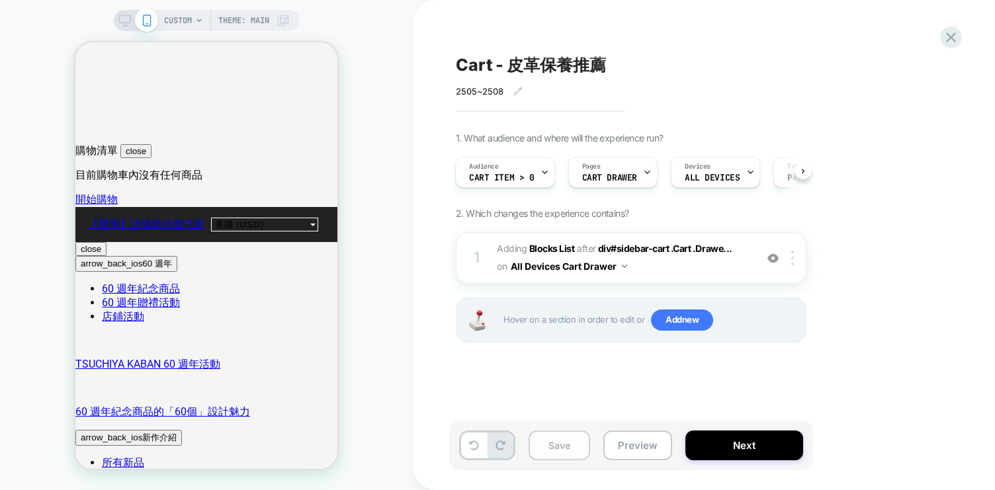
click at [564, 444] on button "Save" at bounding box center [560, 446] width 62 height 30
click at [947, 40] on icon at bounding box center [951, 37] width 10 height 10
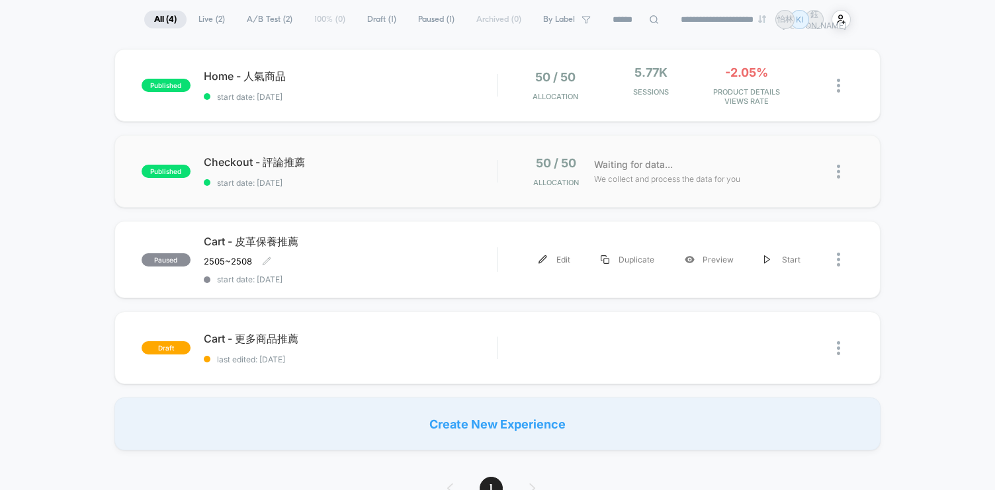
scroll to position [83, 0]
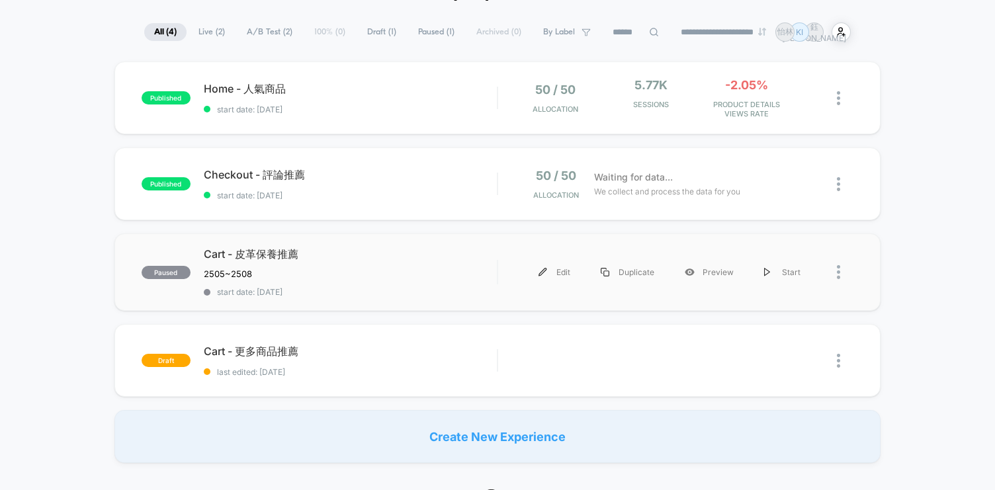
click at [834, 276] on div at bounding box center [835, 272] width 38 height 30
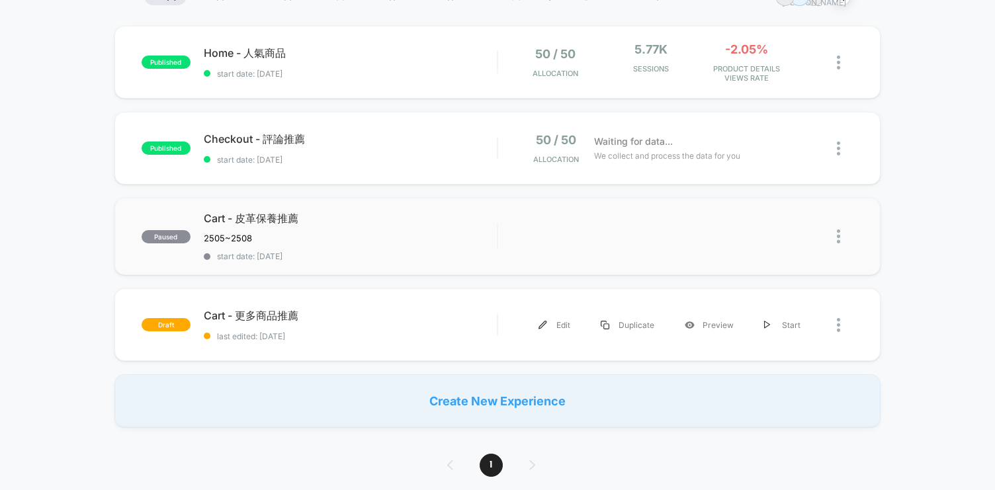
scroll to position [122, 0]
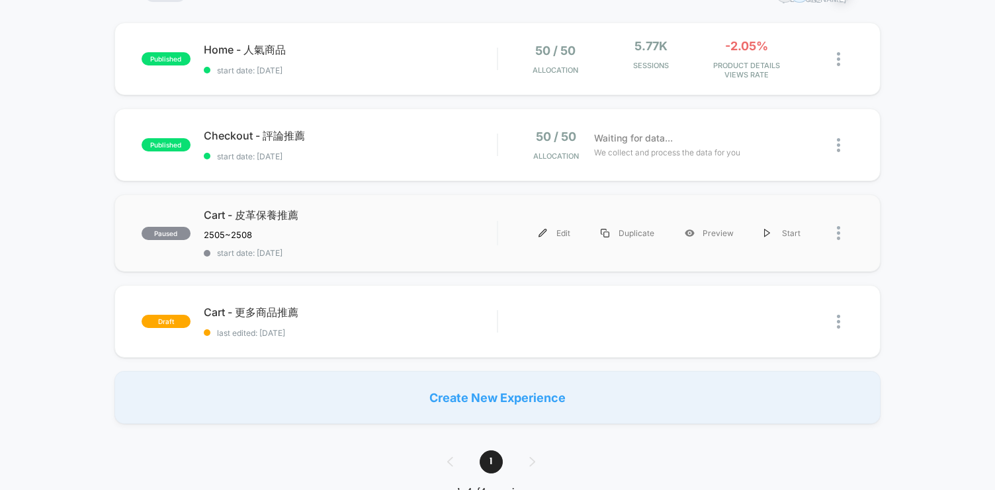
click at [843, 230] on div at bounding box center [845, 233] width 17 height 30
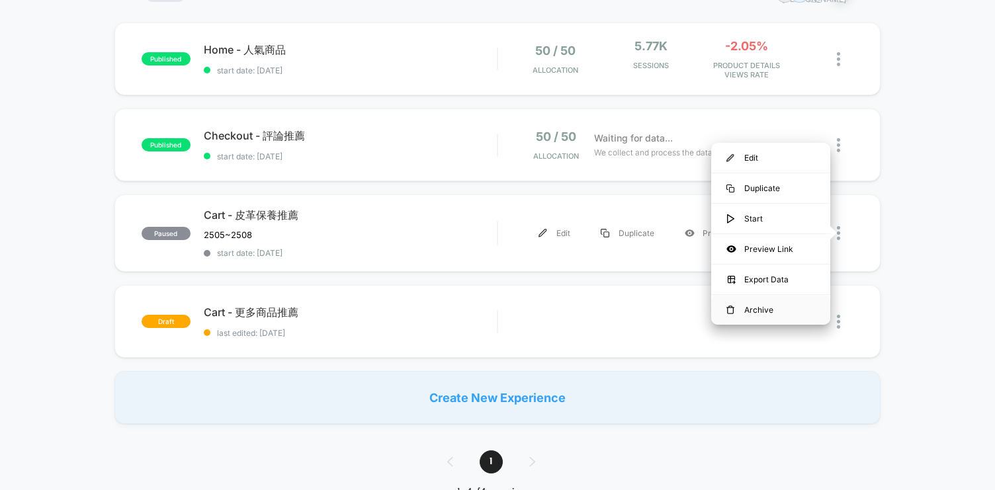
click at [788, 305] on div "Archive" at bounding box center [770, 310] width 119 height 30
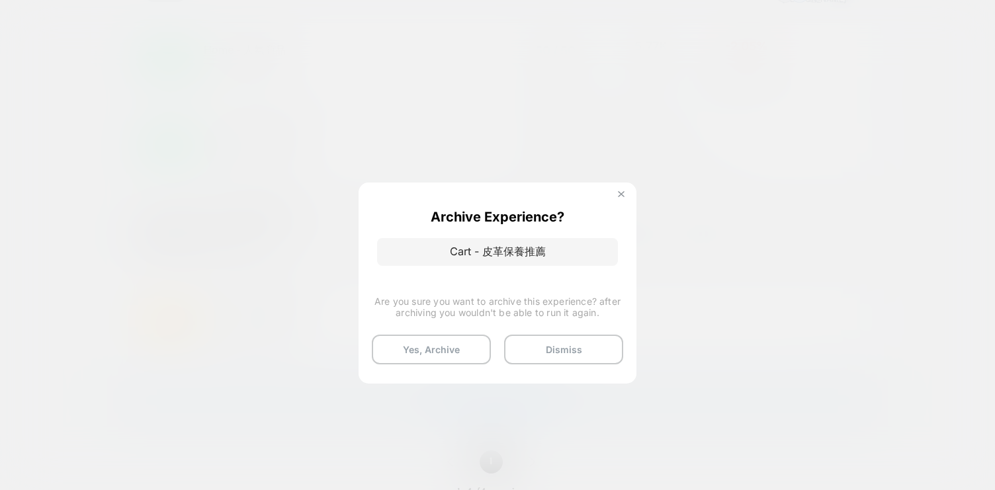
click at [622, 196] on img at bounding box center [621, 194] width 7 height 7
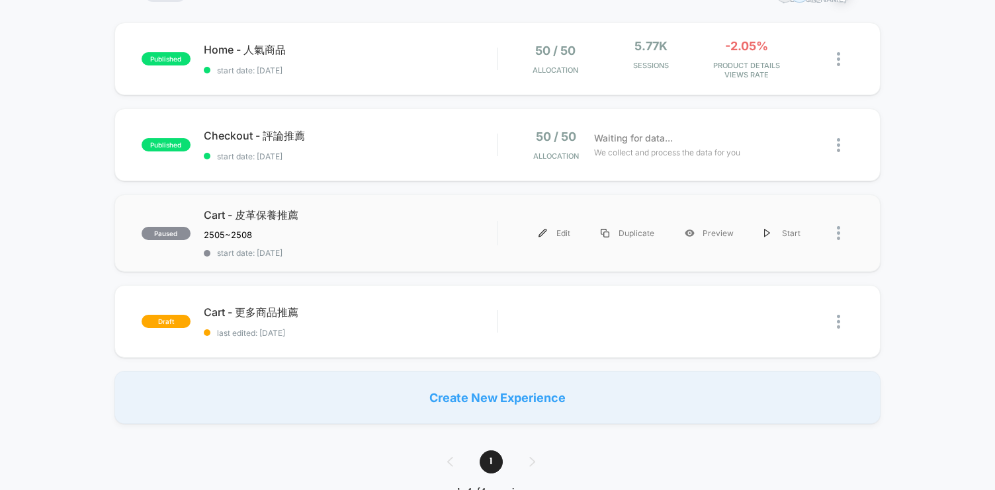
click at [834, 240] on div at bounding box center [835, 233] width 38 height 30
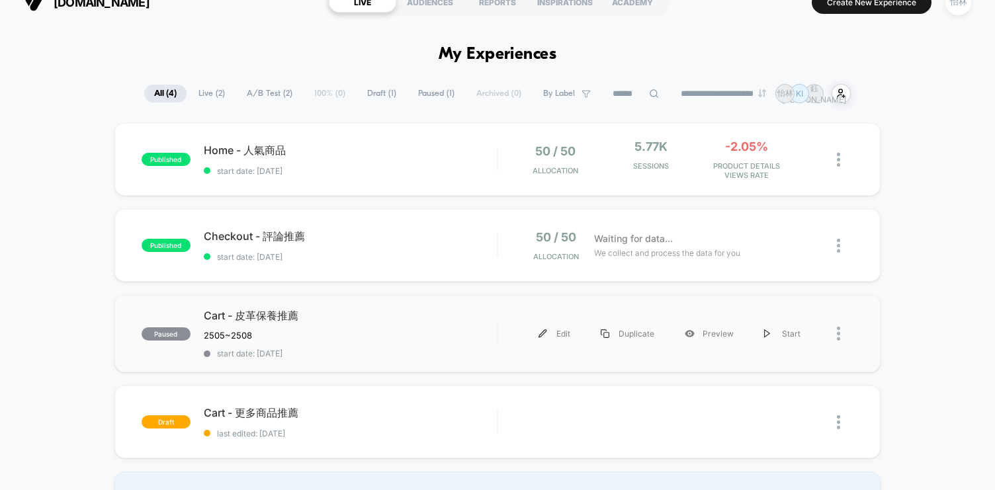
scroll to position [54, 0]
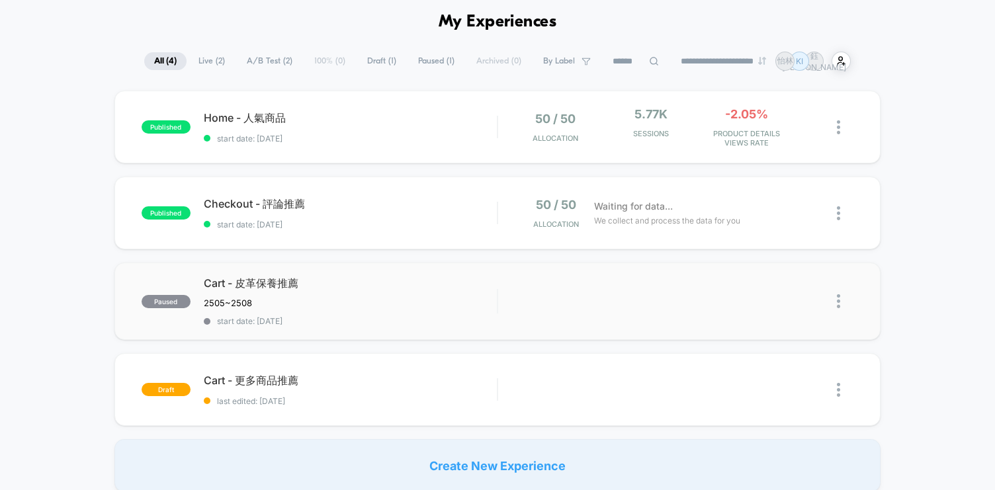
click at [838, 301] on img at bounding box center [838, 301] width 3 height 14
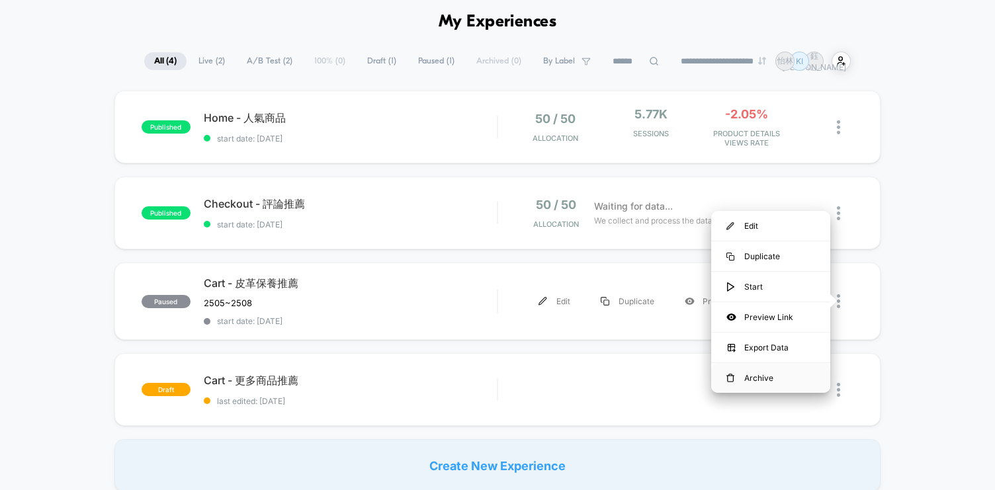
click at [794, 381] on div "Archive" at bounding box center [770, 378] width 119 height 30
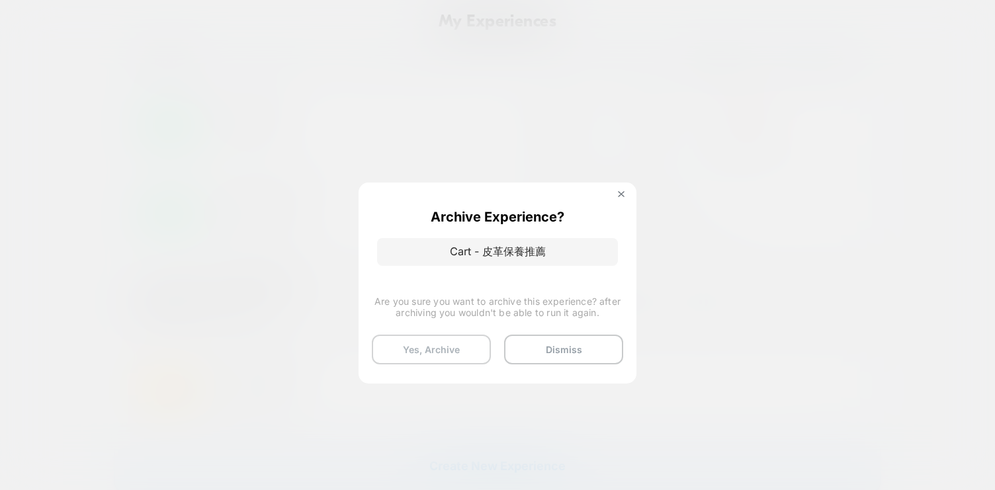
click at [456, 348] on button "Yes, Archive" at bounding box center [431, 350] width 119 height 30
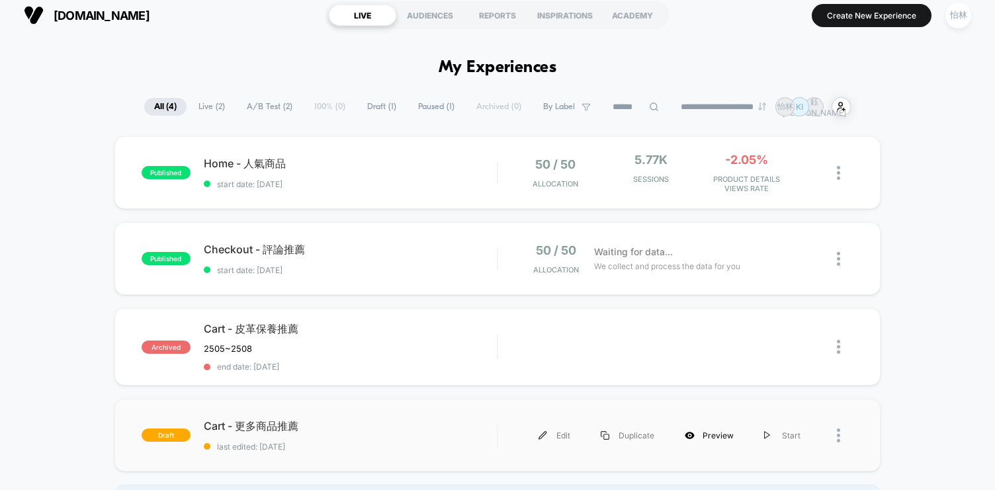
scroll to position [0, 0]
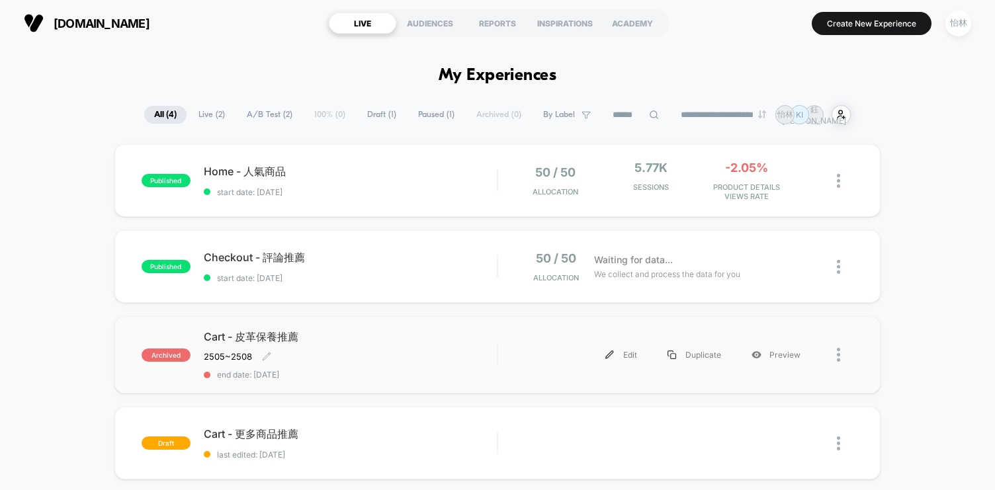
click at [245, 335] on span "Cart - 皮革保養推薦" at bounding box center [350, 337] width 293 height 15
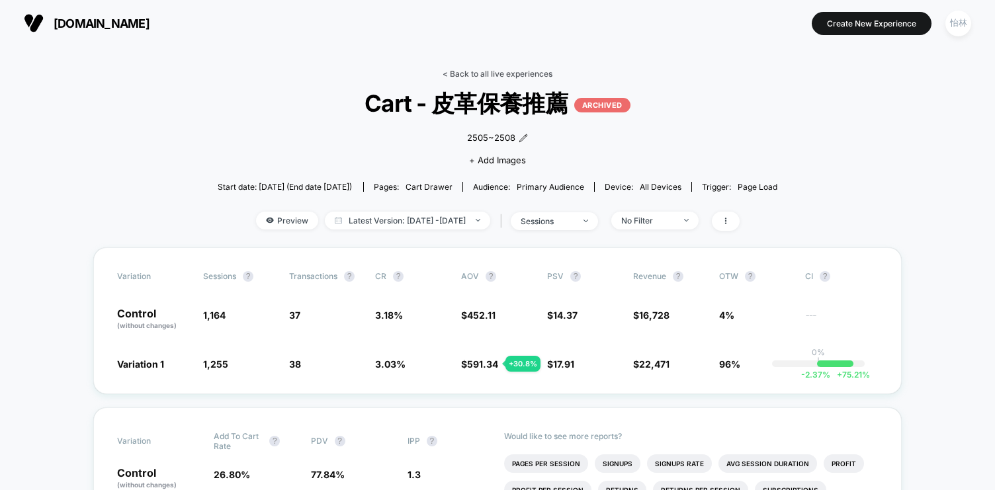
click at [457, 71] on link "< Back to all live experiences" at bounding box center [498, 74] width 110 height 10
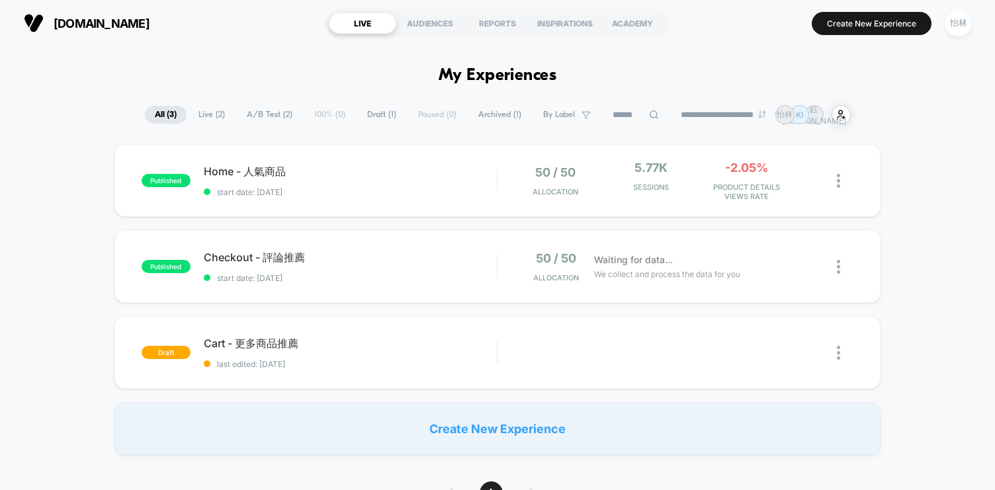
click at [493, 114] on span "Archived ( 1 )" at bounding box center [499, 115] width 63 height 18
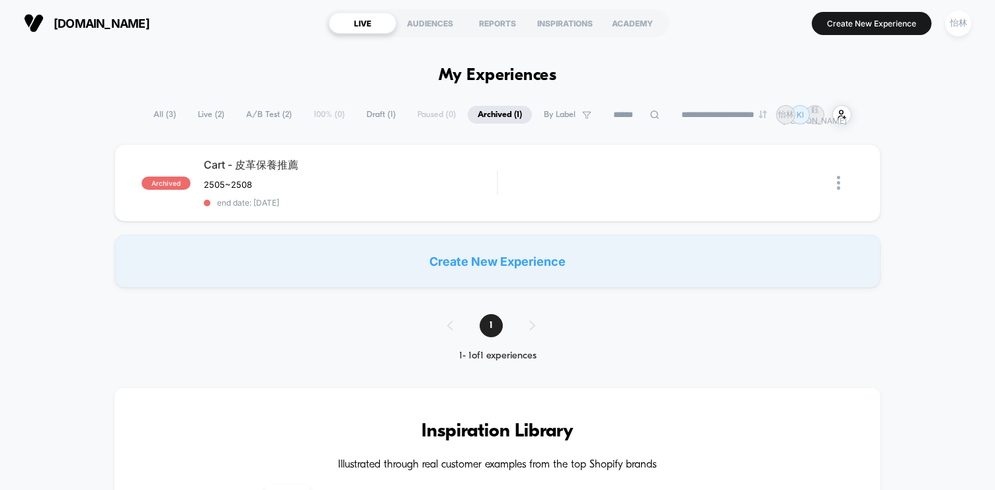
click at [162, 113] on span "All ( 3 )" at bounding box center [165, 115] width 42 height 18
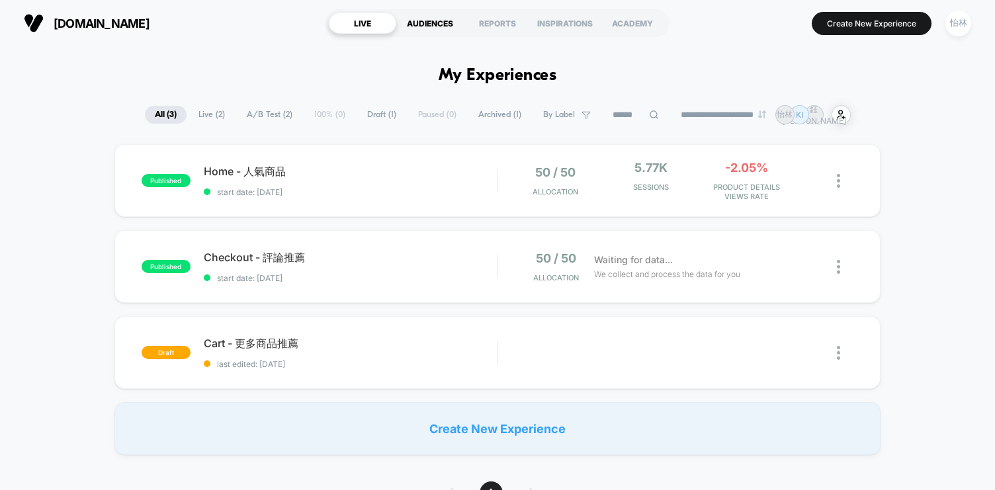
click at [419, 22] on div "AUDIENCES" at bounding box center [429, 23] width 67 height 21
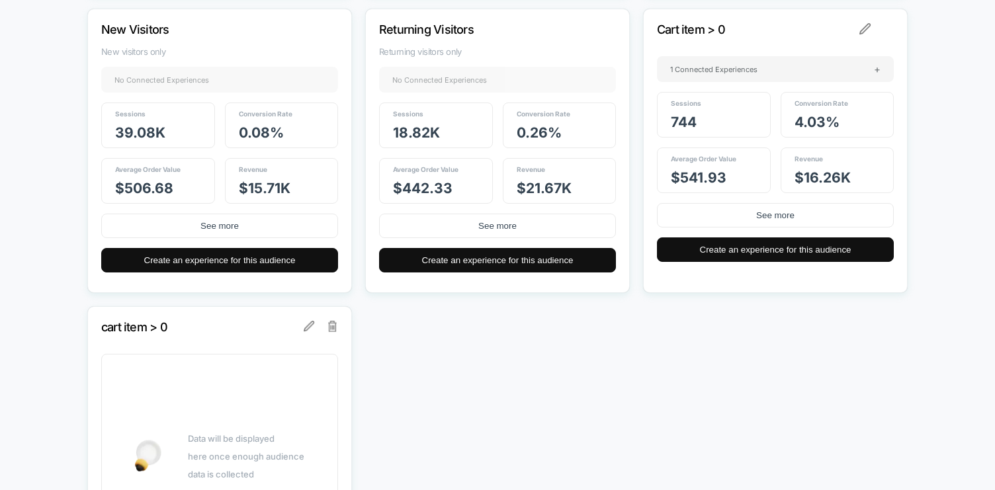
scroll to position [540, 0]
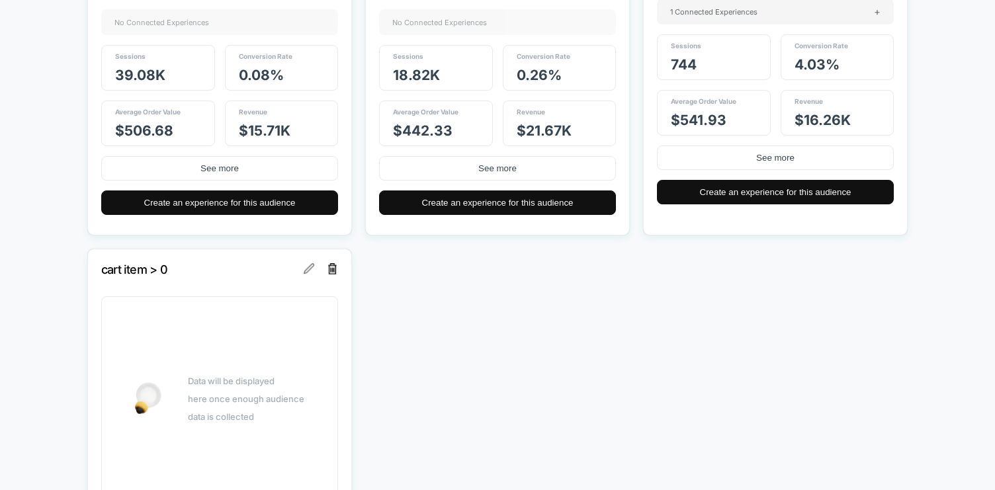
click at [334, 273] on img at bounding box center [332, 268] width 9 height 11
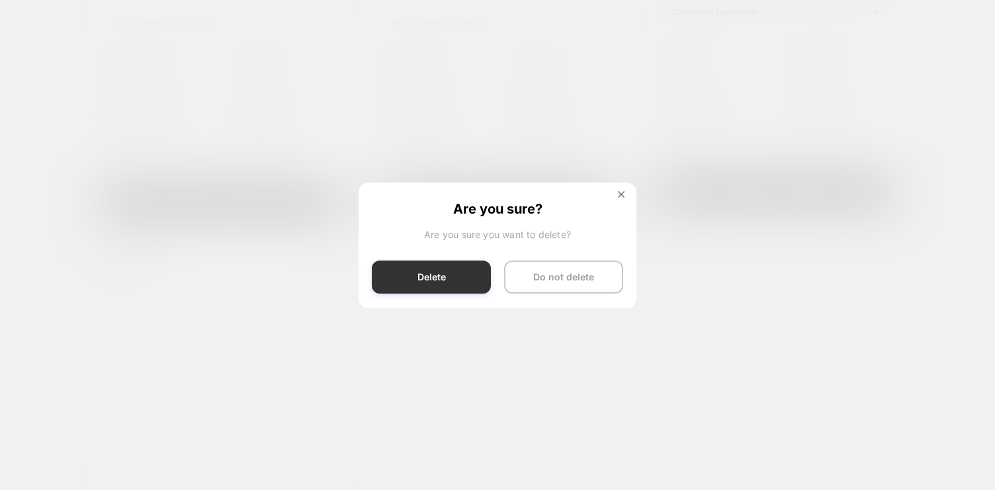
click at [442, 273] on button "Delete" at bounding box center [431, 277] width 119 height 33
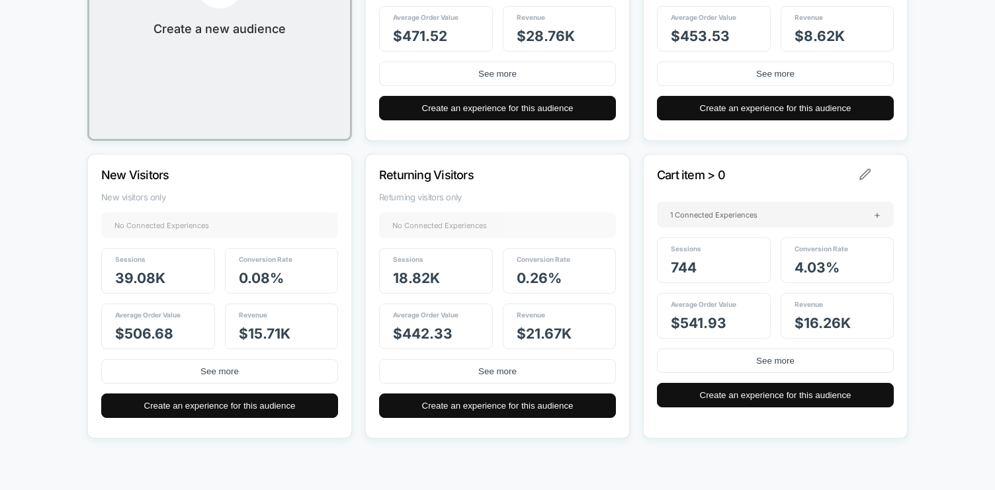
scroll to position [358, 0]
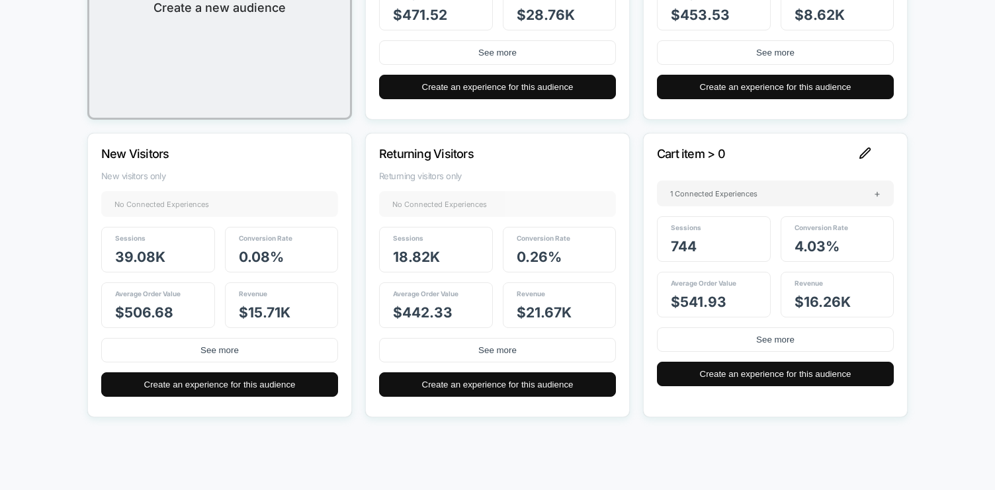
click at [865, 151] on img at bounding box center [865, 154] width 12 height 12
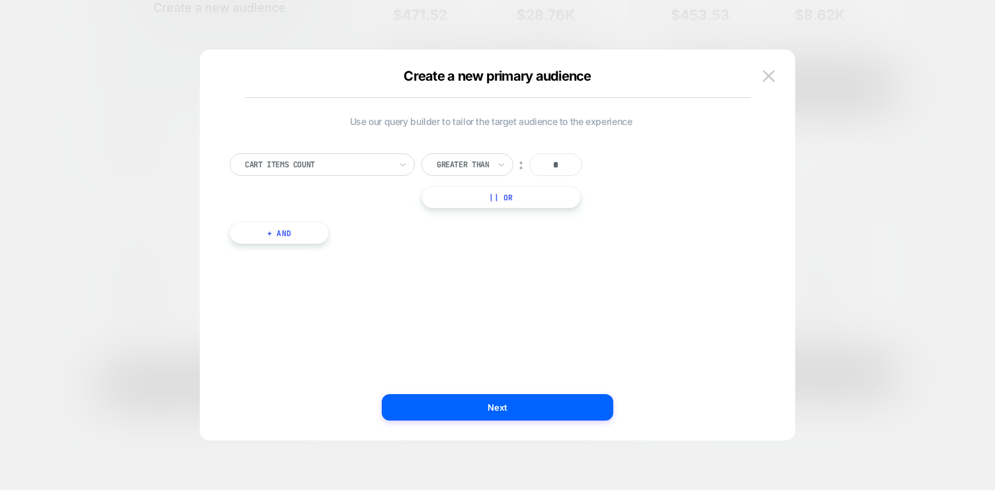
click at [499, 324] on div "Use our query builder to tailor the target audience to the experience Cart Item…" at bounding box center [491, 245] width 556 height 338
click at [769, 75] on img at bounding box center [769, 75] width 12 height 11
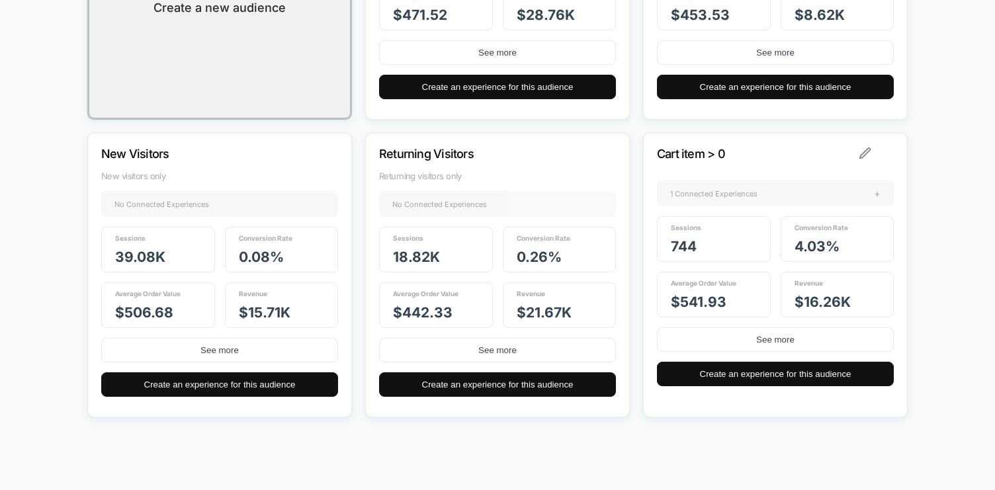
click at [785, 195] on div "1 Connected Experiences +" at bounding box center [775, 194] width 237 height 26
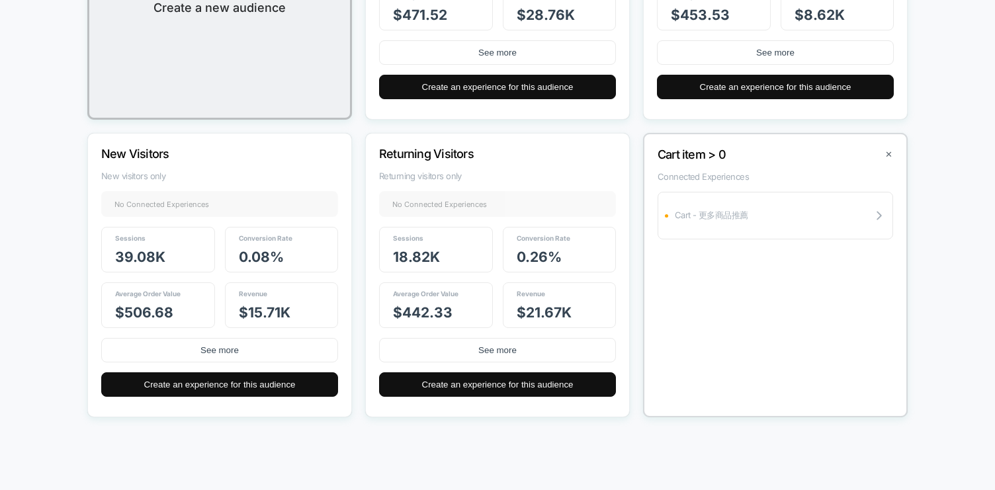
click at [930, 212] on div "Primary Audiences Create and manage primary audiences, view their data, and sea…" at bounding box center [497, 82] width 995 height 789
click at [927, 175] on div "Primary Audiences Create and manage primary audiences, view their data, and sea…" at bounding box center [497, 82] width 995 height 789
click at [703, 153] on p "Cart item > 0" at bounding box center [758, 155] width 200 height 14
click at [710, 156] on p "Cart item > 0" at bounding box center [758, 155] width 200 height 14
click at [813, 210] on div "Cart - 更多商品推薦" at bounding box center [776, 216] width 236 height 48
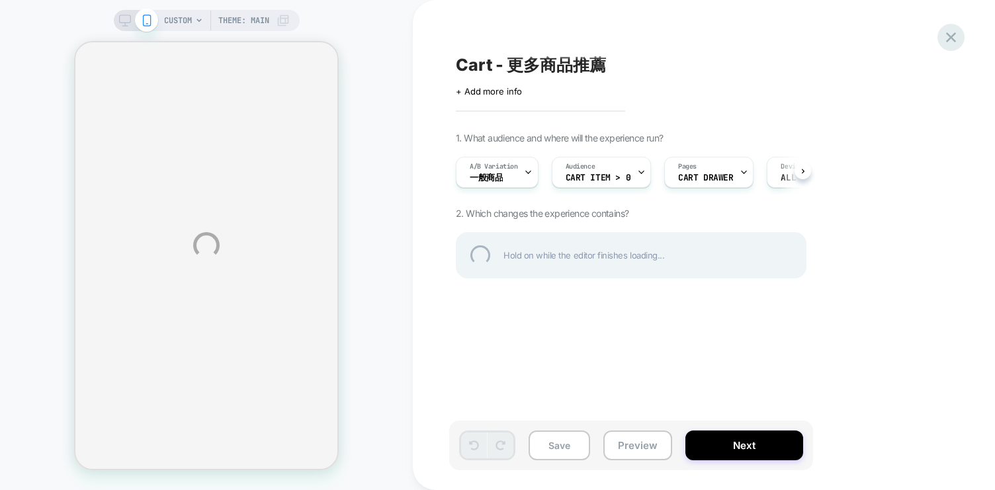
click at [951, 34] on div at bounding box center [950, 37] width 27 height 27
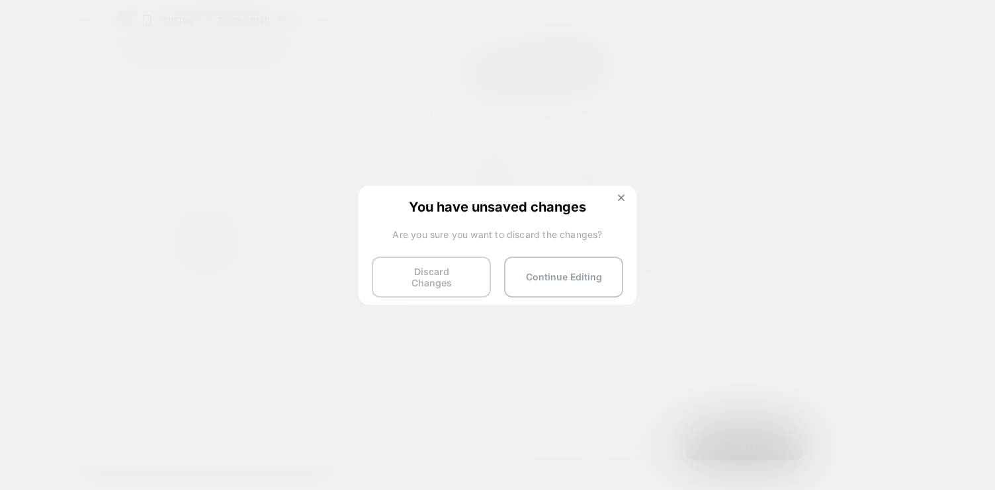
click at [435, 270] on button "Discard Changes" at bounding box center [431, 277] width 119 height 41
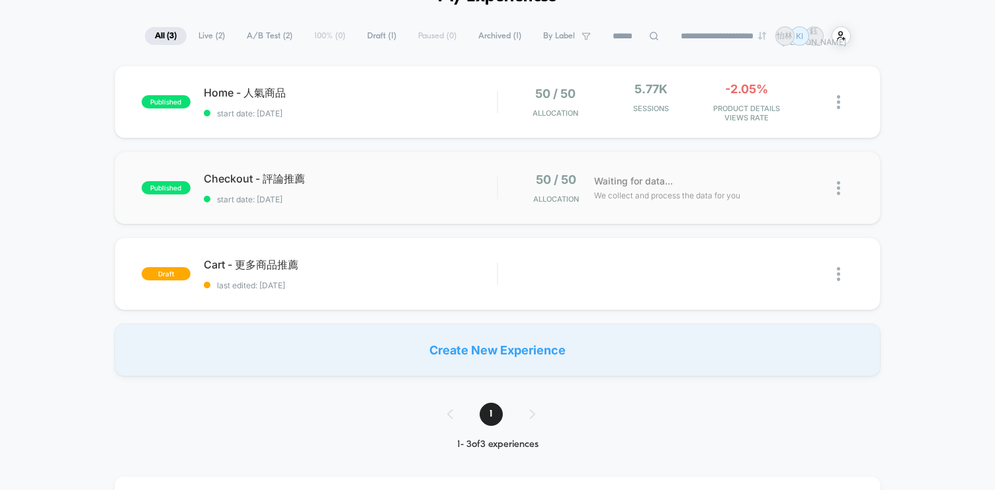
scroll to position [105, 0]
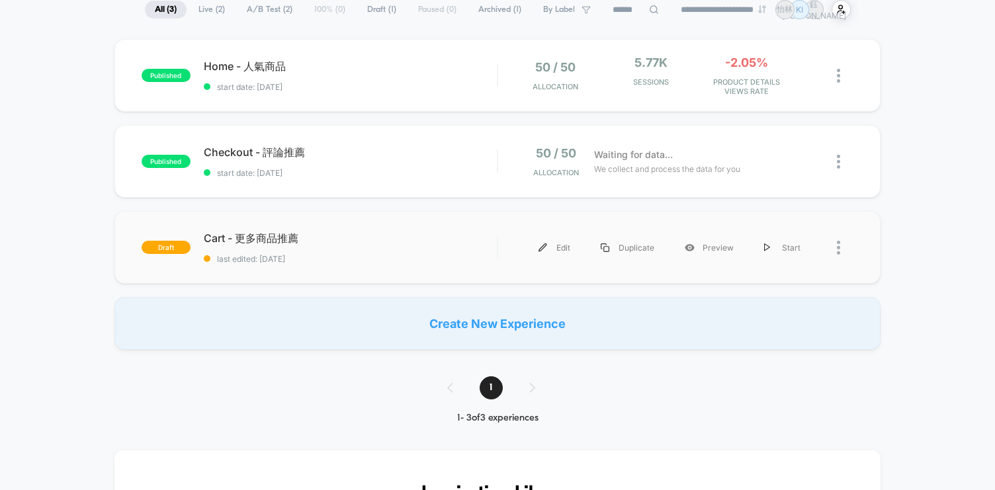
click at [843, 249] on div at bounding box center [845, 248] width 17 height 30
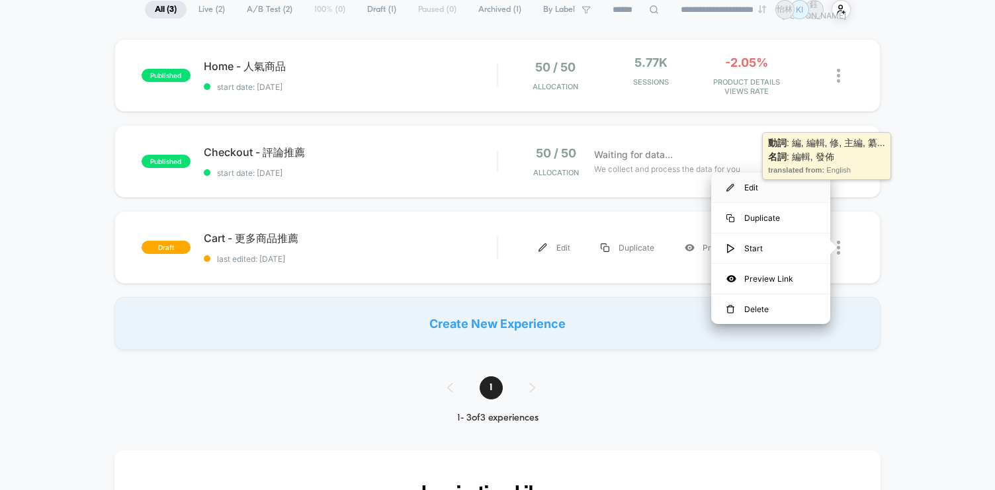
click at [755, 187] on div "Edit" at bounding box center [770, 188] width 119 height 30
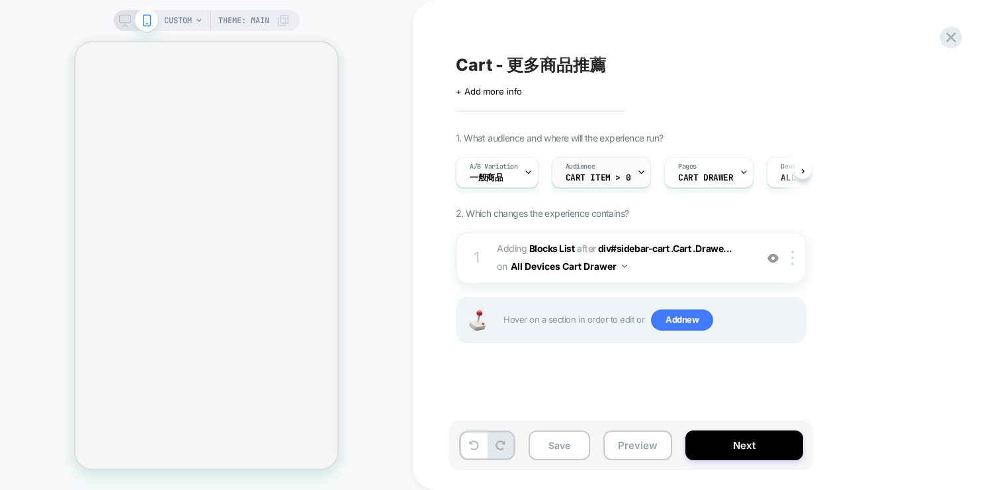
scroll to position [0, 1]
click at [589, 176] on span "Cart item > 0" at bounding box center [597, 177] width 65 height 9
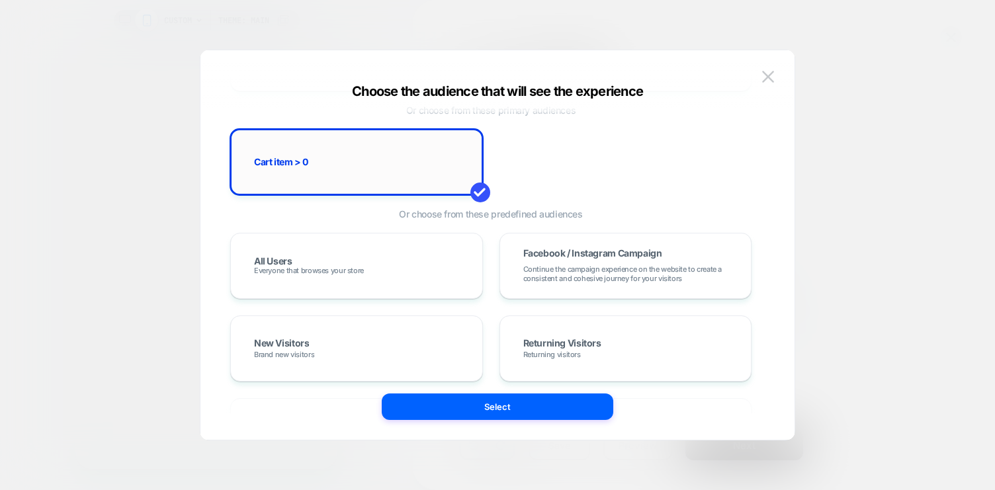
scroll to position [138, 0]
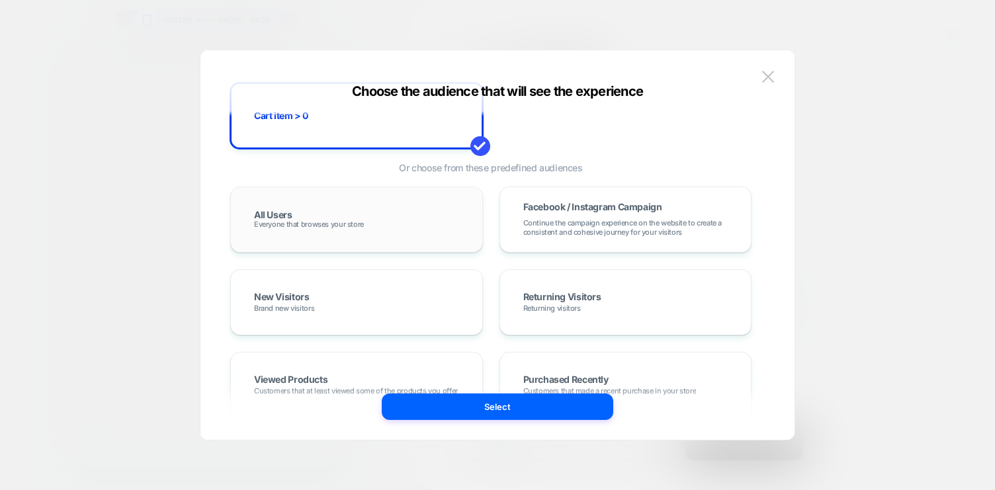
click at [435, 218] on div "All Users Everyone that browses your store" at bounding box center [356, 219] width 225 height 38
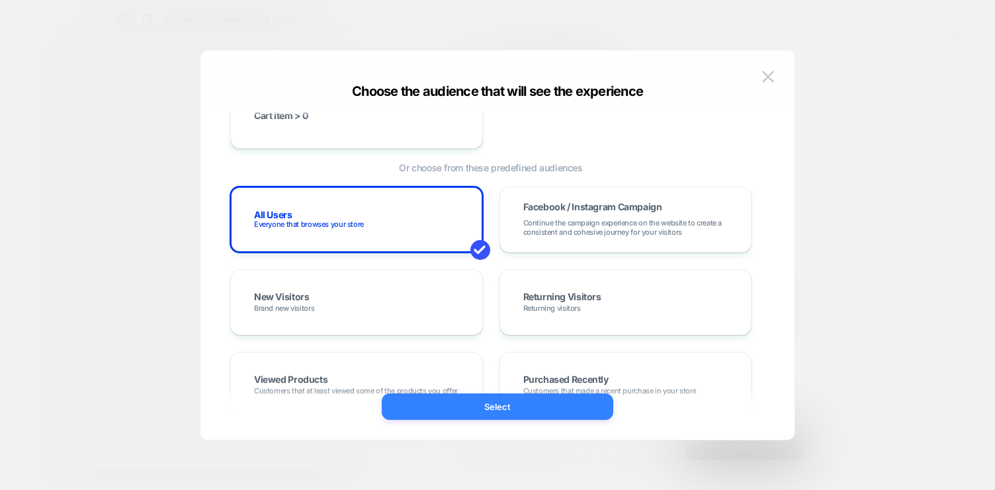
click at [540, 406] on button "Select" at bounding box center [498, 407] width 232 height 26
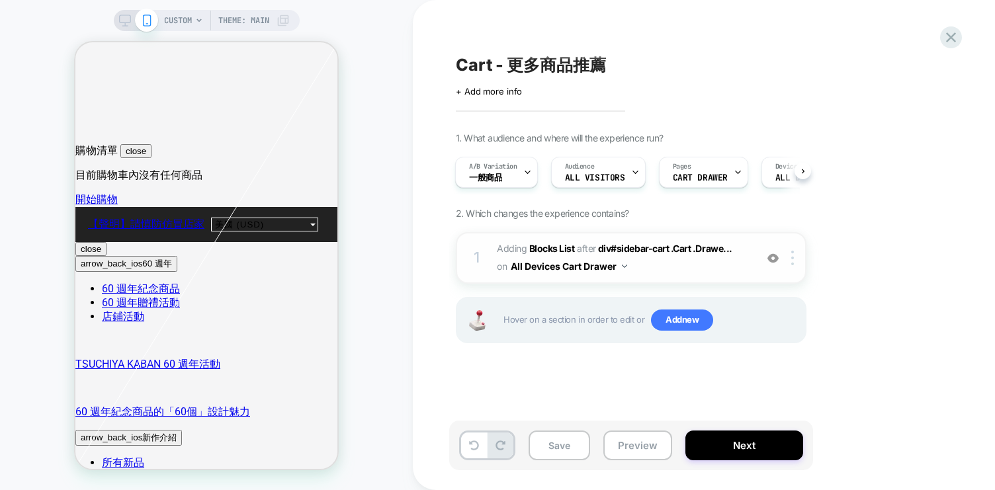
scroll to position [0, 0]
click at [565, 437] on button "Save" at bounding box center [560, 446] width 62 height 30
click at [950, 40] on icon at bounding box center [951, 37] width 18 height 18
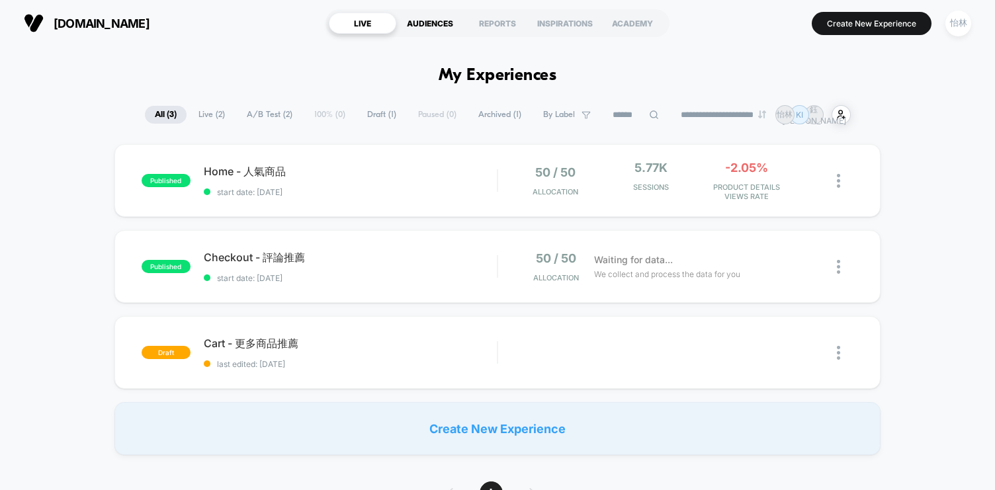
click at [420, 22] on div "AUDIENCES" at bounding box center [429, 23] width 67 height 21
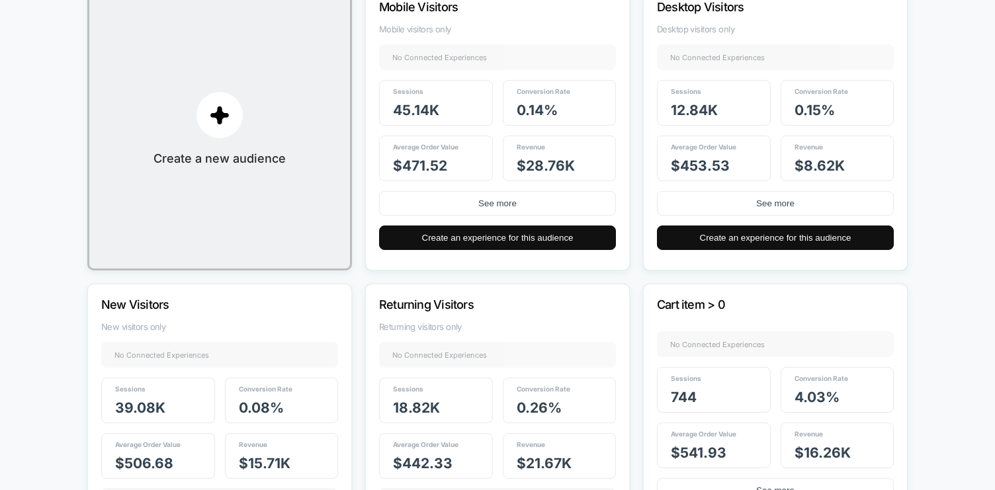
scroll to position [358, 0]
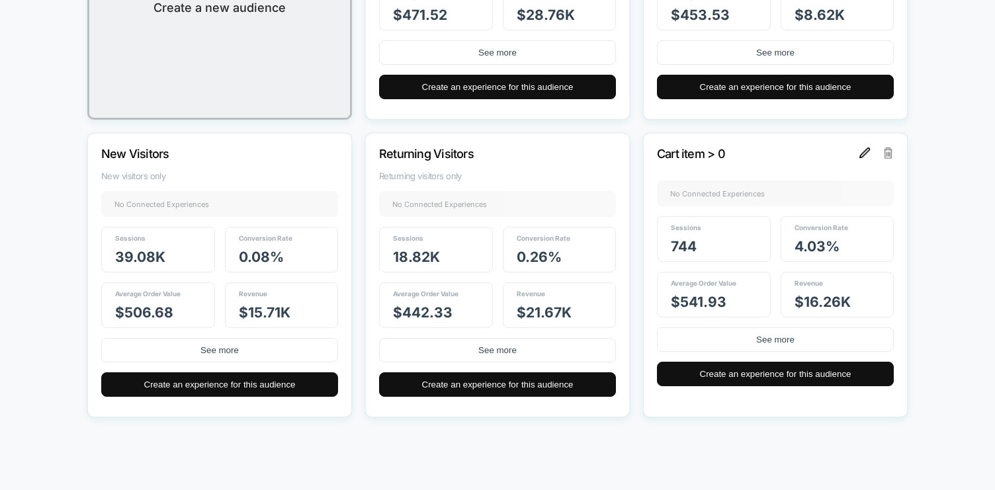
click at [865, 152] on img at bounding box center [864, 153] width 11 height 11
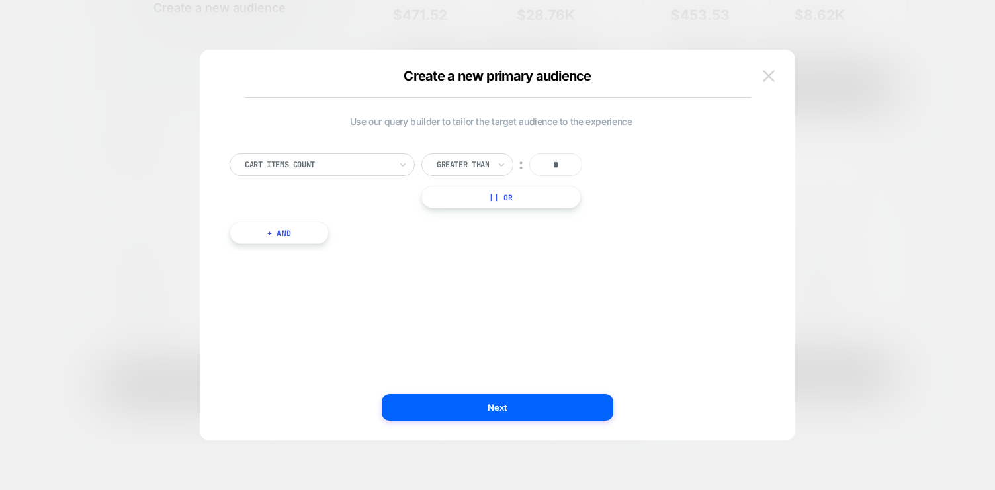
click at [769, 77] on img at bounding box center [769, 75] width 12 height 11
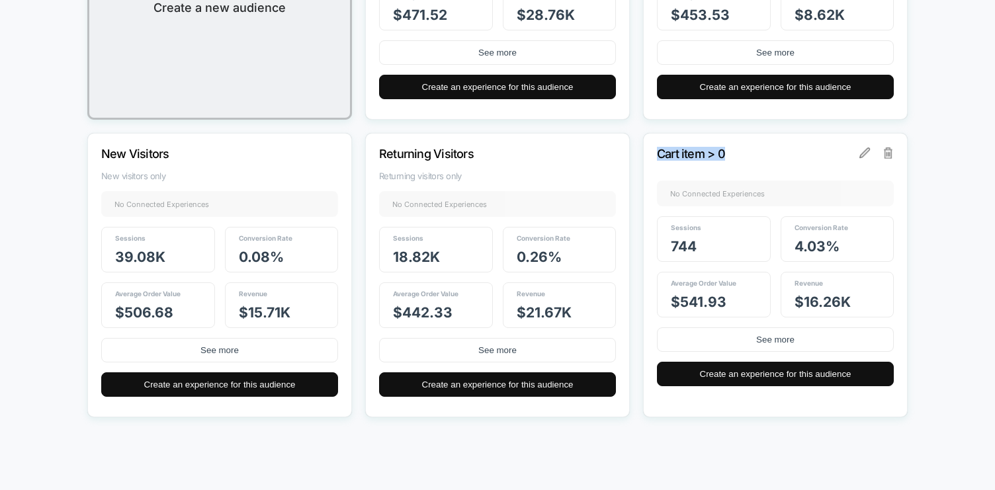
drag, startPoint x: 658, startPoint y: 153, endPoint x: 733, endPoint y: 155, distance: 74.8
click at [733, 155] on p "Cart item > 0" at bounding box center [757, 154] width 201 height 14
copy p "Cart item > 0"
click at [871, 156] on div at bounding box center [875, 153] width 33 height 11
click at [866, 153] on img at bounding box center [864, 153] width 11 height 11
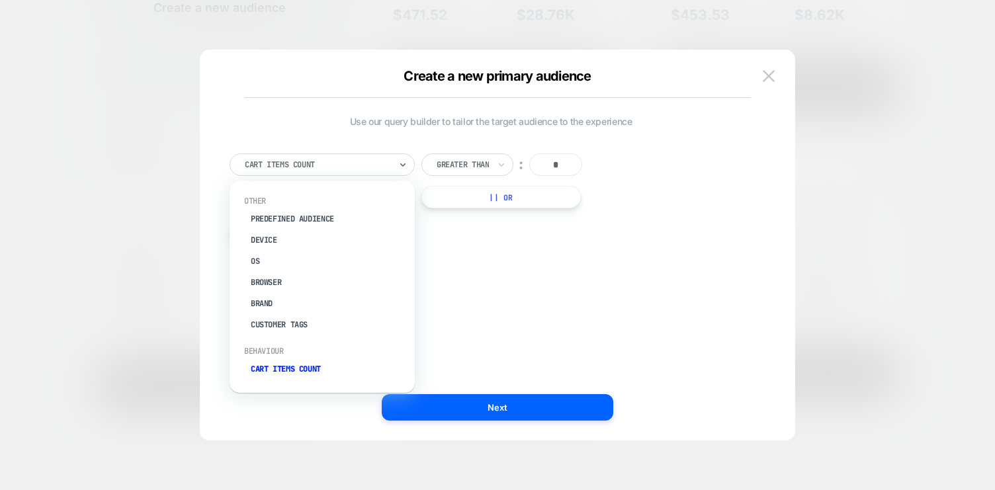
click at [366, 157] on div "Cart Items Count" at bounding box center [317, 164] width 148 height 15
click at [508, 159] on div "Greater Than" at bounding box center [467, 164] width 92 height 22
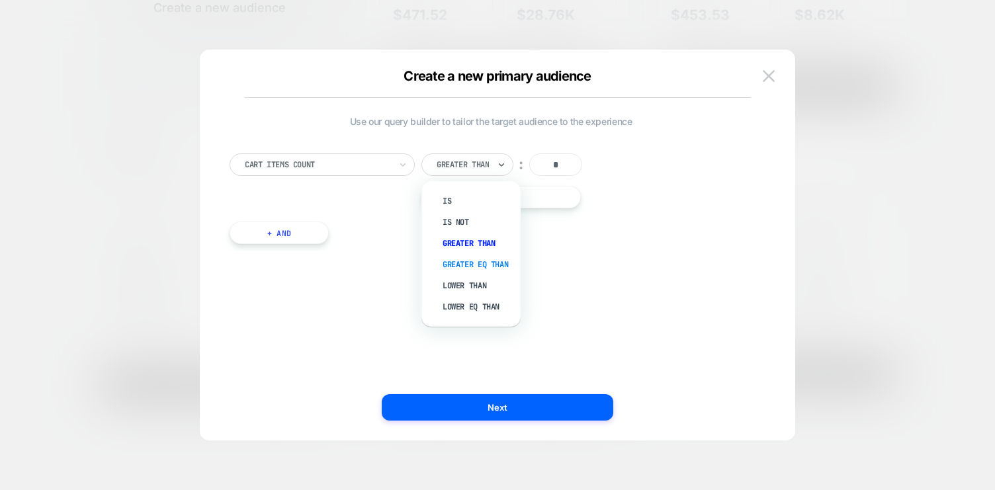
click at [474, 257] on div "Greater Eq Than" at bounding box center [478, 264] width 86 height 21
click at [544, 257] on div "Use our query builder to tailor the target audience to the experience Cart Item…" at bounding box center [491, 187] width 523 height 142
click at [765, 70] on img at bounding box center [769, 75] width 12 height 11
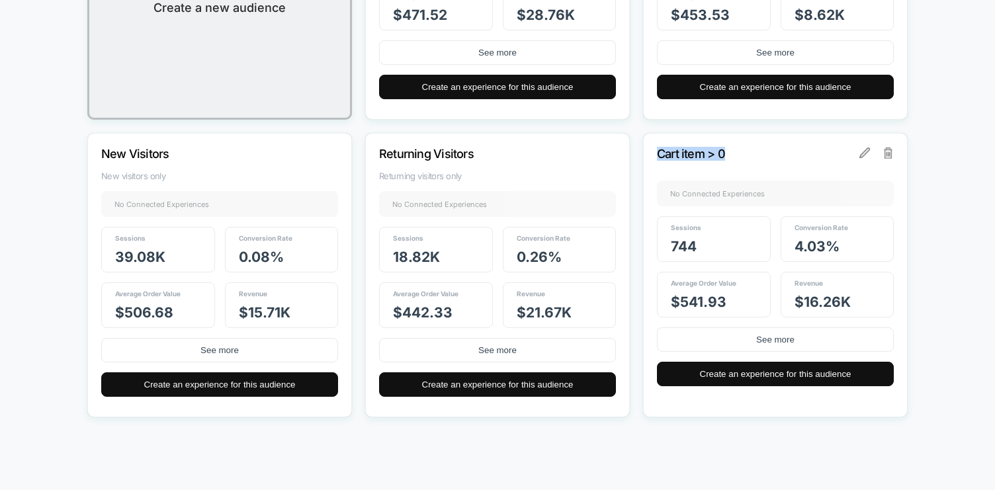
drag, startPoint x: 730, startPoint y: 154, endPoint x: 651, endPoint y: 153, distance: 79.4
click at [651, 153] on div "Cart item > 0 No Connected Experiences + Sessions 744 Conversion Rate 4.03 % Av…" at bounding box center [775, 275] width 265 height 284
copy p "Cart item > 0"
click at [864, 152] on img at bounding box center [864, 153] width 11 height 11
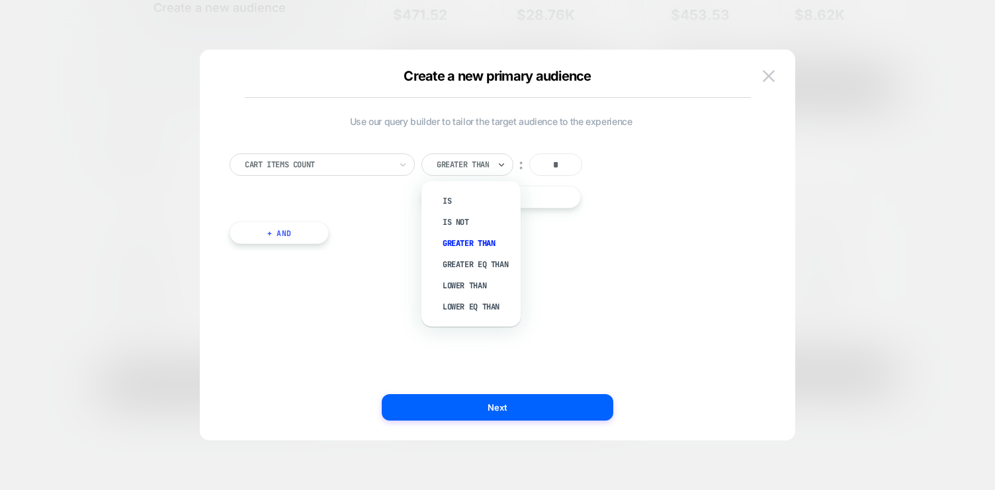
click at [467, 165] on div at bounding box center [463, 165] width 52 height 12
click at [671, 165] on div "Cart Items Count option Is focused, 1 of 6. 6 results available. Use Up and Dow…" at bounding box center [491, 180] width 523 height 55
click at [769, 74] on img at bounding box center [769, 75] width 12 height 11
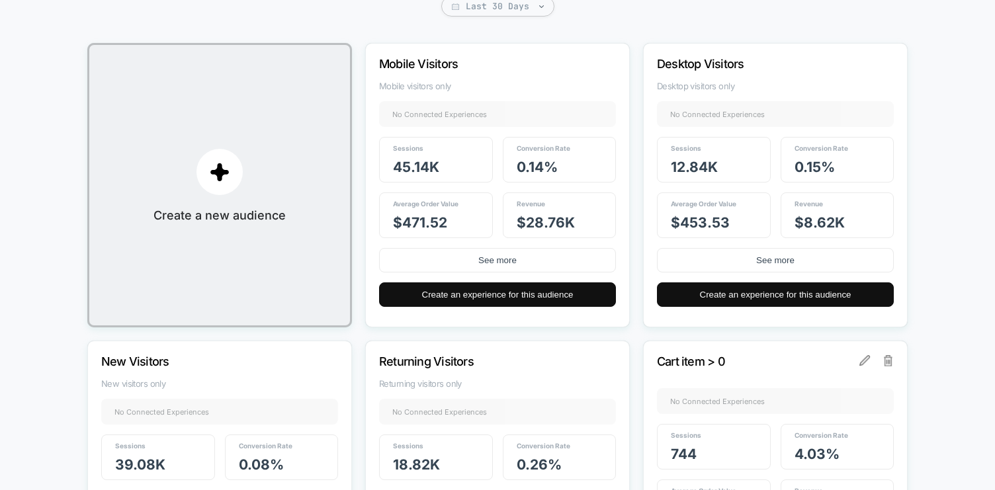
scroll to position [0, 0]
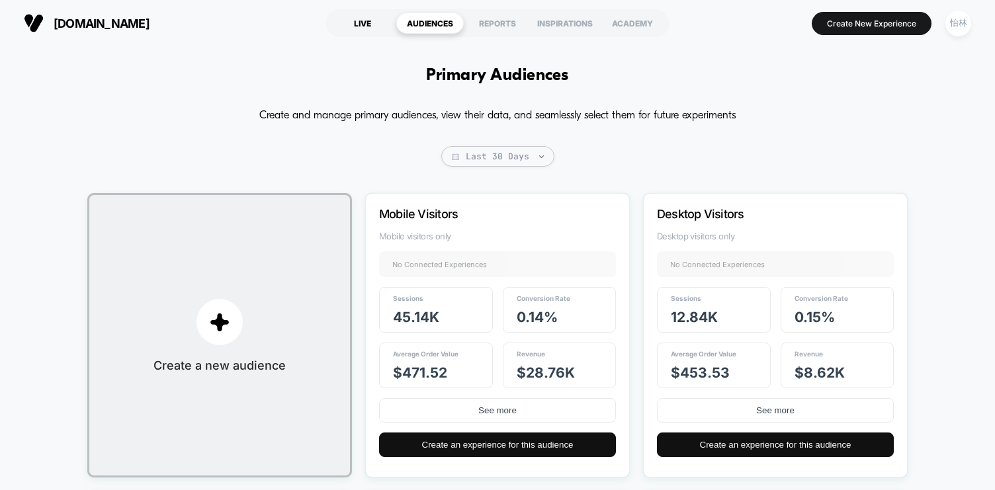
click at [353, 22] on div "LIVE" at bounding box center [362, 23] width 67 height 21
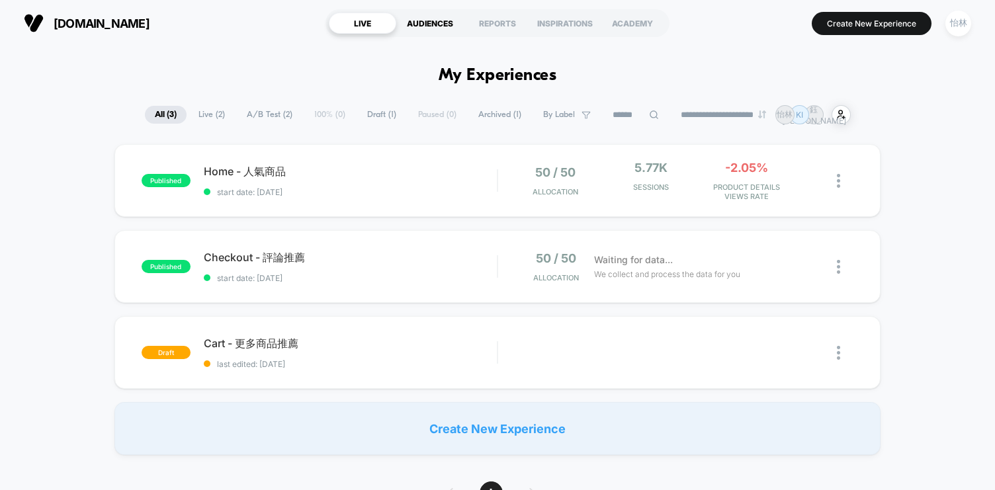
click at [432, 22] on div "AUDIENCES" at bounding box center [429, 23] width 67 height 21
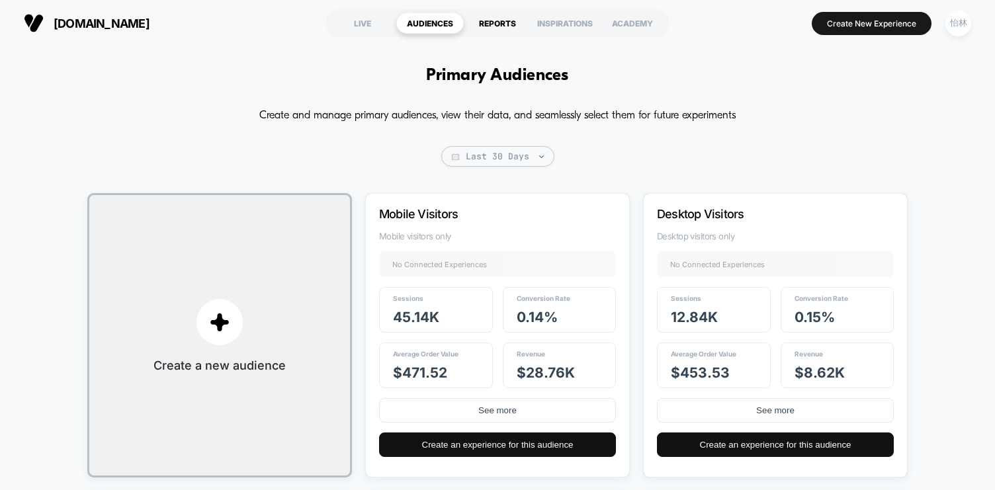
click at [495, 22] on div "REPORTS" at bounding box center [497, 23] width 67 height 21
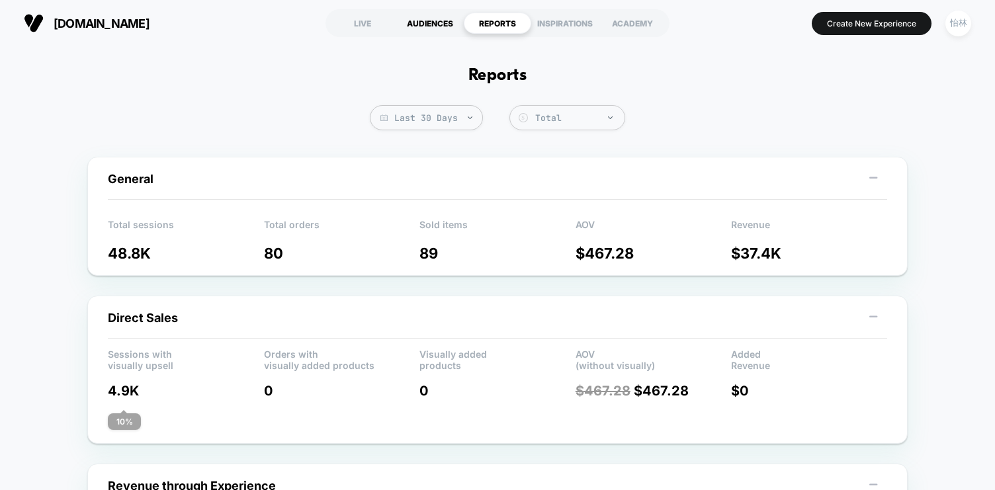
click at [445, 24] on div "AUDIENCES" at bounding box center [429, 23] width 67 height 21
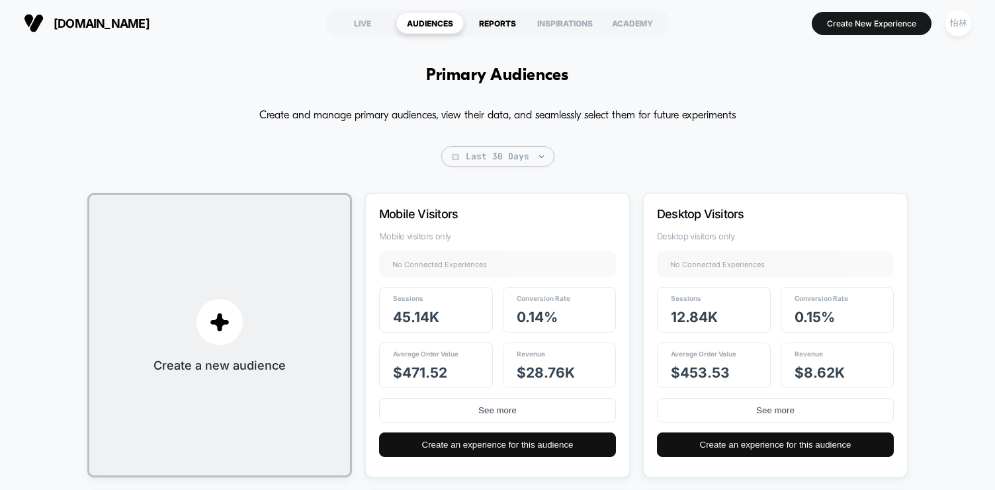
click at [493, 28] on div "REPORTS" at bounding box center [497, 23] width 67 height 21
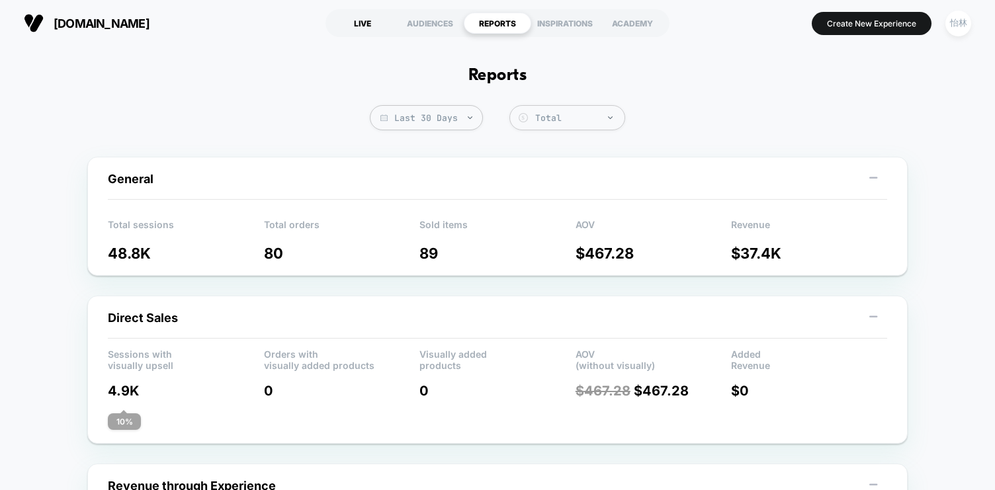
click at [363, 22] on div "LIVE" at bounding box center [362, 23] width 67 height 21
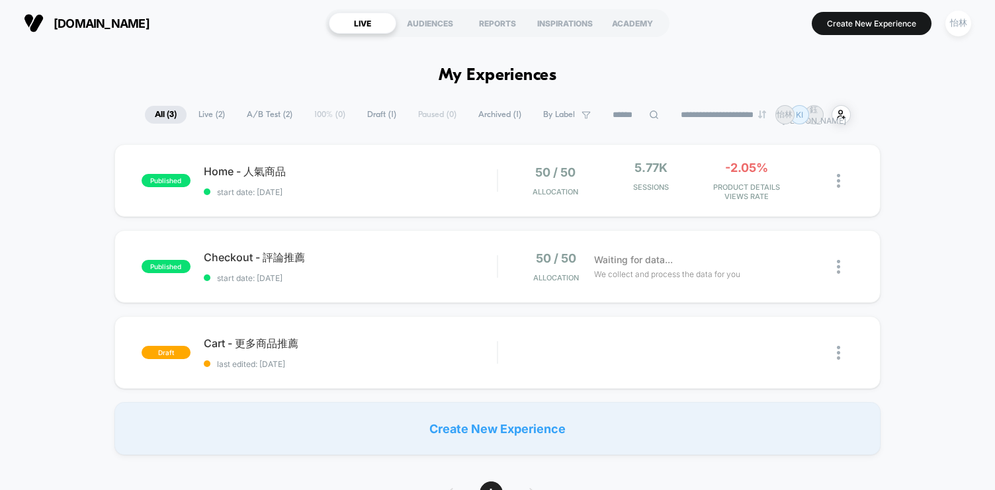
click at [492, 114] on span "Archived ( 1 )" at bounding box center [499, 115] width 63 height 18
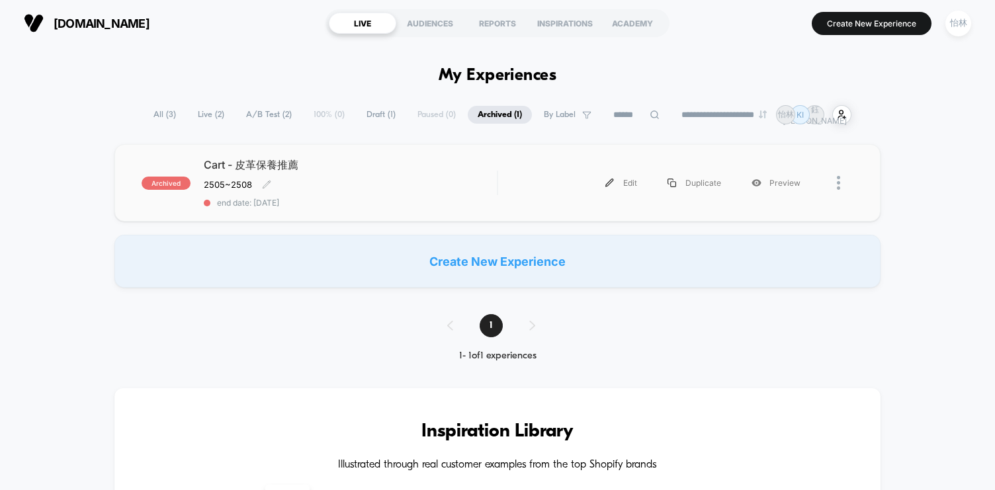
click at [429, 165] on span "Cart - 皮革保養推薦" at bounding box center [350, 165] width 293 height 15
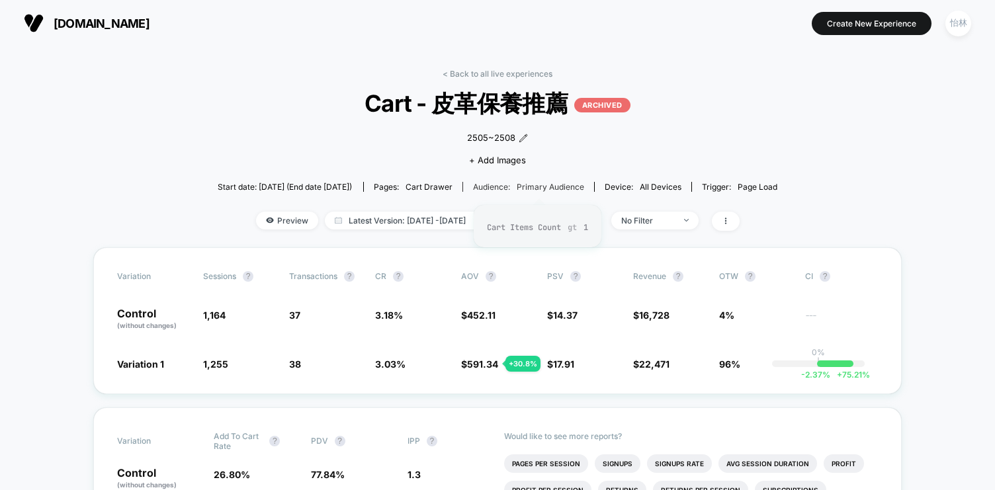
click at [527, 191] on span "Primary Audience" at bounding box center [550, 187] width 67 height 10
click at [502, 189] on div "Audience: Primary Audience" at bounding box center [528, 187] width 111 height 10
click at [564, 190] on span "Primary Audience" at bounding box center [550, 187] width 67 height 10
click at [446, 73] on link "< Back to all live experiences" at bounding box center [498, 74] width 110 height 10
